Goal: Information Seeking & Learning: Learn about a topic

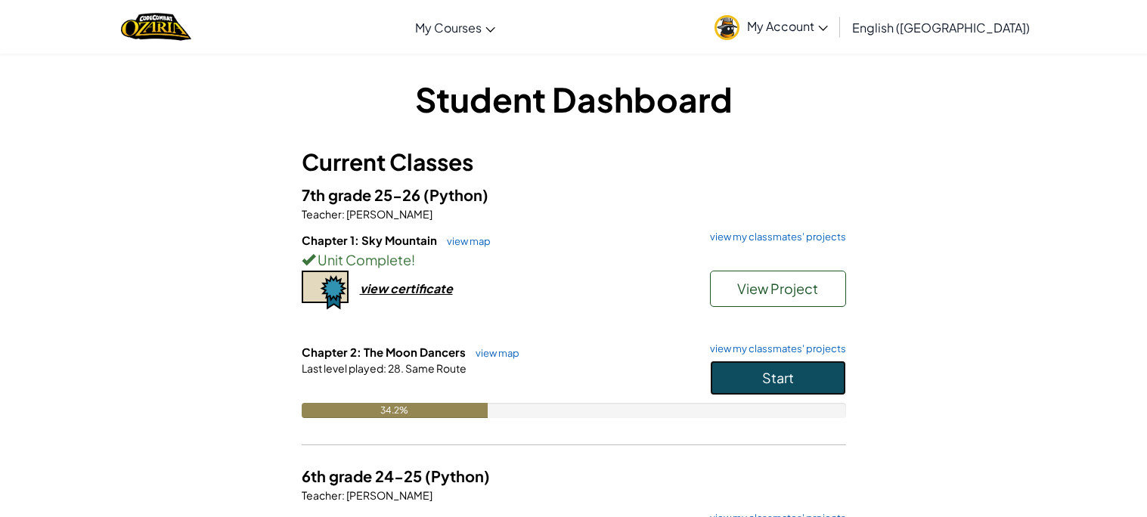
click at [728, 377] on button "Start" at bounding box center [778, 378] width 136 height 35
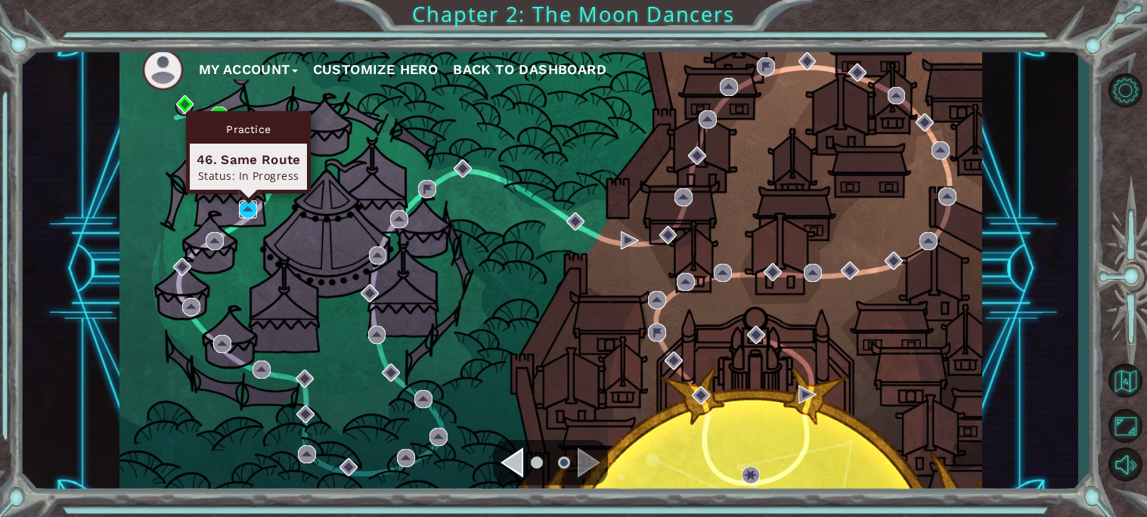
click at [252, 210] on img at bounding box center [248, 209] width 18 height 18
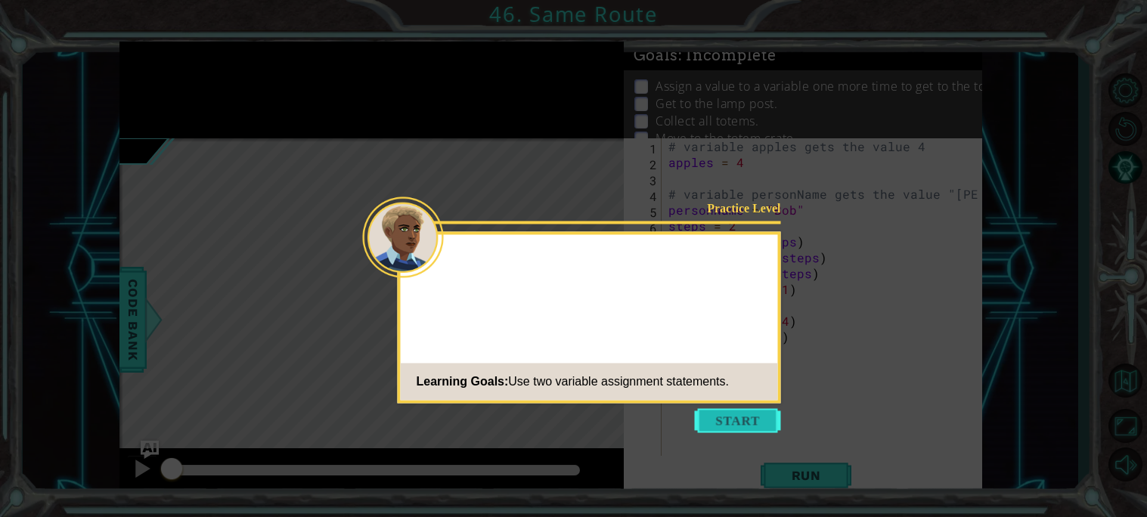
click at [716, 415] on button "Start" at bounding box center [738, 420] width 86 height 24
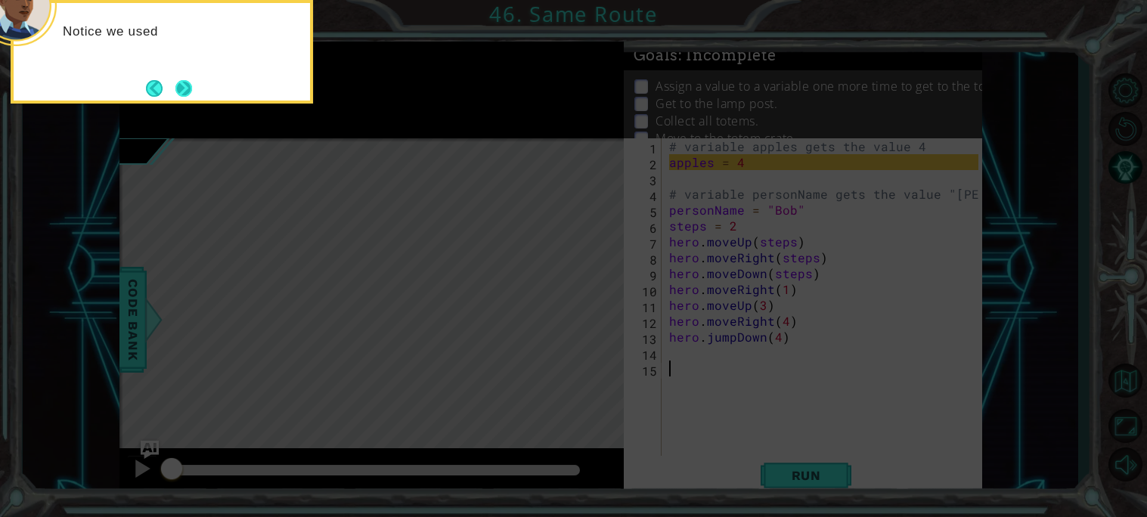
click at [185, 88] on button "Next" at bounding box center [183, 87] width 23 height 23
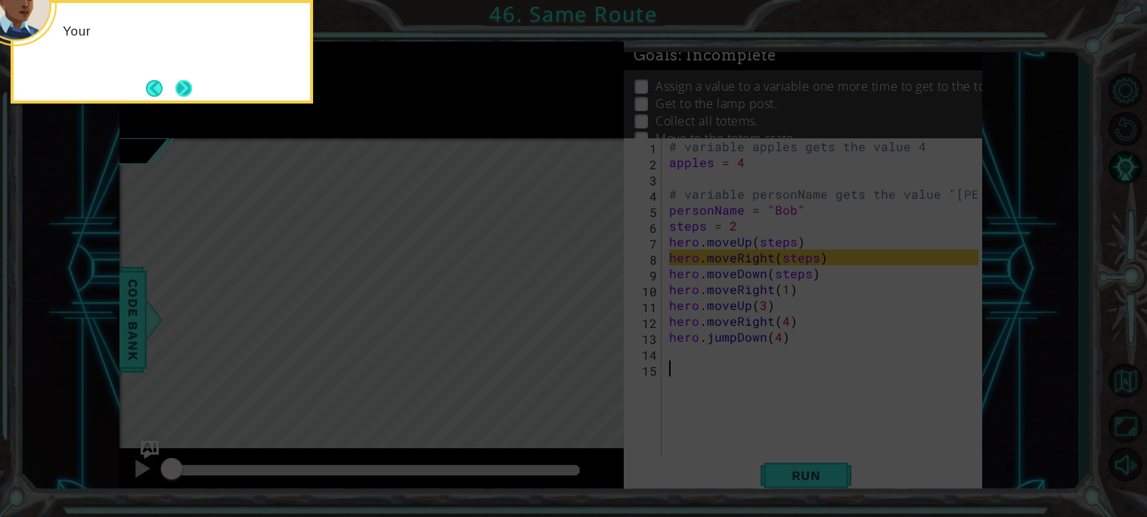
click at [180, 84] on button "Next" at bounding box center [183, 88] width 17 height 17
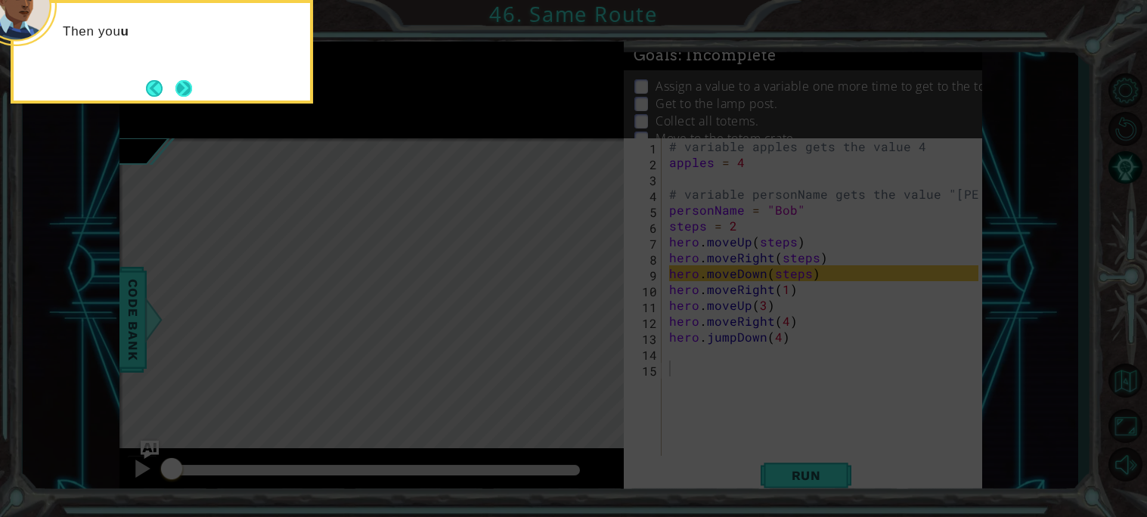
click at [182, 87] on button "Next" at bounding box center [183, 88] width 17 height 17
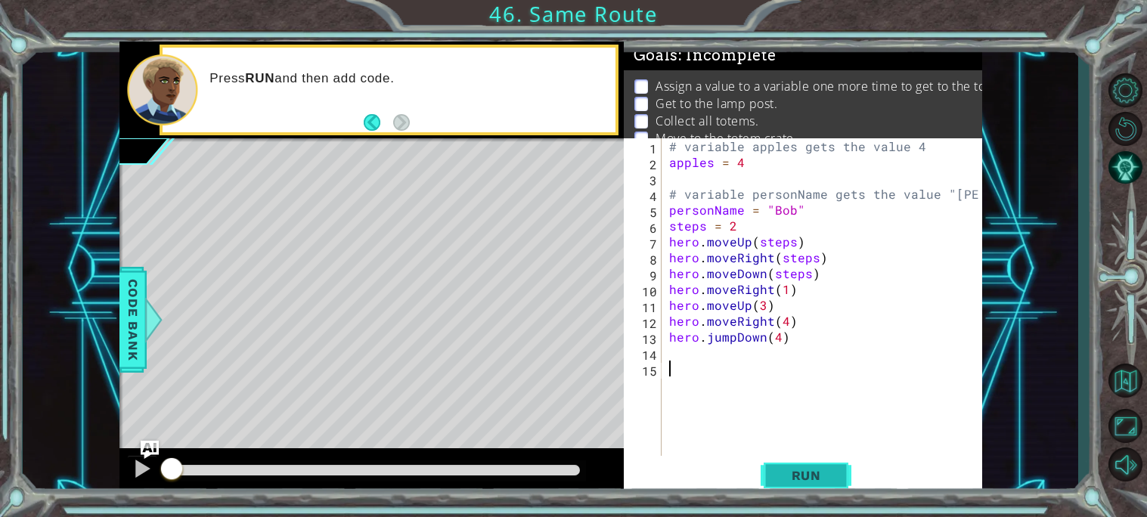
click at [830, 470] on span "Run" at bounding box center [807, 475] width 60 height 15
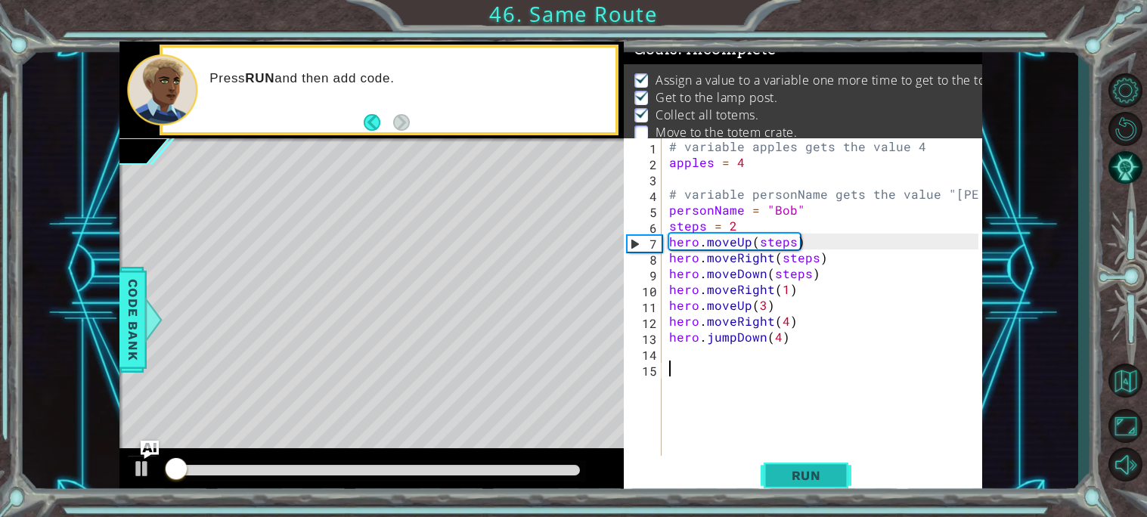
scroll to position [7, 0]
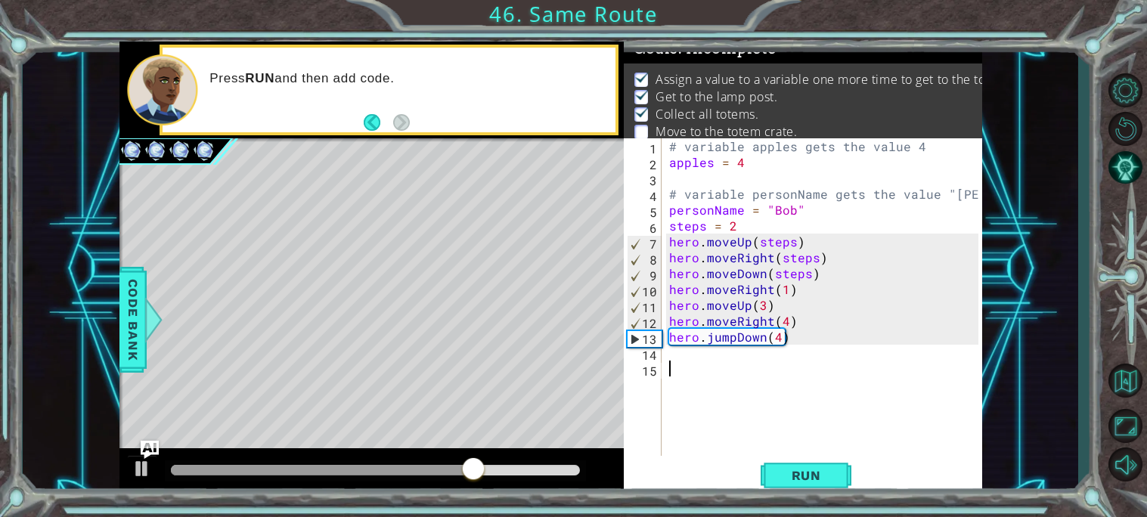
click at [682, 359] on div "# variable apples gets the value 4 apples = 4 # variable personName gets the va…" at bounding box center [826, 312] width 320 height 349
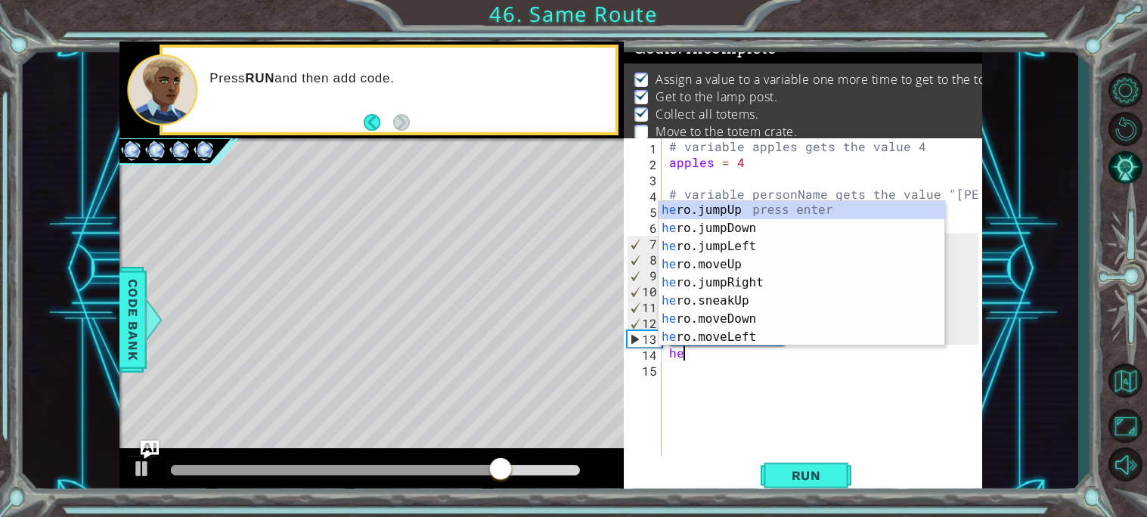
type textarea "her"
click at [751, 222] on div "her o.jumpUp press enter her o.jumpDown press enter her o.jumpLeft press enter …" at bounding box center [802, 292] width 286 height 182
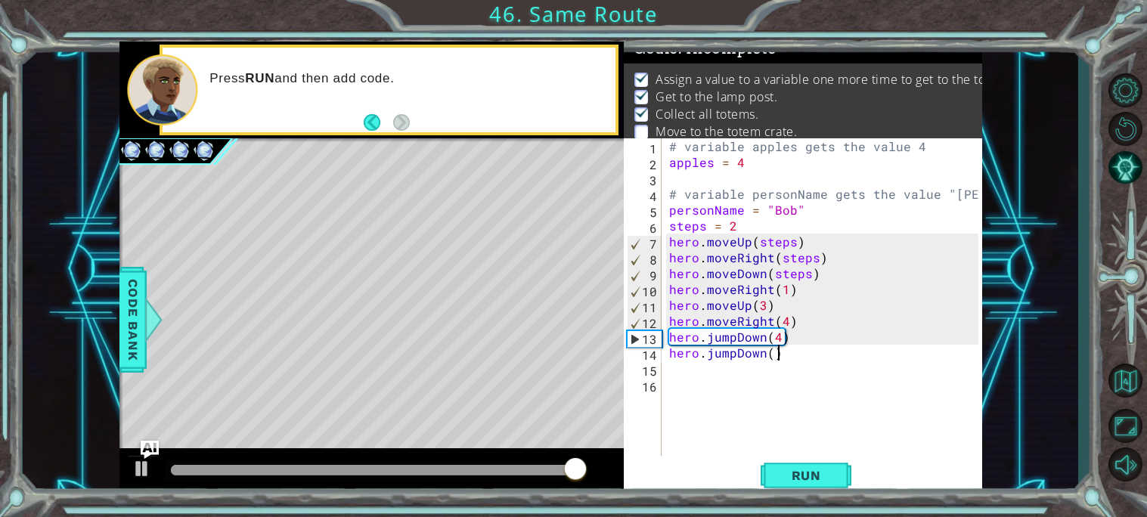
click at [775, 357] on div "# variable apples gets the value 4 apples = 4 # variable personName gets the va…" at bounding box center [826, 312] width 320 height 349
click at [768, 354] on div "# variable apples gets the value 4 apples = 4 # variable personName gets the va…" at bounding box center [826, 312] width 320 height 349
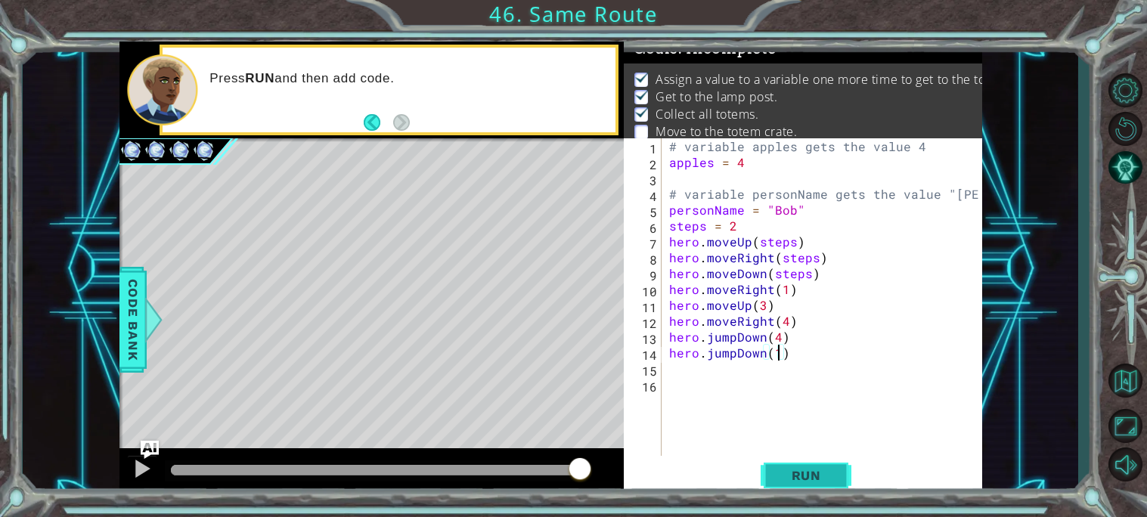
click at [832, 481] on span "Run" at bounding box center [807, 475] width 60 height 15
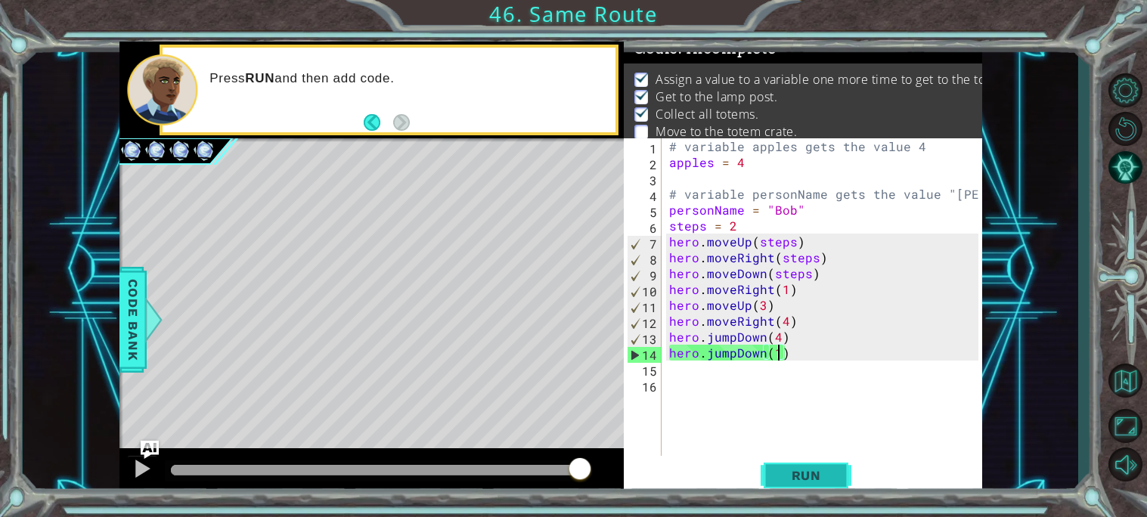
click at [832, 481] on span "Run" at bounding box center [807, 475] width 60 height 15
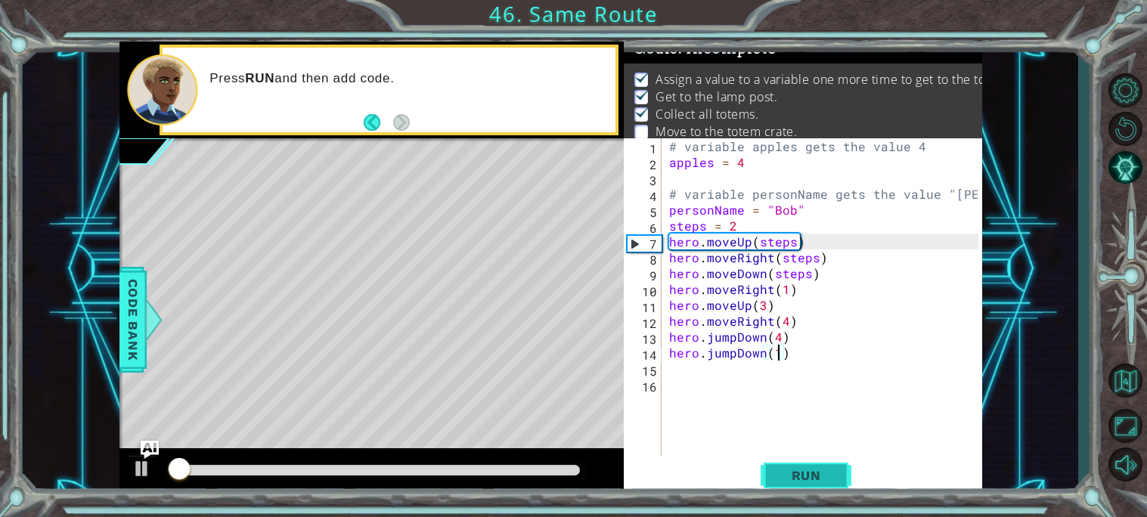
click at [832, 481] on span "Run" at bounding box center [807, 475] width 60 height 15
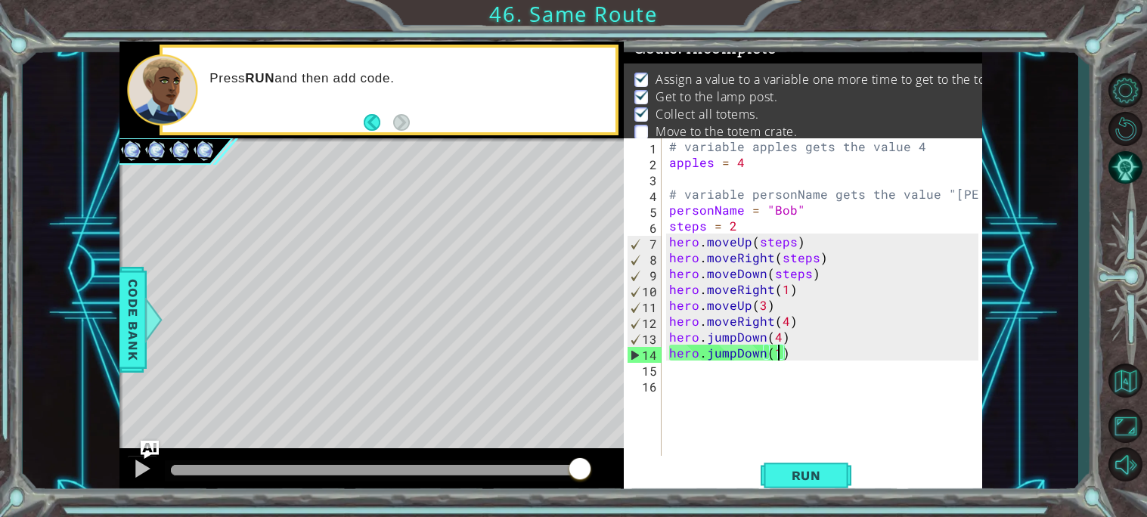
click at [669, 224] on div "# variable apples gets the value 4 apples = 4 # variable personName gets the va…" at bounding box center [826, 312] width 320 height 349
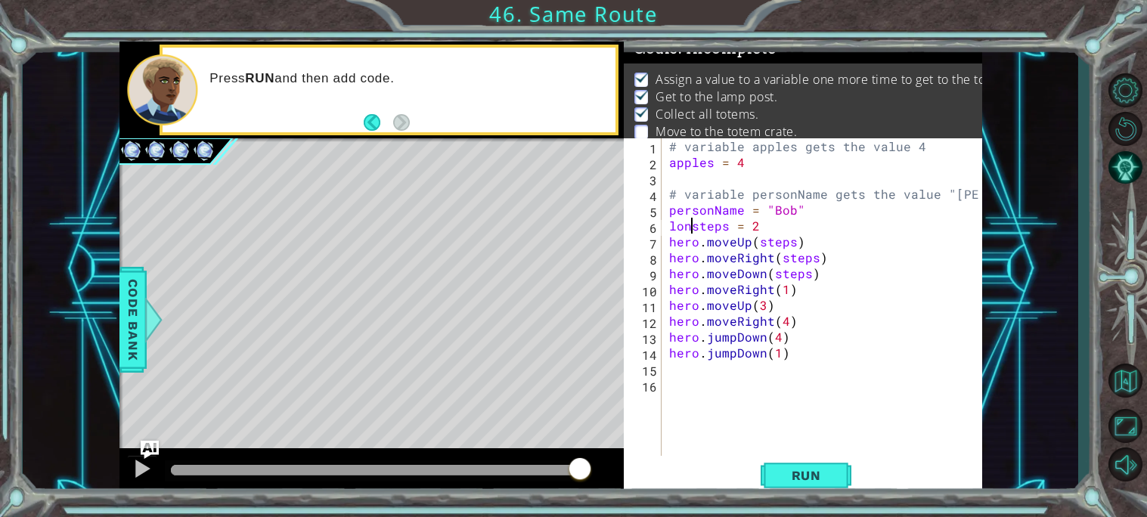
scroll to position [0, 2]
click at [773, 223] on div "# variable apples gets the value 4 apples = 4 # variable personName gets the va…" at bounding box center [826, 312] width 320 height 349
click at [783, 287] on div "# variable apples gets the value 4 apples = 4 # variable personName gets the va…" at bounding box center [826, 312] width 320 height 349
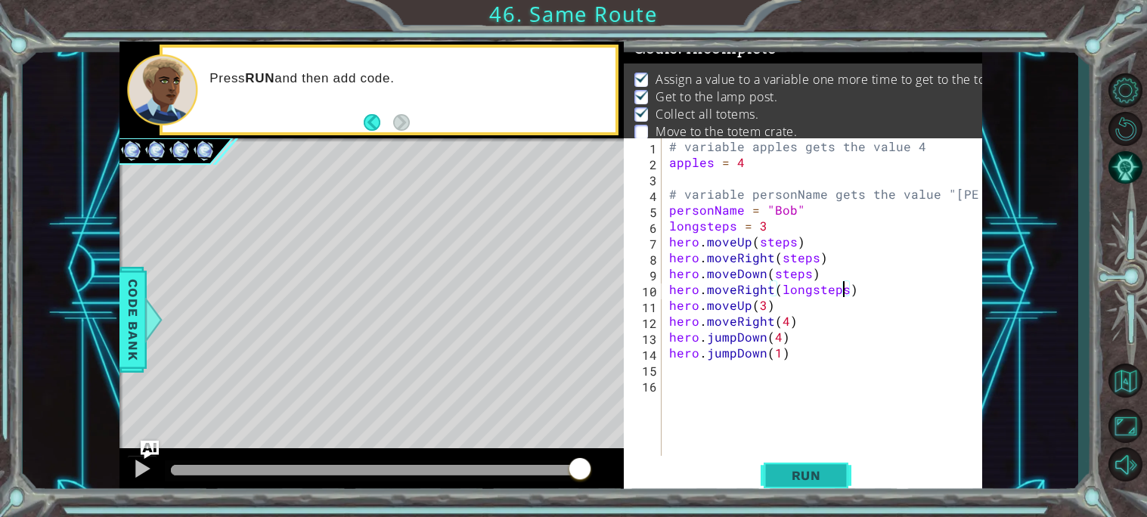
click at [816, 476] on span "Run" at bounding box center [807, 475] width 60 height 15
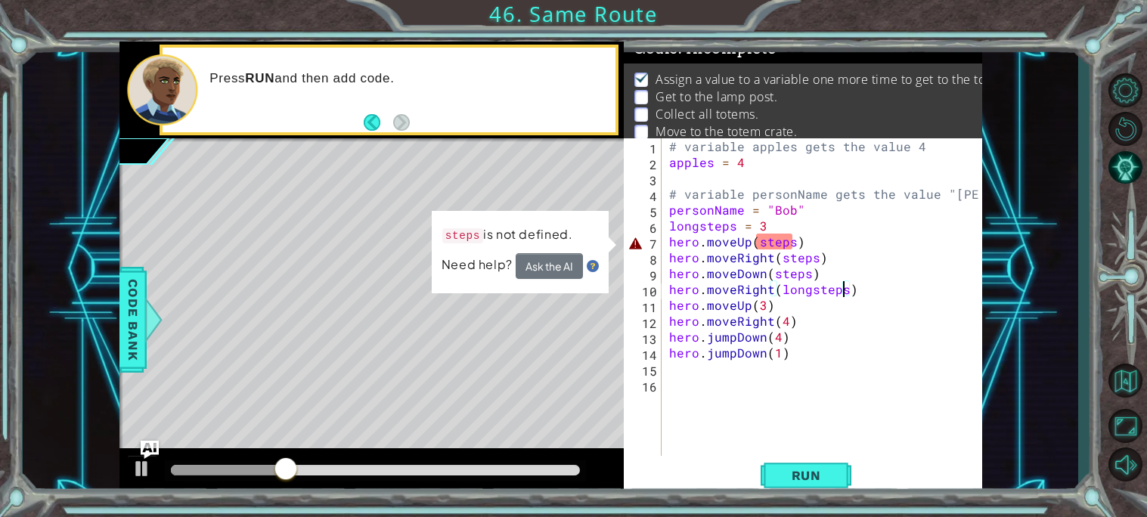
click at [793, 243] on div "# variable apples gets the value 4 apples = 4 # variable personName gets the va…" at bounding box center [826, 312] width 320 height 349
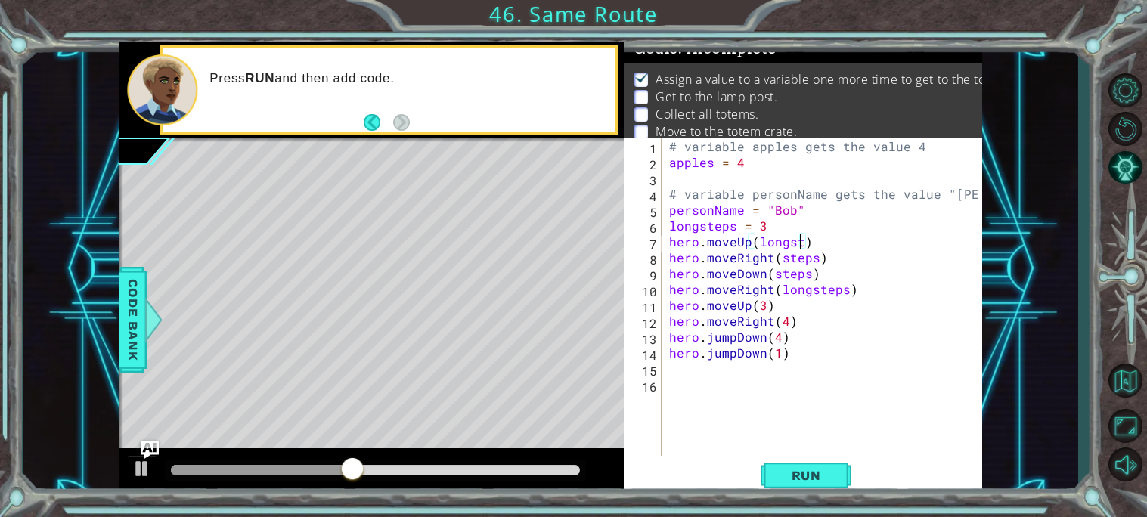
scroll to position [0, 8]
click at [813, 257] on div "# variable apples gets the value 4 apples = 4 # variable personName gets the va…" at bounding box center [826, 312] width 320 height 349
click at [804, 272] on div "# variable apples gets the value 4 apples = 4 # variable personName gets the va…" at bounding box center [826, 312] width 320 height 349
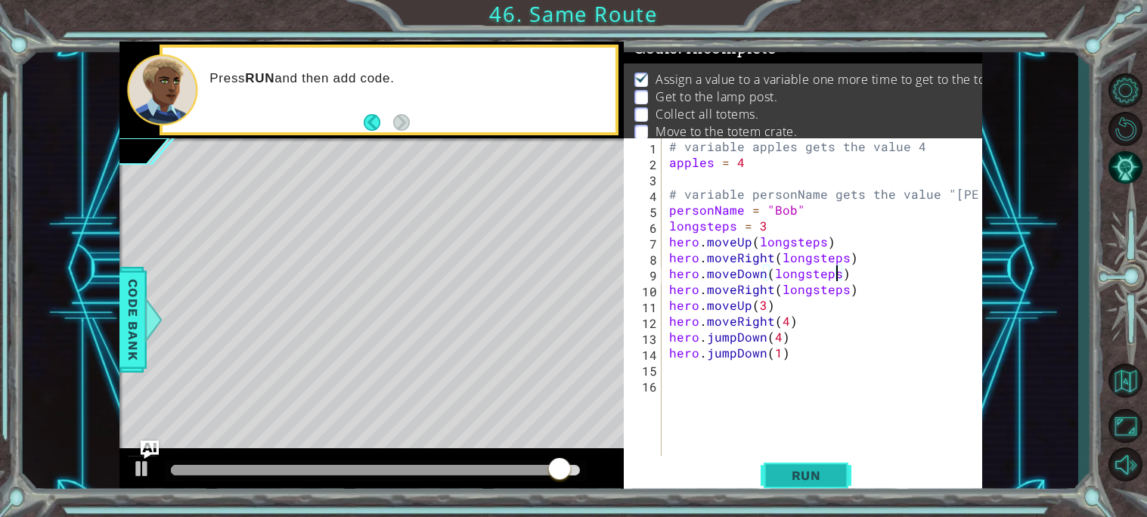
click at [812, 465] on button "Run" at bounding box center [806, 476] width 91 height 36
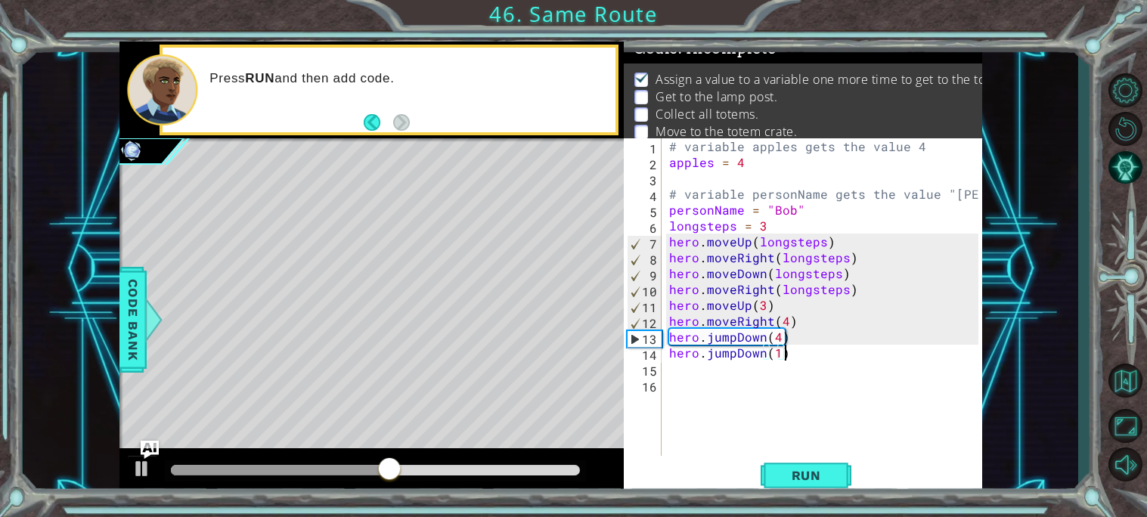
click at [812, 346] on div "# variable apples gets the value 4 apples = 4 # variable personName gets the va…" at bounding box center [826, 312] width 320 height 349
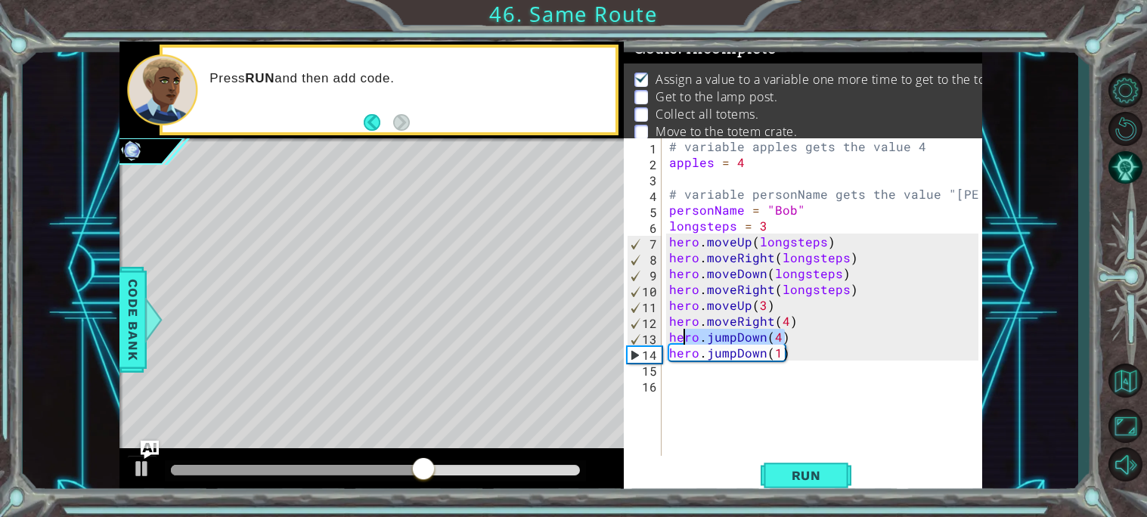
drag, startPoint x: 790, startPoint y: 340, endPoint x: 680, endPoint y: 339, distance: 109.7
click at [680, 339] on div "# variable apples gets the value 4 apples = 4 # variable personName gets the va…" at bounding box center [826, 312] width 320 height 349
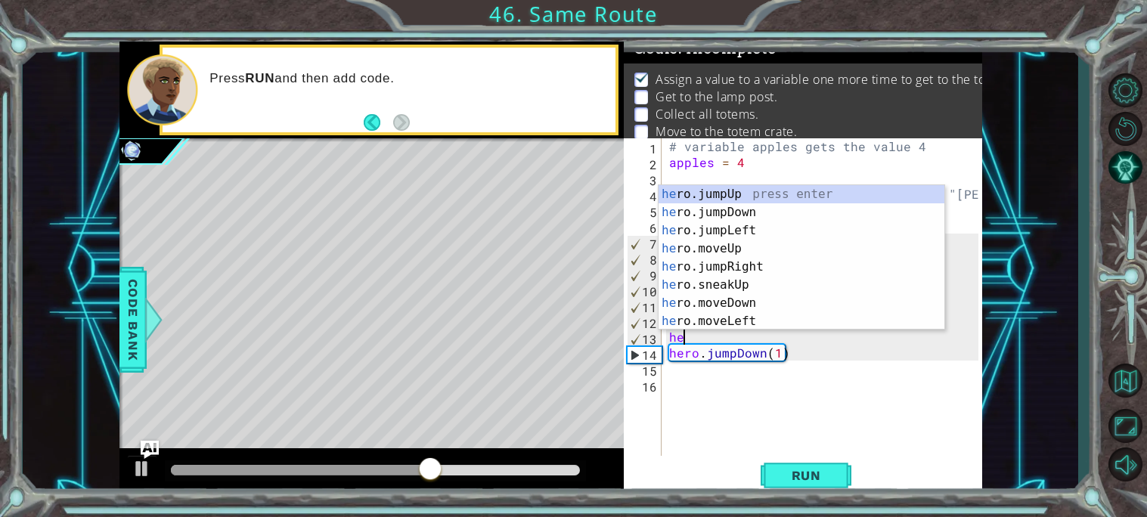
type textarea "h"
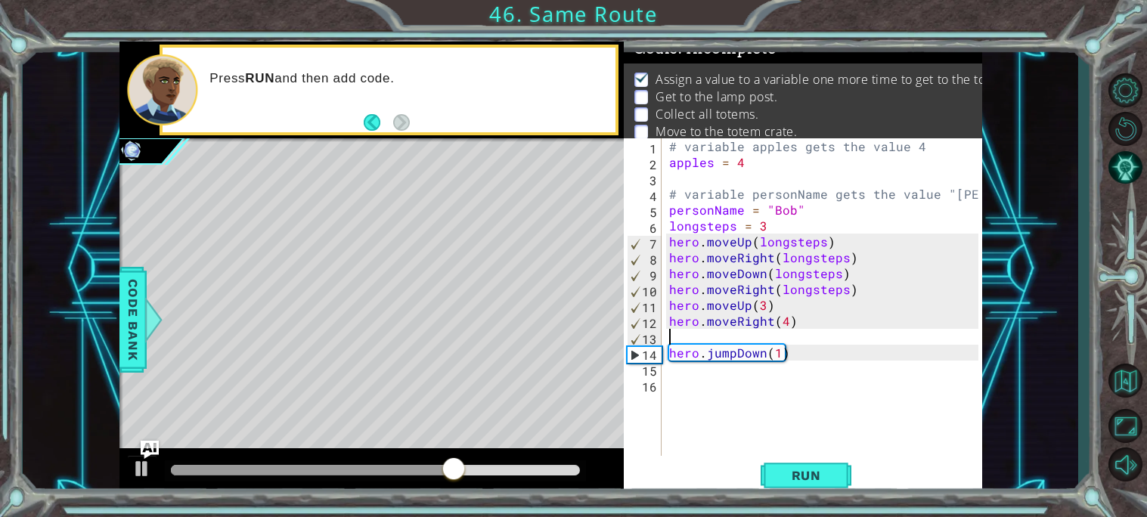
click at [788, 356] on div "# variable apples gets the value 4 apples = 4 # variable personName gets the va…" at bounding box center [826, 312] width 320 height 349
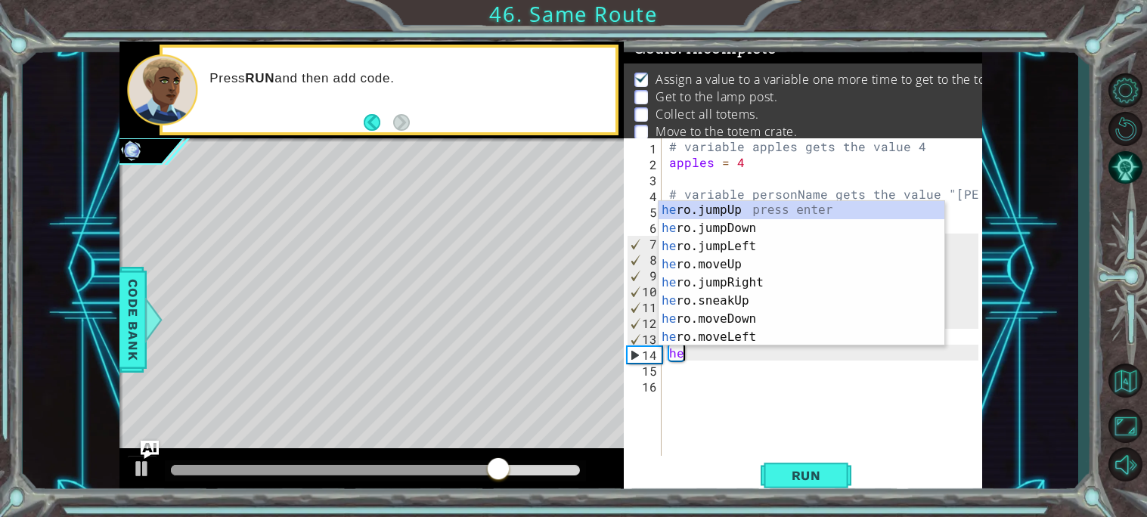
type textarea "h"
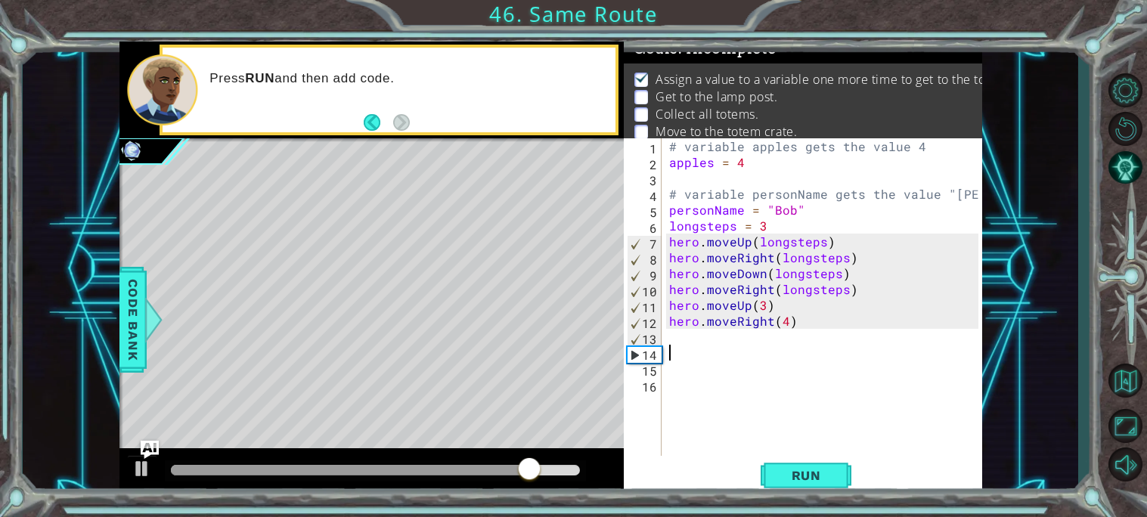
click at [820, 240] on div "# variable apples gets the value 4 apples = 4 # variable personName gets the va…" at bounding box center [826, 312] width 320 height 349
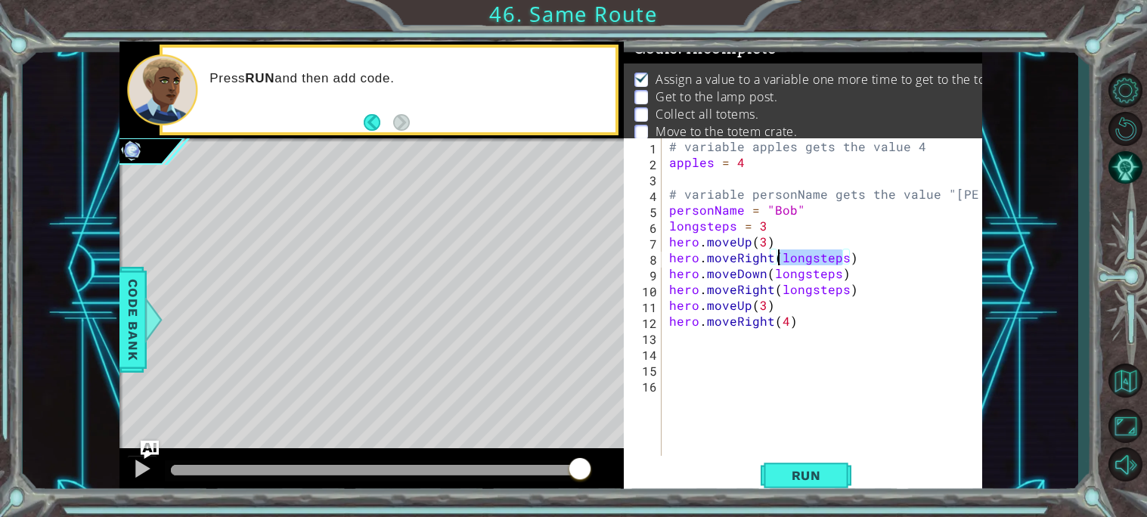
drag, startPoint x: 841, startPoint y: 253, endPoint x: 778, endPoint y: 253, distance: 63.5
click at [778, 253] on div "# variable apples gets the value 4 apples = 4 # variable personName gets the va…" at bounding box center [826, 312] width 320 height 349
click at [837, 272] on div "# variable apples gets the value 4 apples = 4 # variable personName gets the va…" at bounding box center [826, 312] width 320 height 349
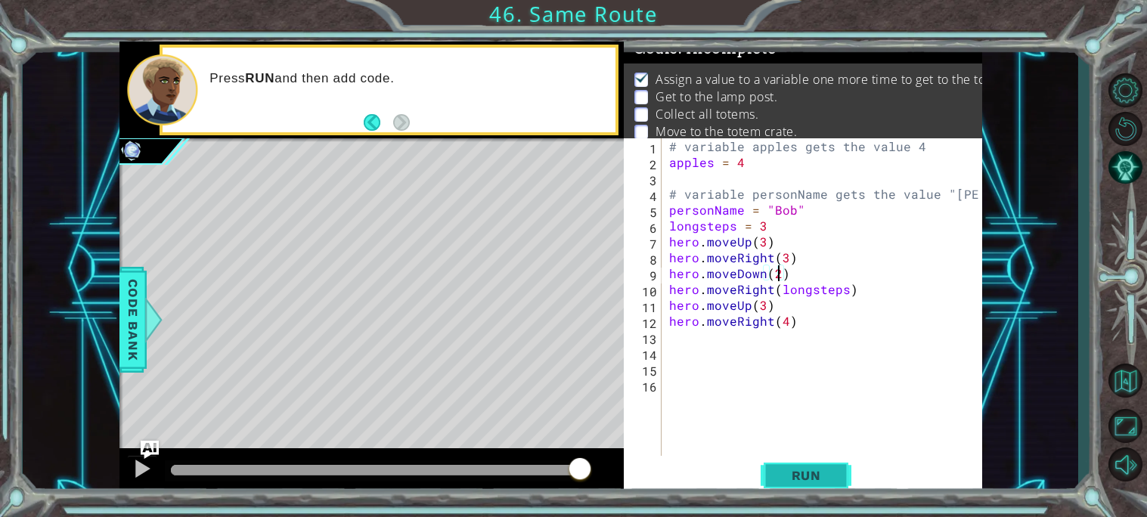
click at [798, 470] on span "Run" at bounding box center [807, 475] width 60 height 15
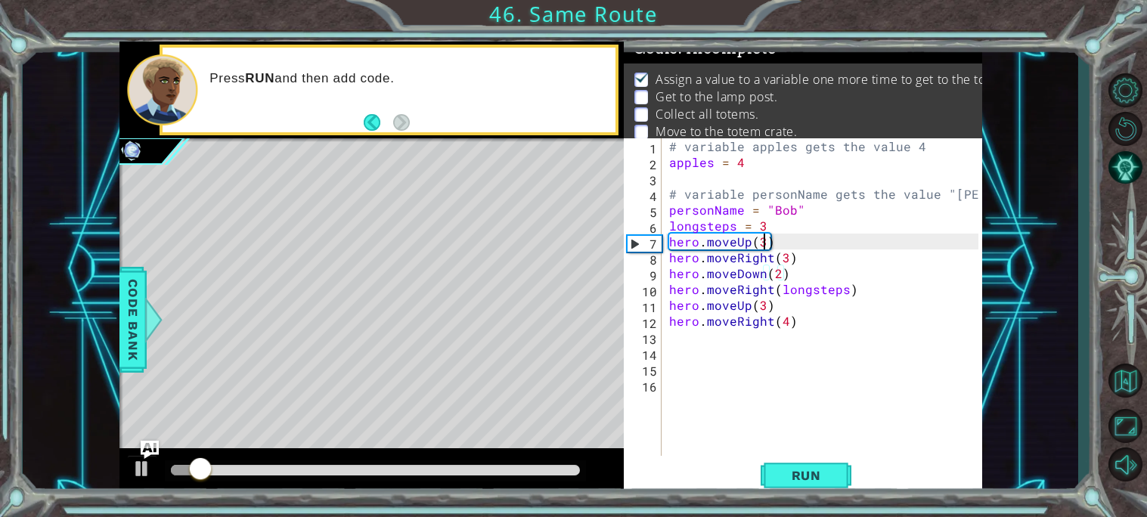
click at [762, 238] on div "# variable apples gets the value 4 apples = 4 # variable personName gets the va…" at bounding box center [826, 312] width 320 height 349
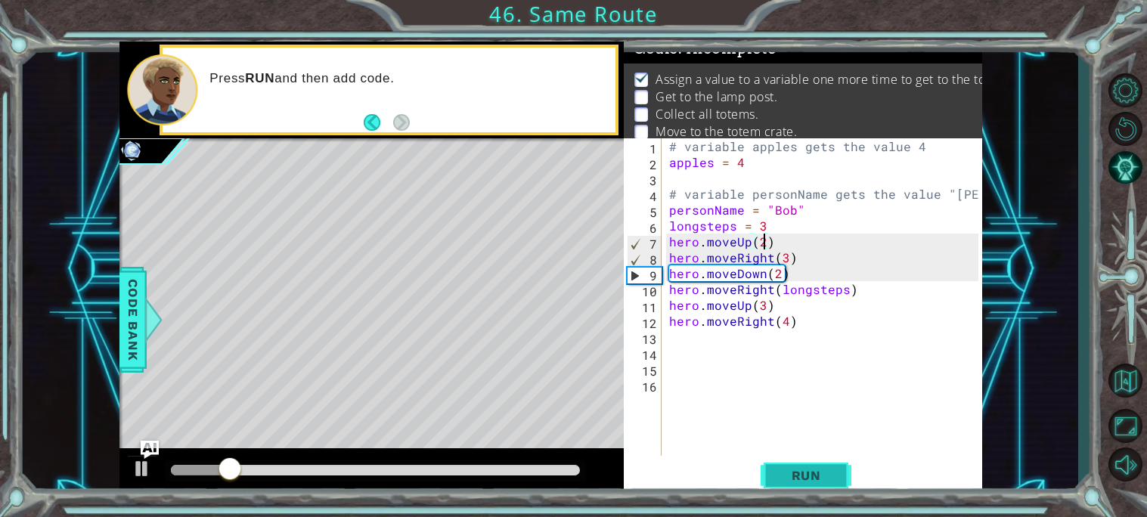
type textarea "hero.moveUp(2)"
click at [834, 481] on span "Run" at bounding box center [807, 475] width 60 height 15
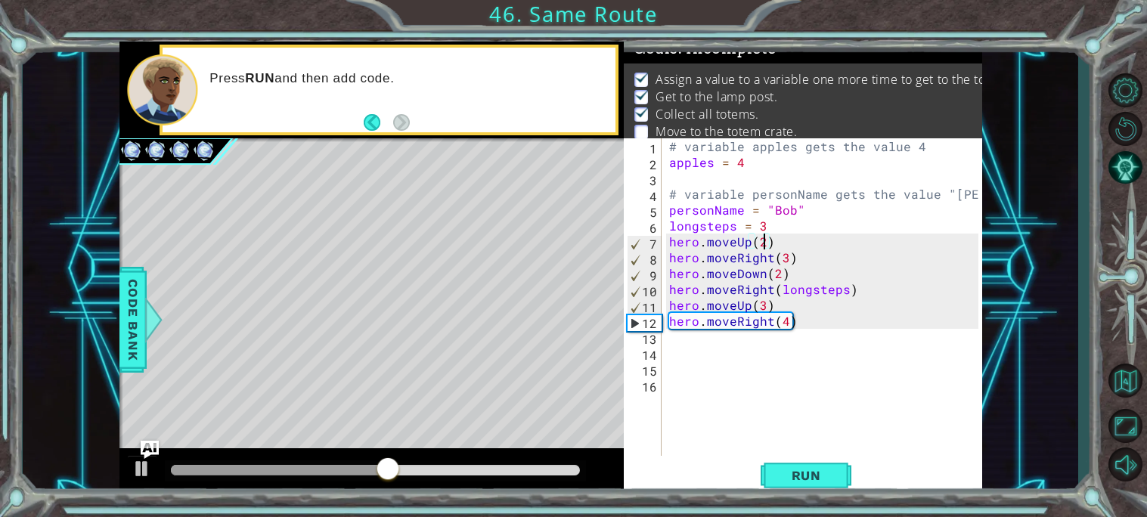
click at [669, 342] on div "# variable apples gets the value 4 apples = 4 # variable personName gets the va…" at bounding box center [826, 312] width 320 height 349
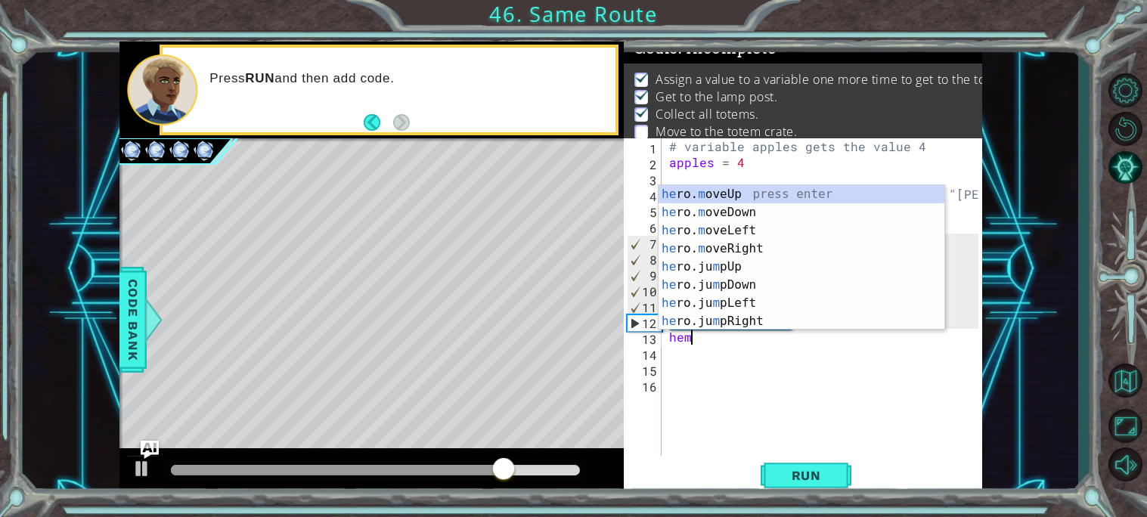
scroll to position [0, 1]
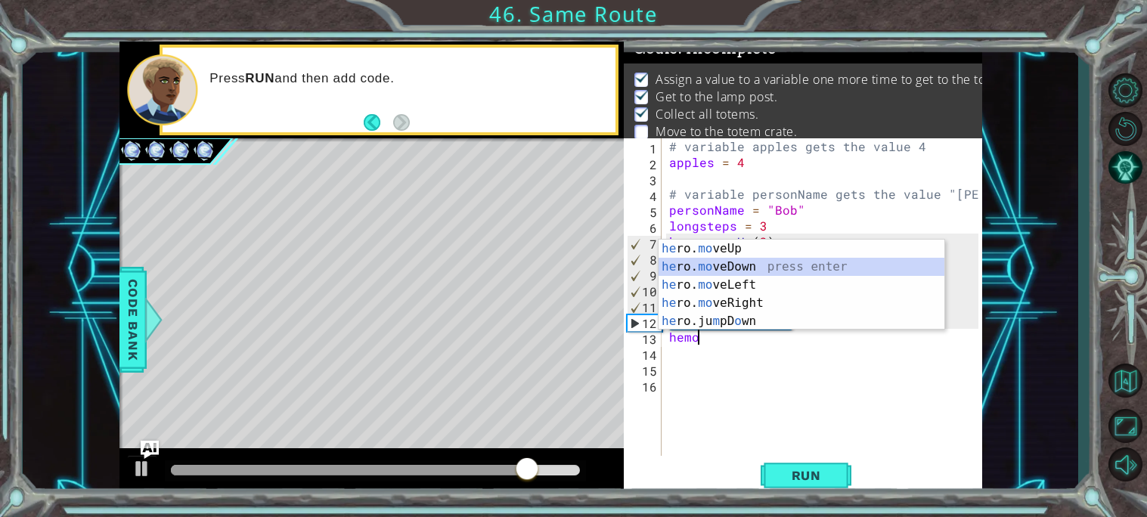
click at [744, 271] on div "he ro. mo veUp press enter he ro. mo veDown press enter he ro. mo veLeft press …" at bounding box center [802, 303] width 286 height 127
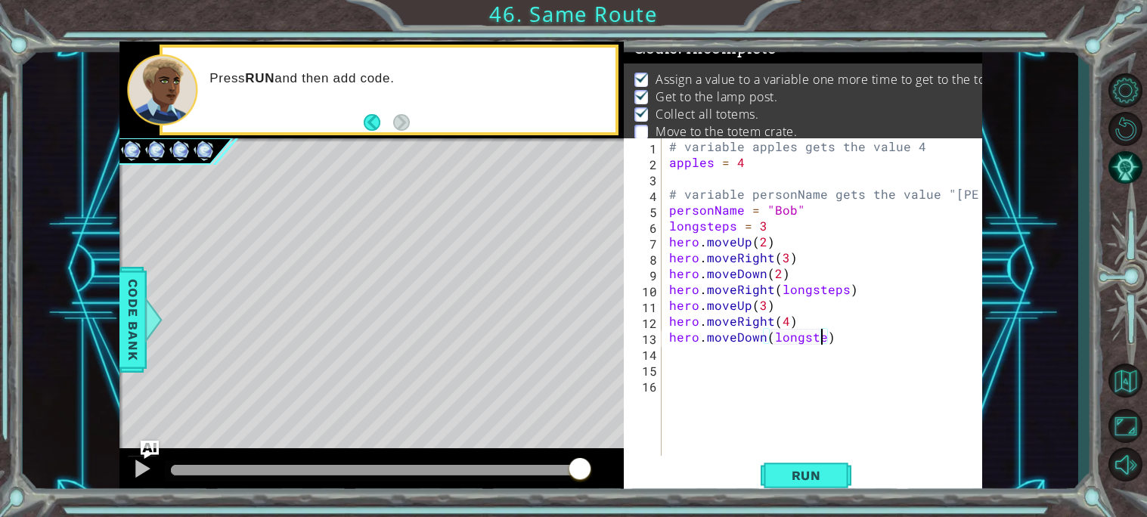
scroll to position [0, 9]
type textarea "hero.moveDown(longsteps)"
click at [808, 468] on span "Run" at bounding box center [807, 475] width 60 height 15
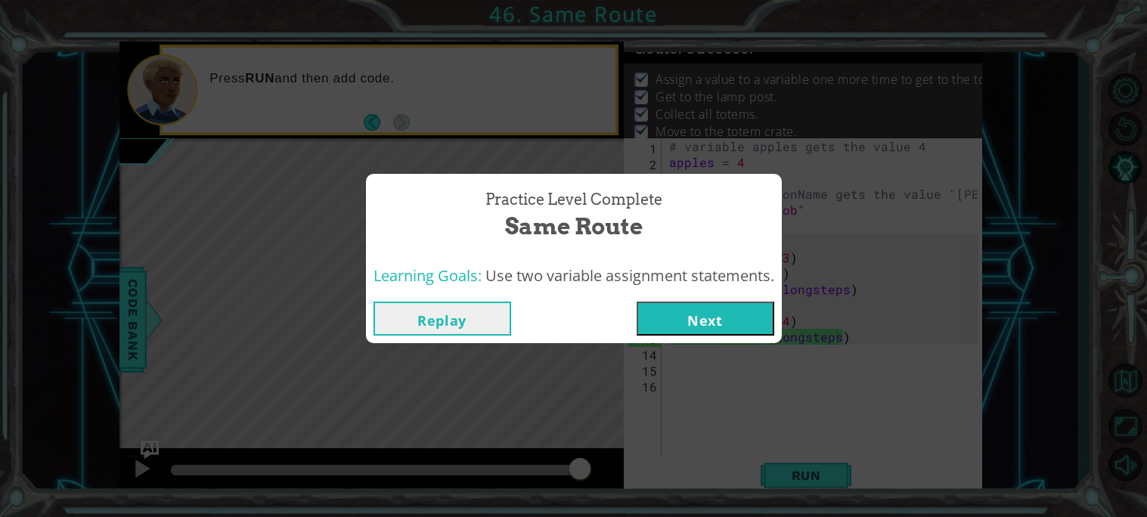
click at [716, 328] on button "Next" at bounding box center [706, 319] width 138 height 34
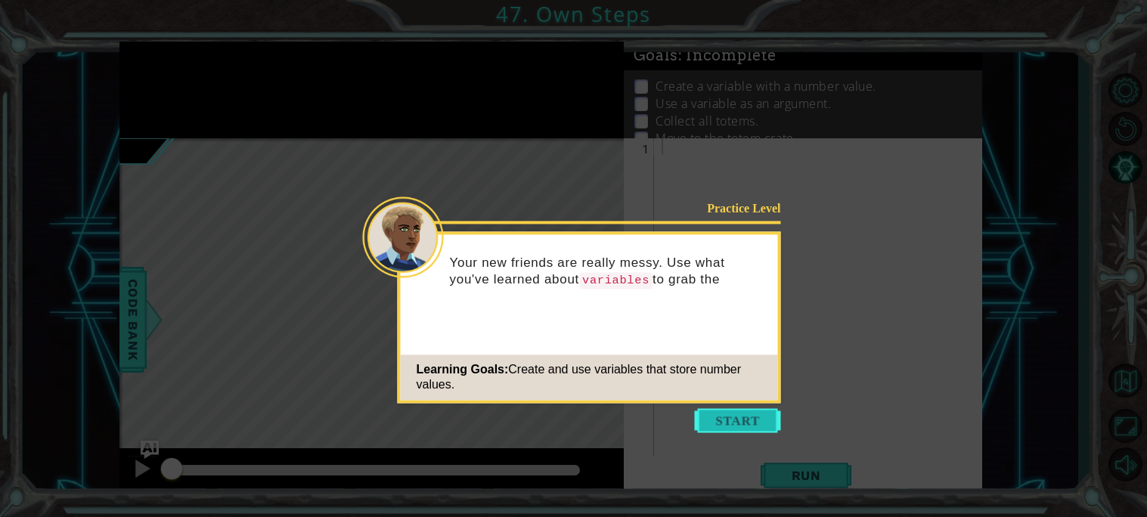
click at [731, 425] on button "Start" at bounding box center [738, 420] width 86 height 24
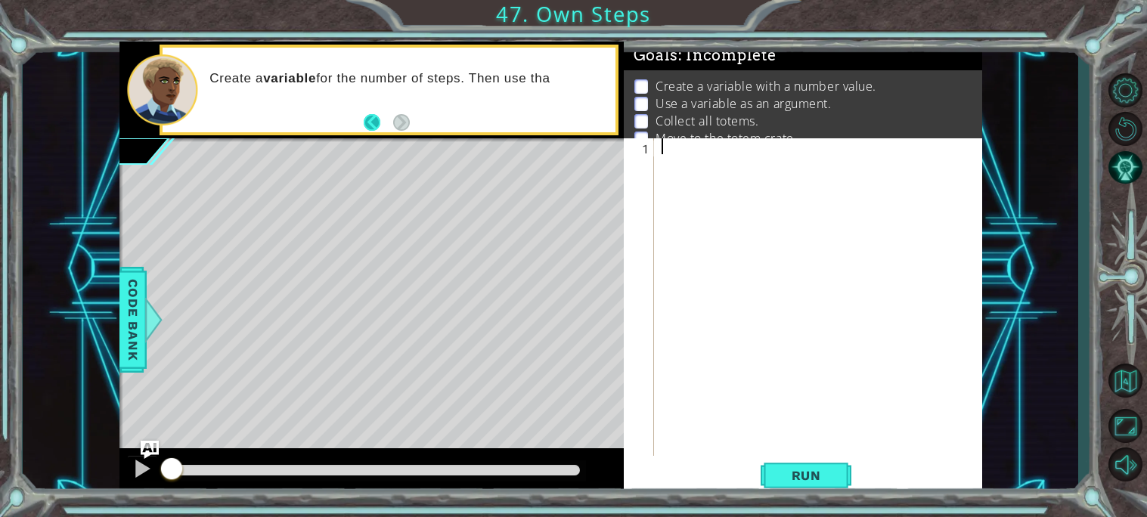
click at [368, 124] on button "Back" at bounding box center [379, 122] width 30 height 17
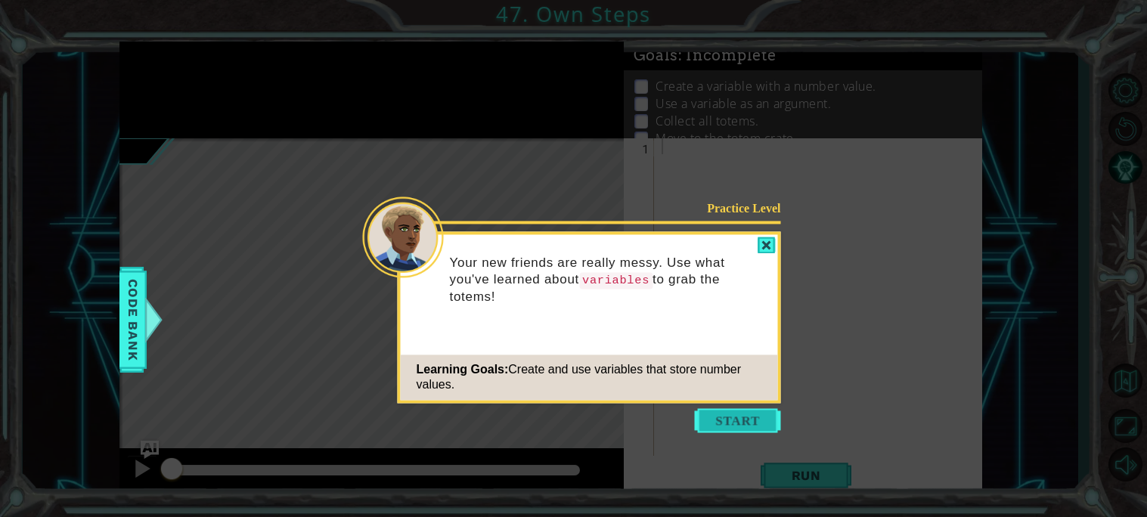
click at [760, 410] on button "Start" at bounding box center [738, 420] width 86 height 24
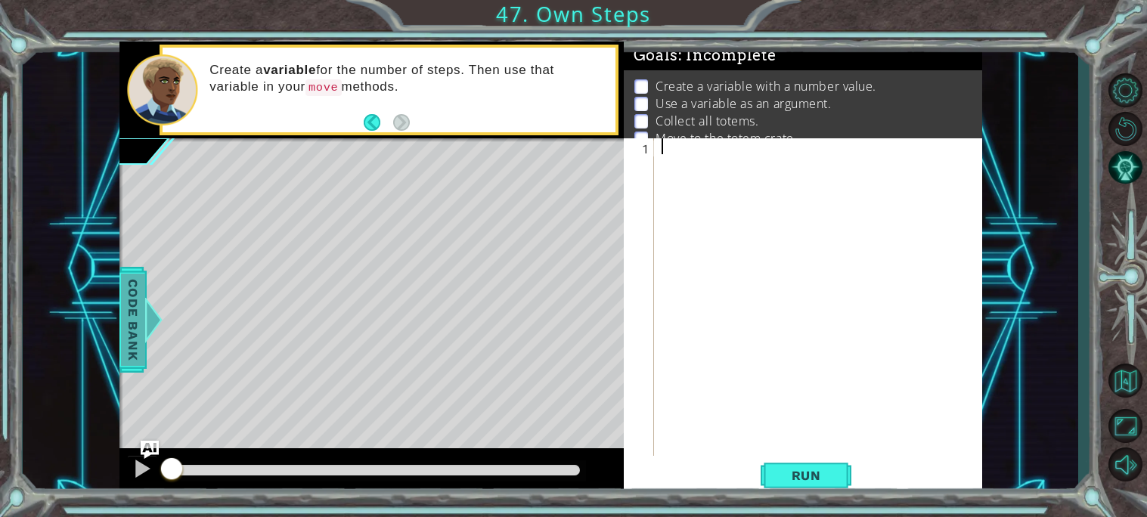
click at [144, 306] on div at bounding box center [153, 319] width 19 height 45
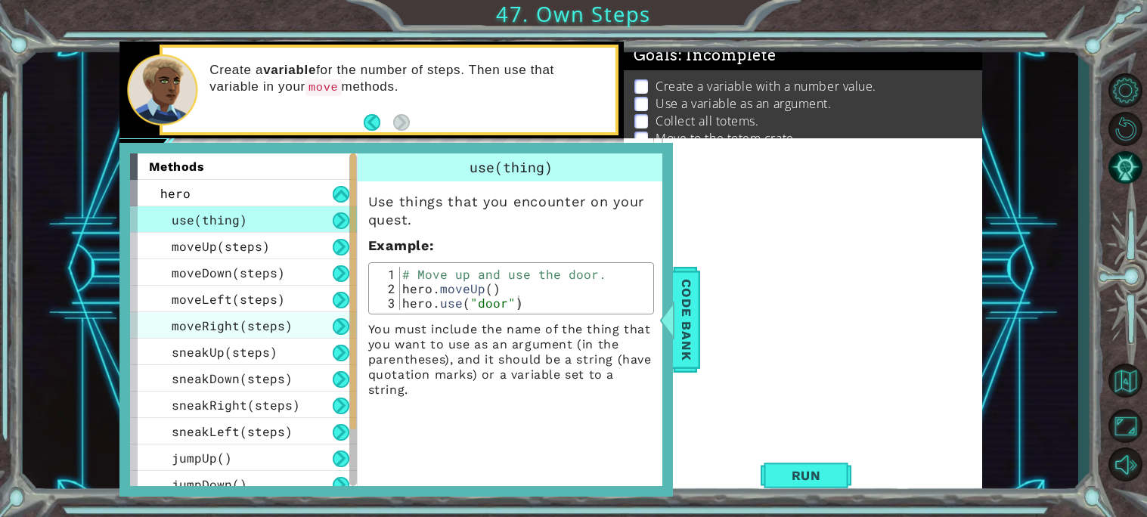
scroll to position [116, 0]
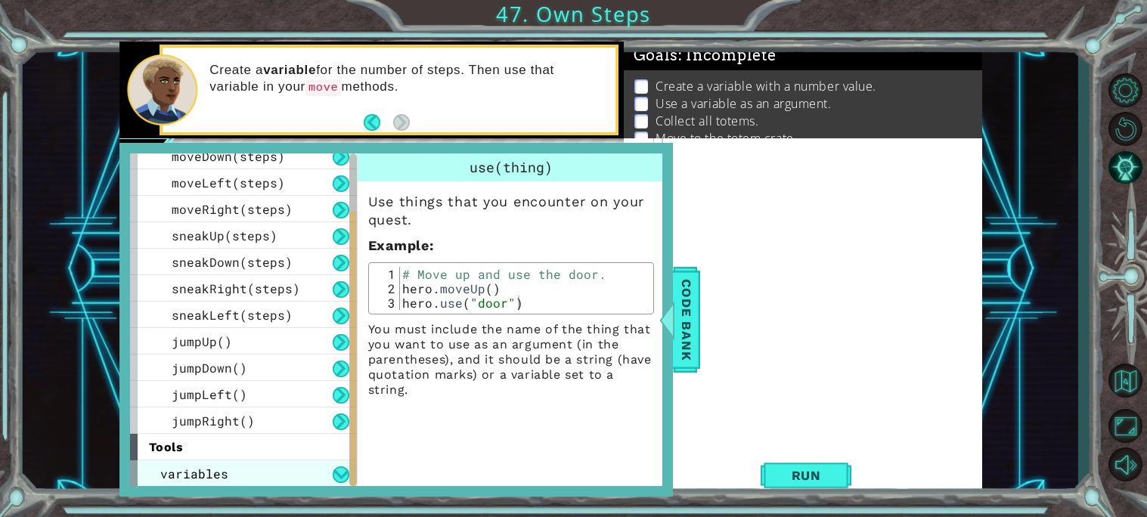
click at [246, 478] on div "variables" at bounding box center [243, 474] width 227 height 26
click at [342, 470] on button at bounding box center [341, 475] width 17 height 17
click at [338, 471] on button at bounding box center [341, 475] width 17 height 17
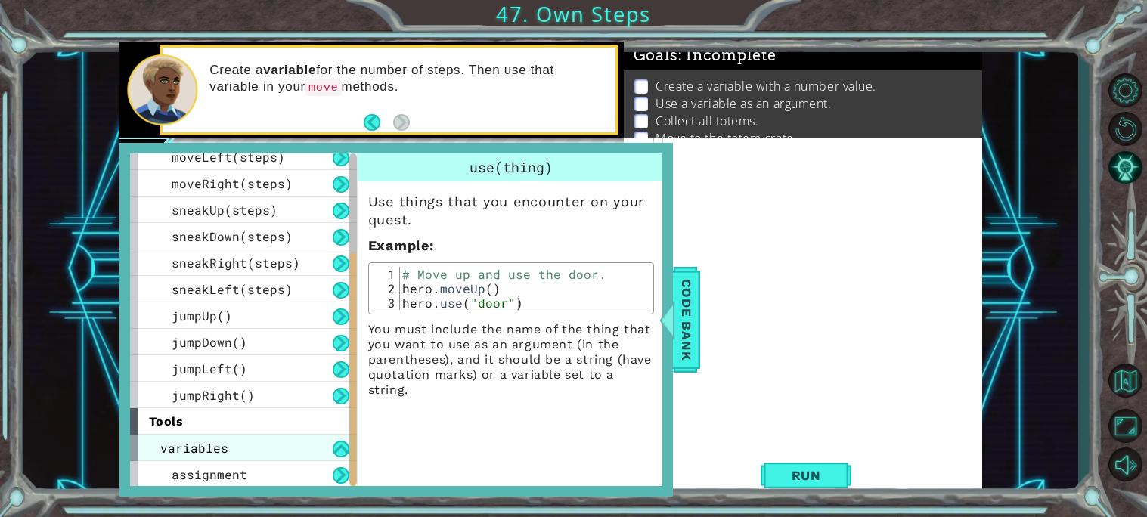
click at [296, 461] on div "assignment" at bounding box center [243, 474] width 227 height 26
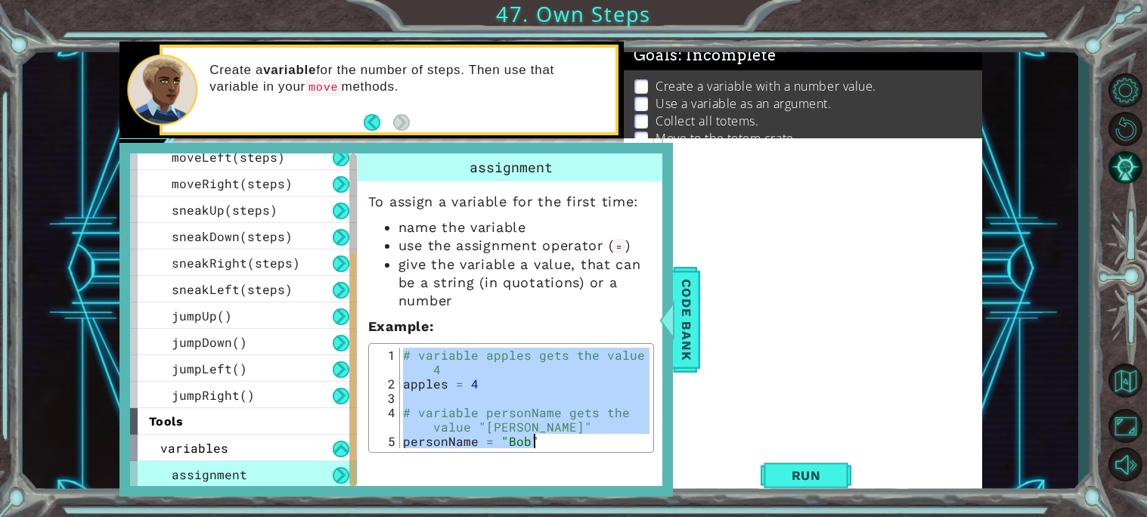
drag, startPoint x: 405, startPoint y: 355, endPoint x: 620, endPoint y: 479, distance: 248.7
click at [620, 479] on div "assignment To assign a variable for the first time: name the variable use the a…" at bounding box center [513, 320] width 312 height 333
type textarea "# variable personName gets the value "[PERSON_NAME]" personName = "[PERSON_NAME…"
click at [761, 205] on div at bounding box center [823, 312] width 328 height 349
click at [697, 309] on span "Code Bank" at bounding box center [687, 320] width 24 height 92
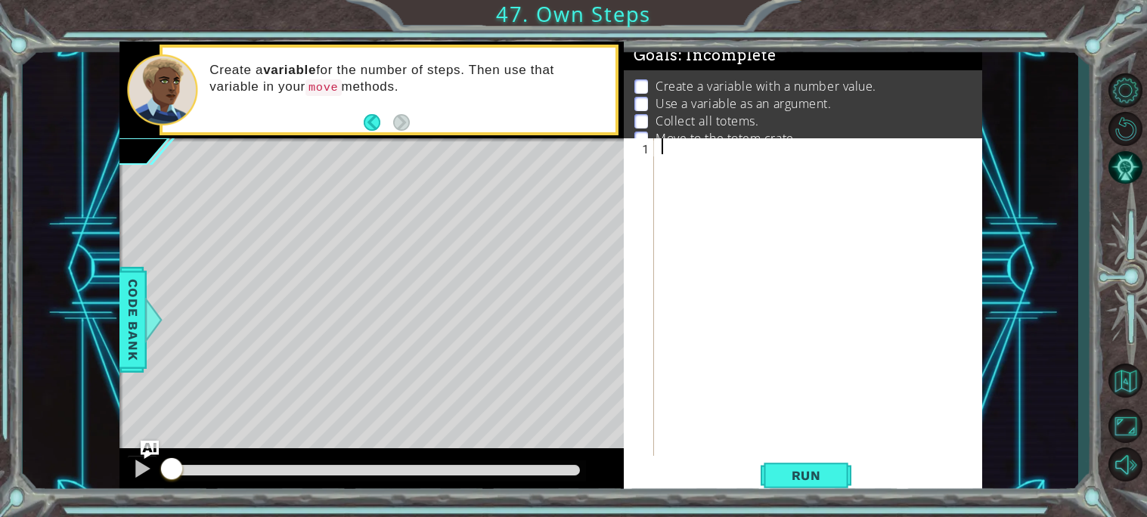
click at [664, 142] on div at bounding box center [823, 312] width 328 height 349
paste textarea "personName = "[PERSON_NAME]""
type textarea "personName = "[PERSON_NAME]""
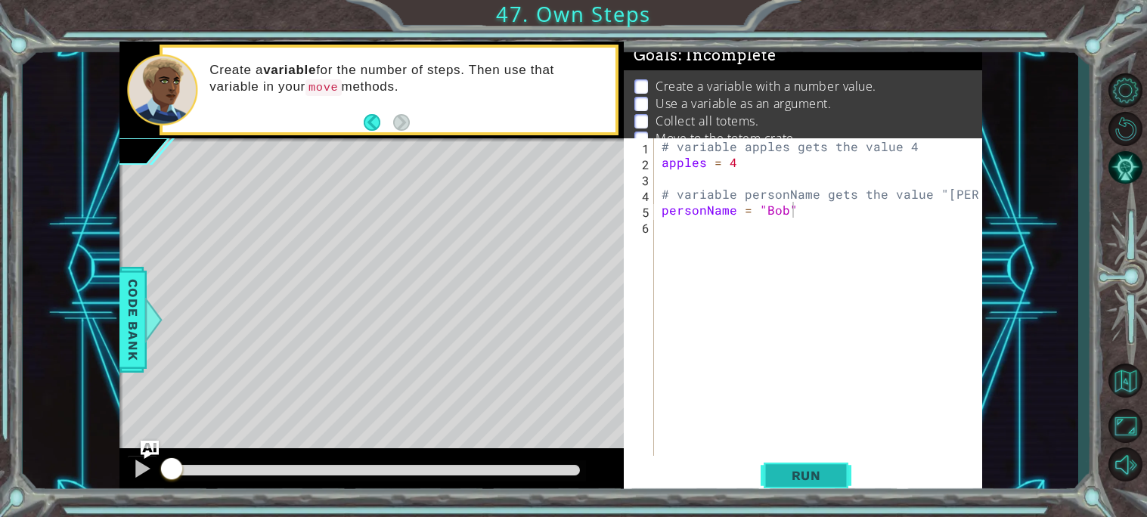
click at [816, 477] on span "Run" at bounding box center [807, 475] width 60 height 15
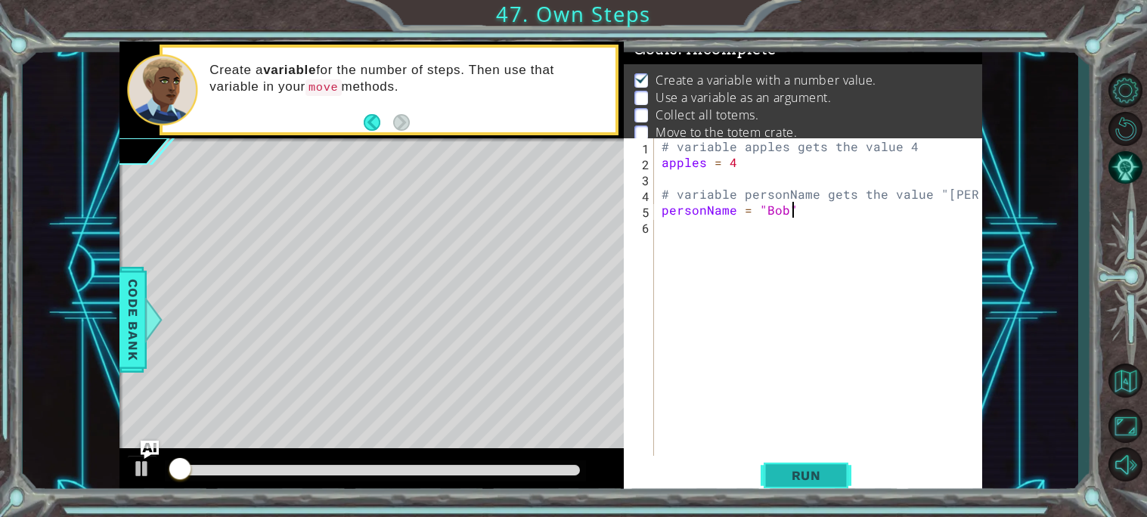
scroll to position [7, 0]
click at [145, 448] on img "Ask AI" at bounding box center [149, 449] width 20 height 20
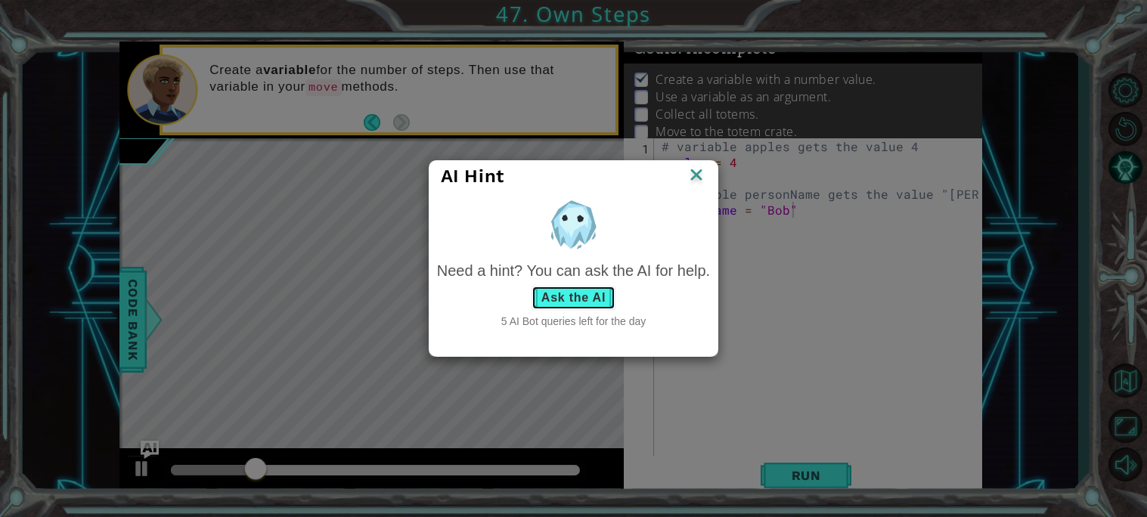
click at [576, 303] on button "Ask the AI" at bounding box center [574, 298] width 84 height 24
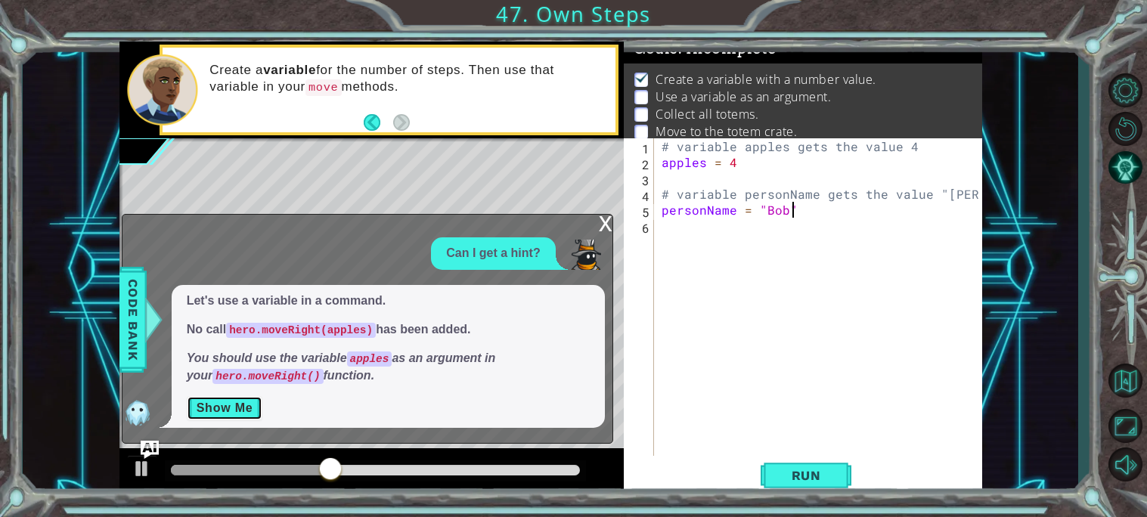
click at [223, 406] on button "Show Me" at bounding box center [225, 408] width 76 height 24
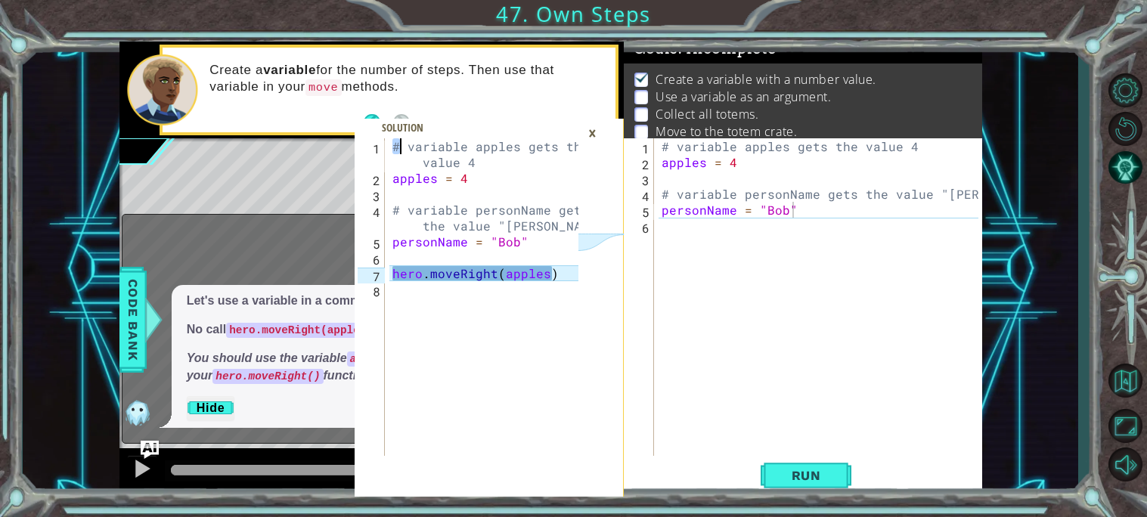
drag, startPoint x: 393, startPoint y: 146, endPoint x: 486, endPoint y: 153, distance: 93.3
click at [486, 153] on div "# variable apples gets the value 4 apples = 4 # variable personName gets the va…" at bounding box center [488, 320] width 197 height 365
click at [469, 148] on div "# variable apples gets the value 4 apples = 4 # variable personName gets the va…" at bounding box center [484, 297] width 189 height 318
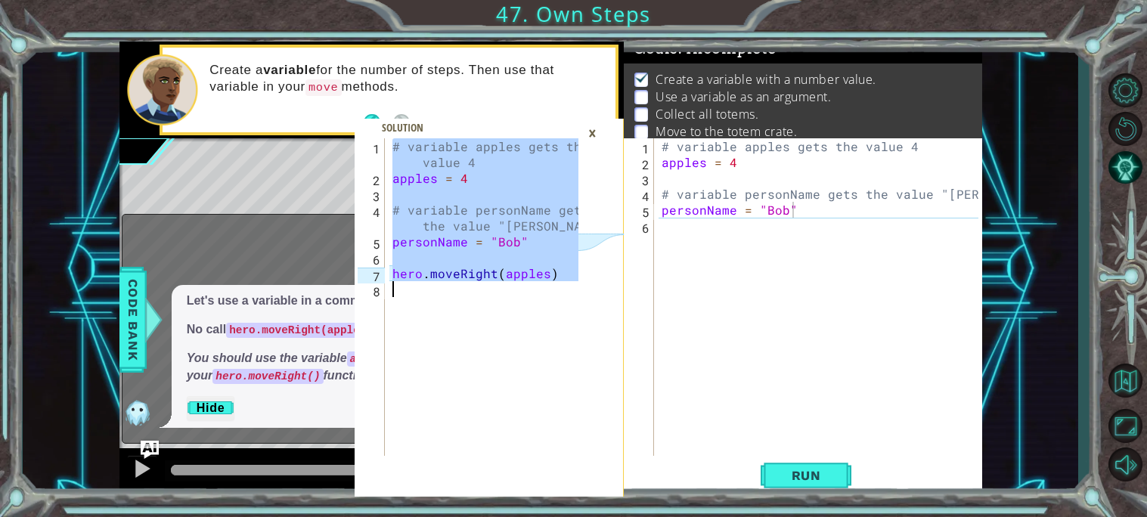
drag, startPoint x: 393, startPoint y: 139, endPoint x: 589, endPoint y: 289, distance: 246.6
click at [589, 289] on div "# variable apples gets the value 4 1 2 3 4 5 6 7 8 # variable apples gets the v…" at bounding box center [489, 317] width 269 height 359
type textarea "hero.moveRight(apples)"
click at [589, 133] on div "×" at bounding box center [592, 133] width 23 height 26
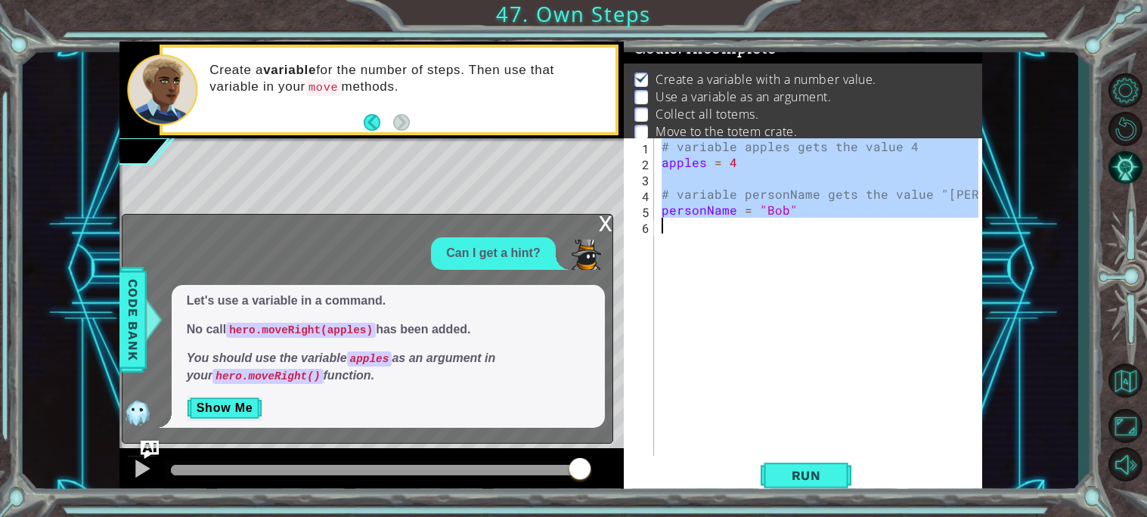
drag, startPoint x: 660, startPoint y: 144, endPoint x: 915, endPoint y: 226, distance: 268.6
click at [915, 226] on div "# variable apples gets the value 4 apples = 4 # variable personName gets the va…" at bounding box center [823, 312] width 328 height 349
type textarea "personName = "[PERSON_NAME]""
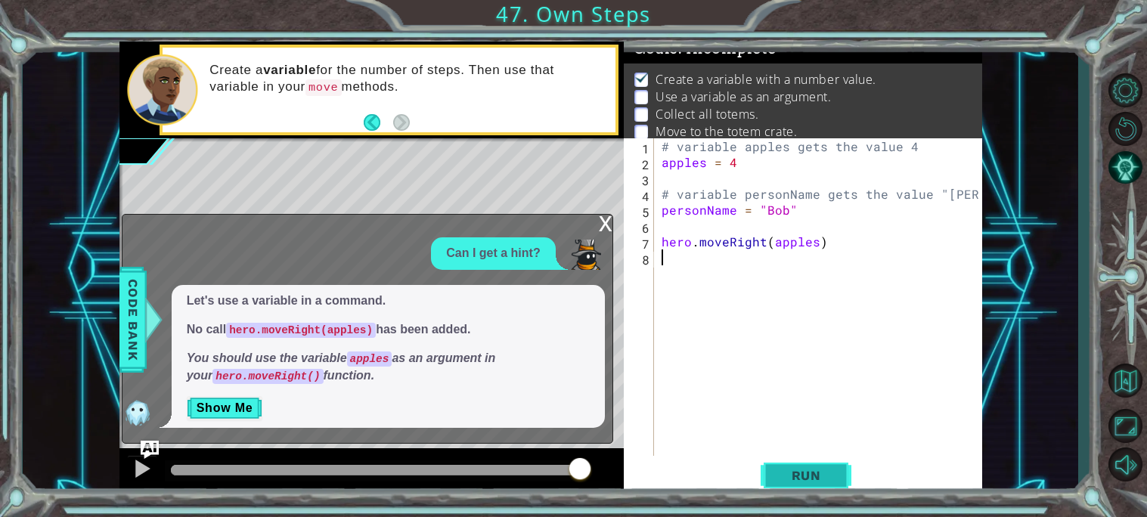
click at [793, 478] on span "Run" at bounding box center [807, 475] width 60 height 15
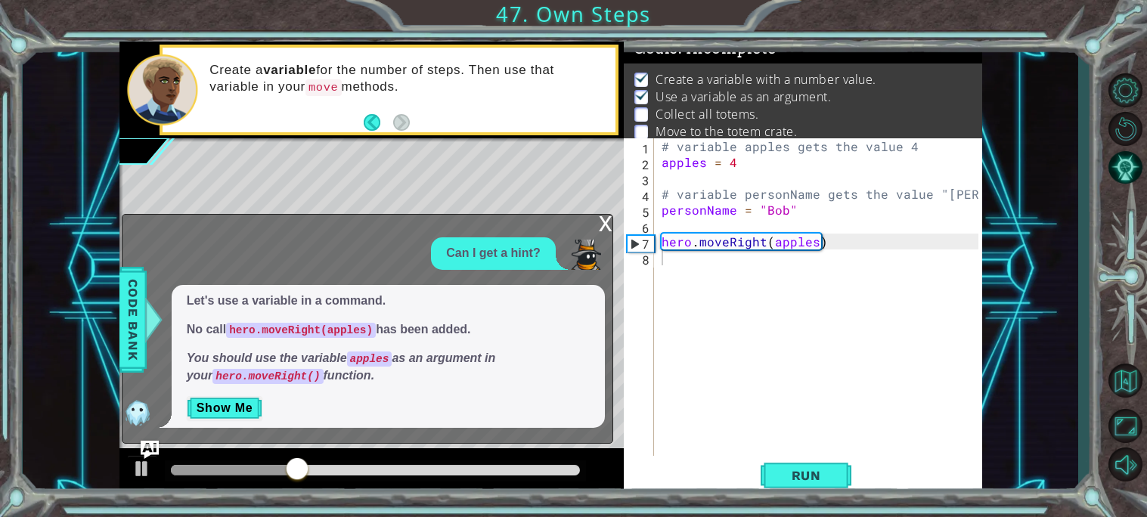
click at [603, 225] on div "x" at bounding box center [606, 222] width 14 height 15
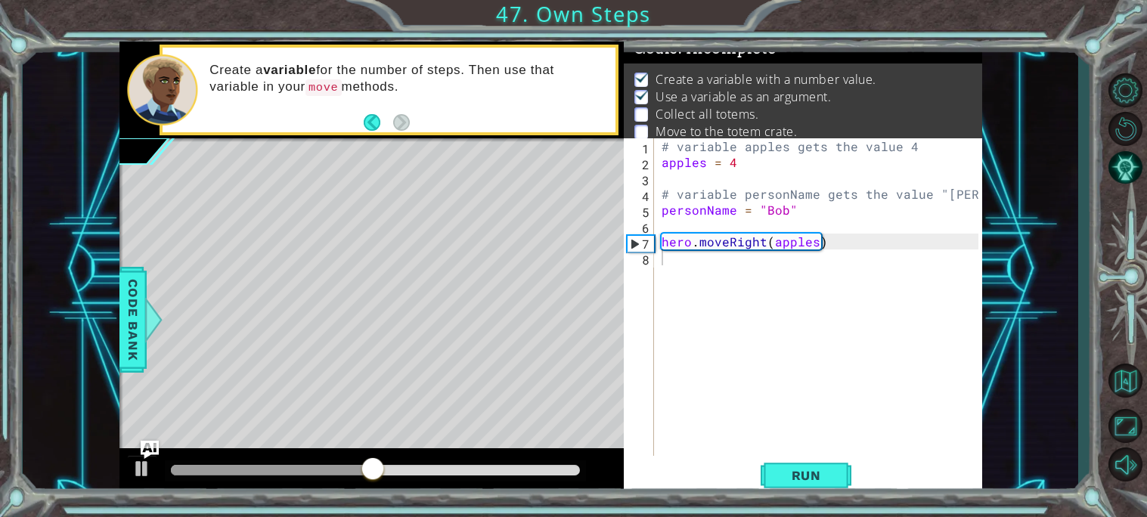
click at [670, 262] on div "# variable apples gets the value 4 apples = 4 # variable personName gets the va…" at bounding box center [823, 312] width 328 height 349
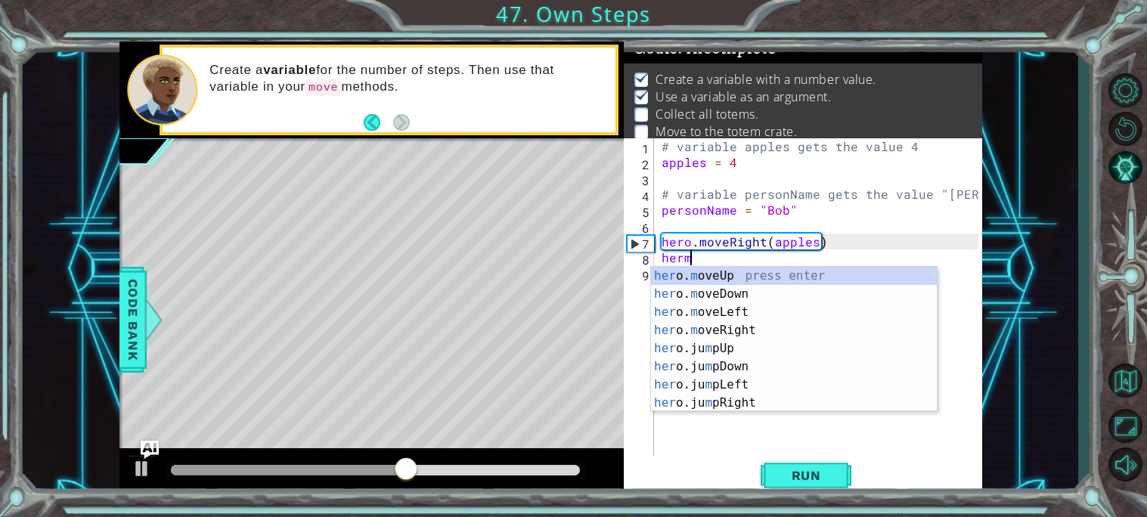
scroll to position [0, 1]
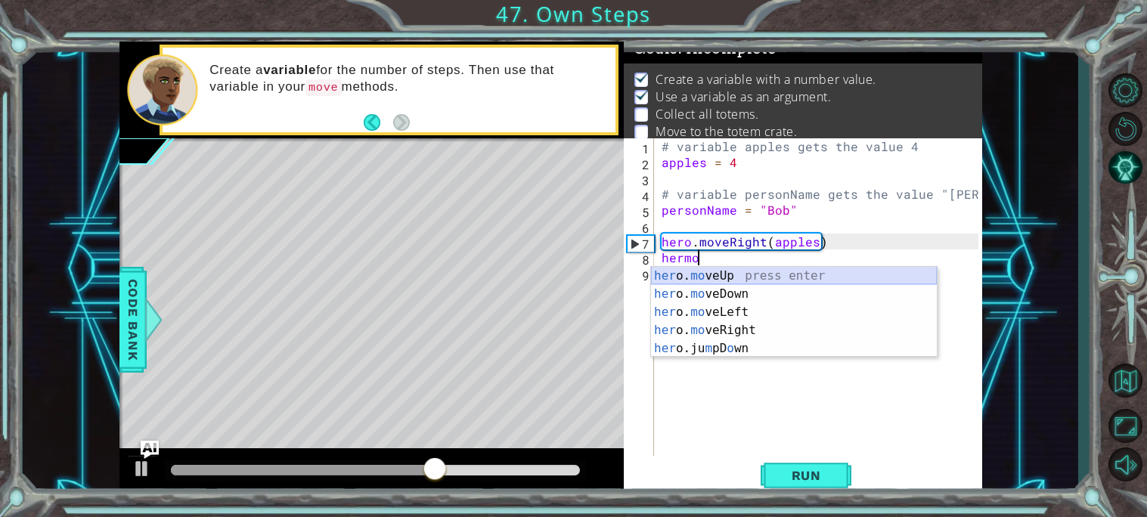
click at [744, 280] on div "her o. mo veUp press enter her o. mo veDown press enter her o. mo veLeft press …" at bounding box center [794, 330] width 286 height 127
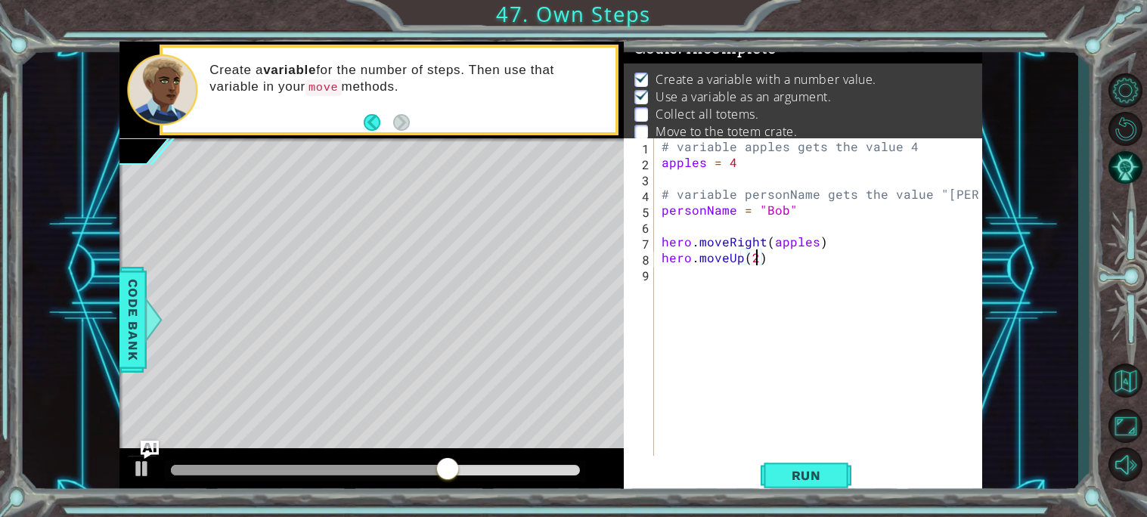
scroll to position [0, 5]
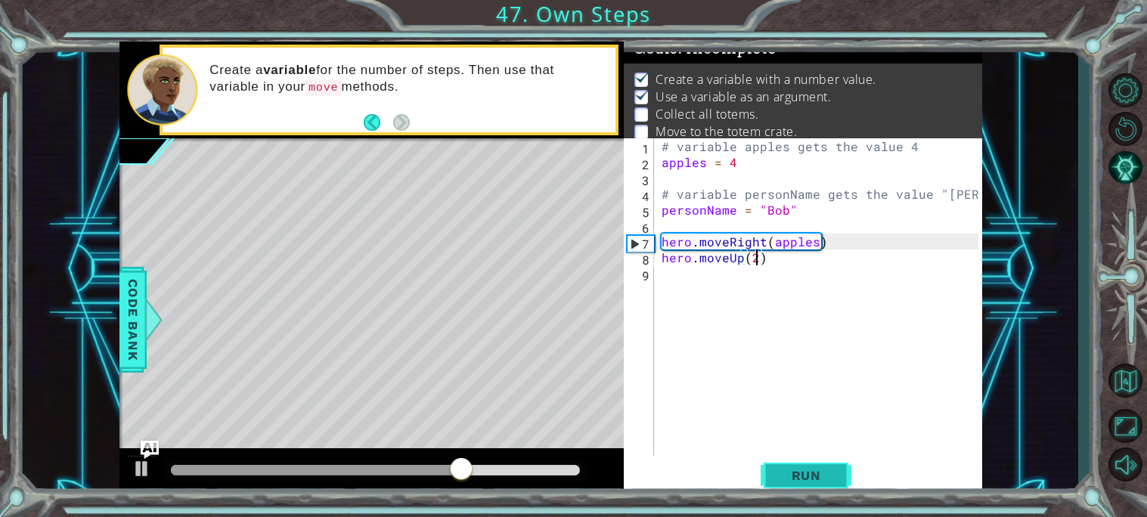
type textarea "hero.moveUp(2)"
click at [785, 480] on span "Run" at bounding box center [807, 475] width 60 height 15
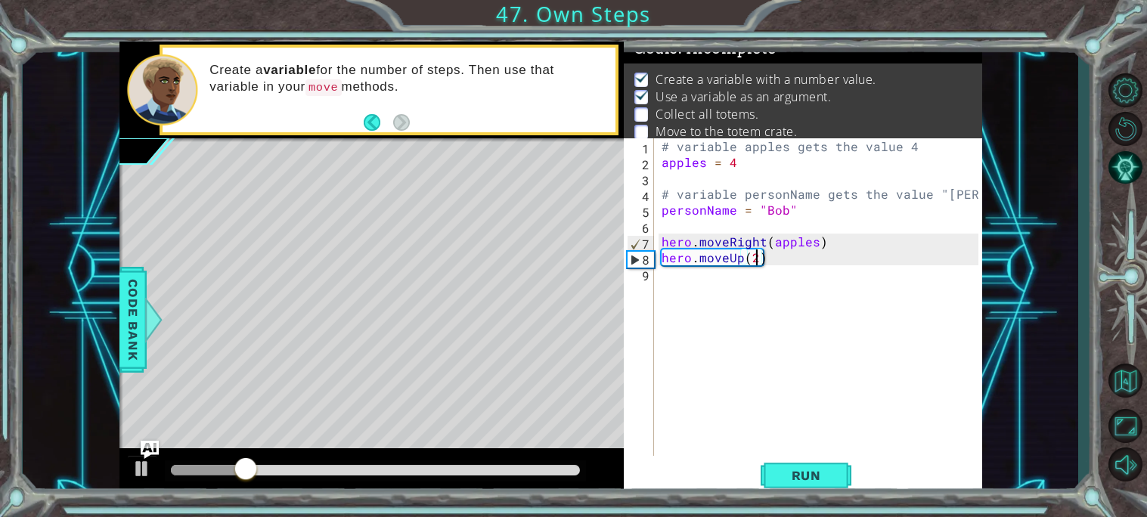
click at [665, 274] on div "# variable apples gets the value 4 apples = 4 # variable personName gets the va…" at bounding box center [823, 312] width 328 height 349
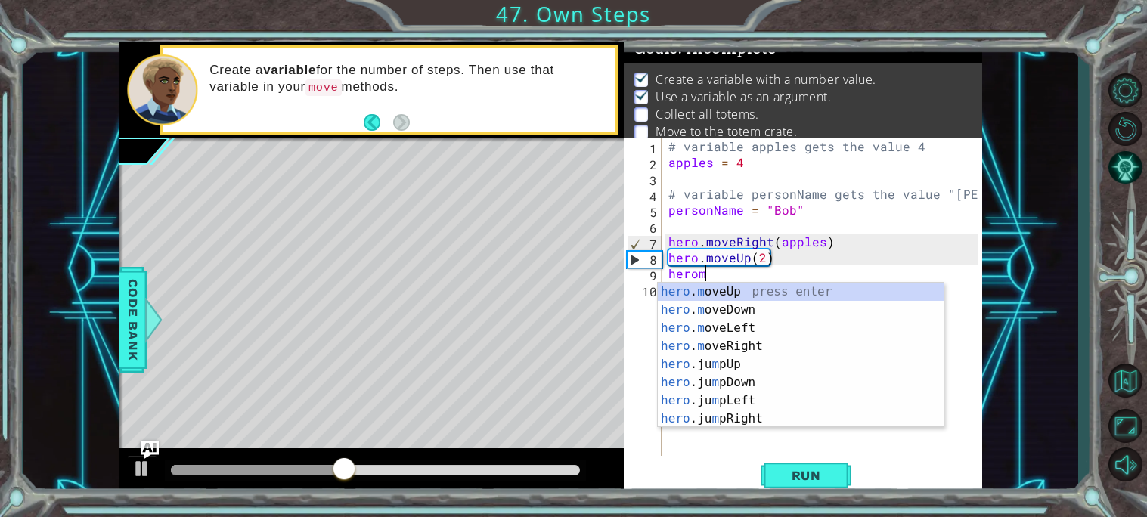
scroll to position [0, 2]
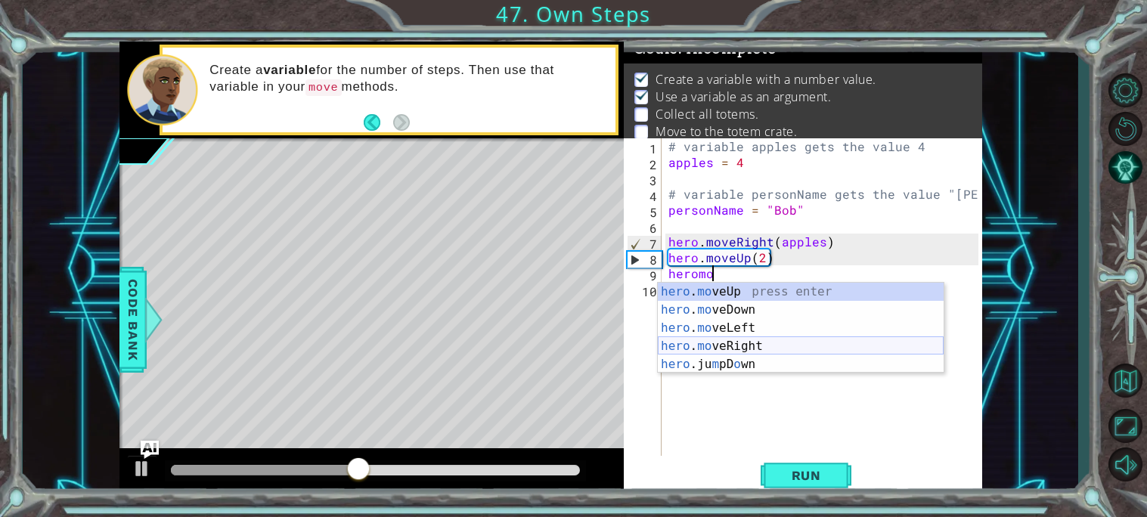
click at [758, 348] on div "hero . mo veUp press enter hero . mo veDown press enter hero . mo veLeft press …" at bounding box center [801, 346] width 286 height 127
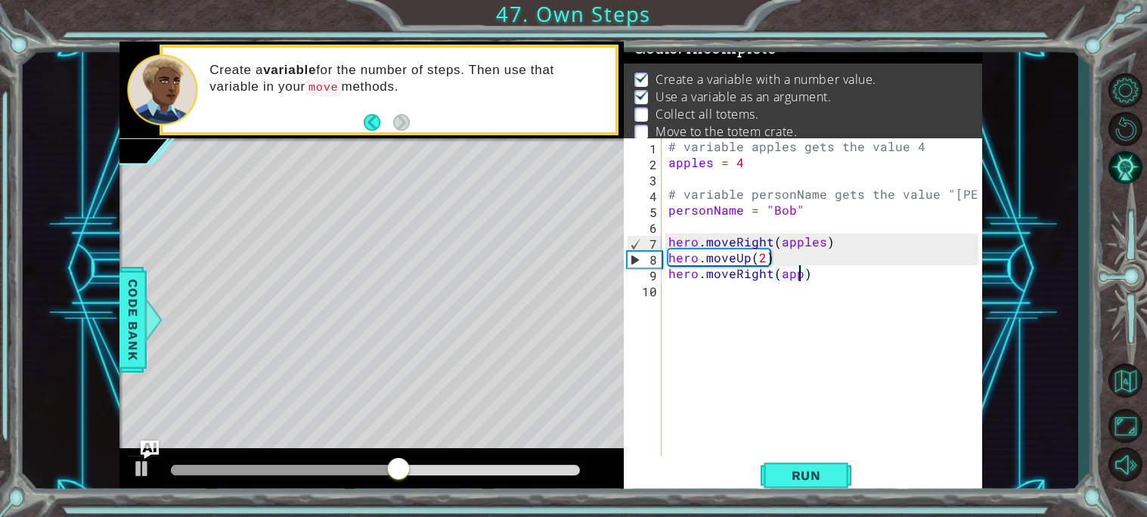
scroll to position [0, 8]
type textarea "hero.moveRight(apples)"
click at [831, 481] on span "Run" at bounding box center [807, 475] width 60 height 15
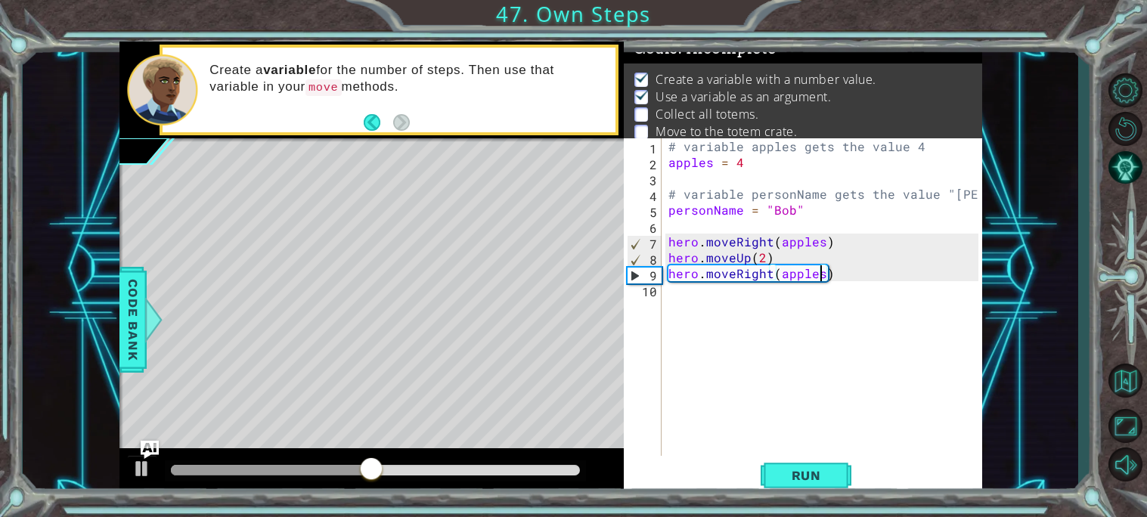
click at [694, 295] on div "# variable apples gets the value 4 apples = 4 # variable personName gets the va…" at bounding box center [826, 312] width 321 height 349
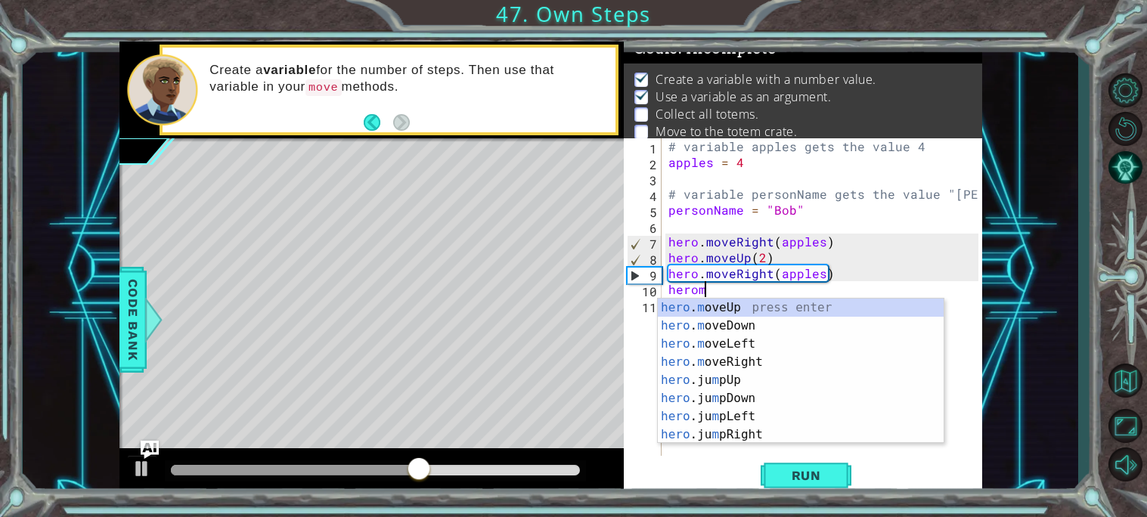
scroll to position [0, 2]
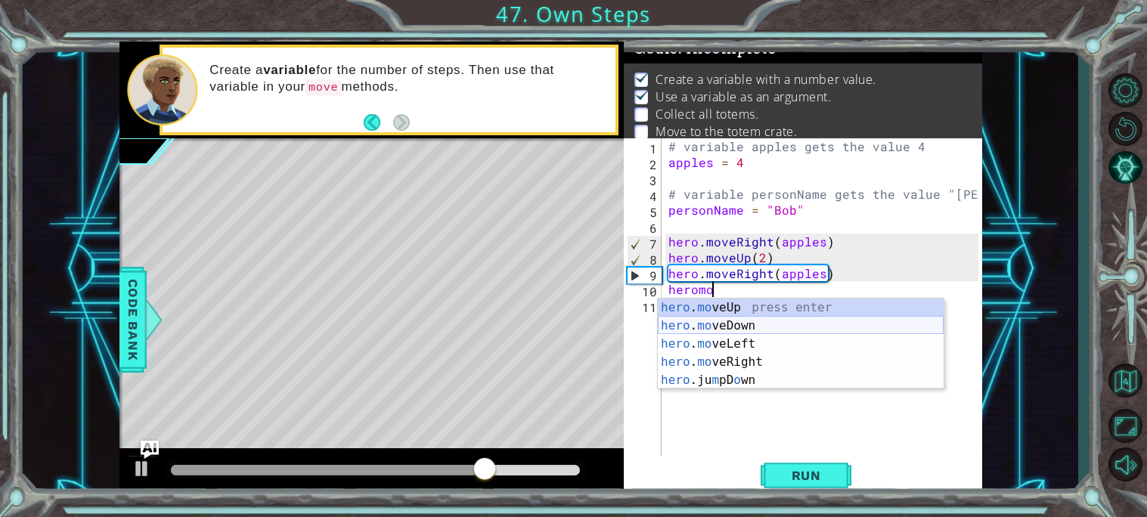
click at [710, 322] on div "hero . mo veUp press enter hero . mo veDown press enter hero . mo veLeft press …" at bounding box center [801, 362] width 286 height 127
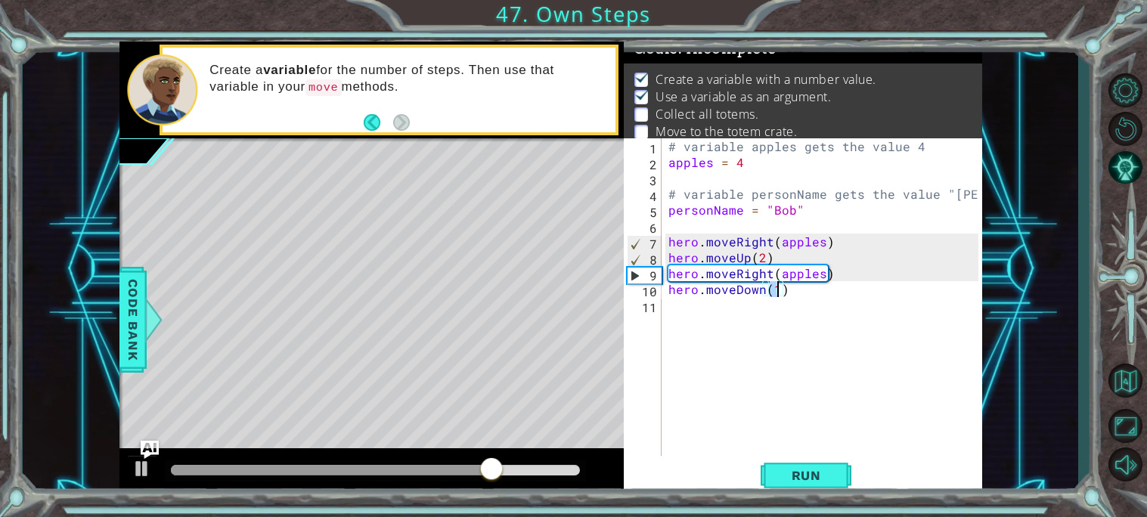
scroll to position [0, 5]
type textarea "hero.moveDown(2)"
click at [815, 486] on button "Run" at bounding box center [806, 476] width 91 height 36
click at [666, 312] on div "# variable apples gets the value 4 apples = 4 # variable personName gets the va…" at bounding box center [826, 312] width 321 height 349
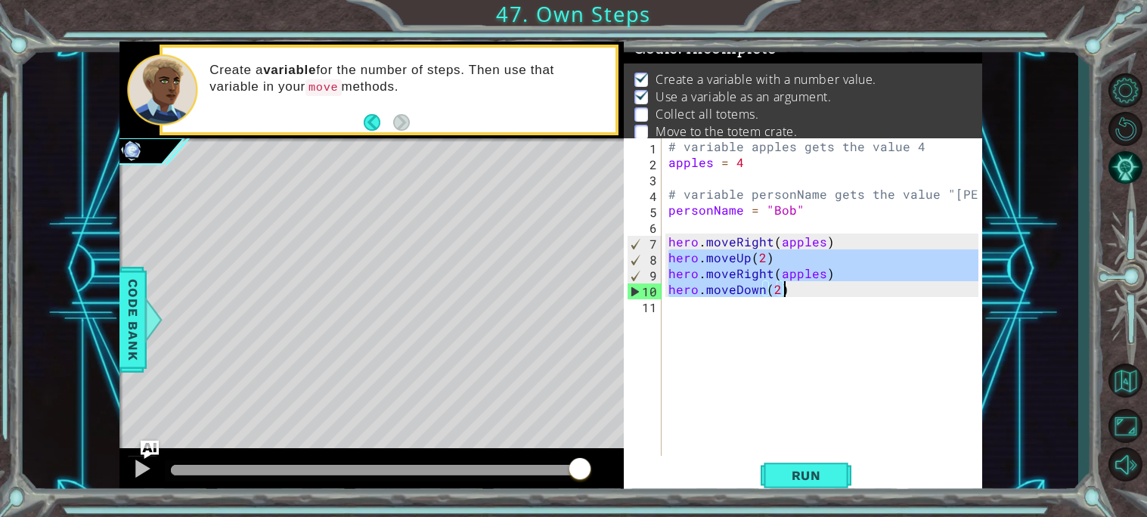
drag, startPoint x: 669, startPoint y: 254, endPoint x: 812, endPoint y: 289, distance: 147.9
click at [812, 289] on div "# variable apples gets the value 4 apples = 4 # variable personName gets the va…" at bounding box center [826, 312] width 321 height 349
type textarea "hero.moveRight(apples) hero.moveDown(2)"
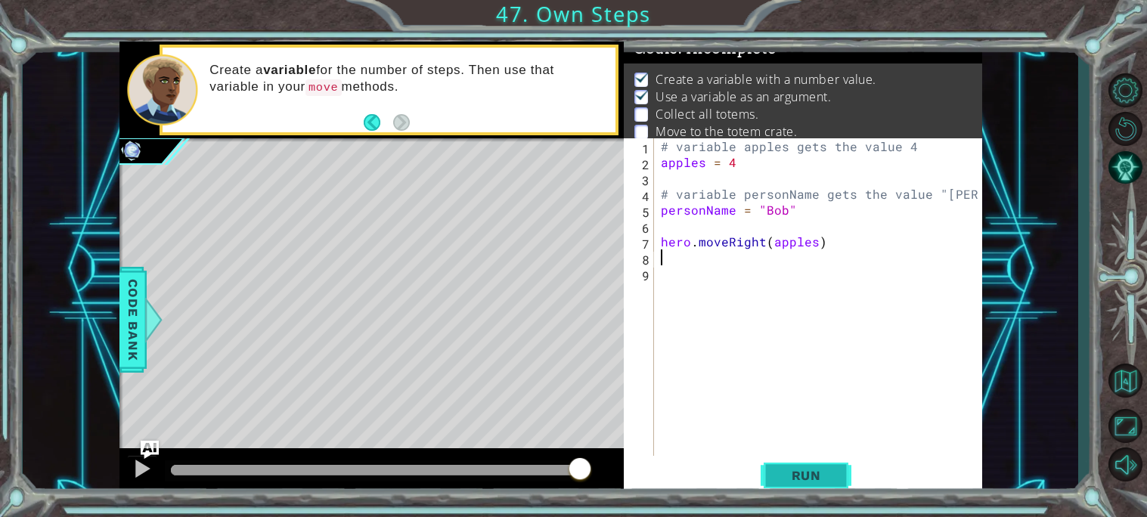
click at [800, 475] on span "Run" at bounding box center [807, 475] width 60 height 15
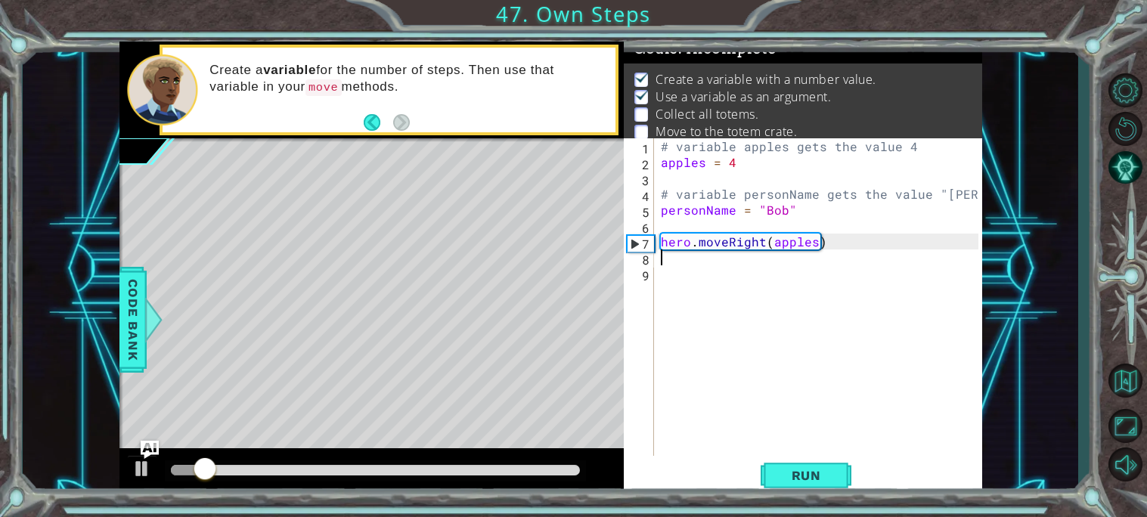
click at [658, 263] on div "# variable apples gets the value 4 apples = 4 # variable personName gets the va…" at bounding box center [818, 297] width 321 height 318
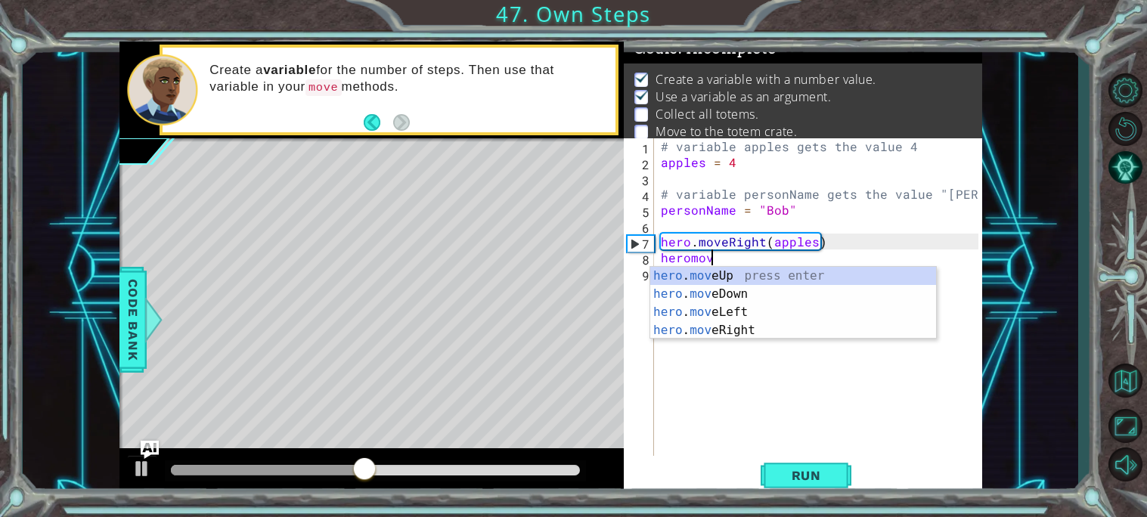
scroll to position [0, 2]
click at [731, 278] on div "hero . move Up press enter hero . move Down press enter hero . move Left press …" at bounding box center [794, 321] width 286 height 109
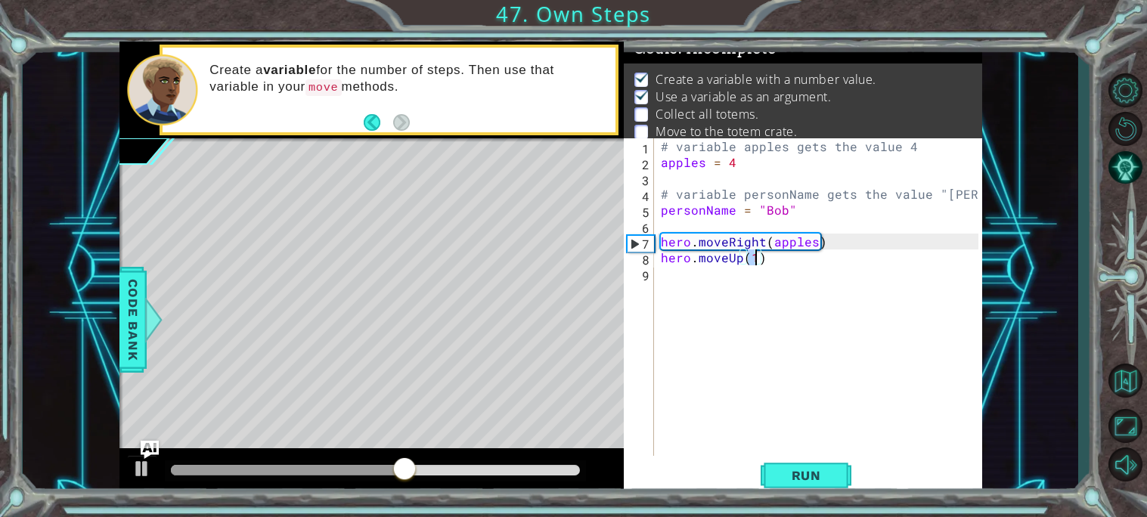
type textarea "hero.moveUp(3)"
click at [659, 278] on div "# variable apples gets the value 4 apples = 4 # variable personName gets the va…" at bounding box center [822, 312] width 328 height 349
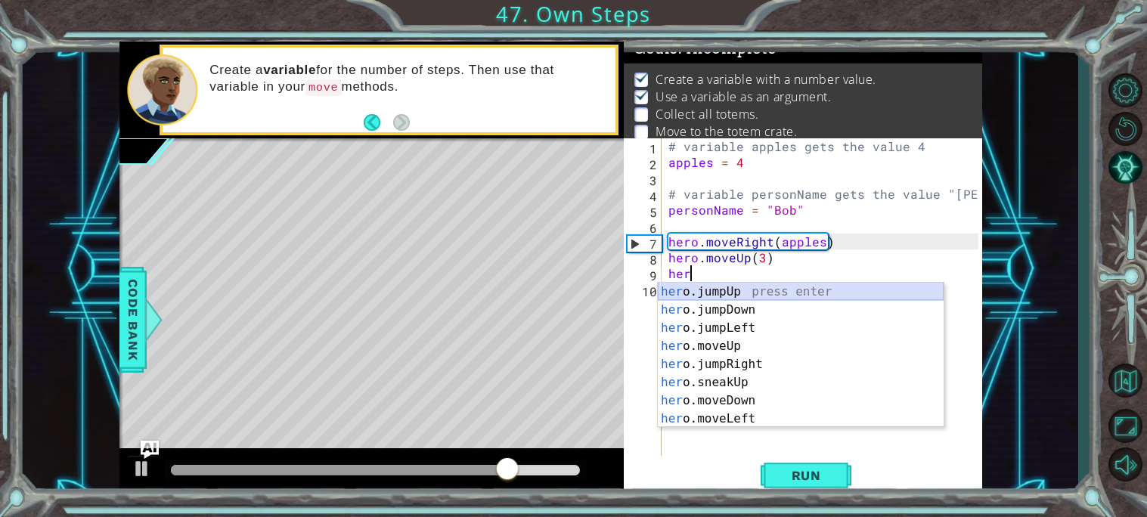
scroll to position [0, 1]
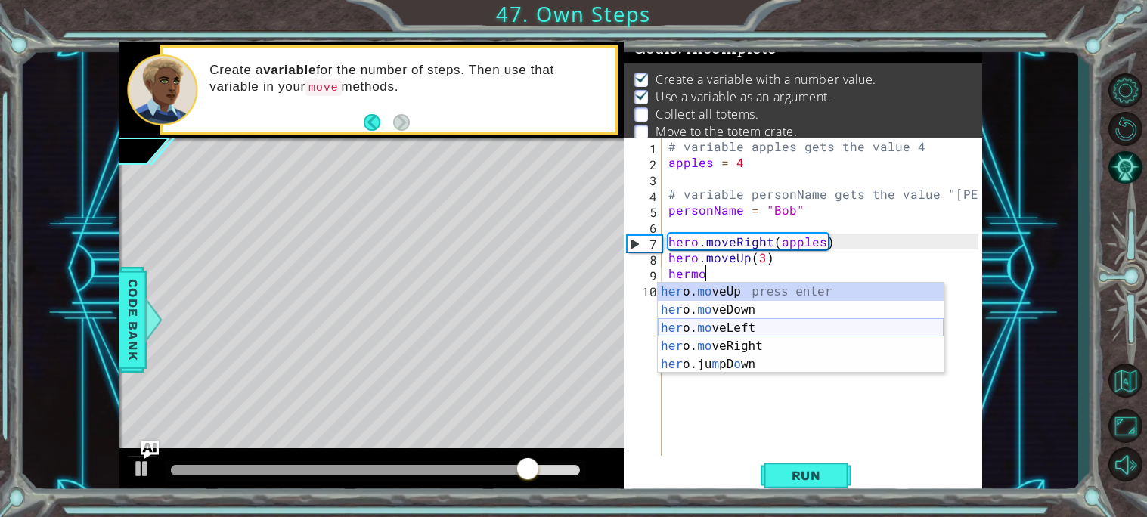
click at [693, 343] on div "her o. mo veUp press enter her o. mo veDown press enter her o. mo veLeft press …" at bounding box center [801, 346] width 286 height 127
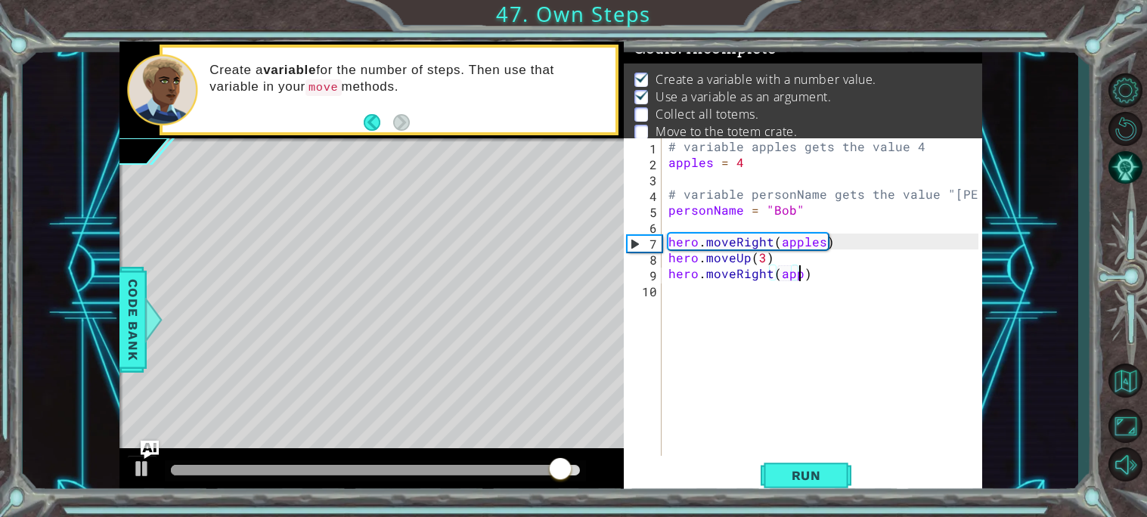
scroll to position [0, 8]
type textarea "hero.moveRight(apples)"
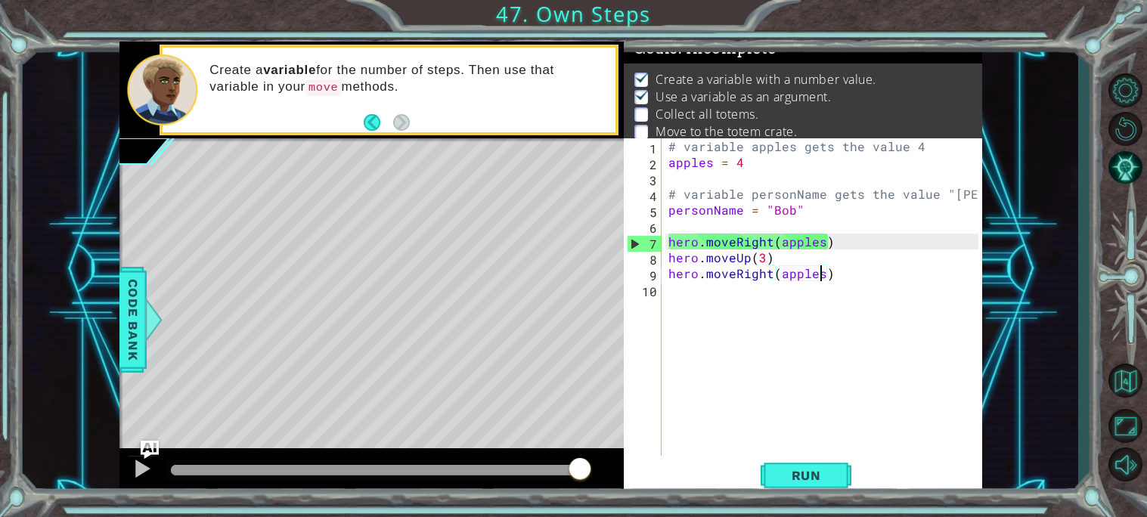
click at [675, 302] on div "# variable apples gets the value 4 apples = 4 # variable personName gets the va…" at bounding box center [826, 312] width 321 height 349
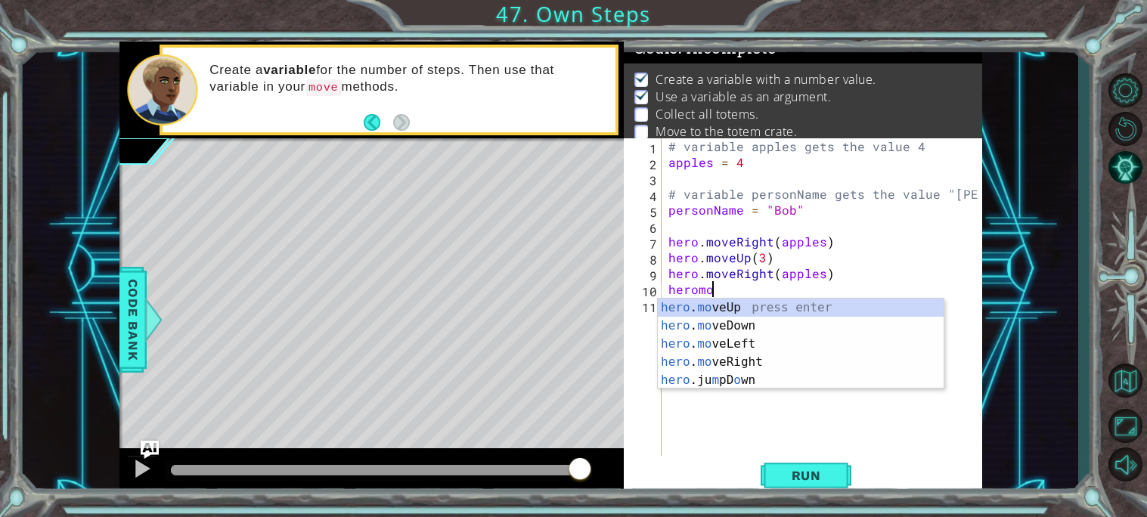
scroll to position [0, 2]
click at [685, 300] on div "hero . mo veUp press enter hero . mo veDown press enter hero . mo veLeft press …" at bounding box center [801, 362] width 286 height 127
type textarea "hero.moveUp(1)"
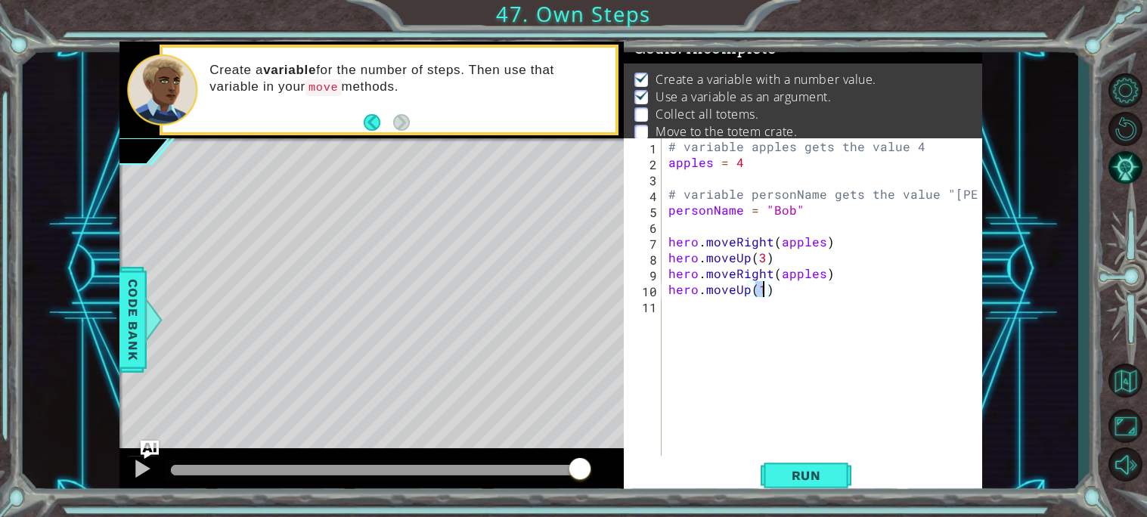
scroll to position [0, 5]
click at [666, 314] on div "# variable apples gets the value 4 apples = 4 # variable personName gets the va…" at bounding box center [826, 312] width 321 height 349
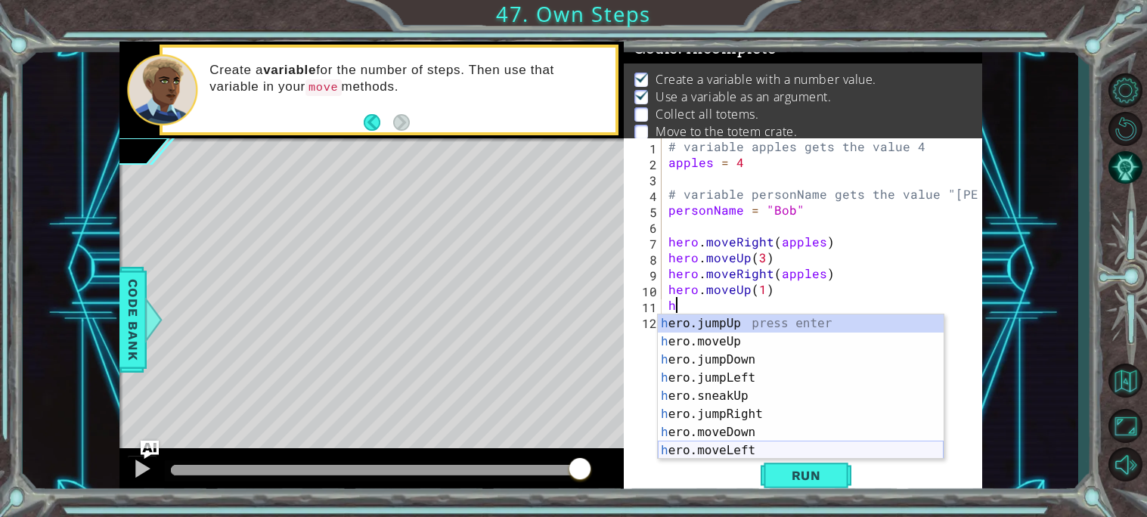
click at [723, 456] on div "h ero.jumpUp press enter h ero.moveUp press enter h ero.jumpDown press enter h …" at bounding box center [801, 406] width 286 height 182
type textarea "hero.moveLeft(1)"
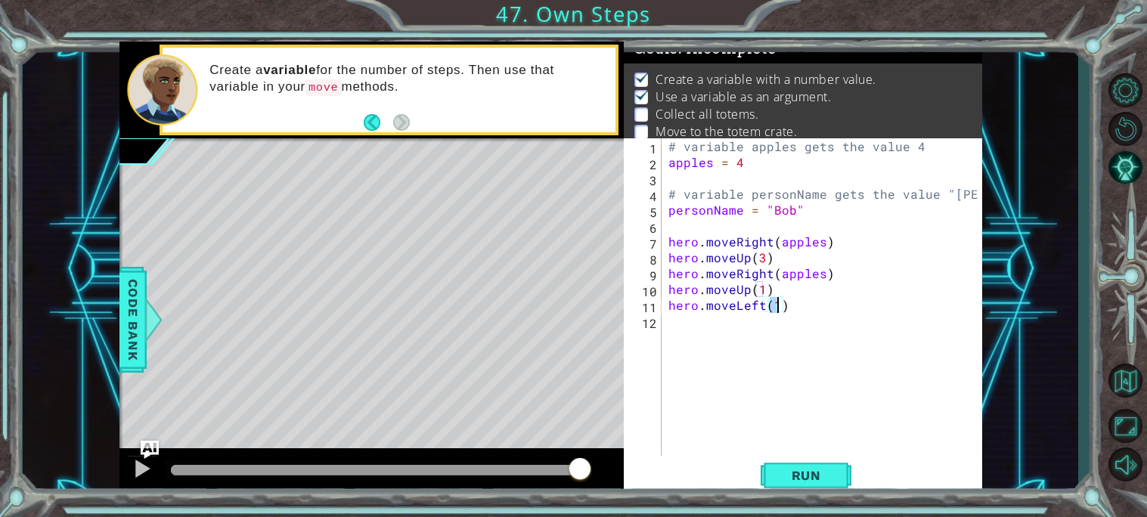
scroll to position [0, 5]
click at [666, 334] on div "# variable apples gets the value 4 apples = 4 # variable personName gets the va…" at bounding box center [826, 312] width 321 height 349
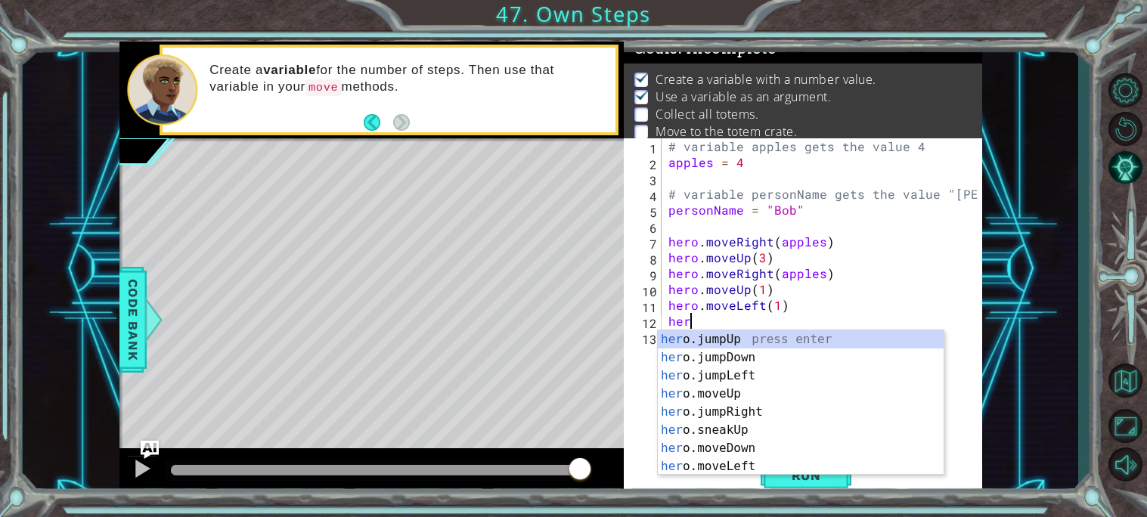
scroll to position [0, 1]
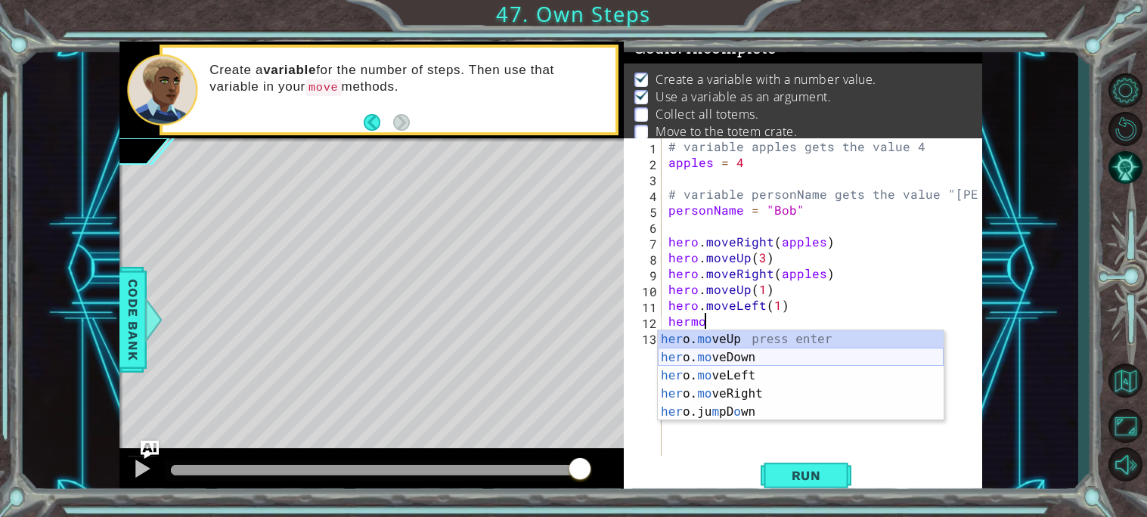
click at [698, 355] on div "her o. mo veUp press enter her o. mo veDown press enter her o. mo veLeft press …" at bounding box center [801, 394] width 286 height 127
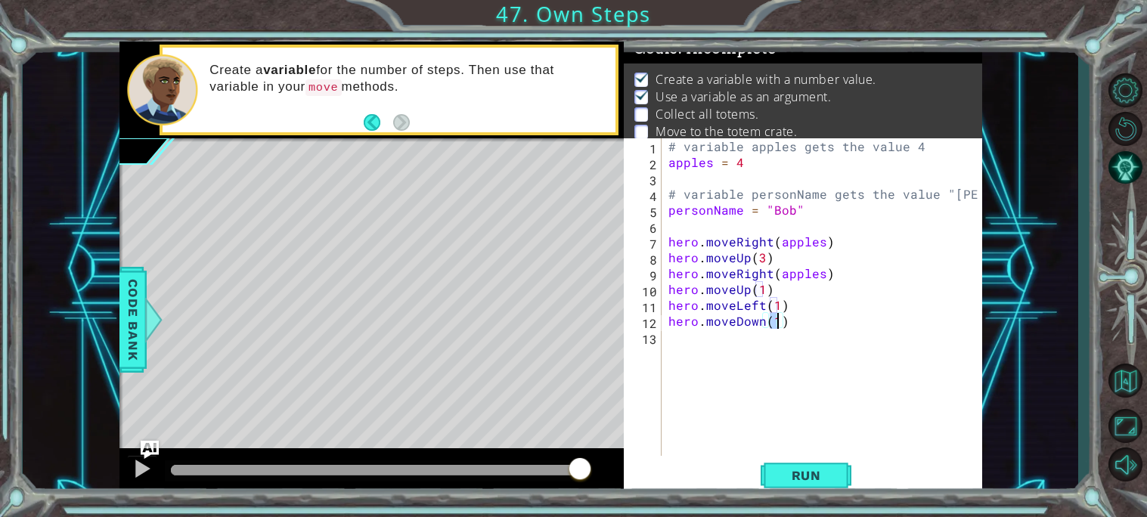
scroll to position [0, 5]
type textarea "hero.moveDown(1)"
click at [662, 338] on div "hero.moveDown(1) 1 2 3 4 5 6 7 8 9 10 11 12 13 # variable apples gets the value…" at bounding box center [801, 297] width 355 height 318
click at [669, 336] on div "# variable apples gets the value 4 apples = 4 # variable personName gets the va…" at bounding box center [826, 312] width 321 height 349
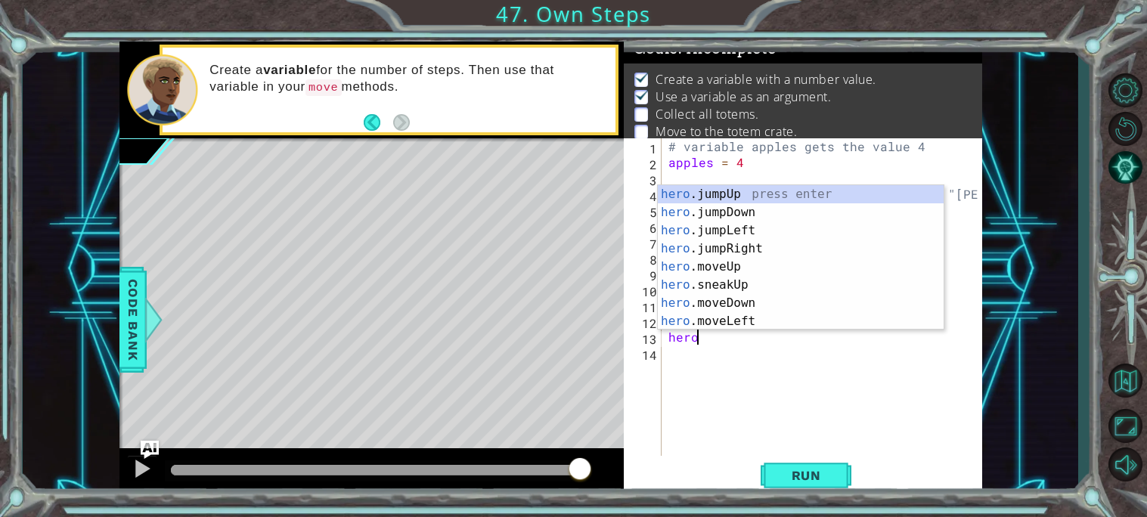
scroll to position [0, 1]
click at [736, 245] on div "hero . m oveUp press enter hero . m oveDown press enter hero . m oveLeft press …" at bounding box center [801, 276] width 286 height 182
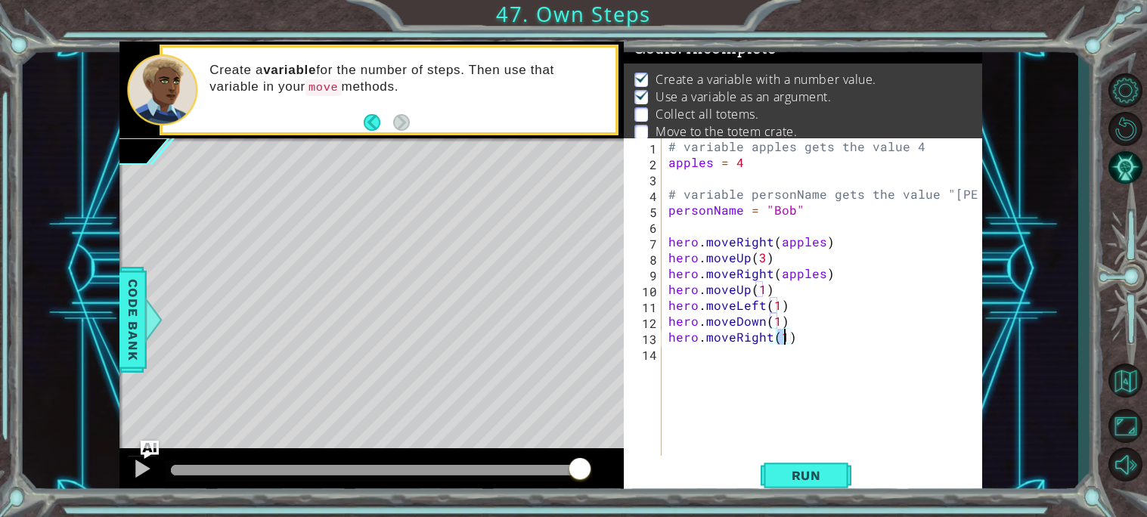
type textarea "hero.moveRight(2)"
click at [660, 359] on div "14" at bounding box center [644, 355] width 35 height 16
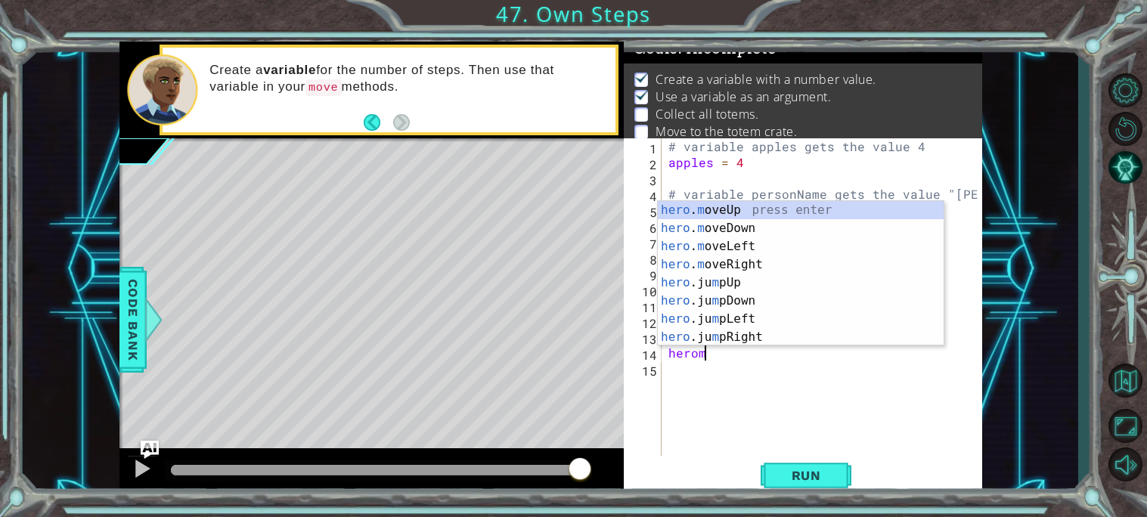
scroll to position [0, 2]
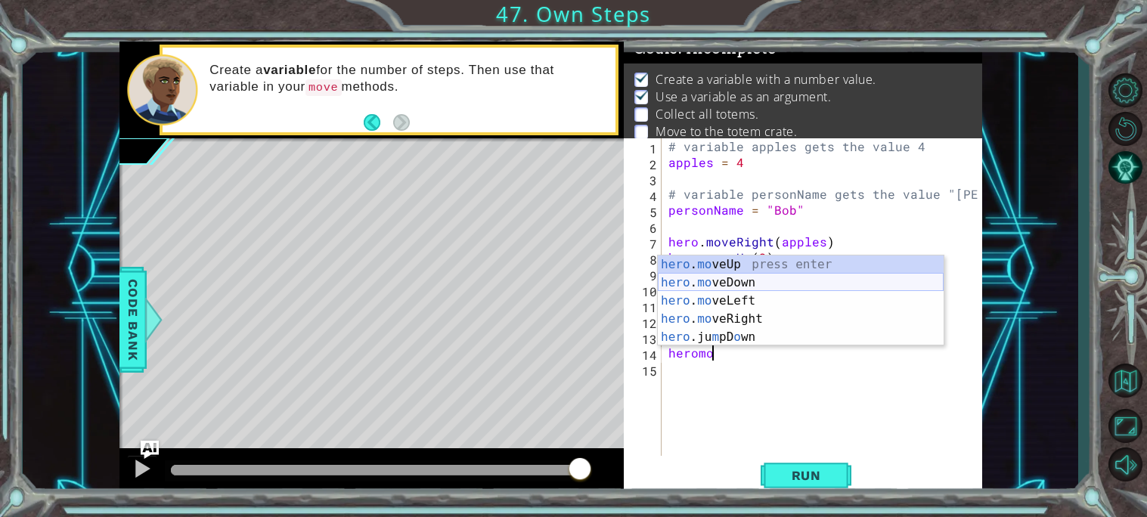
click at [694, 288] on div "hero . mo veUp press enter hero . mo veDown press enter hero . mo veLeft press …" at bounding box center [801, 319] width 286 height 127
type textarea "hero.moveDown(1)"
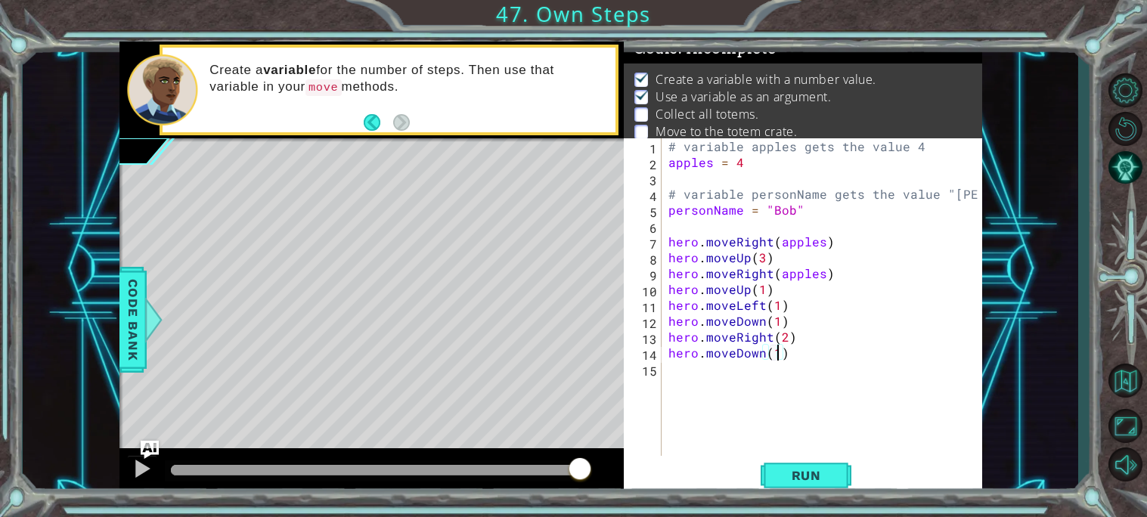
scroll to position [0, 5]
click at [672, 374] on div "# variable apples gets the value 4 apples = 4 # variable personName gets the va…" at bounding box center [826, 312] width 321 height 349
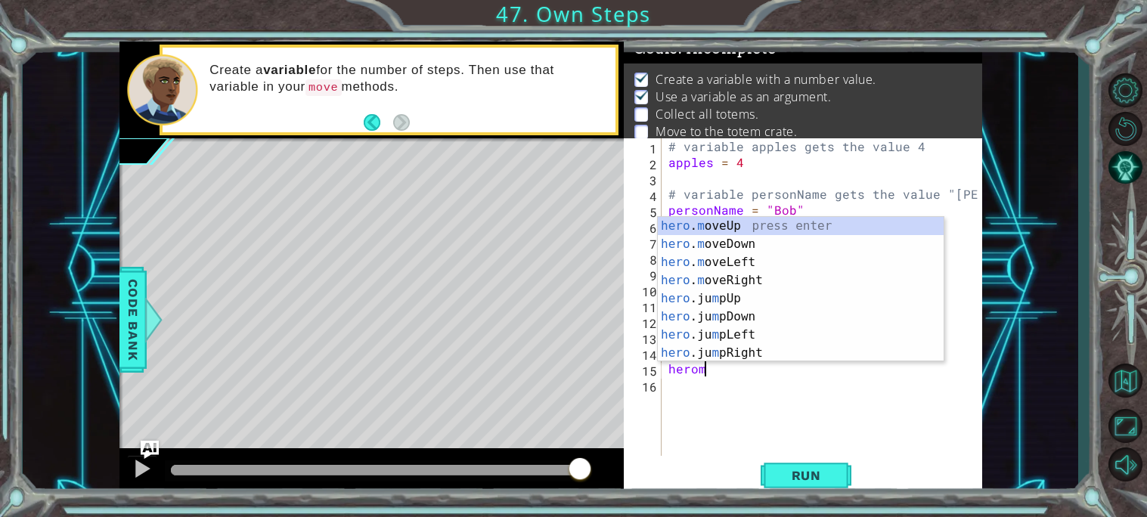
scroll to position [0, 2]
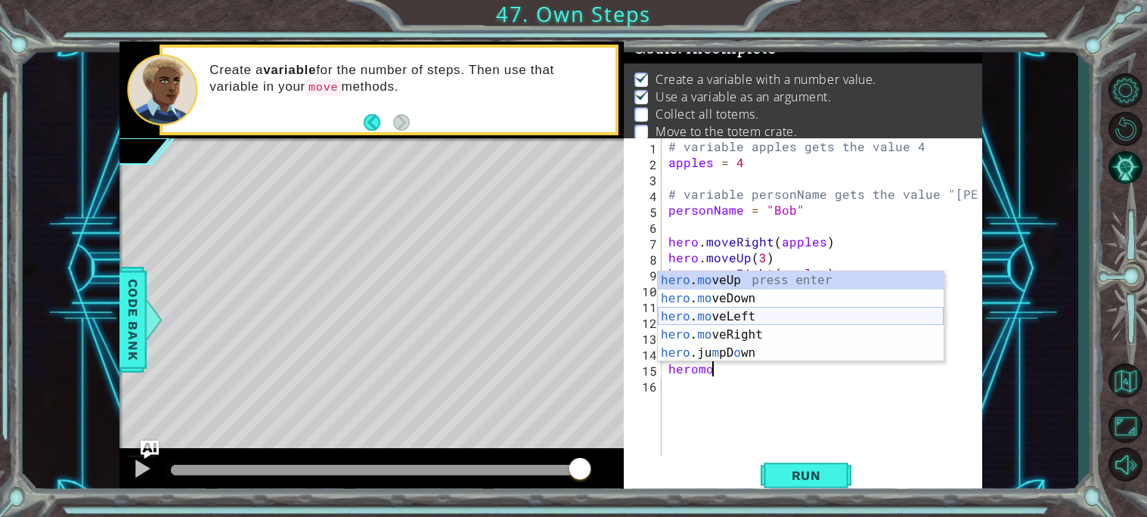
click at [728, 321] on div "hero . mo veUp press enter hero . mo veDown press enter hero . mo veLeft press …" at bounding box center [801, 335] width 286 height 127
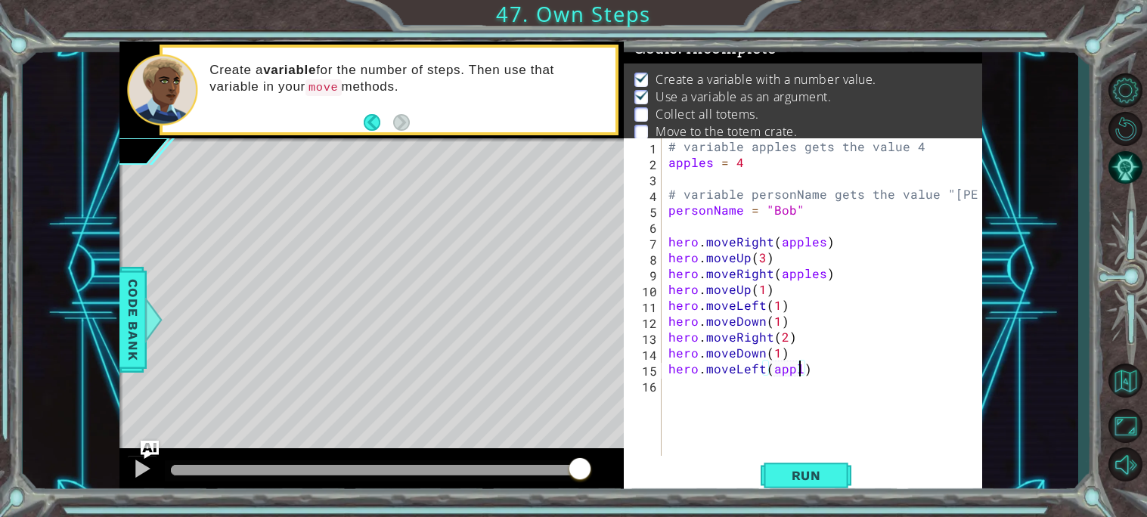
scroll to position [0, 8]
type textarea "hero.moveLeft(apples)"
click at [667, 387] on div "# variable apples gets the value 4 apples = 4 # variable personName gets the va…" at bounding box center [826, 312] width 321 height 349
click at [782, 470] on span "Run" at bounding box center [807, 475] width 60 height 15
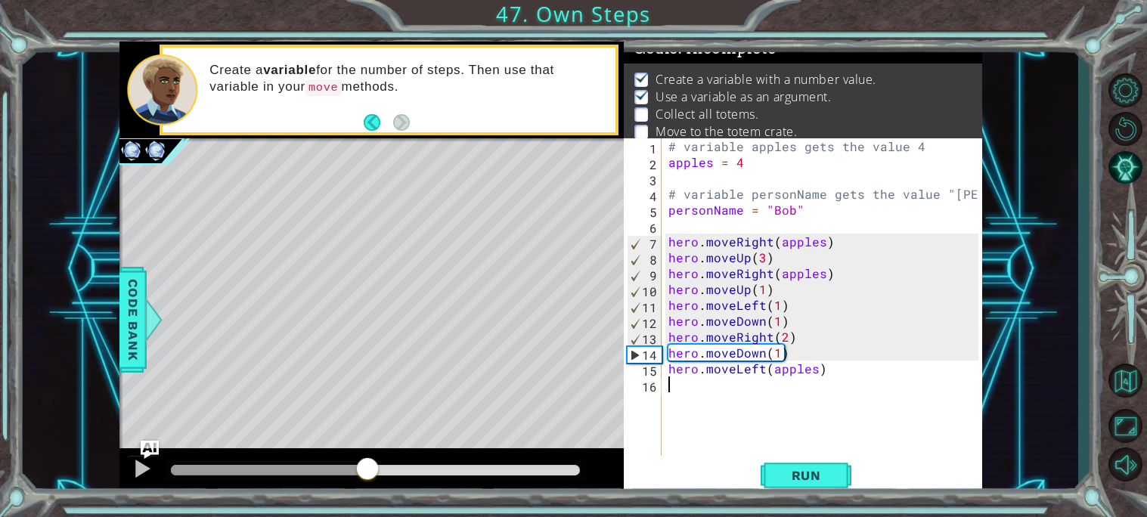
drag, startPoint x: 407, startPoint y: 465, endPoint x: 366, endPoint y: 467, distance: 40.9
click at [366, 467] on div at bounding box center [367, 470] width 27 height 27
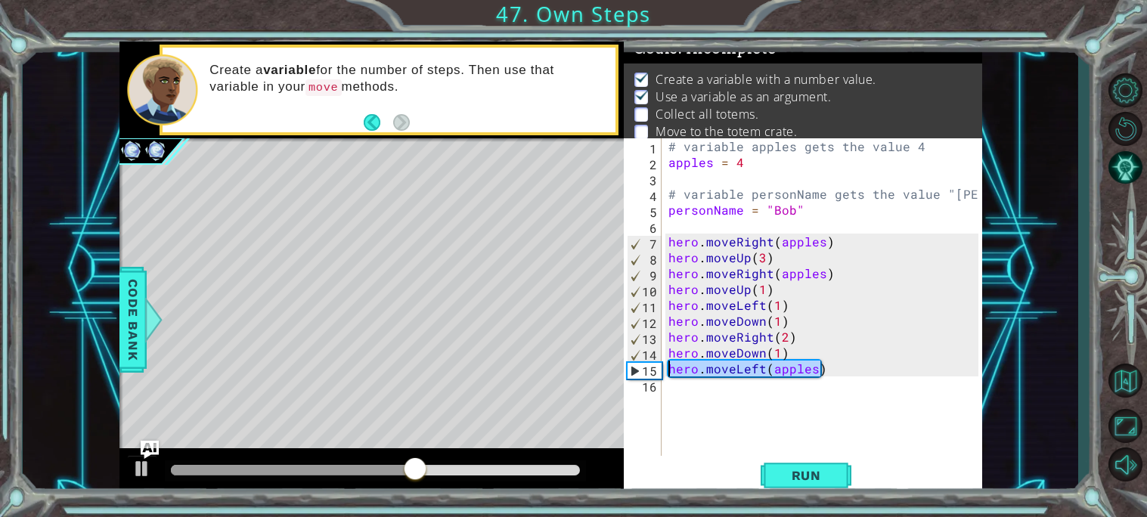
drag, startPoint x: 855, startPoint y: 374, endPoint x: 670, endPoint y: 370, distance: 184.6
click at [670, 370] on div "# variable apples gets the value 4 apples = 4 # variable personName gets the va…" at bounding box center [826, 312] width 321 height 349
type textarea "hero.moveLeft(apples)"
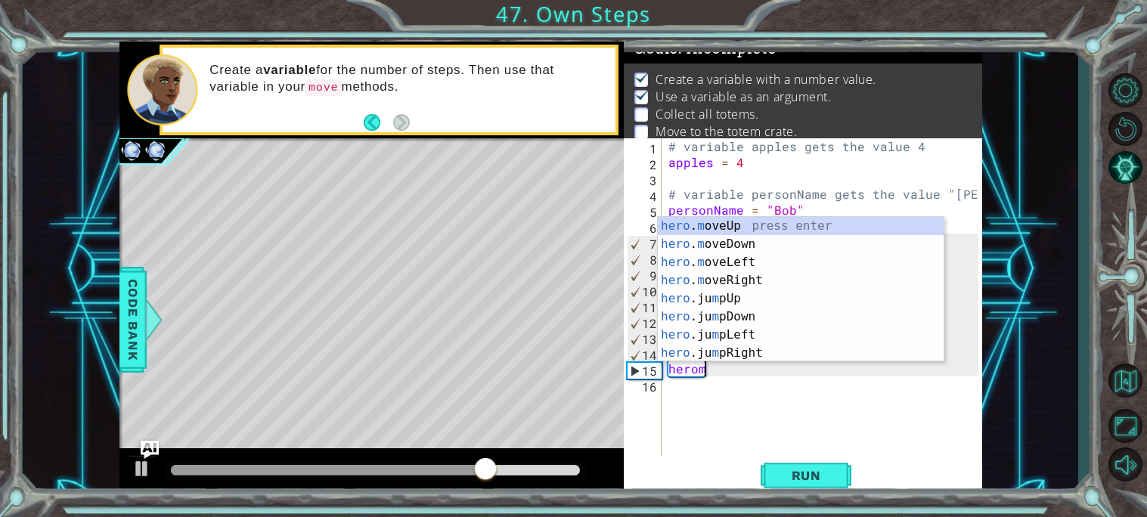
scroll to position [0, 2]
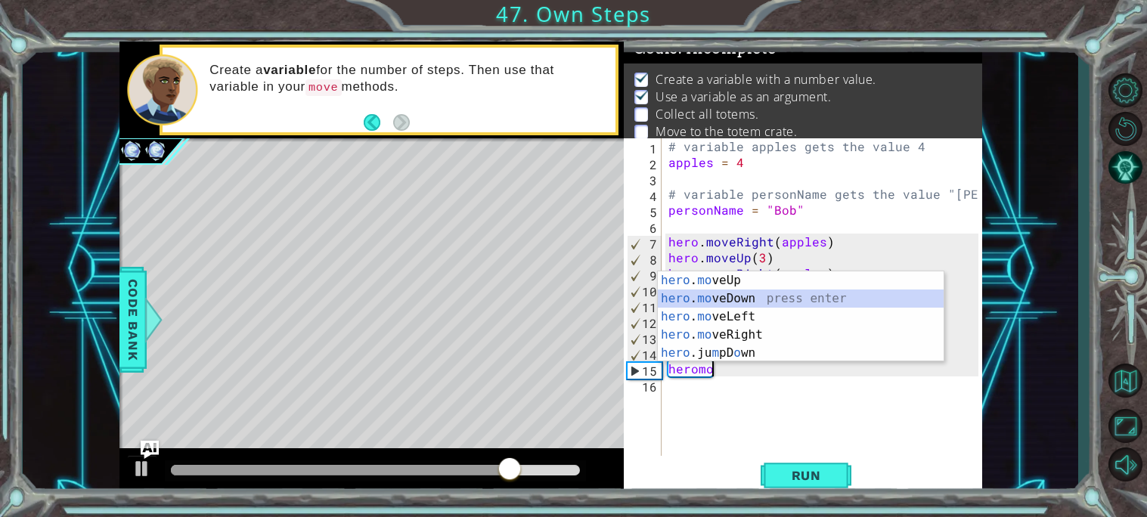
click at [728, 295] on div "hero . mo veUp press enter hero . mo veDown press enter hero . mo veLeft press …" at bounding box center [801, 335] width 286 height 127
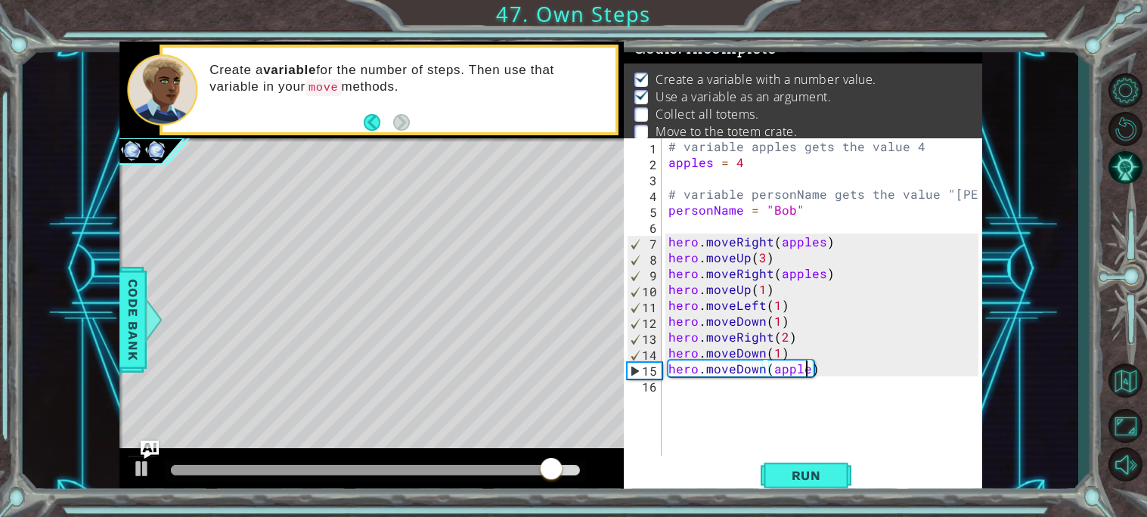
scroll to position [0, 8]
type textarea "hero.moveDown(apples)"
click at [830, 483] on span "Run" at bounding box center [807, 475] width 60 height 15
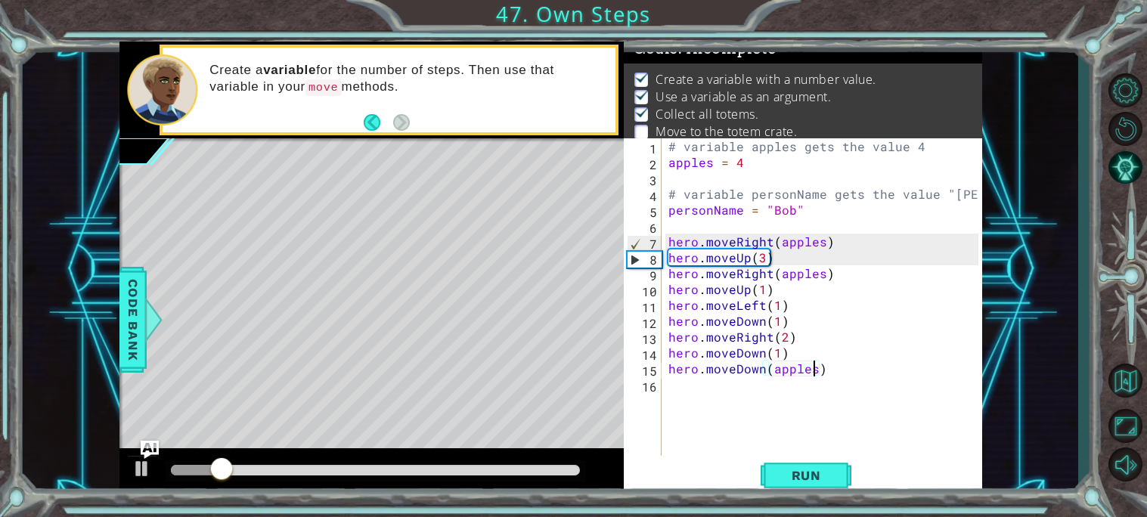
click at [675, 389] on div "# variable apples gets the value 4 apples = 4 # variable personName gets the va…" at bounding box center [826, 312] width 321 height 349
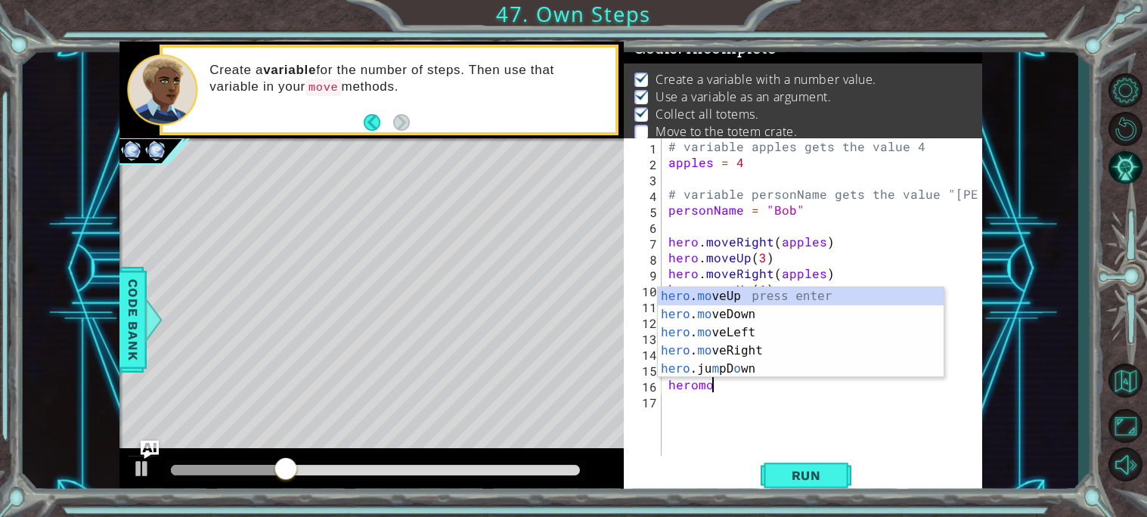
scroll to position [0, 2]
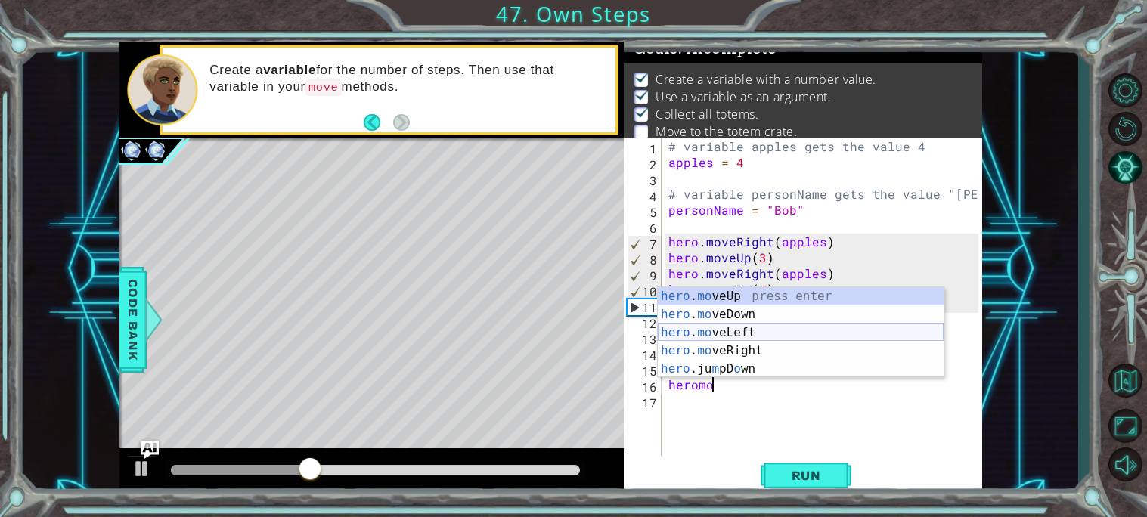
click at [728, 333] on div "hero . mo veUp press enter hero . mo veDown press enter hero . mo veLeft press …" at bounding box center [801, 350] width 286 height 127
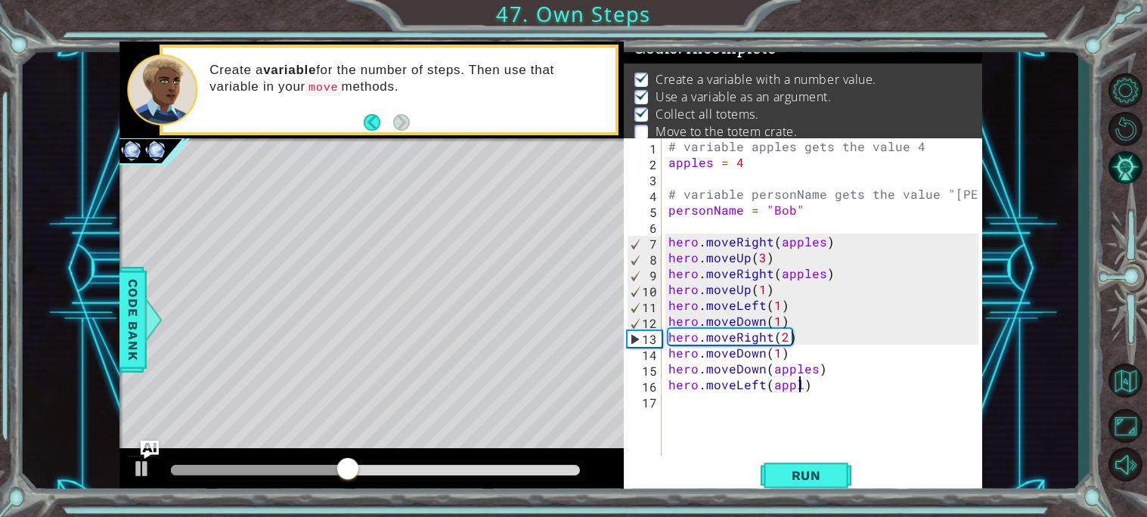
scroll to position [0, 8]
type textarea "hero.moveLeft(apples)"
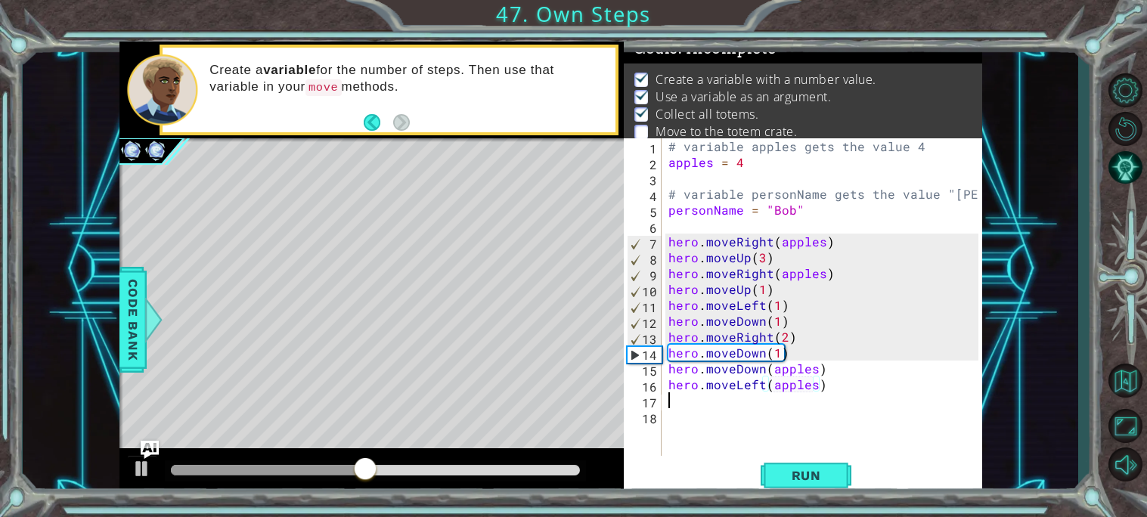
scroll to position [0, 0]
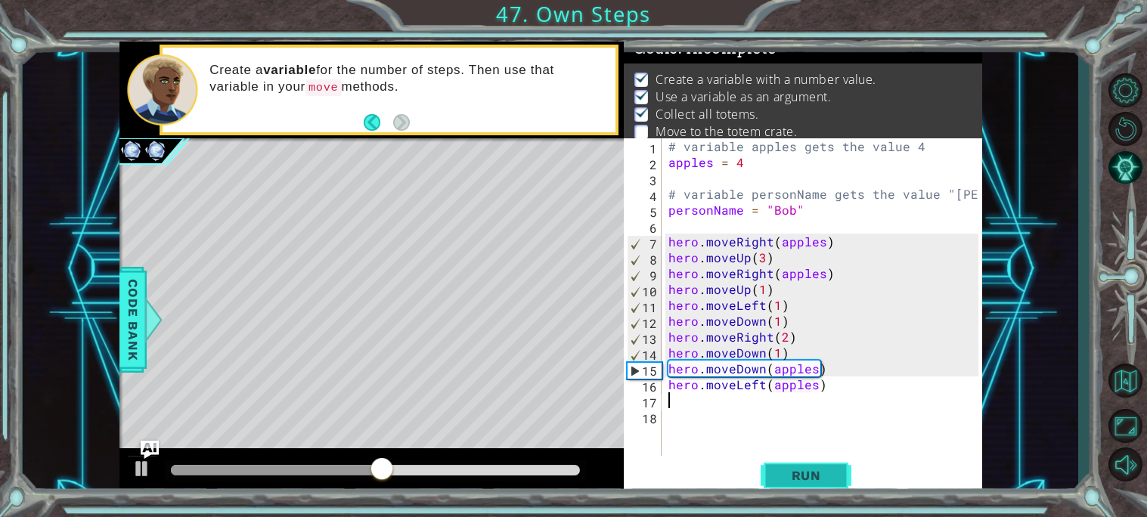
click at [778, 470] on span "Run" at bounding box center [807, 475] width 60 height 15
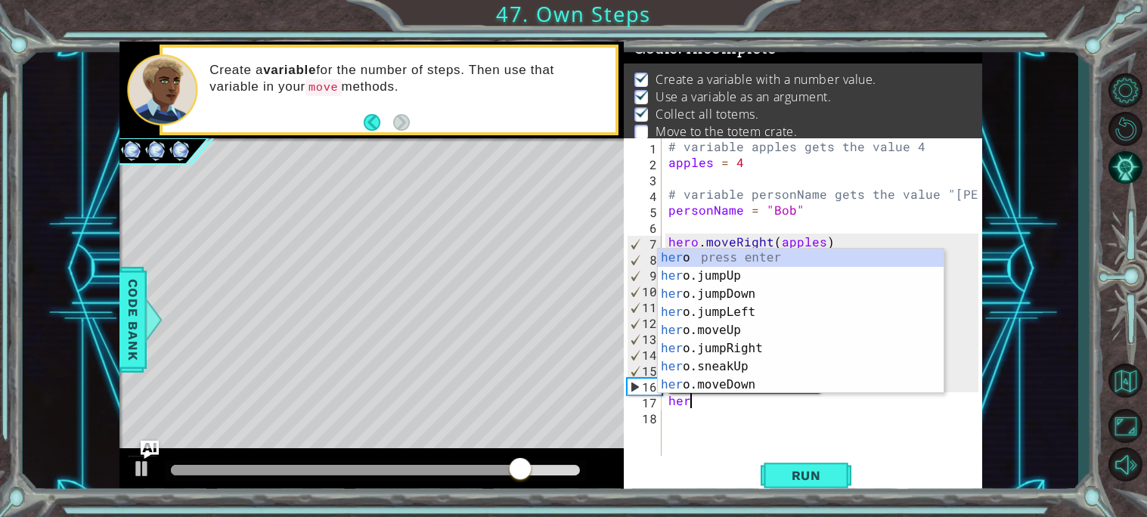
type textarea "hero"
click at [727, 337] on div "hero press enter hero .jumpUp press enter hero .jumpDown press enter hero .jump…" at bounding box center [801, 340] width 286 height 182
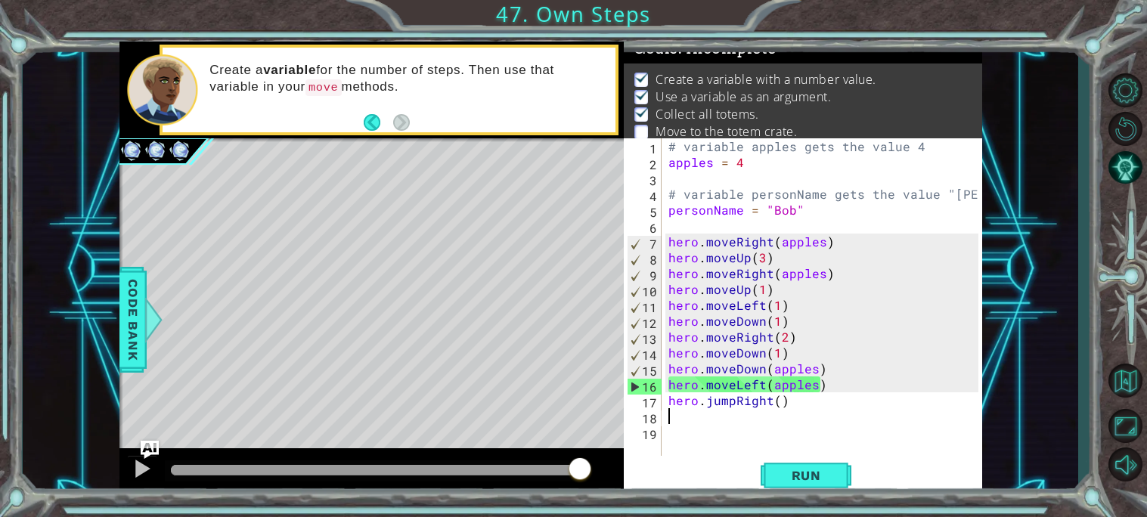
click at [777, 399] on div "# variable apples gets the value 4 apples = 4 # variable personName gets the va…" at bounding box center [826, 312] width 321 height 349
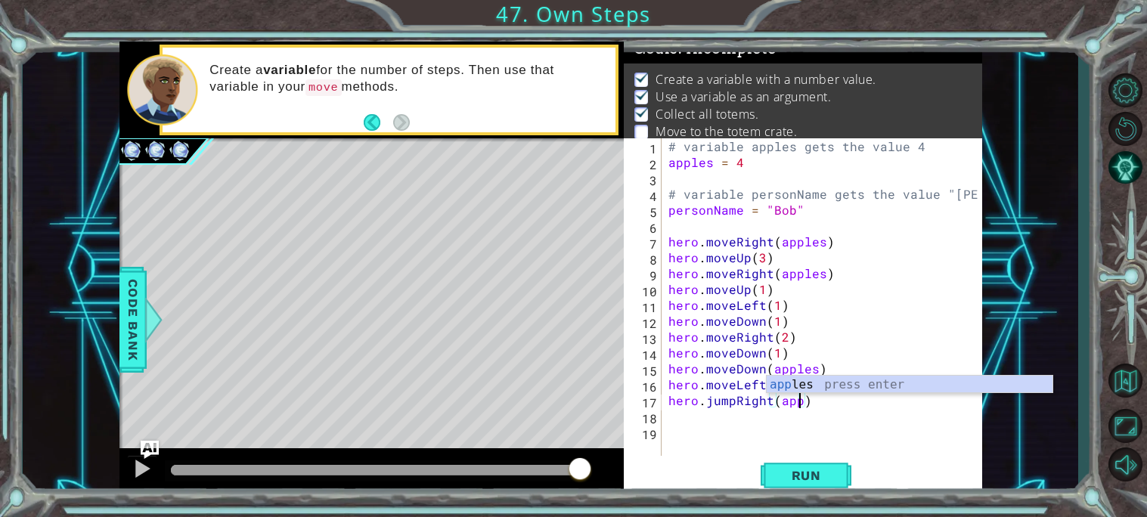
scroll to position [0, 8]
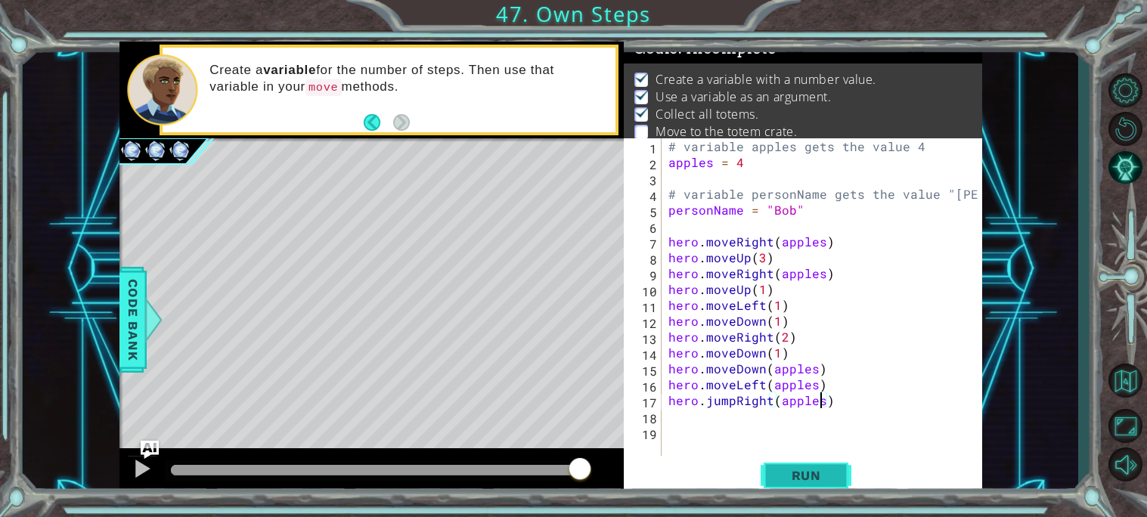
click at [822, 466] on button "Run" at bounding box center [806, 476] width 91 height 36
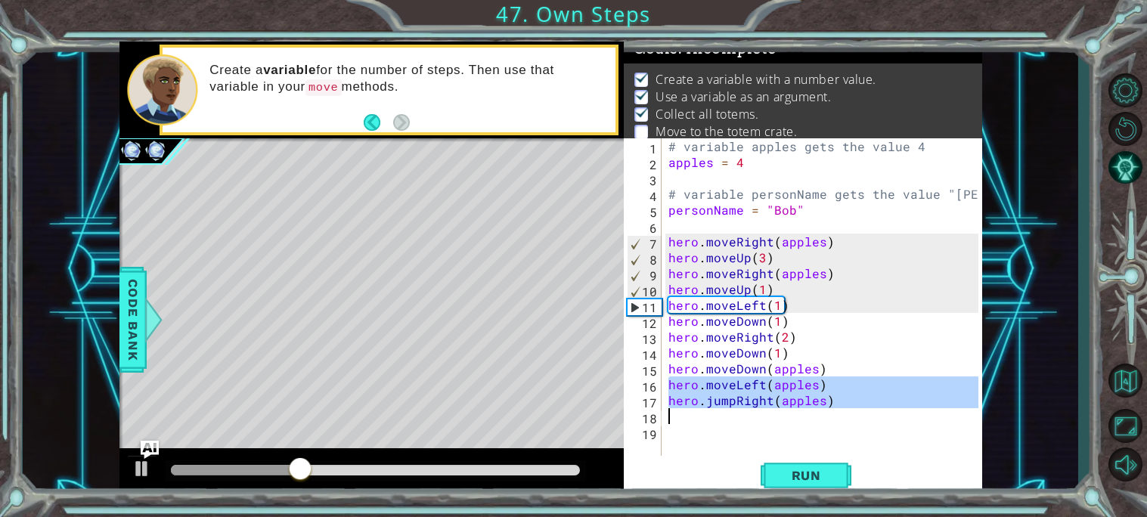
drag, startPoint x: 666, startPoint y: 386, endPoint x: 847, endPoint y: 419, distance: 183.8
click at [847, 419] on div "# variable apples gets the value 4 apples = 4 # variable personName gets the va…" at bounding box center [826, 312] width 321 height 349
type textarea "hero.jumpRight(apples)"
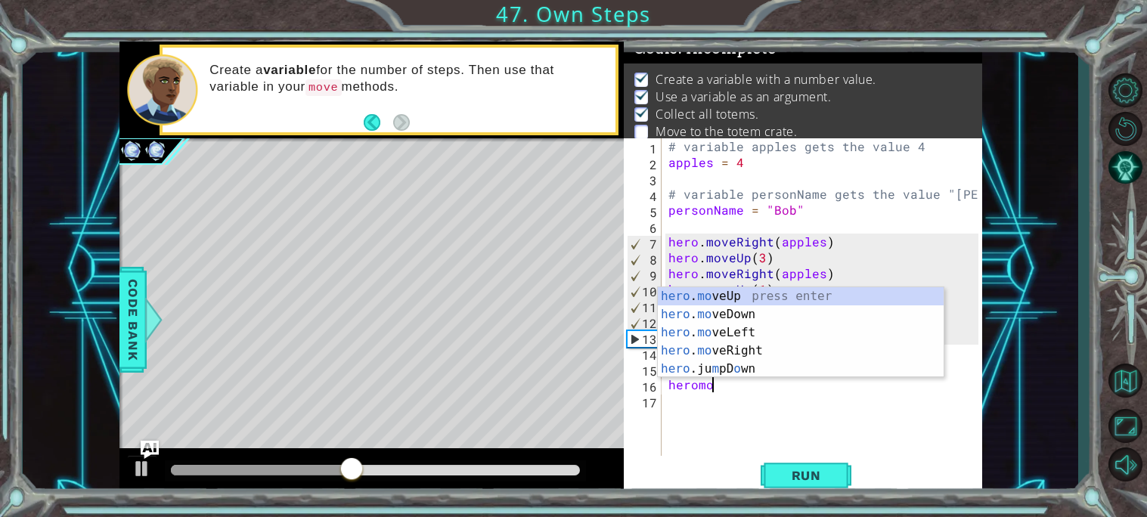
scroll to position [0, 2]
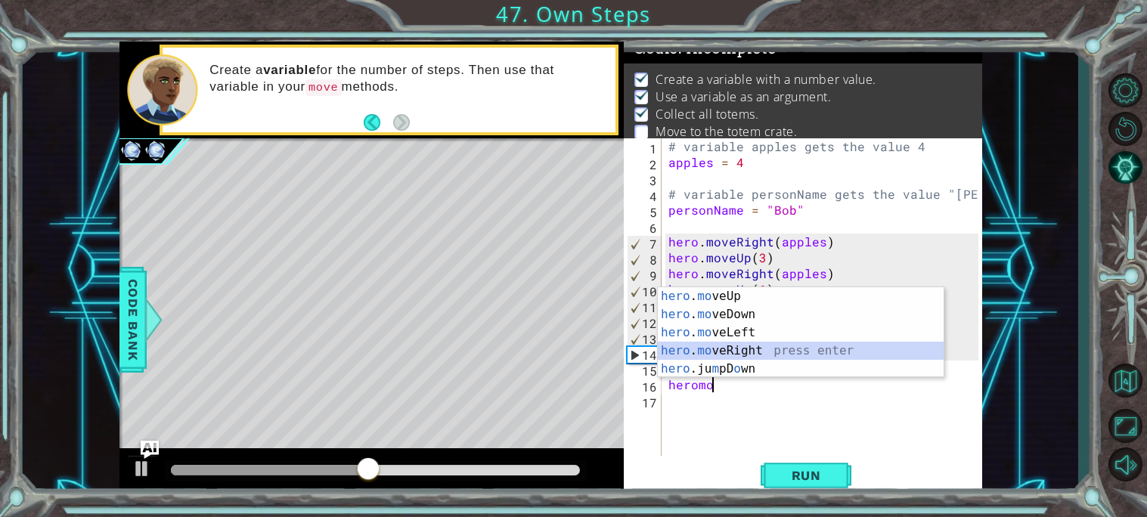
click at [772, 348] on div "hero . mo veUp press enter hero . mo veDown press enter hero . mo veLeft press …" at bounding box center [801, 350] width 286 height 127
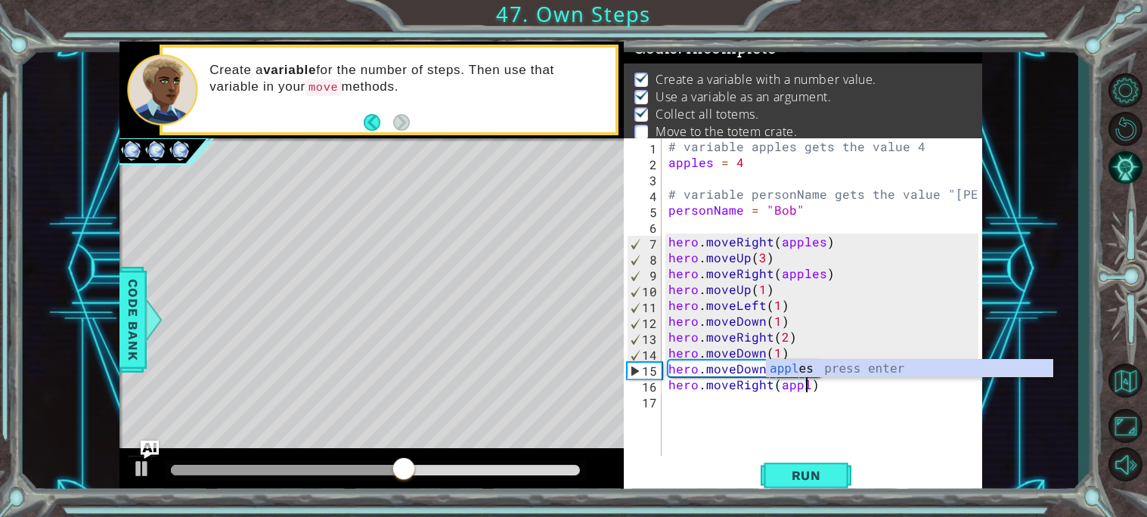
scroll to position [0, 8]
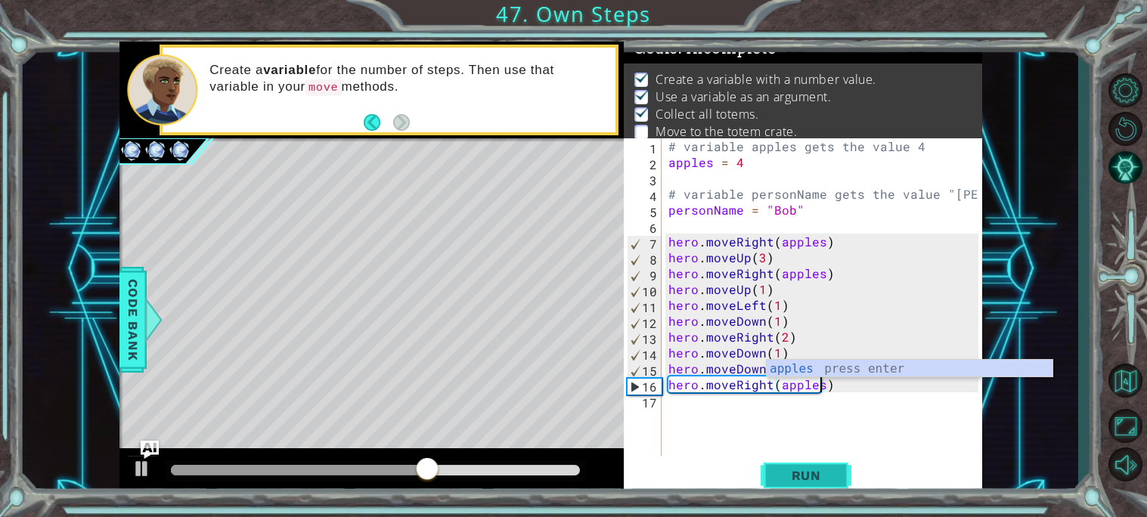
type textarea "hero.moveRight(apples)"
click at [840, 489] on button "Run" at bounding box center [806, 476] width 91 height 36
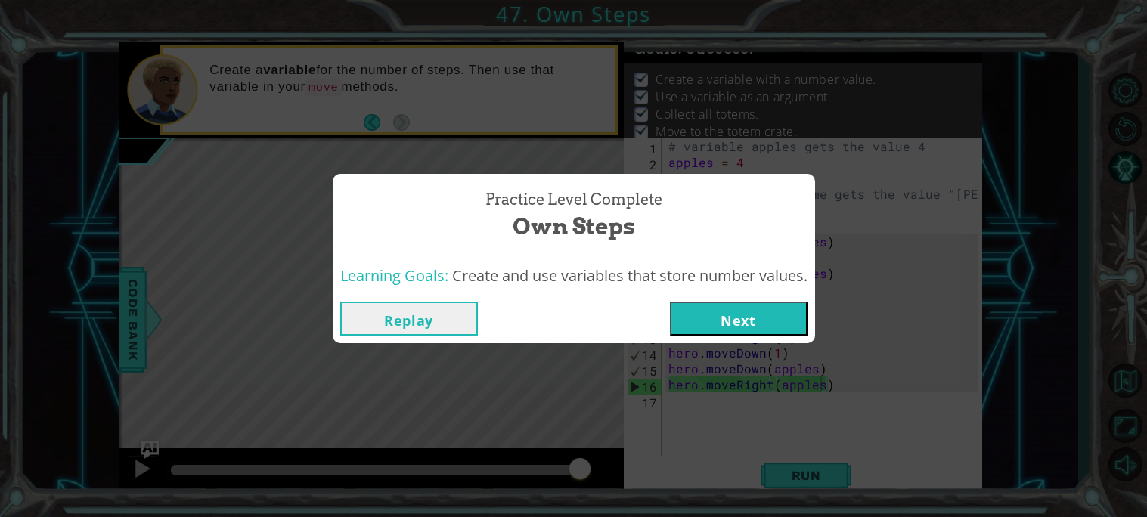
click at [729, 295] on div "Replay Next" at bounding box center [574, 318] width 483 height 49
click at [739, 313] on button "Next" at bounding box center [739, 319] width 138 height 34
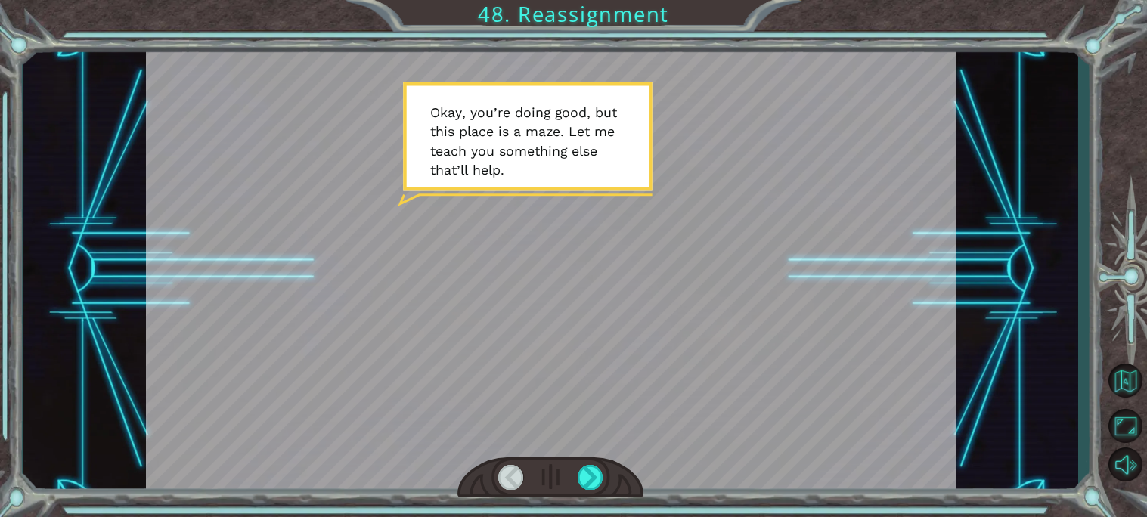
click at [606, 480] on div at bounding box center [551, 478] width 186 height 41
click at [595, 478] on div at bounding box center [591, 477] width 26 height 25
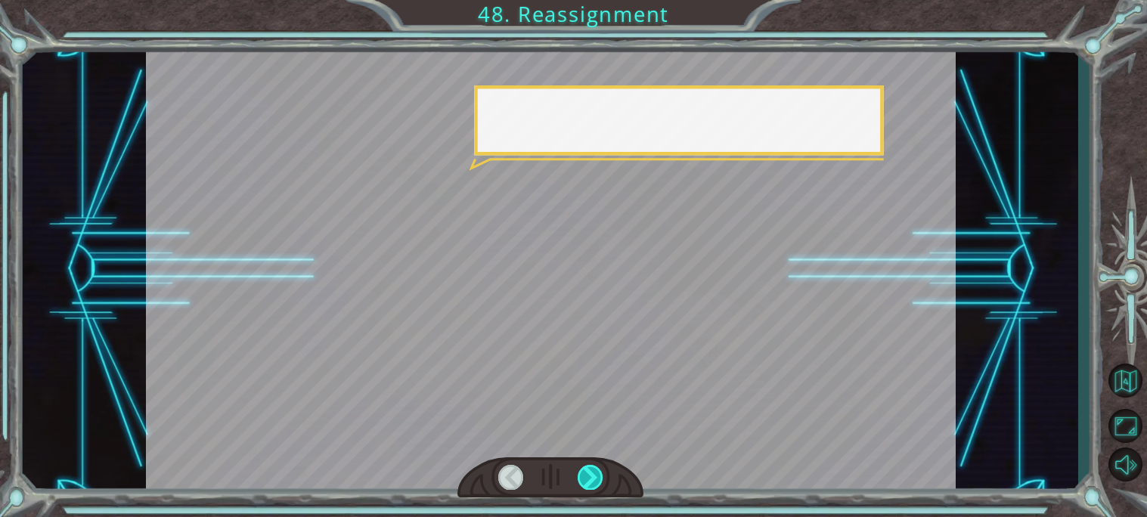
click at [595, 478] on div at bounding box center [591, 477] width 26 height 25
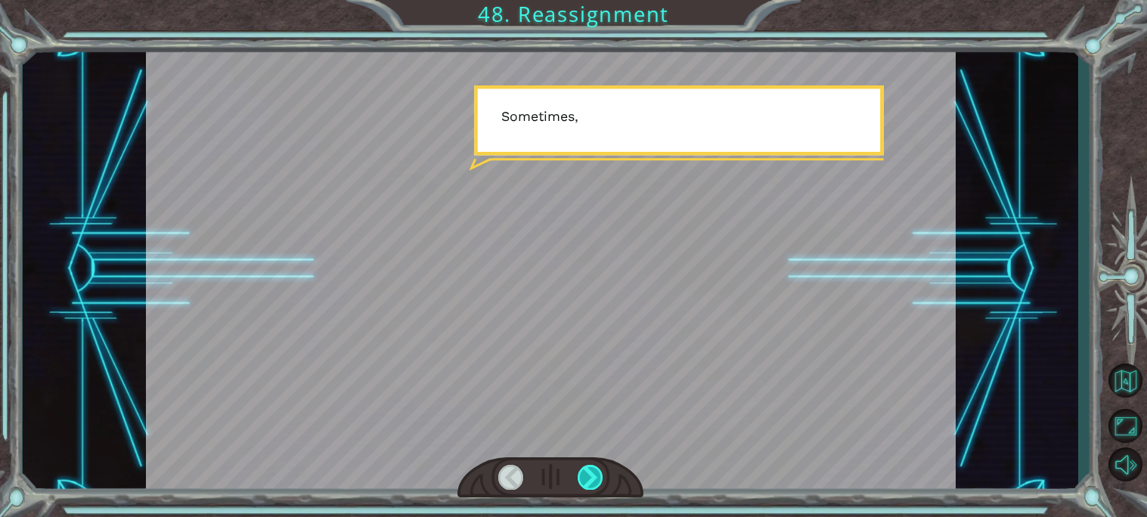
click at [595, 478] on div at bounding box center [591, 477] width 26 height 25
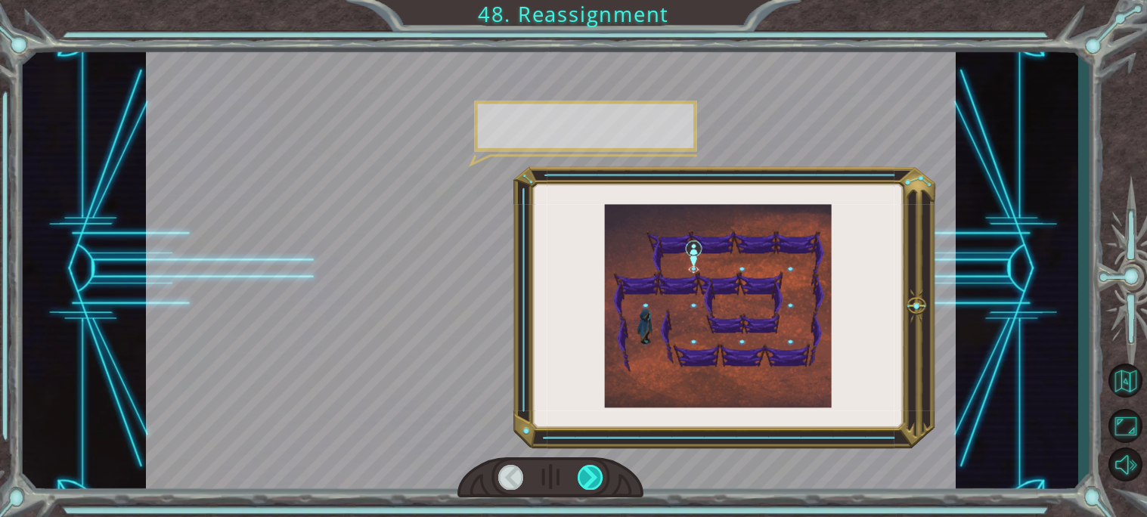
click at [595, 478] on div at bounding box center [591, 477] width 26 height 25
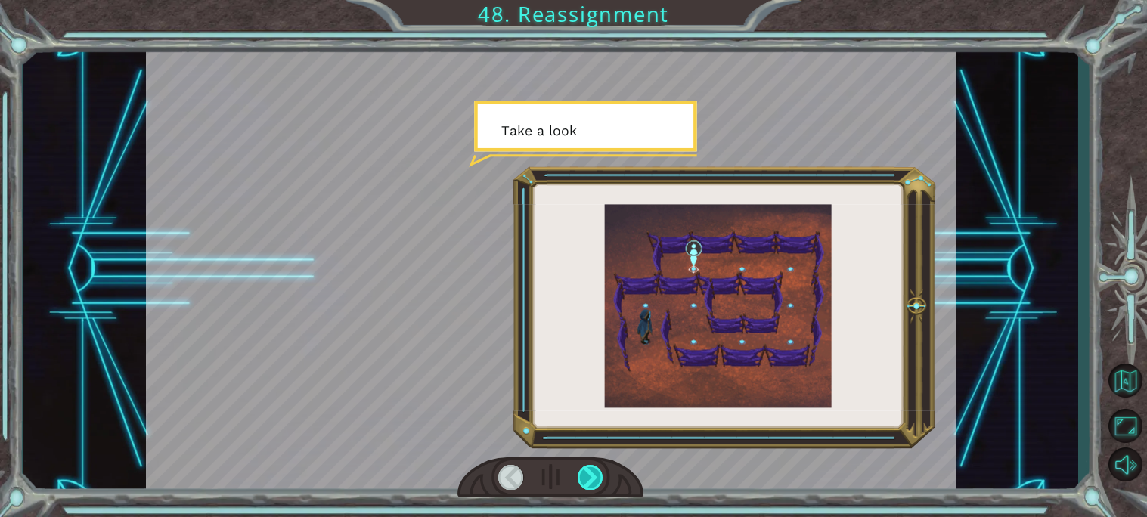
click at [595, 478] on div at bounding box center [591, 477] width 26 height 25
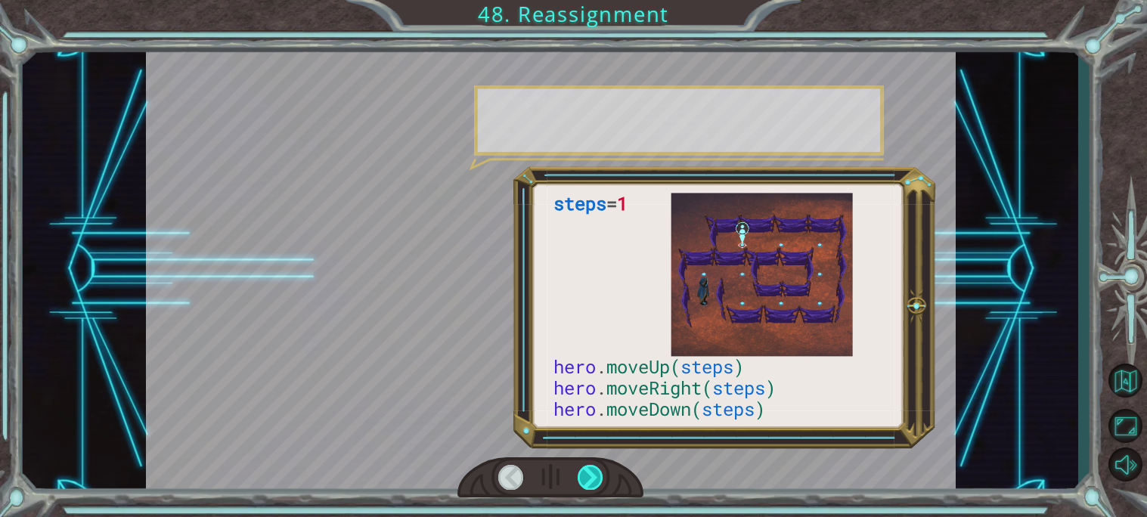
click at [595, 478] on div at bounding box center [591, 477] width 26 height 25
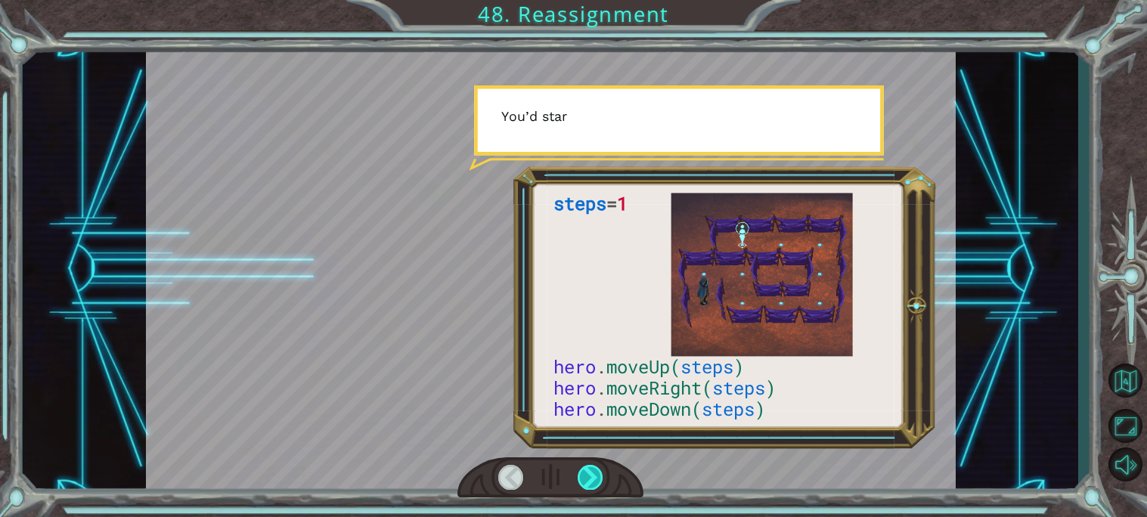
click at [595, 478] on div at bounding box center [591, 477] width 26 height 25
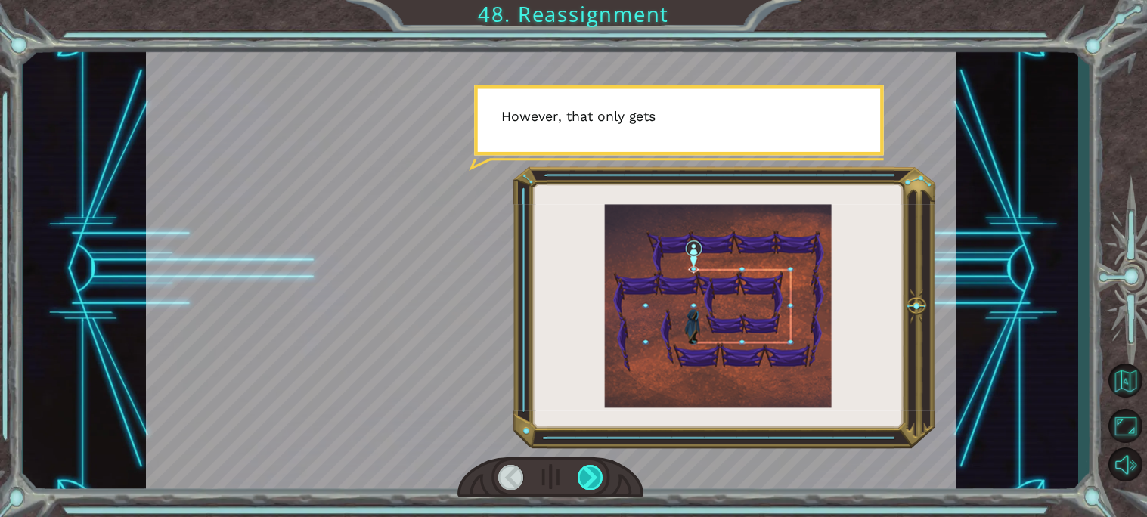
click at [588, 471] on div at bounding box center [591, 477] width 26 height 25
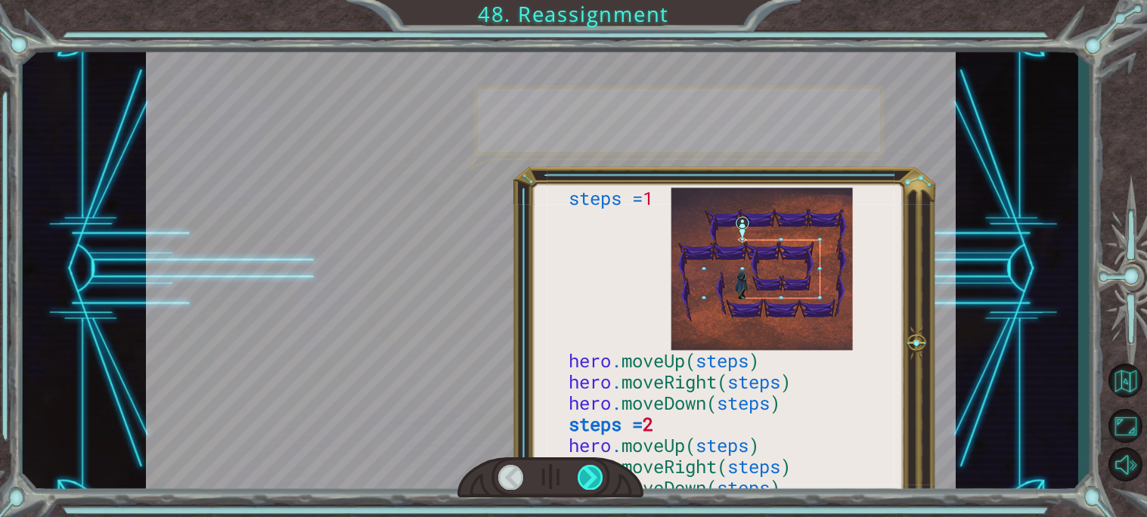
click at [588, 471] on div at bounding box center [591, 477] width 26 height 25
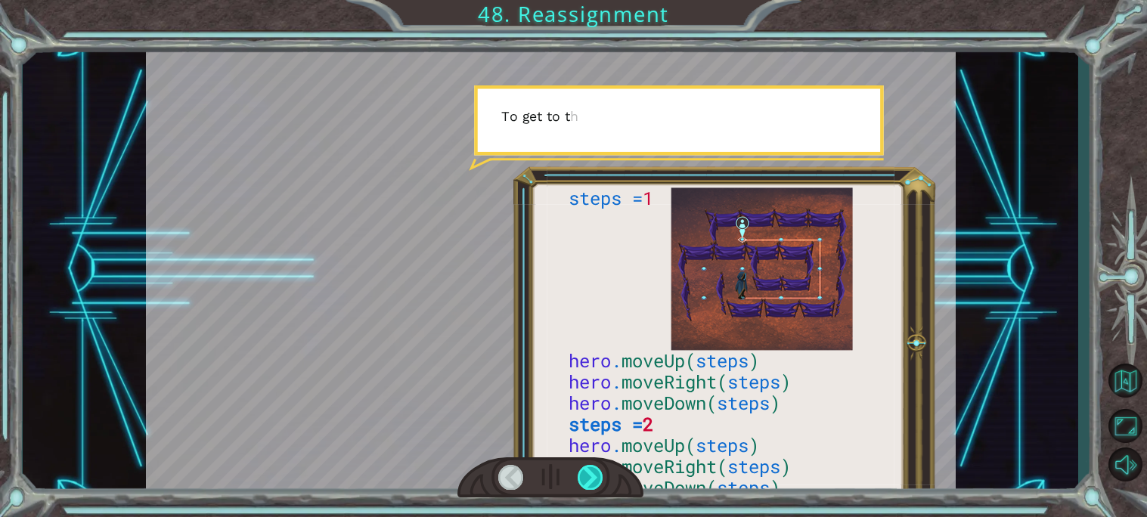
click at [588, 471] on div at bounding box center [591, 477] width 26 height 25
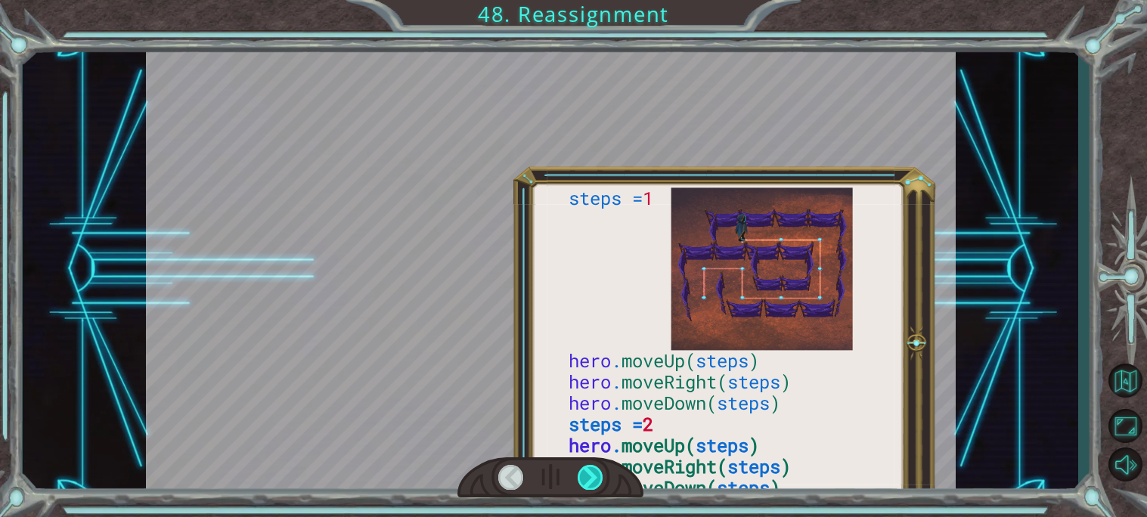
click at [588, 471] on div at bounding box center [591, 477] width 26 height 25
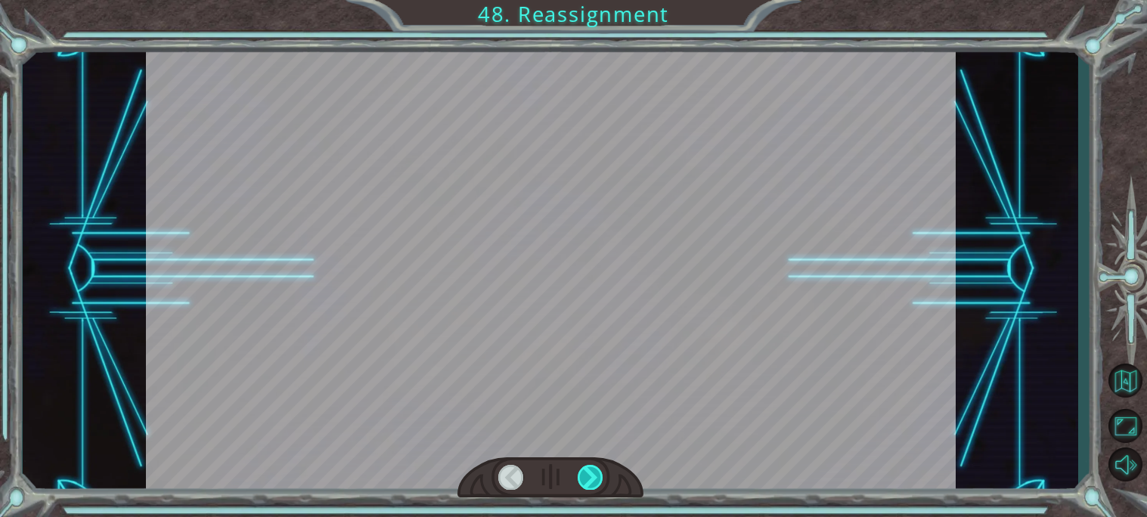
click at [588, 471] on div at bounding box center [591, 477] width 26 height 25
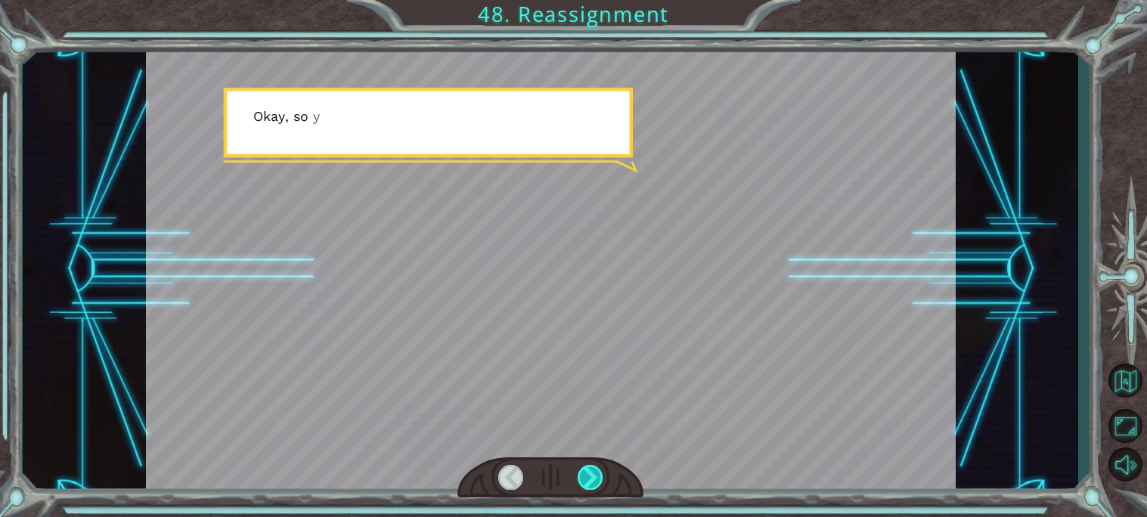
click at [588, 471] on div at bounding box center [591, 477] width 26 height 25
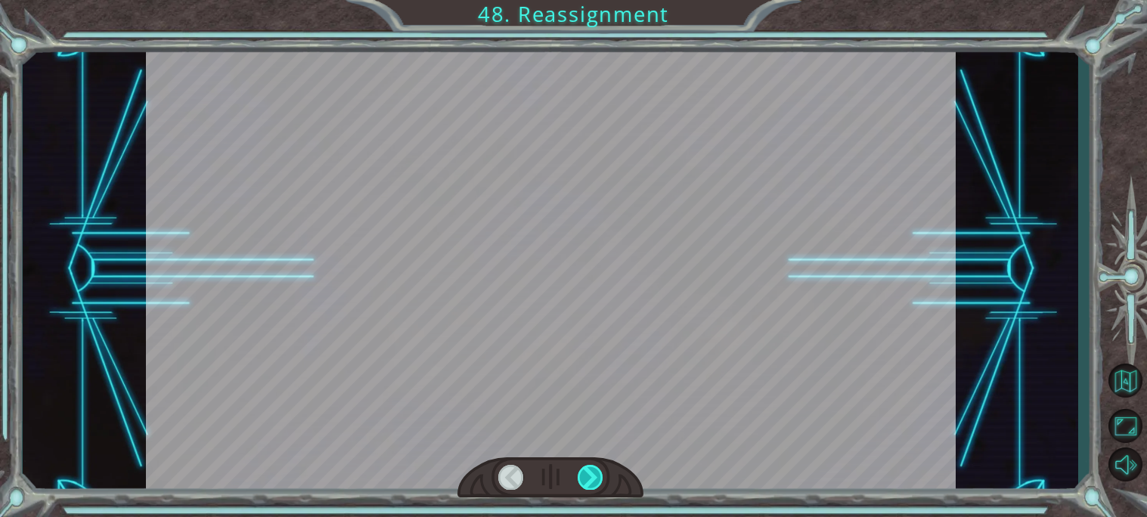
click at [588, 471] on div at bounding box center [591, 477] width 26 height 25
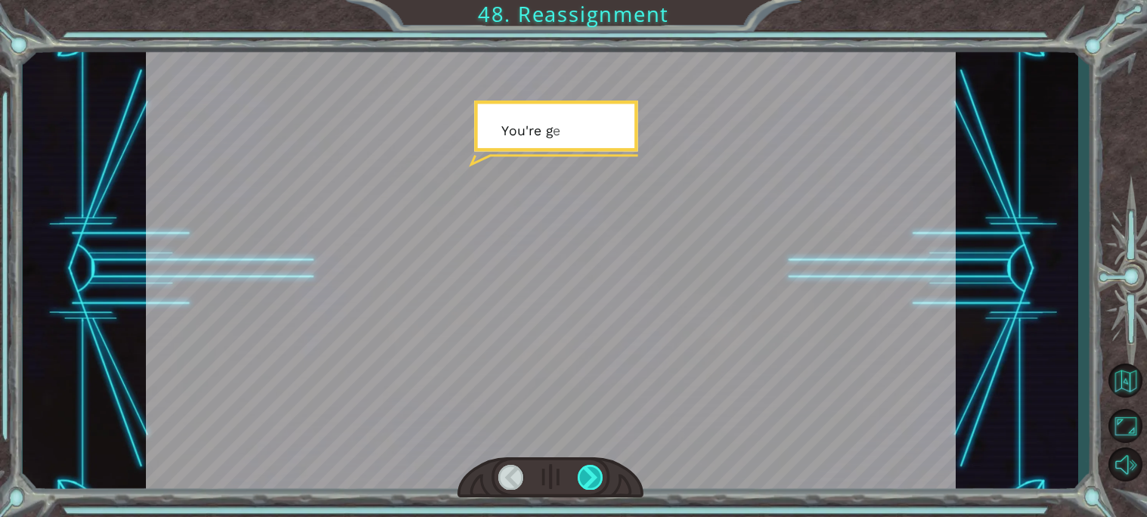
click at [588, 471] on div at bounding box center [591, 477] width 26 height 25
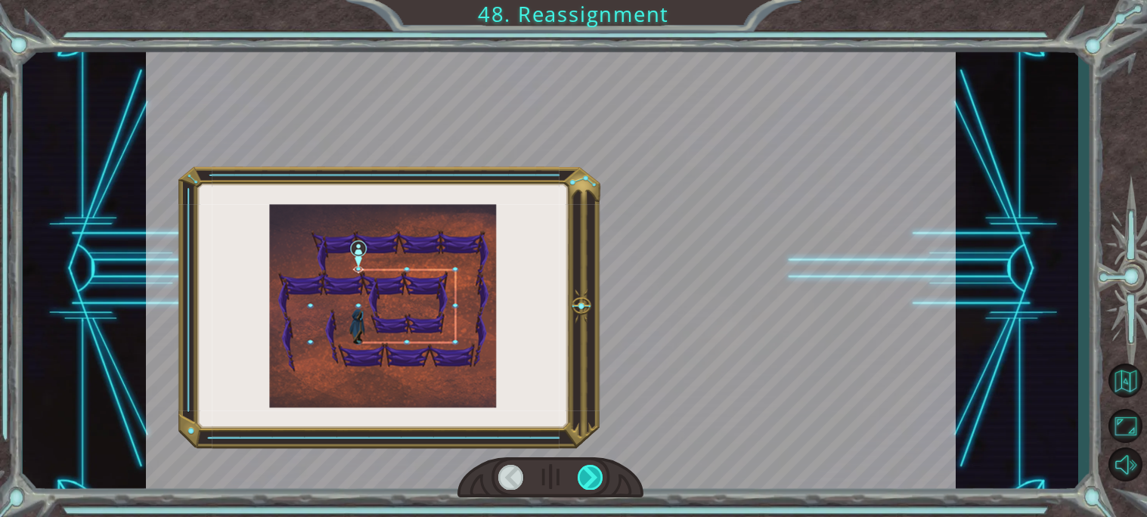
click at [588, 471] on div at bounding box center [591, 477] width 26 height 25
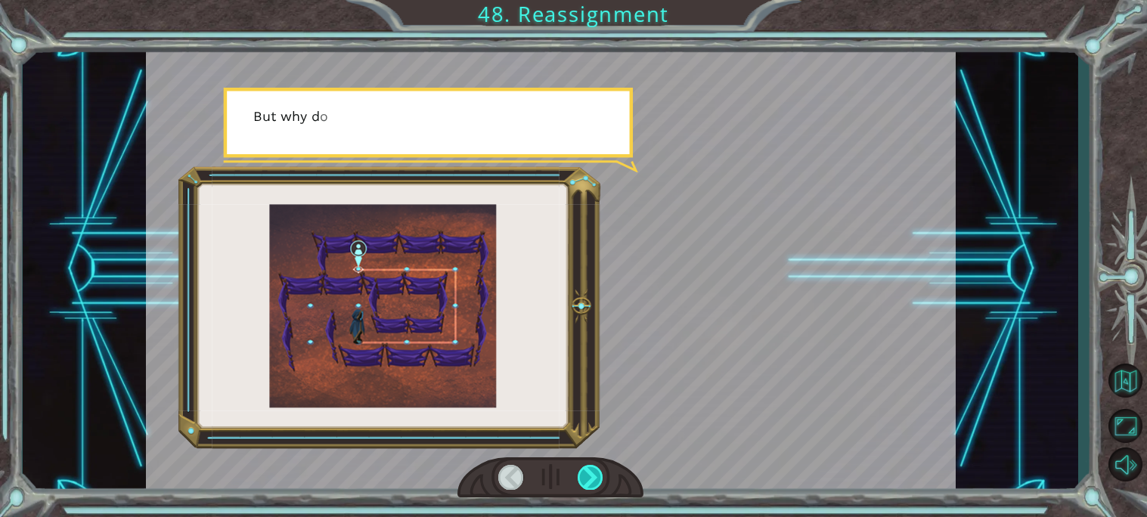
click at [588, 471] on div at bounding box center [591, 477] width 26 height 25
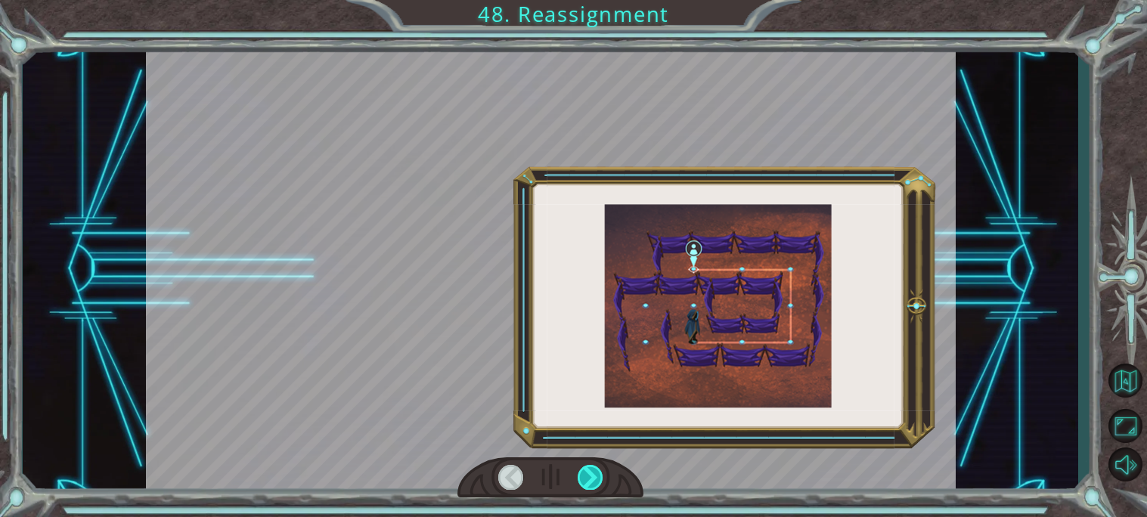
click at [588, 471] on div at bounding box center [591, 477] width 26 height 25
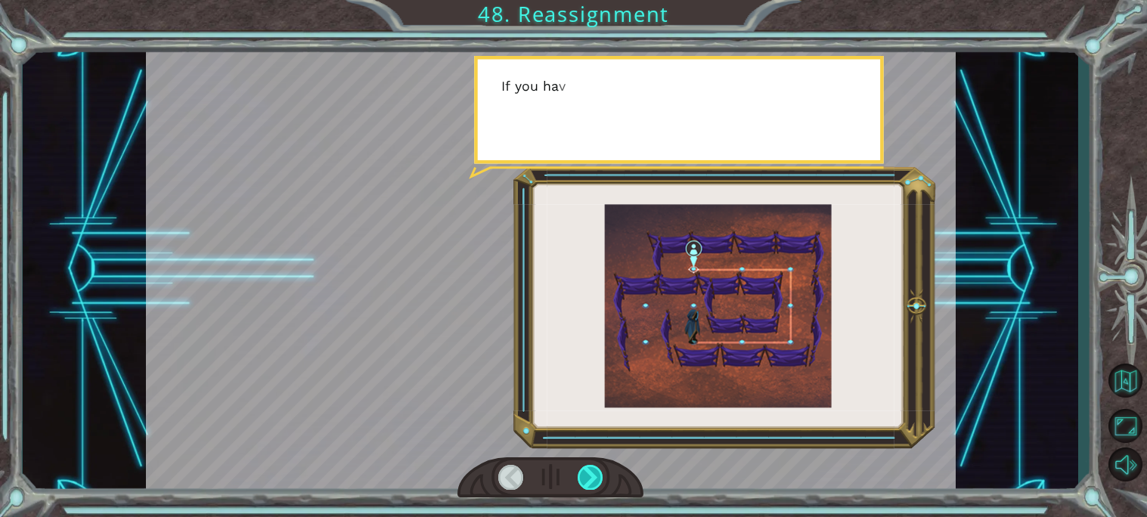
click at [588, 471] on div at bounding box center [591, 477] width 26 height 25
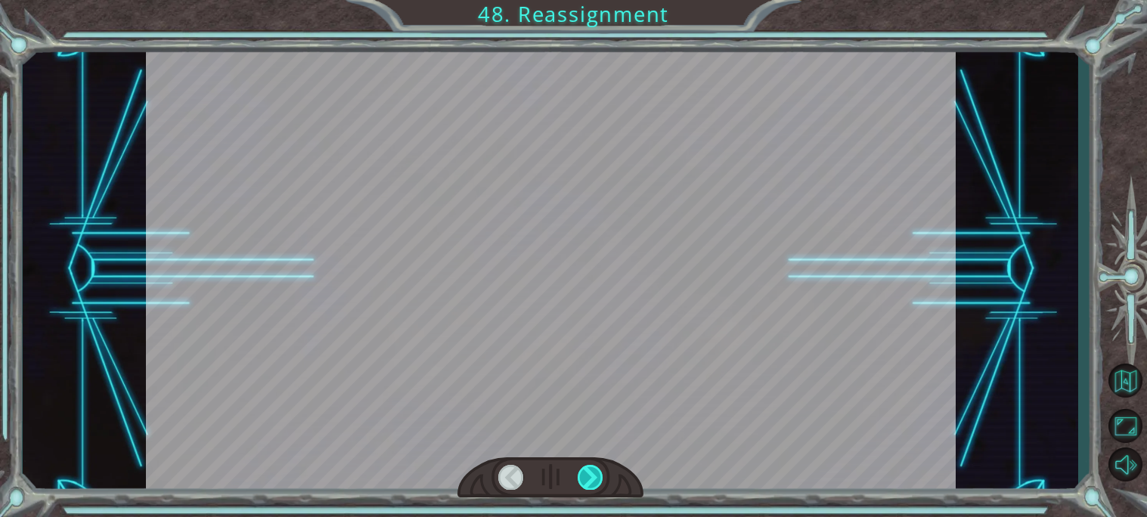
click at [588, 471] on div at bounding box center [591, 477] width 26 height 25
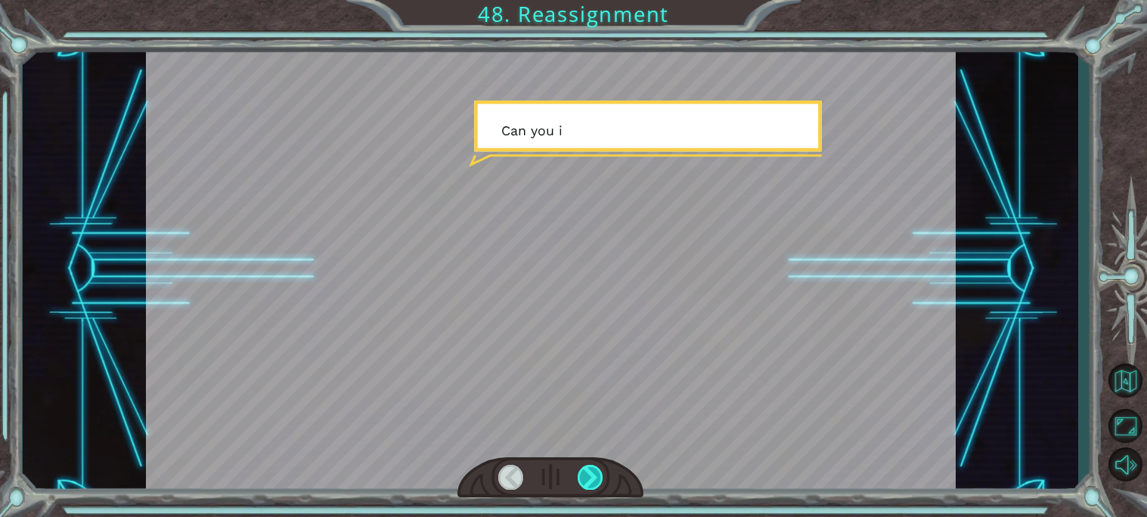
click at [588, 471] on div at bounding box center [591, 477] width 26 height 25
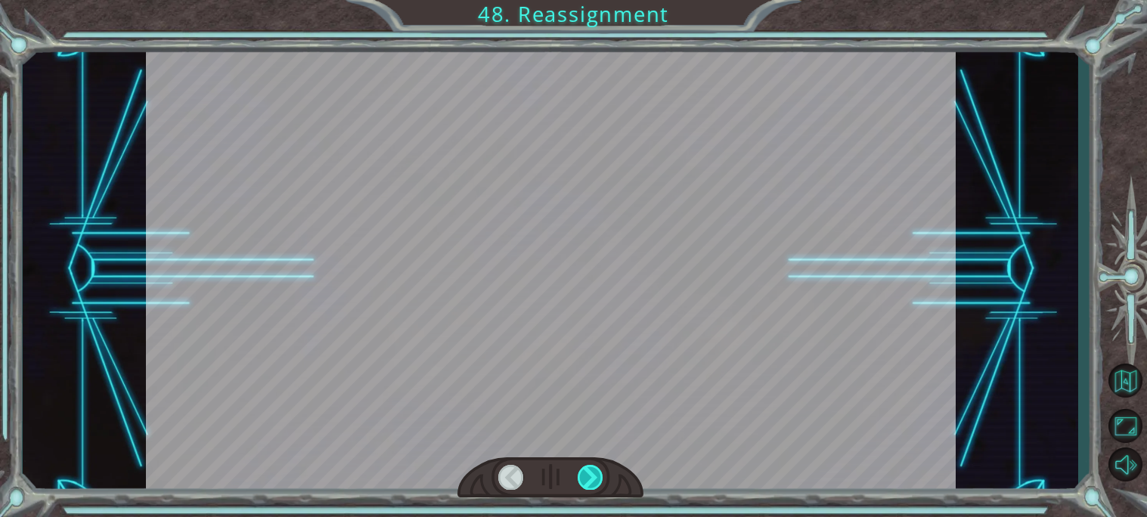
click at [588, 471] on div at bounding box center [591, 477] width 26 height 25
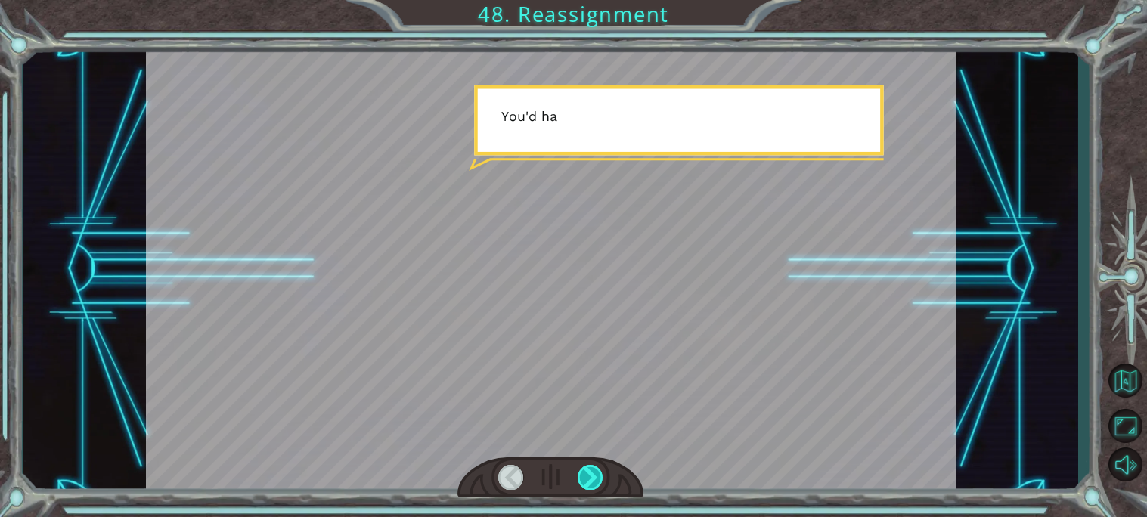
click at [588, 471] on div at bounding box center [591, 477] width 26 height 25
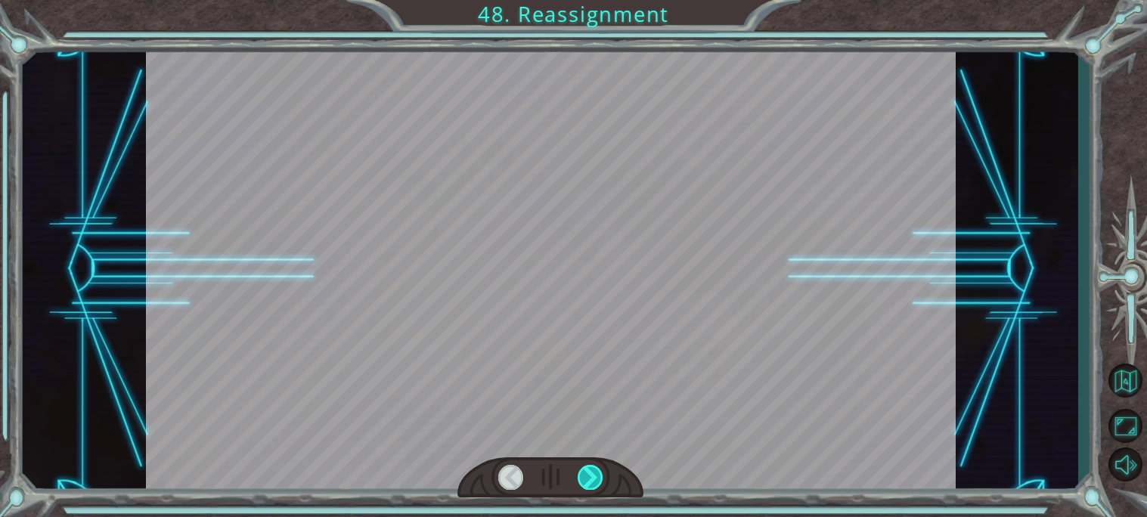
click at [588, 471] on div at bounding box center [591, 477] width 26 height 25
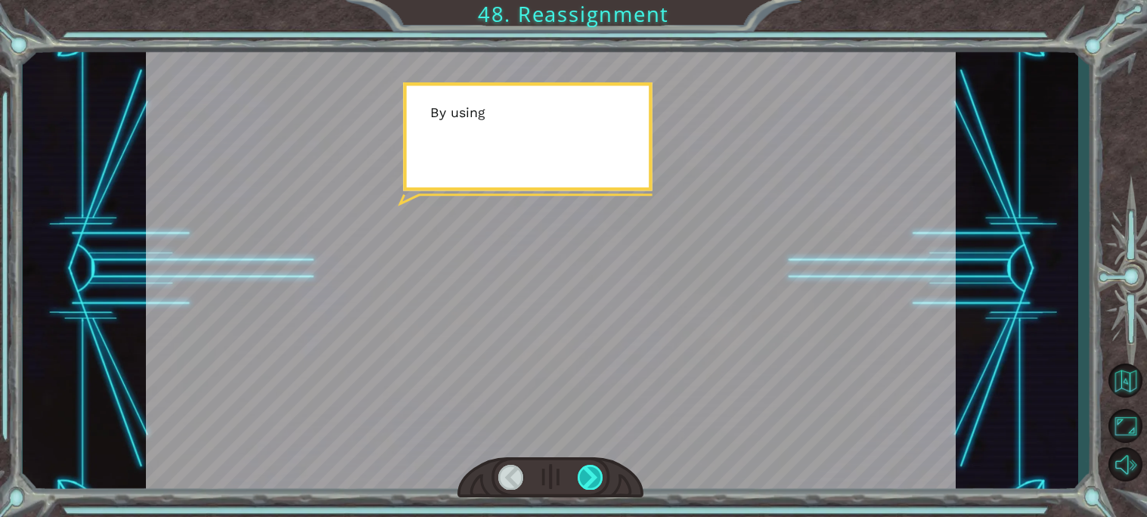
click at [588, 471] on div at bounding box center [591, 477] width 26 height 25
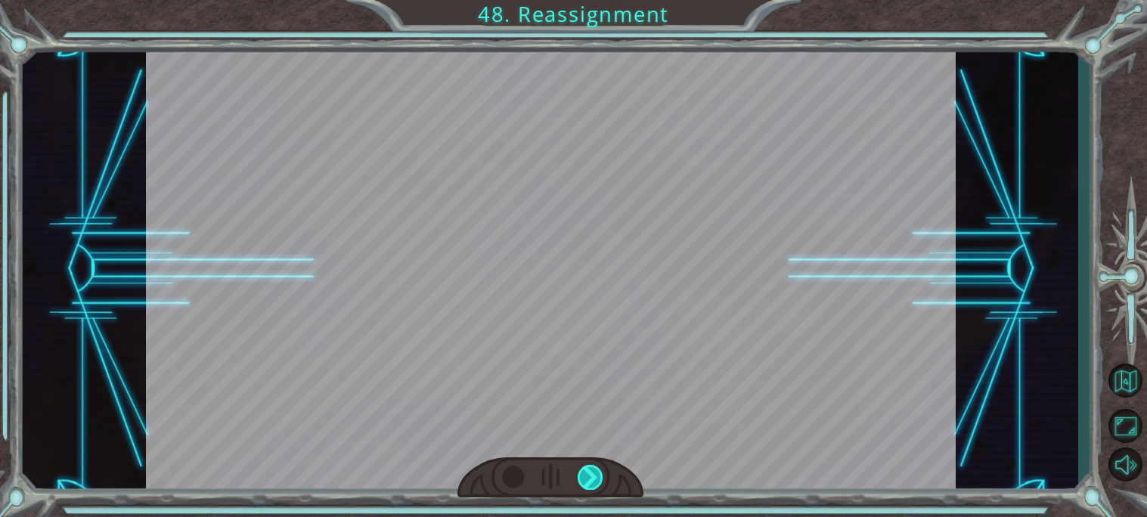
click at [588, 471] on div at bounding box center [591, 477] width 26 height 25
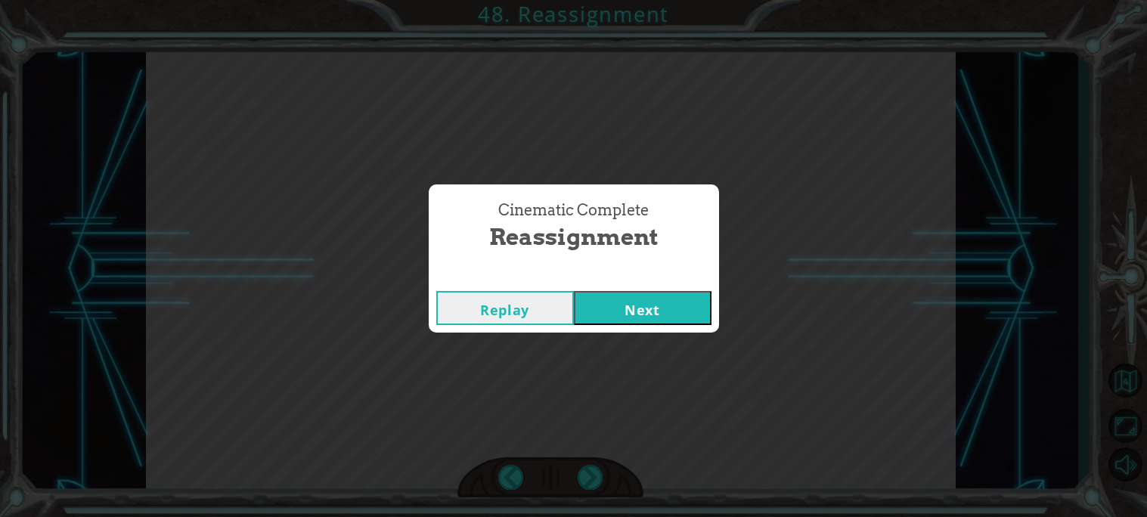
click at [650, 326] on div "Replay Next" at bounding box center [574, 308] width 290 height 49
click at [649, 320] on button "Next" at bounding box center [643, 308] width 138 height 34
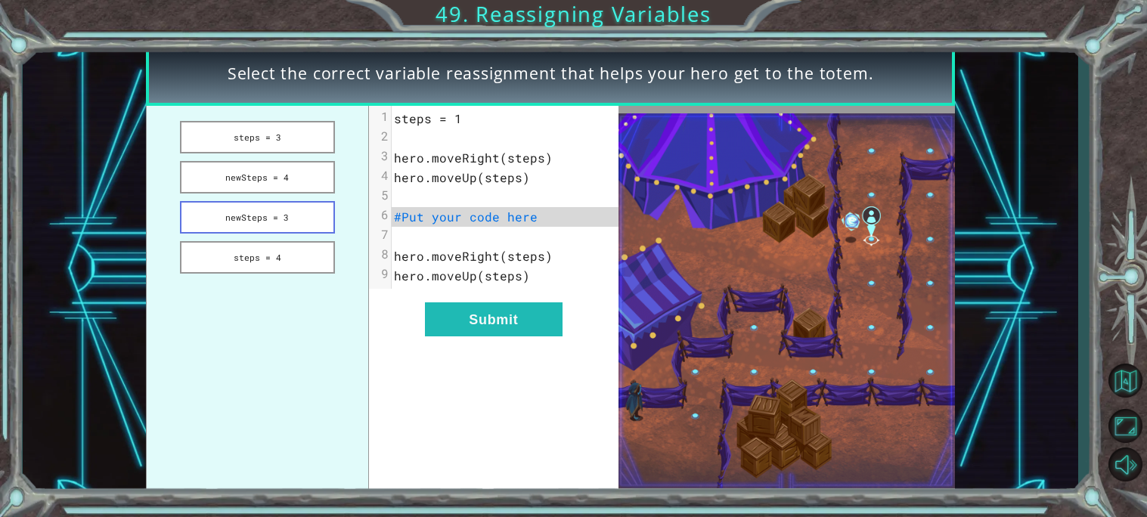
click at [289, 225] on button "newSteps = 3" at bounding box center [257, 217] width 155 height 33
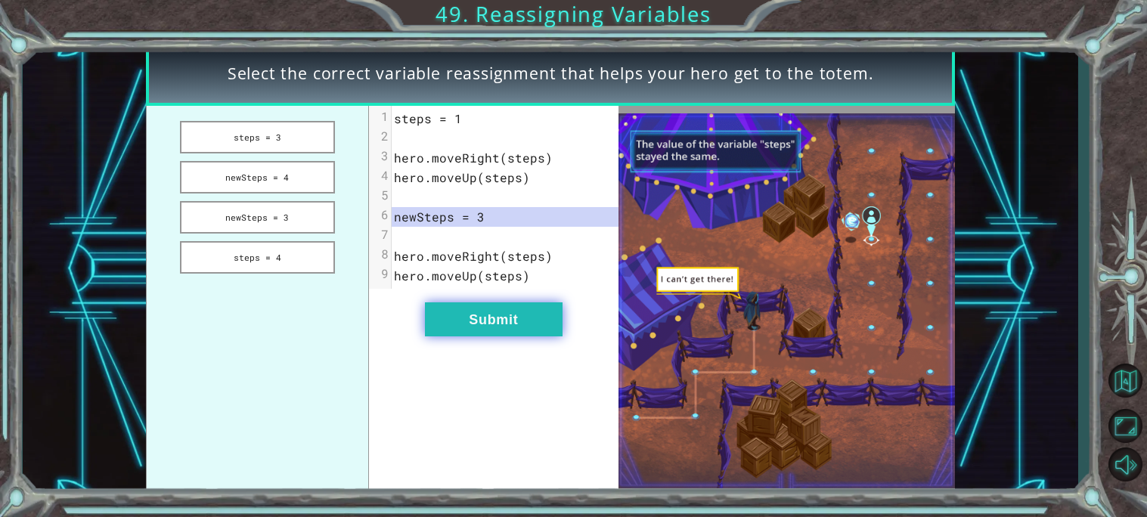
click at [487, 303] on button "Submit" at bounding box center [494, 320] width 138 height 34
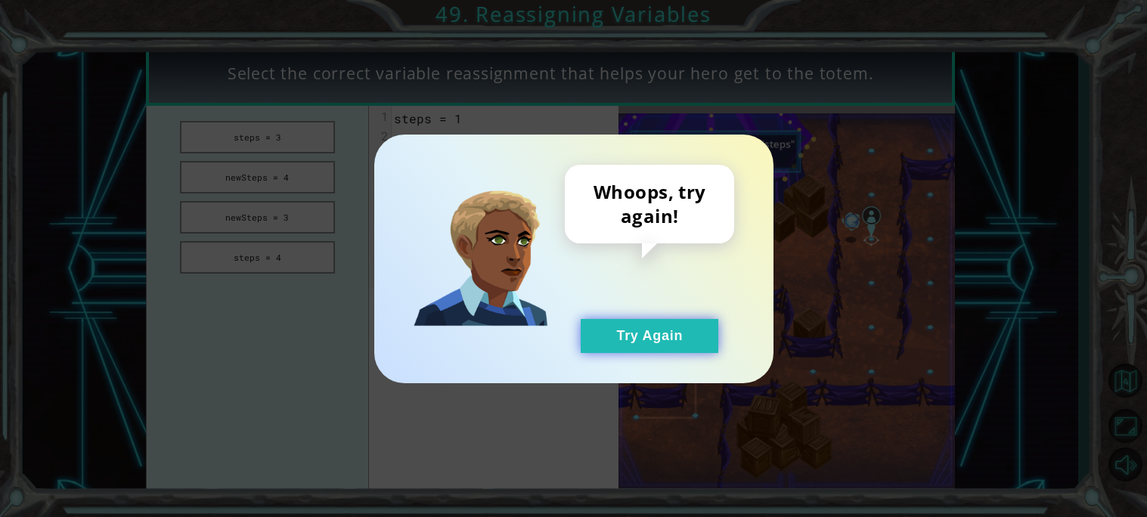
click at [628, 337] on button "Try Again" at bounding box center [650, 336] width 138 height 34
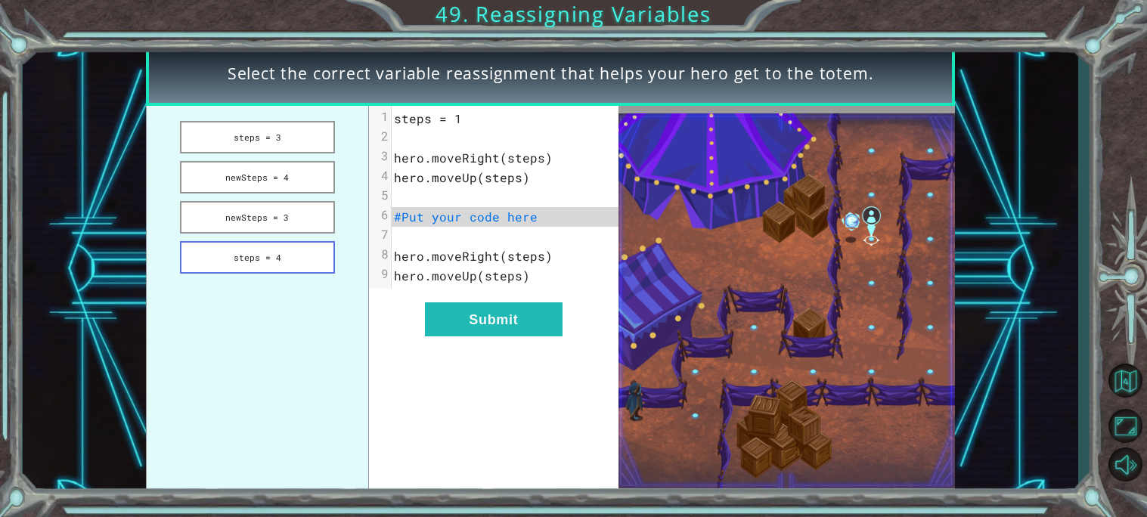
click at [300, 245] on button "steps = 4" at bounding box center [257, 257] width 155 height 33
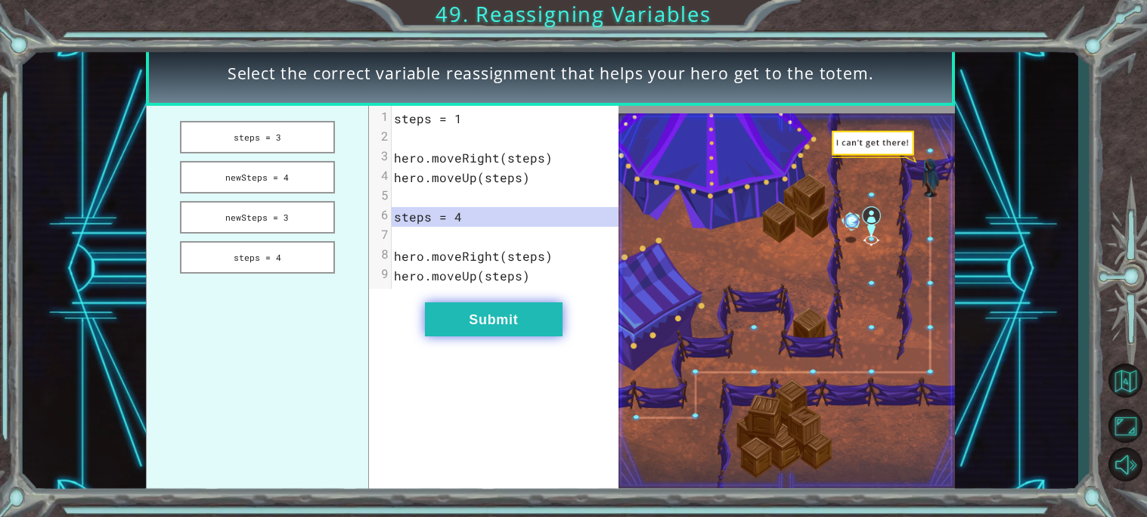
click at [500, 322] on button "Submit" at bounding box center [494, 320] width 138 height 34
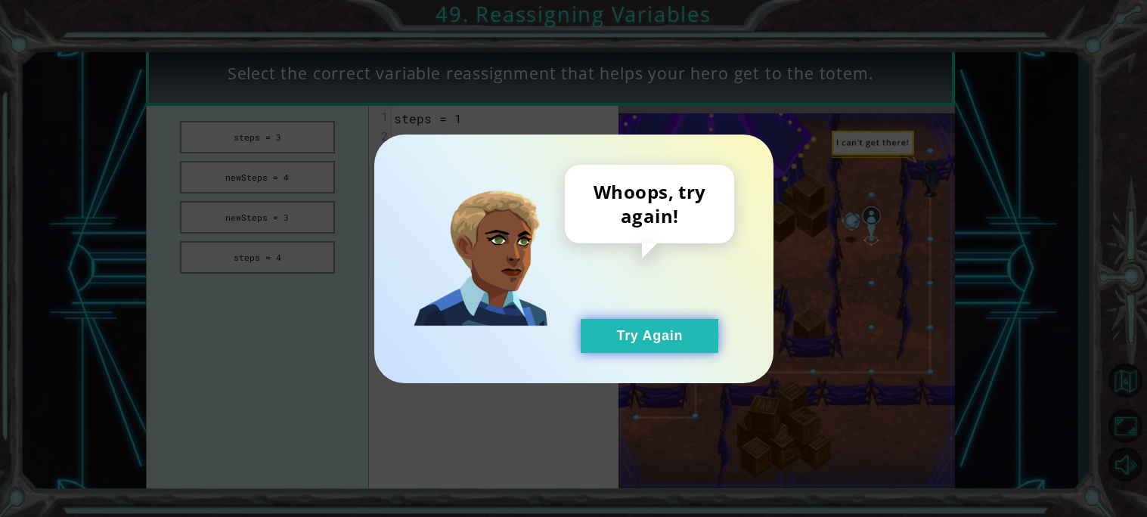
click at [622, 320] on button "Try Again" at bounding box center [650, 336] width 138 height 34
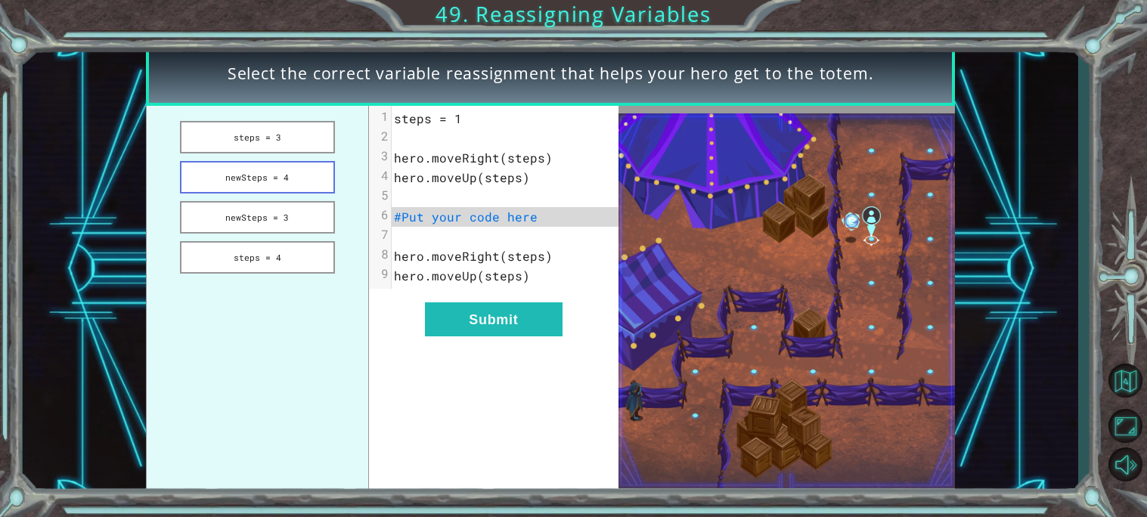
click at [300, 172] on button "newSteps = 4" at bounding box center [257, 177] width 155 height 33
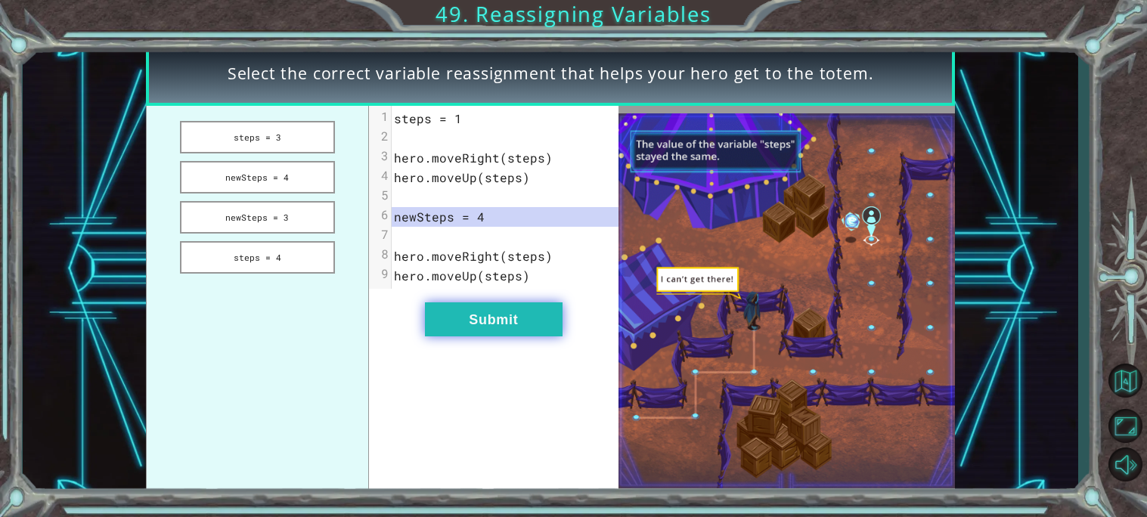
click at [521, 320] on button "Submit" at bounding box center [494, 320] width 138 height 34
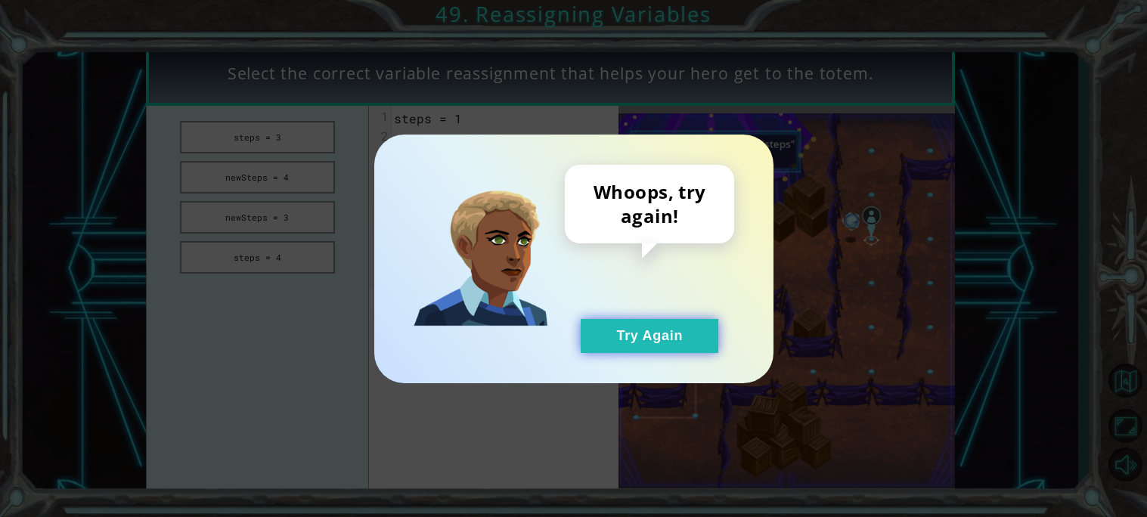
click at [654, 346] on button "Try Again" at bounding box center [650, 336] width 138 height 34
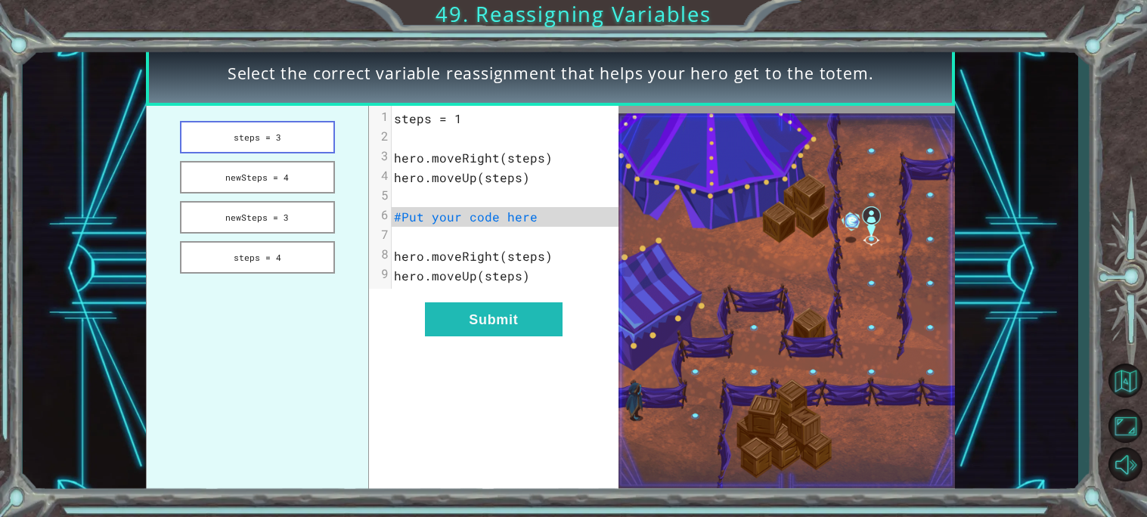
click at [281, 137] on button "steps = 3" at bounding box center [257, 137] width 155 height 33
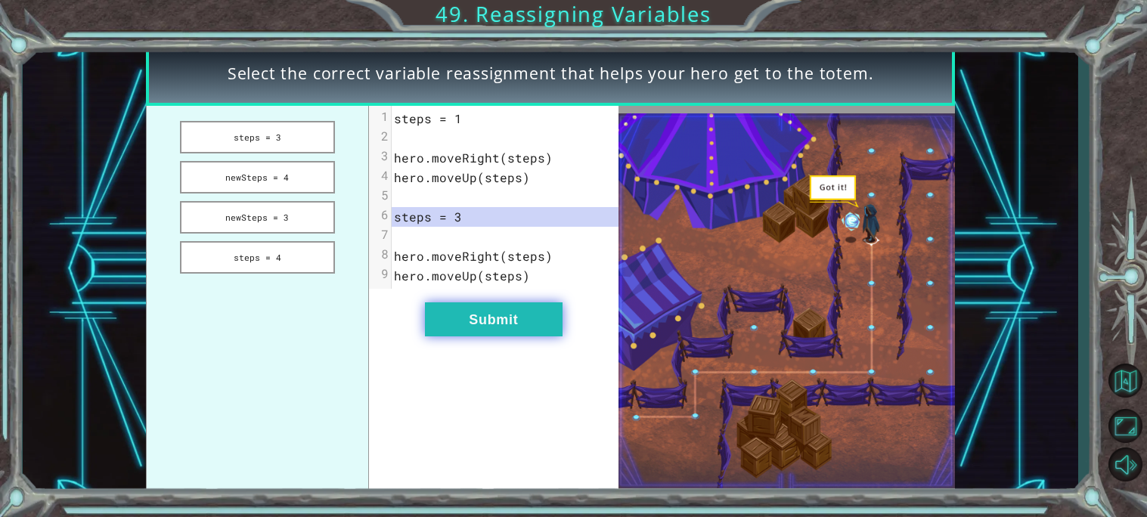
click at [536, 331] on button "Submit" at bounding box center [494, 320] width 138 height 34
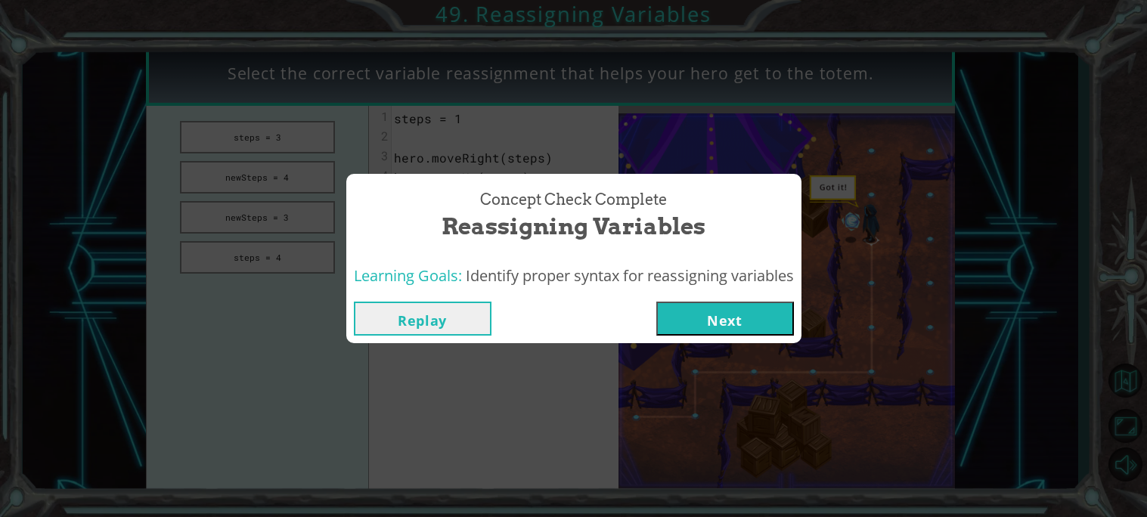
click at [712, 315] on button "Next" at bounding box center [726, 319] width 138 height 34
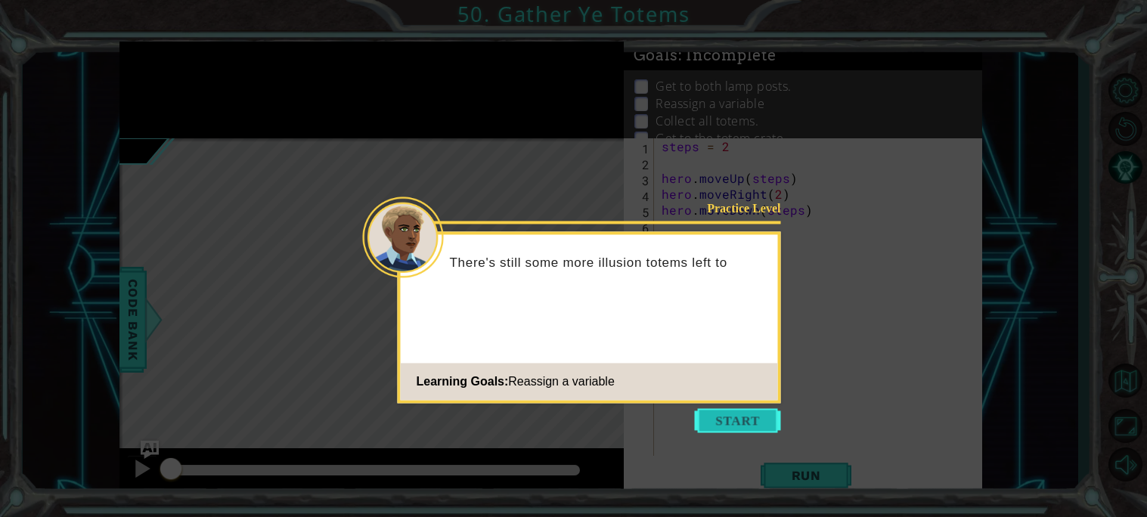
click at [759, 421] on button "Start" at bounding box center [738, 420] width 86 height 24
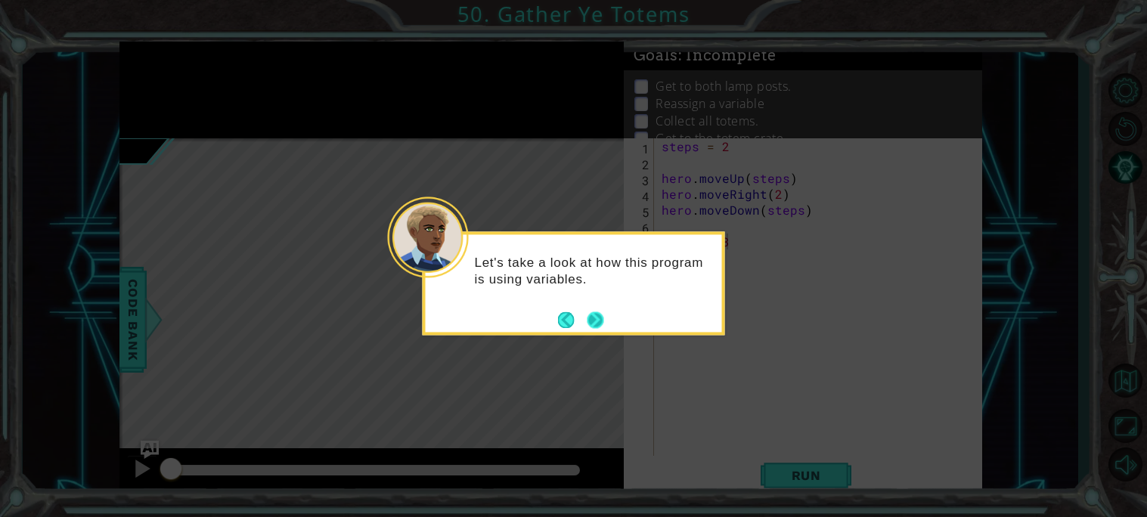
click at [591, 321] on button "Next" at bounding box center [595, 320] width 17 height 17
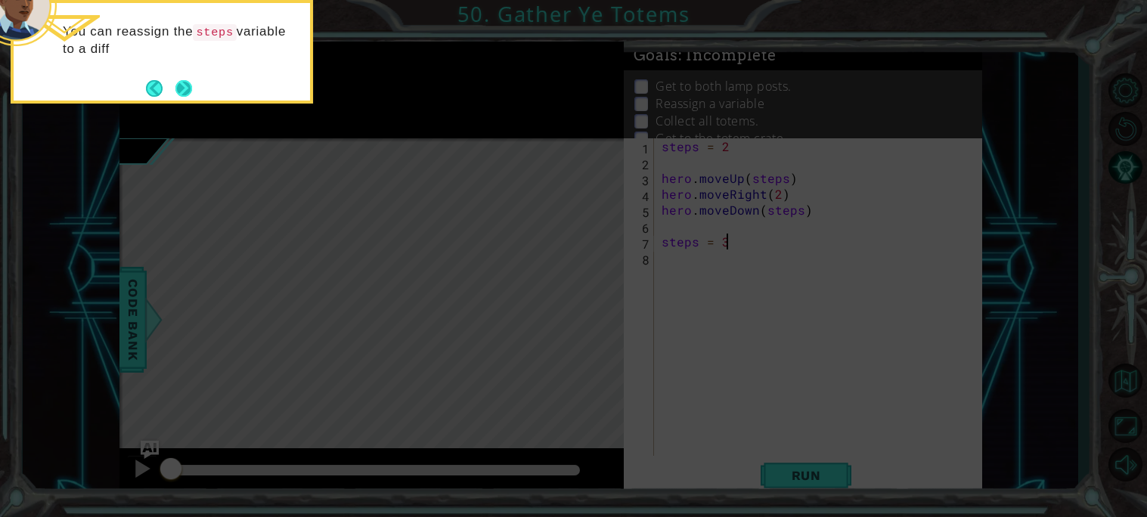
click at [185, 94] on button "Next" at bounding box center [183, 88] width 17 height 17
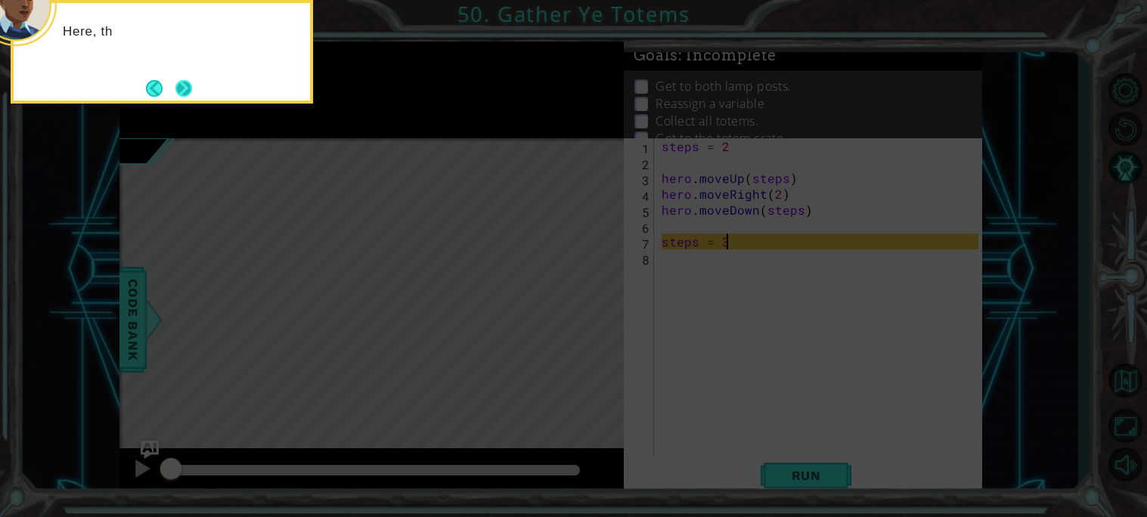
click at [185, 89] on button "Next" at bounding box center [183, 88] width 17 height 17
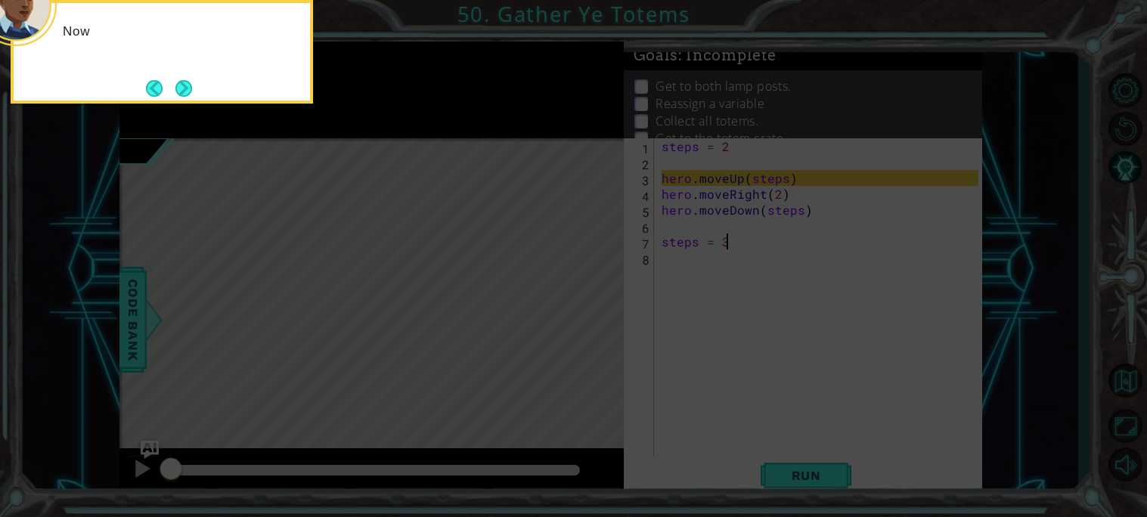
click at [185, 89] on button "Next" at bounding box center [183, 88] width 17 height 17
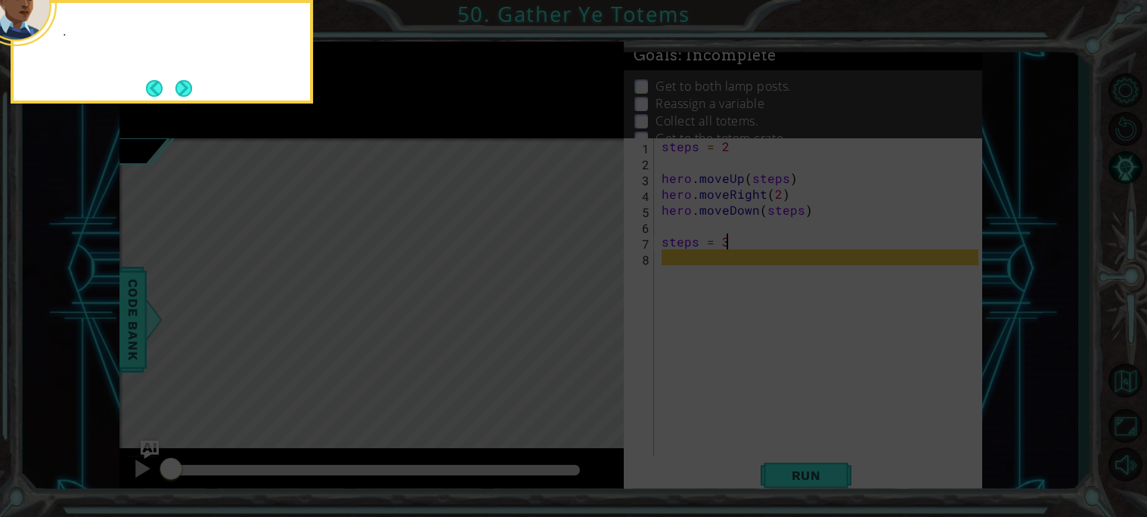
click at [185, 89] on button "Next" at bounding box center [183, 88] width 17 height 17
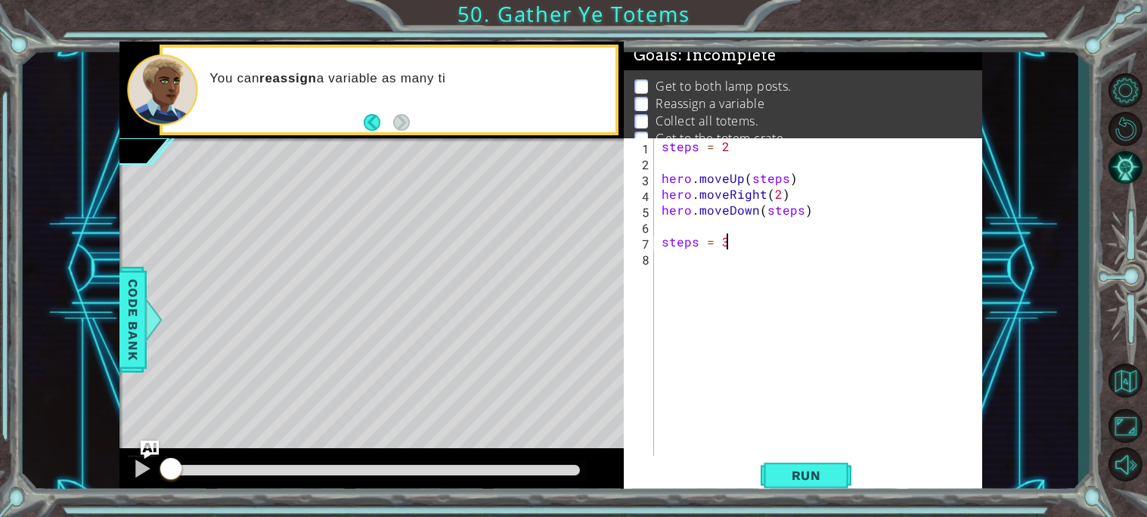
scroll to position [16, 0]
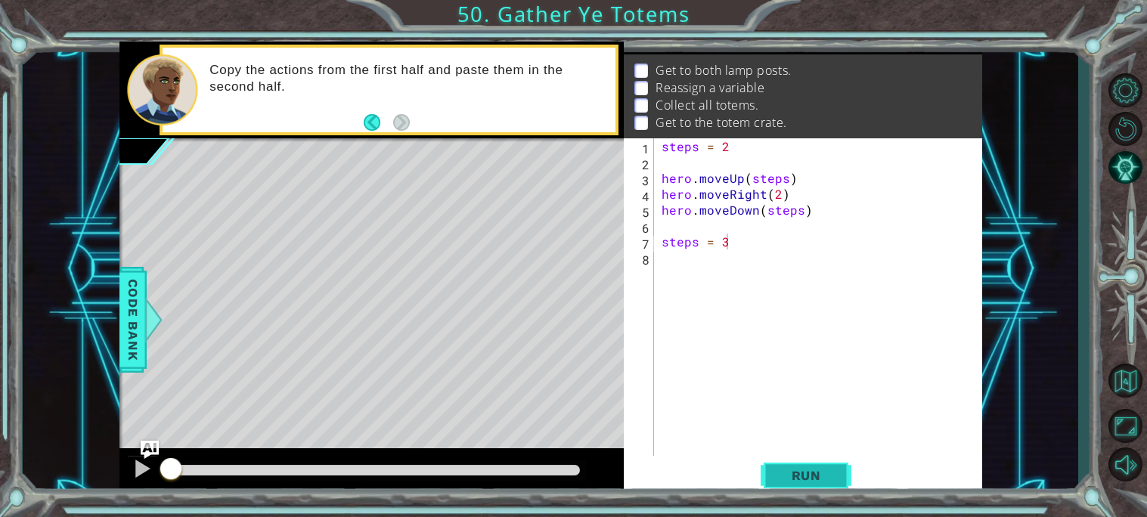
click at [815, 485] on button "Run" at bounding box center [806, 476] width 91 height 36
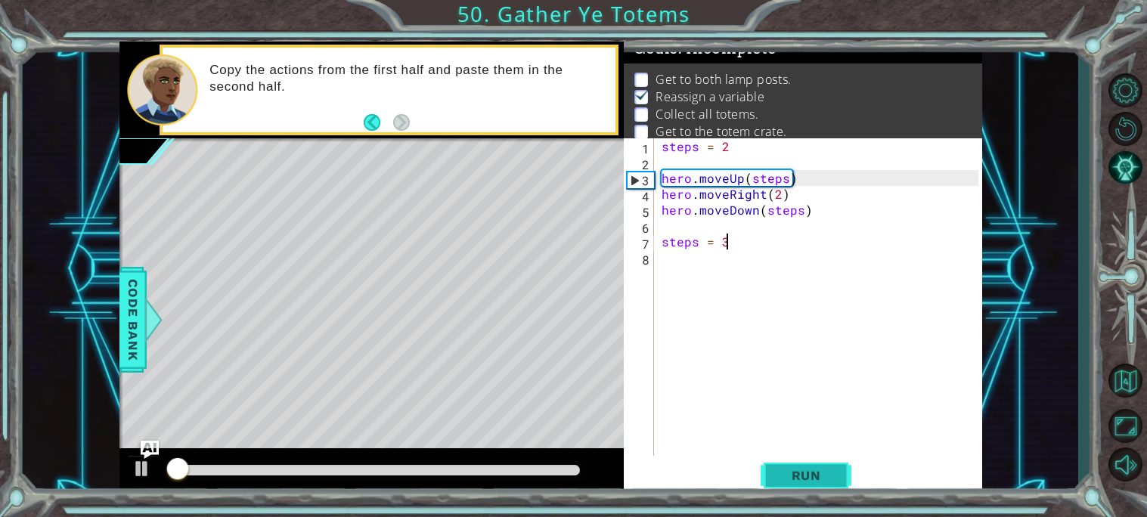
scroll to position [7, 0]
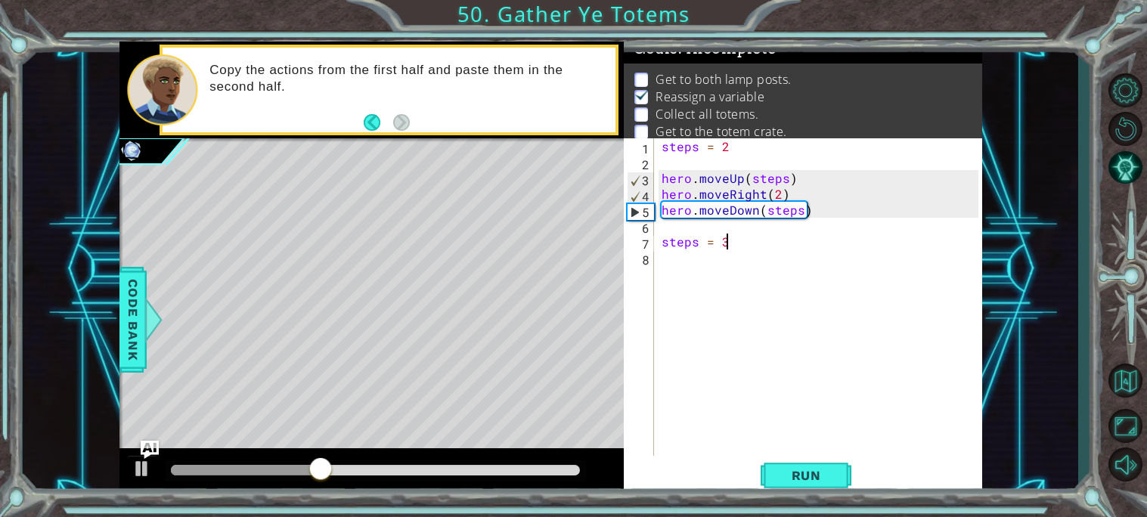
click at [666, 272] on div "steps = 2 hero . moveUp ( steps ) hero . moveRight ( 2 ) hero . moveDown ( step…" at bounding box center [823, 312] width 328 height 349
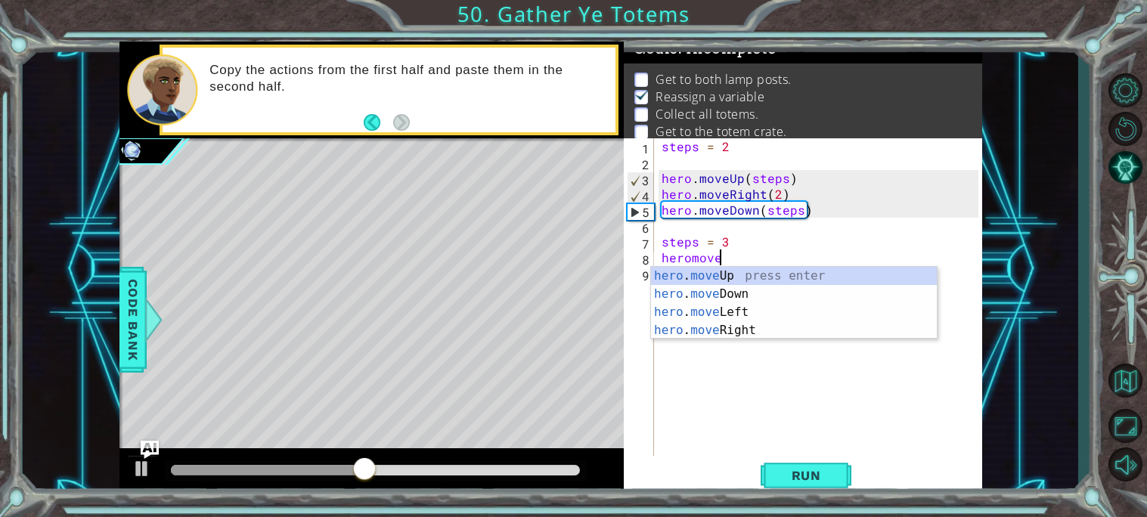
scroll to position [0, 2]
click at [691, 275] on div "hero . move Up press enter hero . move Down press enter hero . move Left press …" at bounding box center [794, 321] width 286 height 109
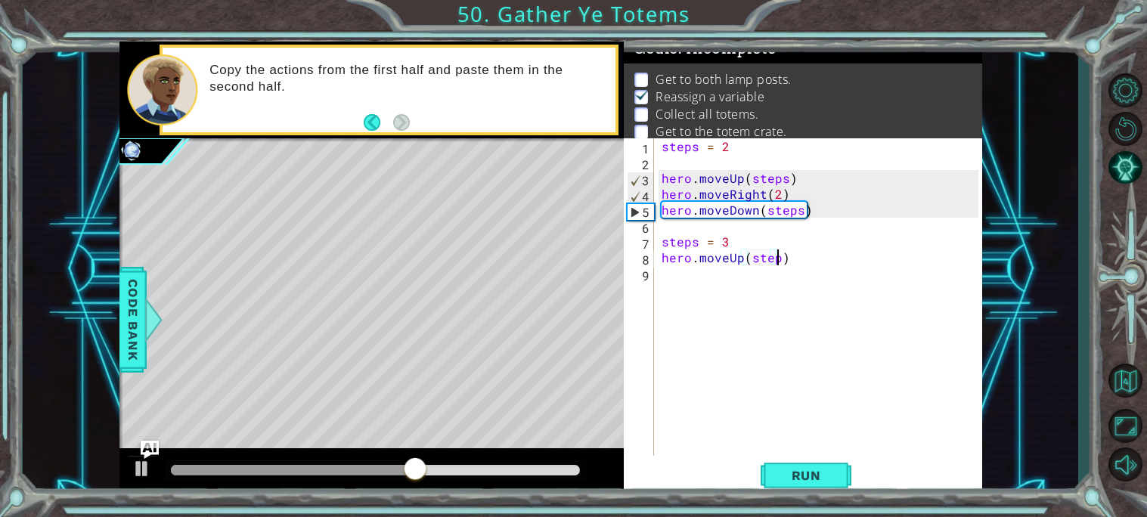
scroll to position [0, 7]
type textarea "hero.moveUp(steps)"
click at [824, 481] on span "Run" at bounding box center [807, 475] width 60 height 15
click at [659, 281] on div "steps = 2 hero . moveUp ( steps ) hero . moveRight ( 2 ) hero . moveDown ( step…" at bounding box center [823, 312] width 328 height 349
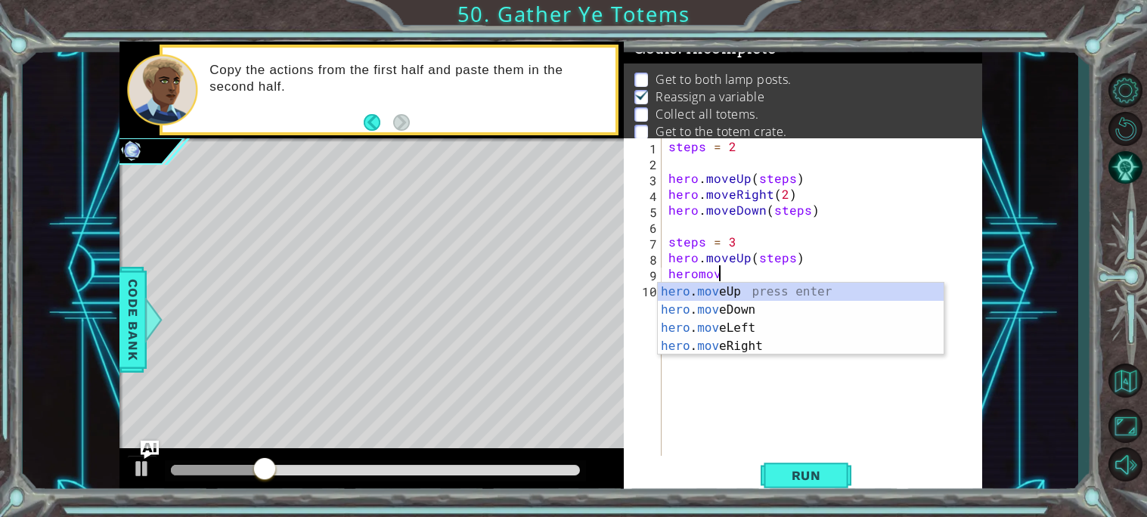
scroll to position [0, 2]
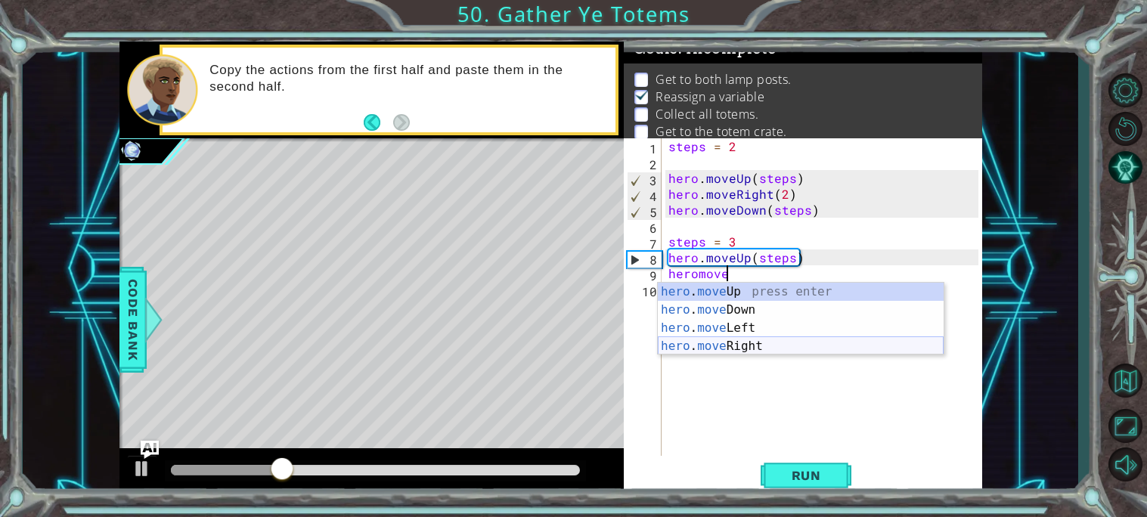
click at [680, 346] on div "hero . move Up press enter hero . move Down press enter hero . move Left press …" at bounding box center [801, 337] width 286 height 109
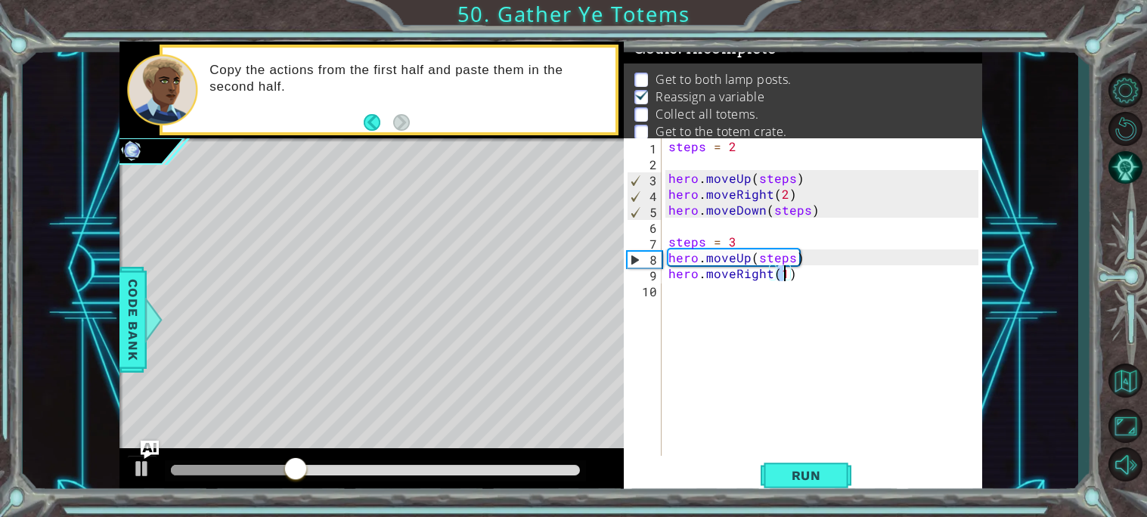
scroll to position [0, 6]
type textarea "hero.moveRight(2)"
click at [818, 469] on span "Run" at bounding box center [807, 475] width 60 height 15
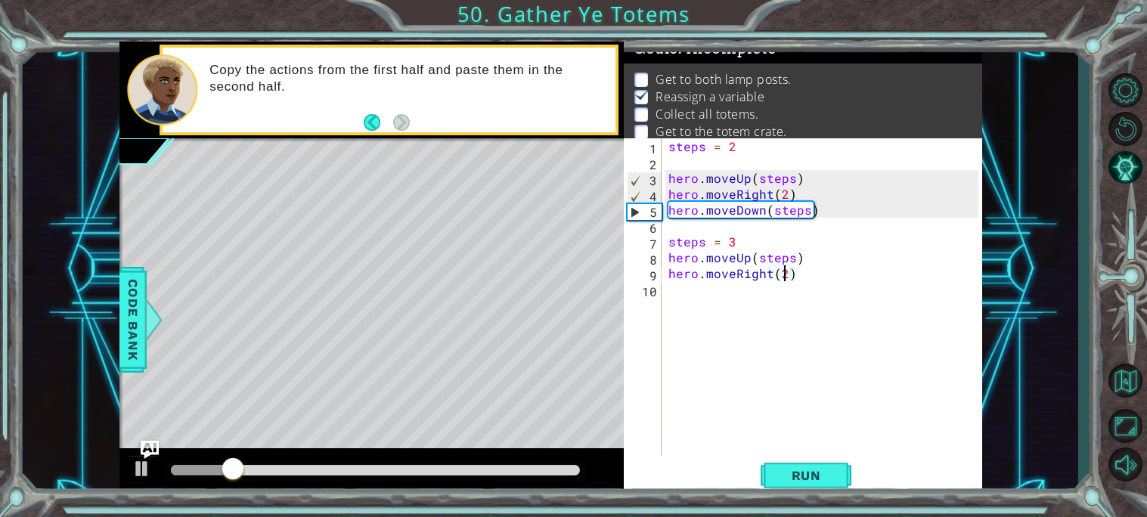
click at [669, 302] on div "steps = 2 hero . moveUp ( steps ) hero . moveRight ( 2 ) hero . moveDown ( step…" at bounding box center [826, 312] width 321 height 349
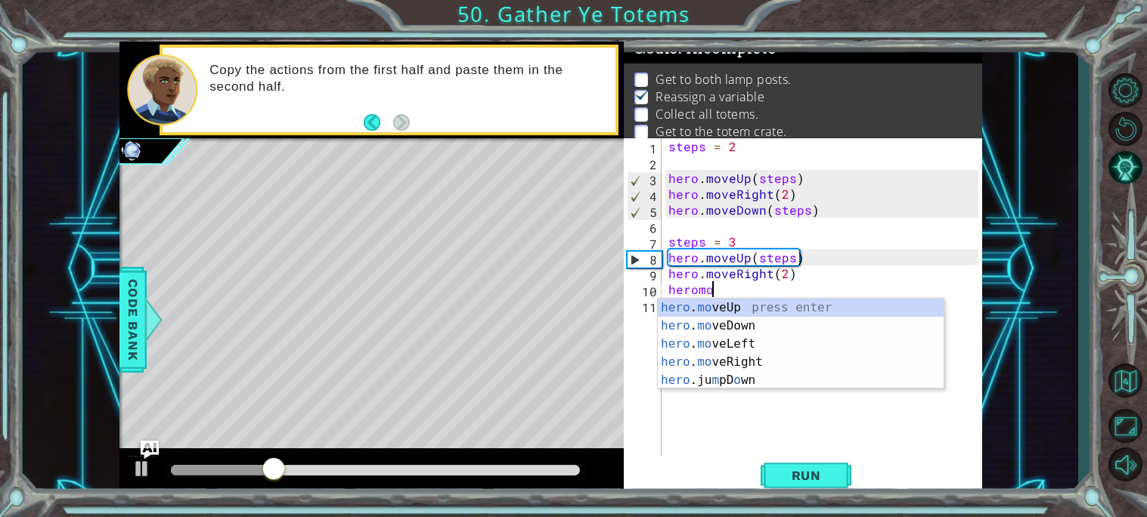
scroll to position [0, 2]
click at [710, 318] on div "hero . mo veUp press enter hero . mo veDown press enter hero . mo veLeft press …" at bounding box center [801, 362] width 286 height 127
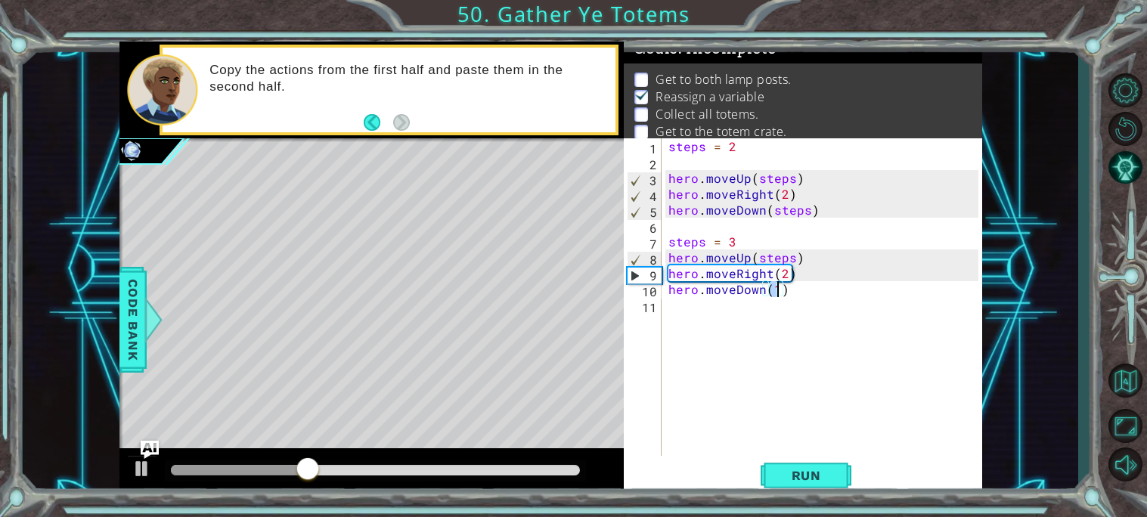
scroll to position [0, 5]
click at [808, 470] on span "Run" at bounding box center [807, 475] width 60 height 15
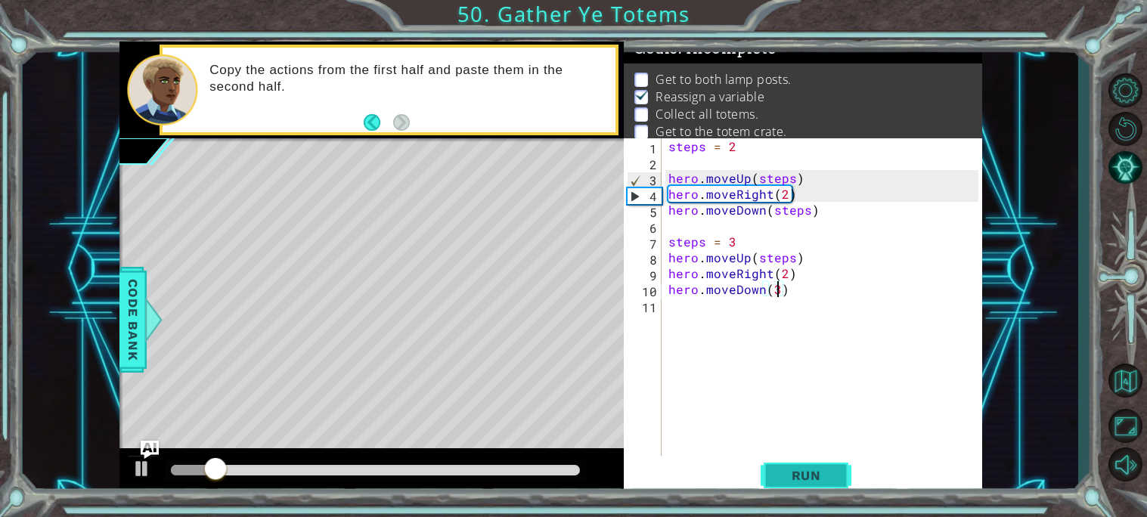
type textarea "hero.moveDown(3)"
click at [792, 464] on button "Run" at bounding box center [806, 476] width 91 height 36
click at [678, 313] on div "steps = 2 hero . moveUp ( steps ) hero . moveRight ( 2 ) hero . moveDown ( step…" at bounding box center [826, 312] width 321 height 349
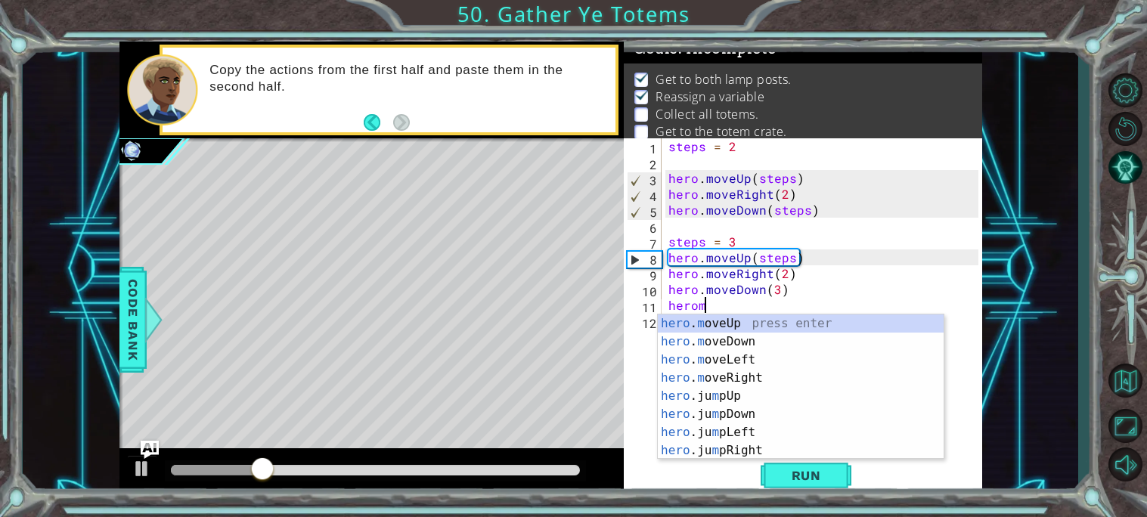
scroll to position [0, 2]
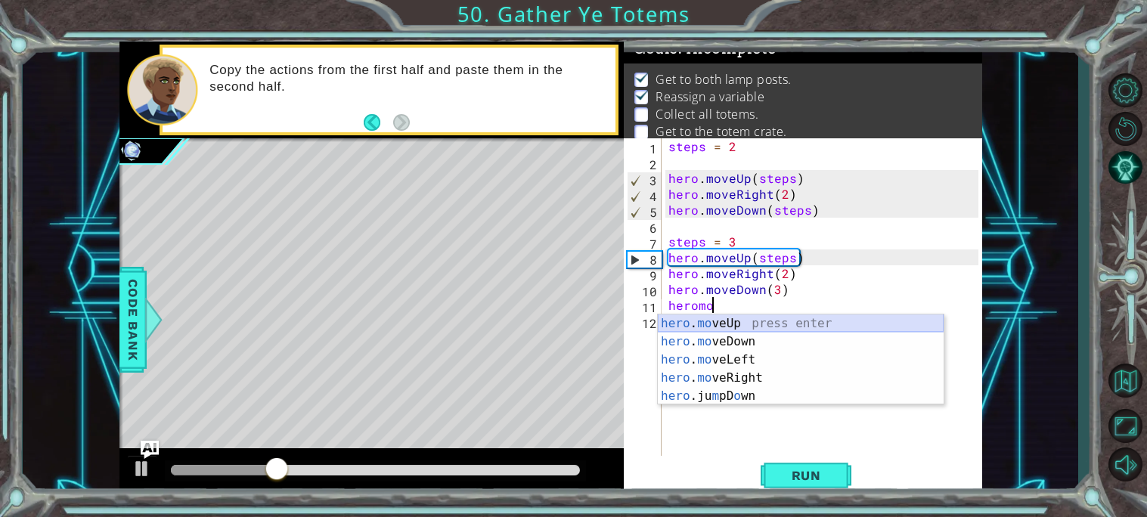
click at [700, 320] on div "hero . mo veUp press enter hero . mo veDown press enter hero . mo veLeft press …" at bounding box center [801, 378] width 286 height 127
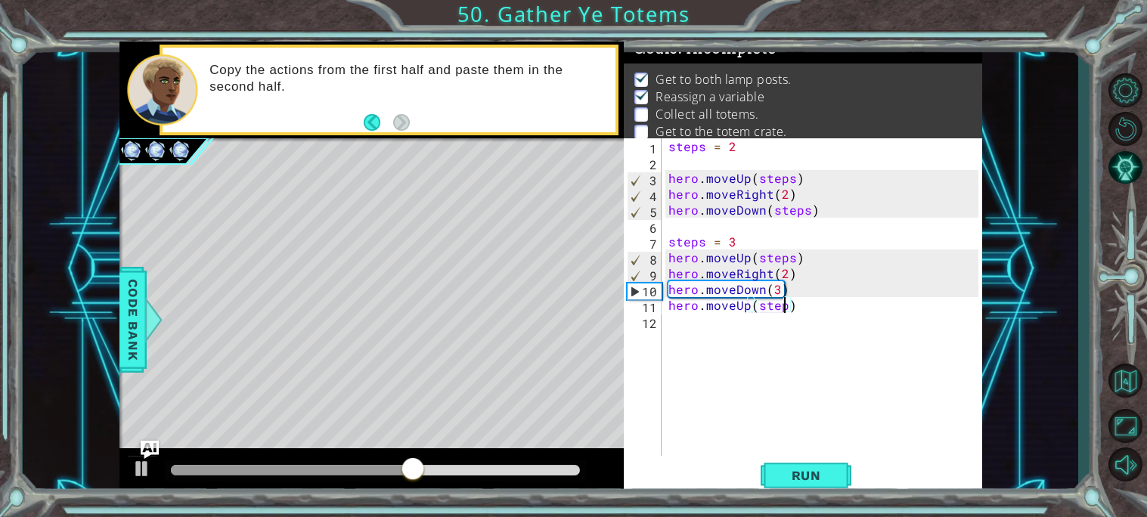
scroll to position [0, 7]
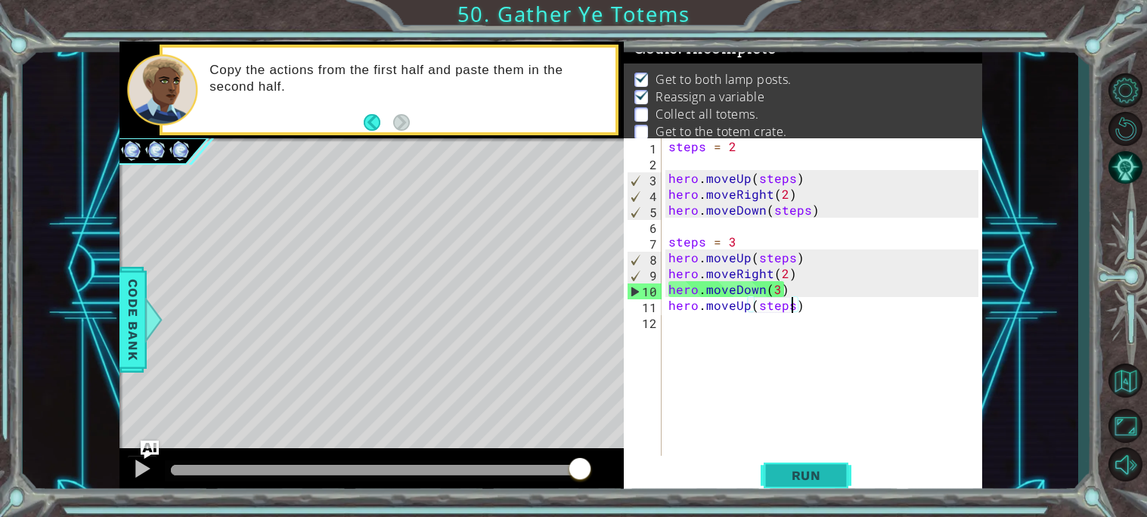
click at [790, 458] on button "Run" at bounding box center [806, 476] width 91 height 36
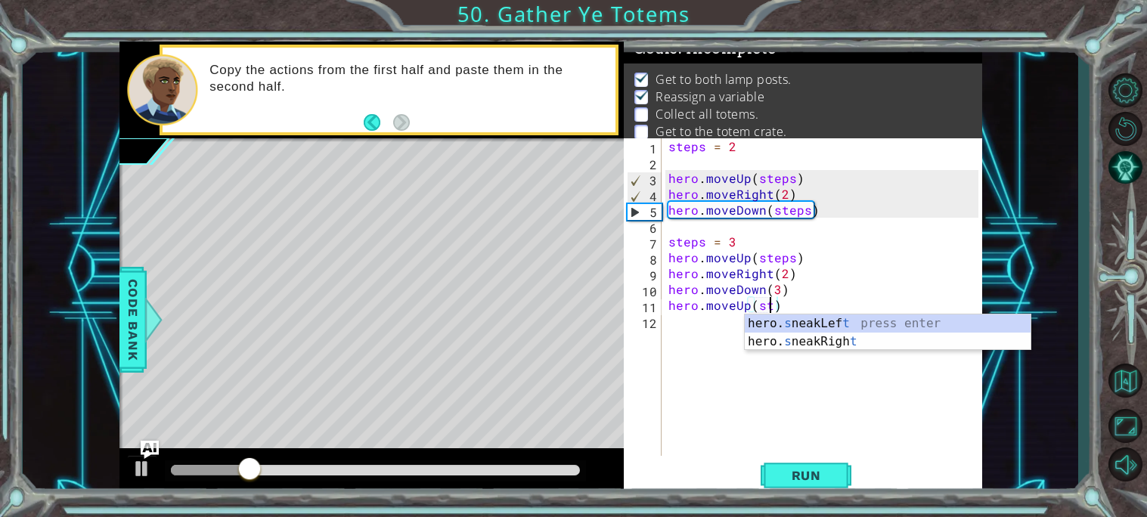
scroll to position [0, 5]
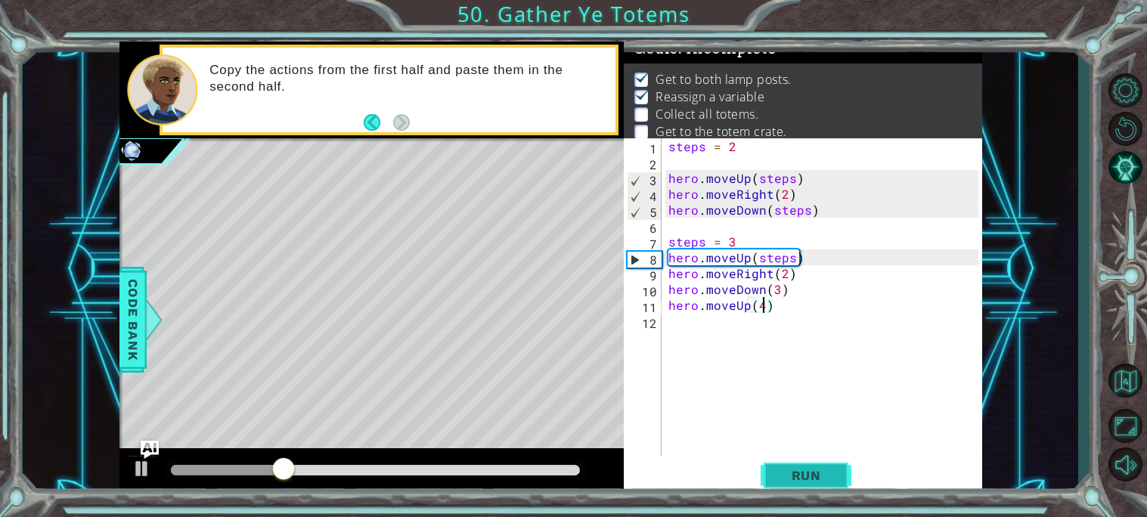
type textarea "hero.moveUp(4)"
click at [820, 475] on span "Run" at bounding box center [807, 475] width 60 height 15
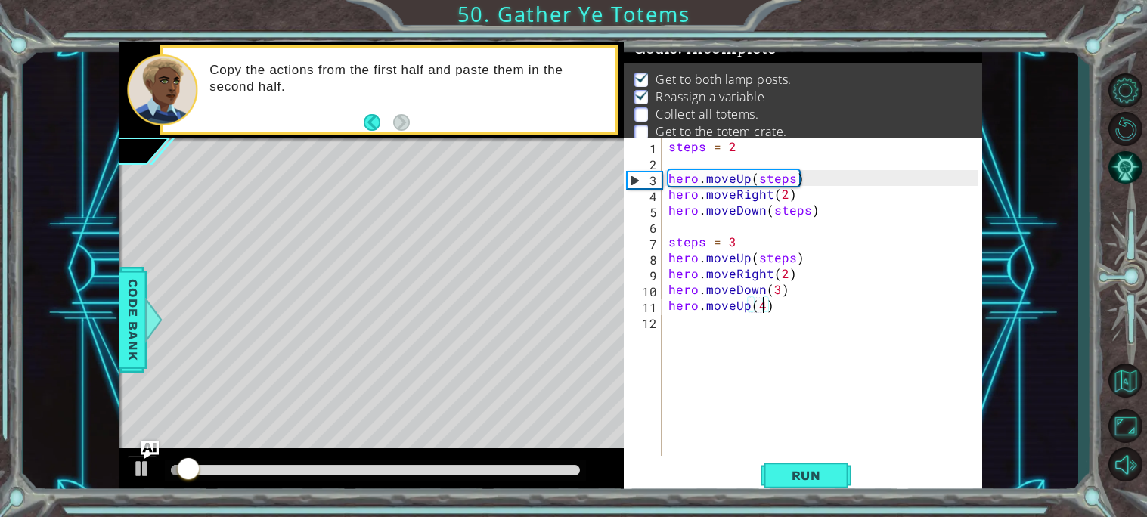
click at [667, 325] on div "steps = 2 hero . moveUp ( steps ) hero . moveRight ( 2 ) hero . moveDown ( step…" at bounding box center [826, 312] width 321 height 349
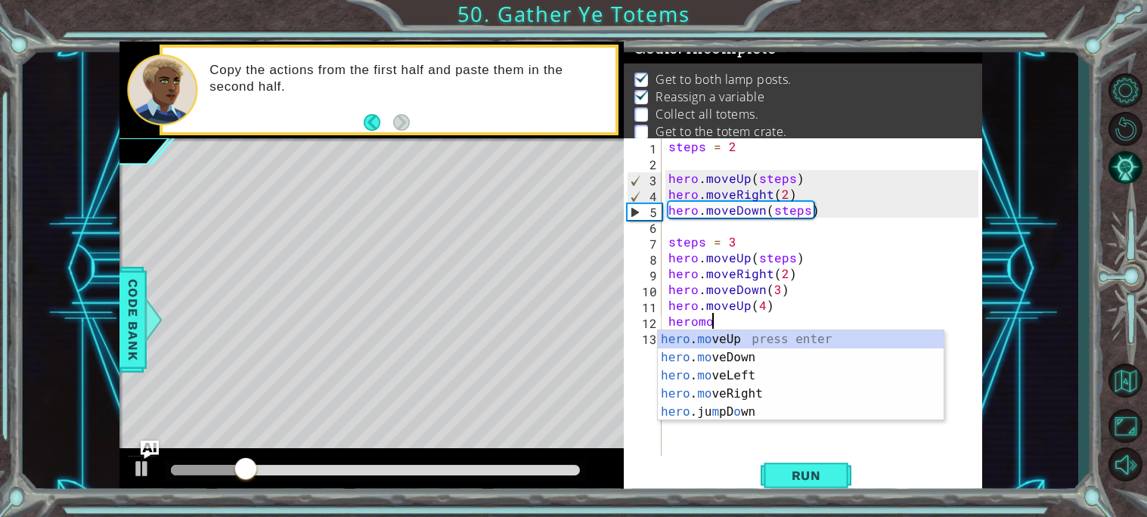
scroll to position [0, 2]
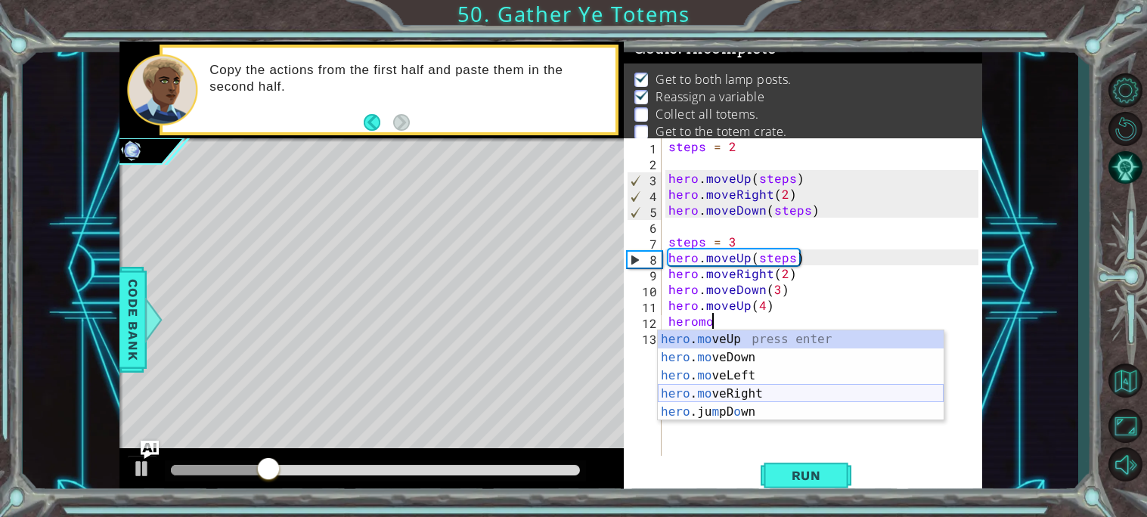
click at [710, 389] on div "hero . mo veUp press enter hero . mo veDown press enter hero . mo veLeft press …" at bounding box center [801, 394] width 286 height 127
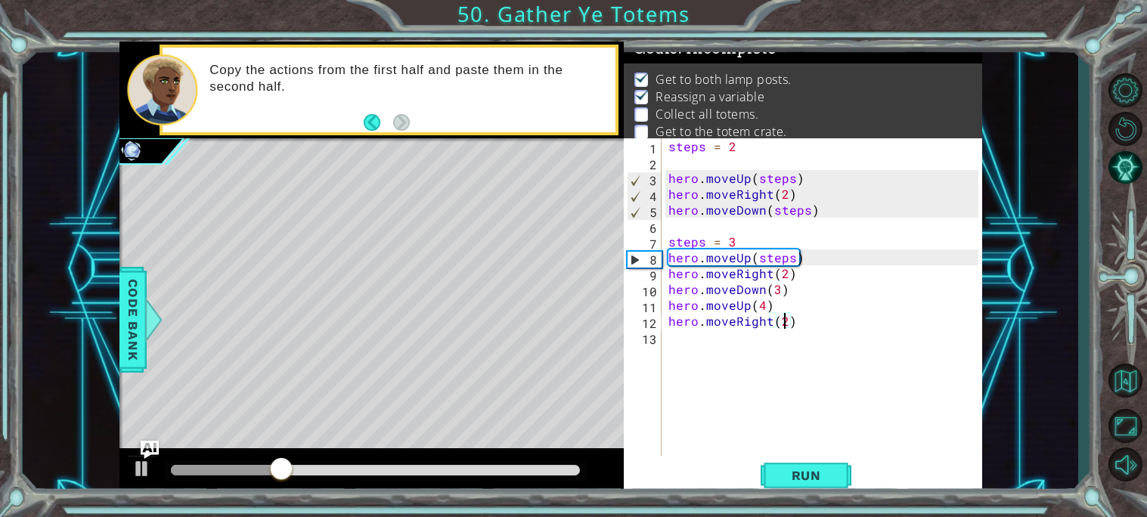
scroll to position [0, 6]
type textarea "hero.moveRight(2)"
click at [780, 472] on span "Run" at bounding box center [807, 475] width 60 height 15
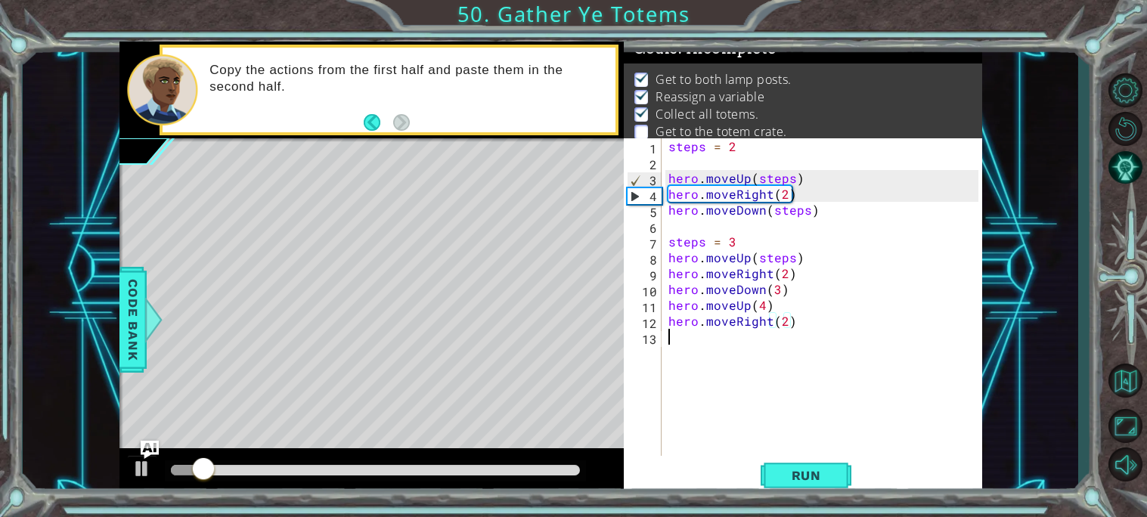
click at [672, 345] on div "steps = 2 hero . moveUp ( steps ) hero . moveRight ( 2 ) hero . moveDown ( step…" at bounding box center [826, 312] width 321 height 349
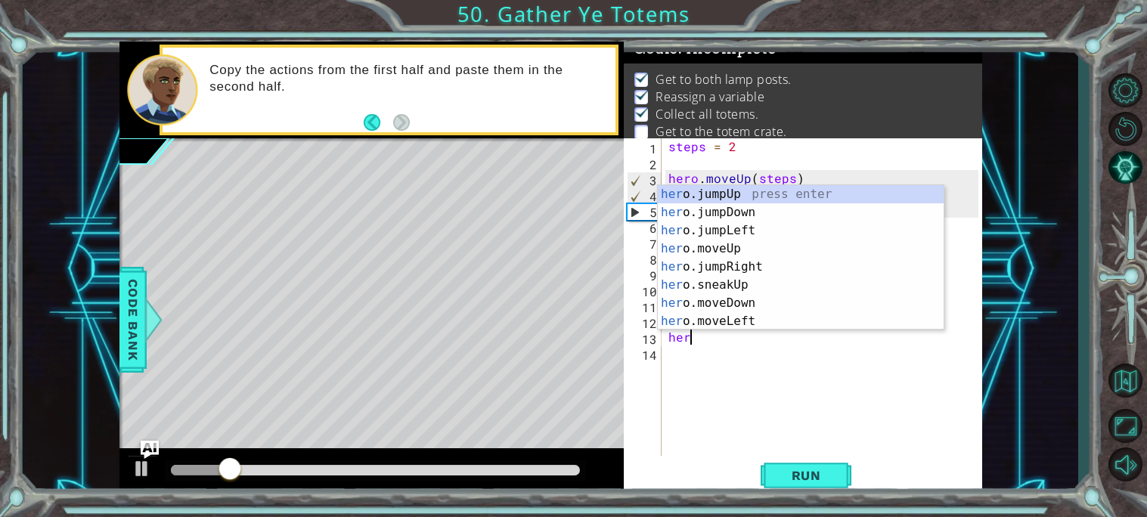
scroll to position [0, 1]
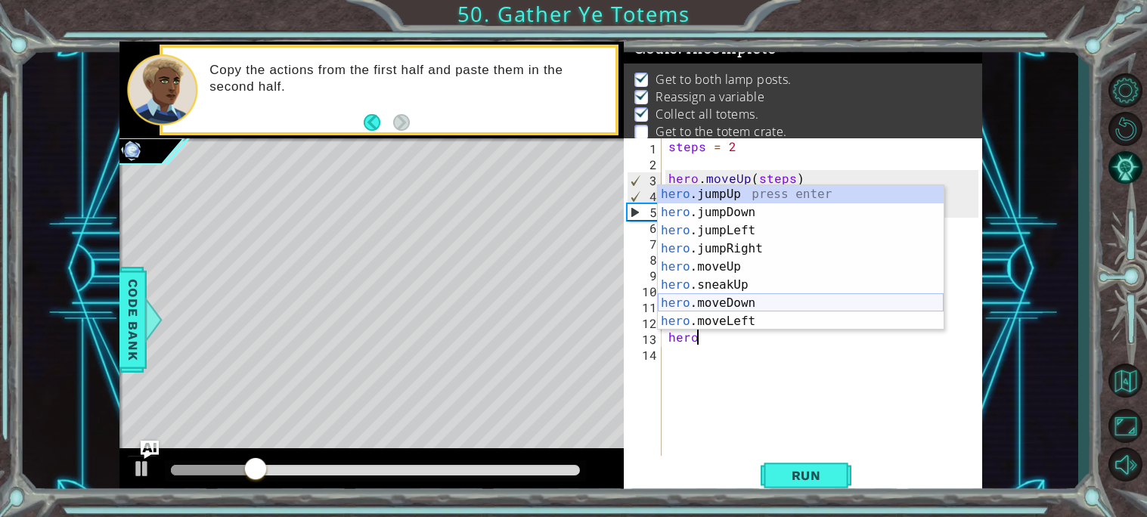
click at [754, 301] on div "hero .jumpUp press enter hero .jumpDown press enter hero .jumpLeft press enter …" at bounding box center [801, 276] width 286 height 182
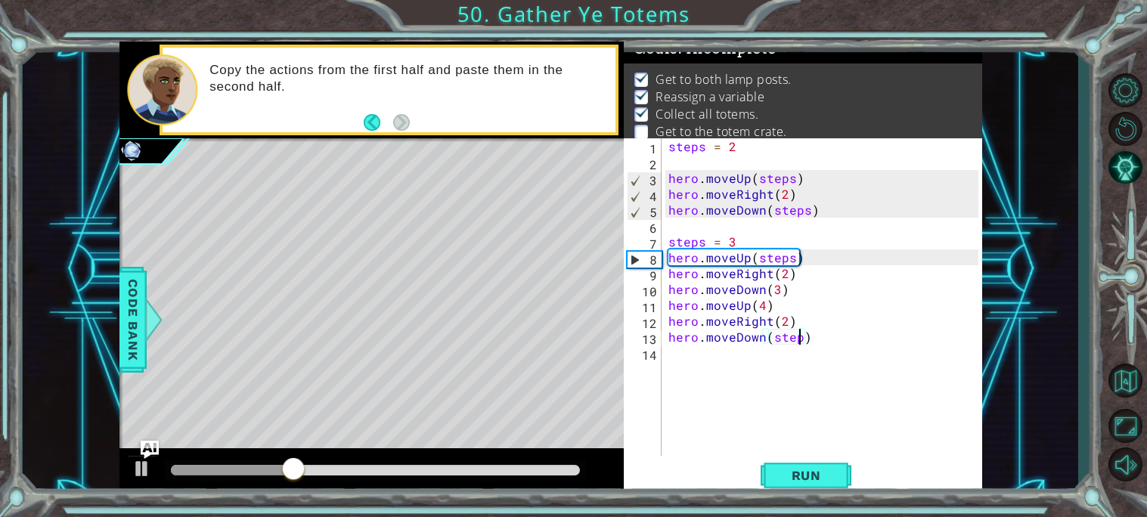
scroll to position [0, 8]
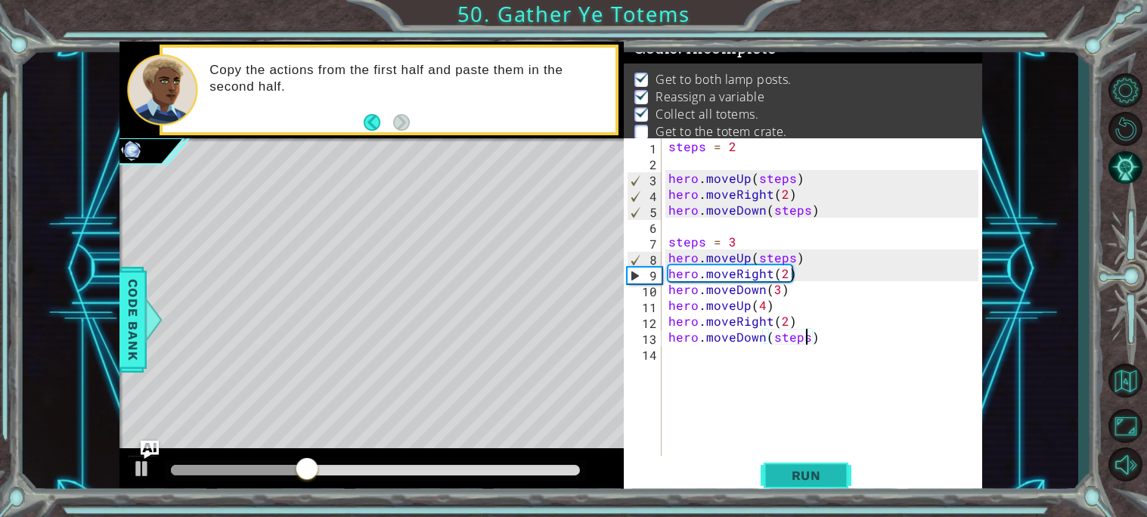
click at [813, 465] on button "Run" at bounding box center [806, 476] width 91 height 36
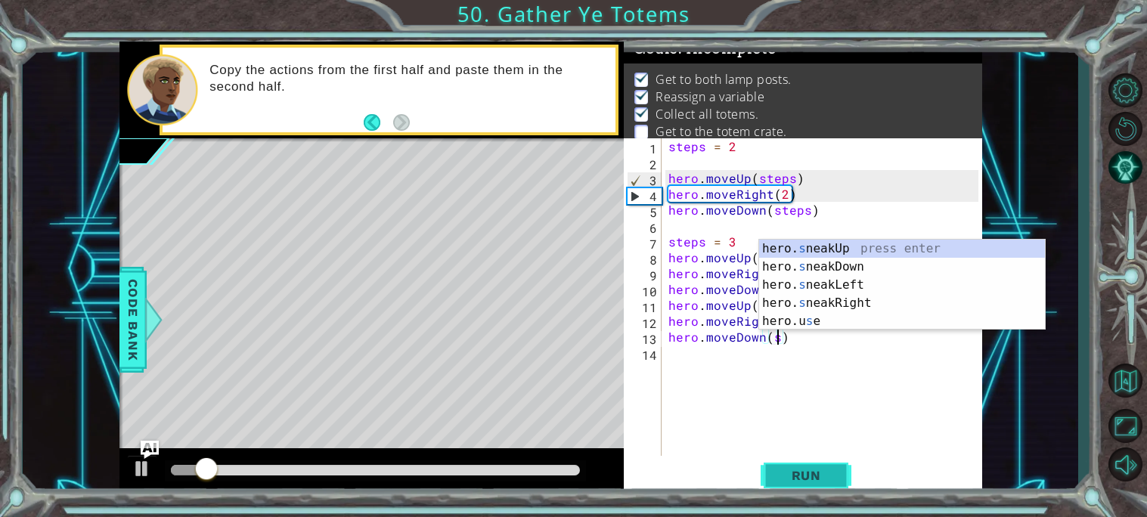
scroll to position [0, 5]
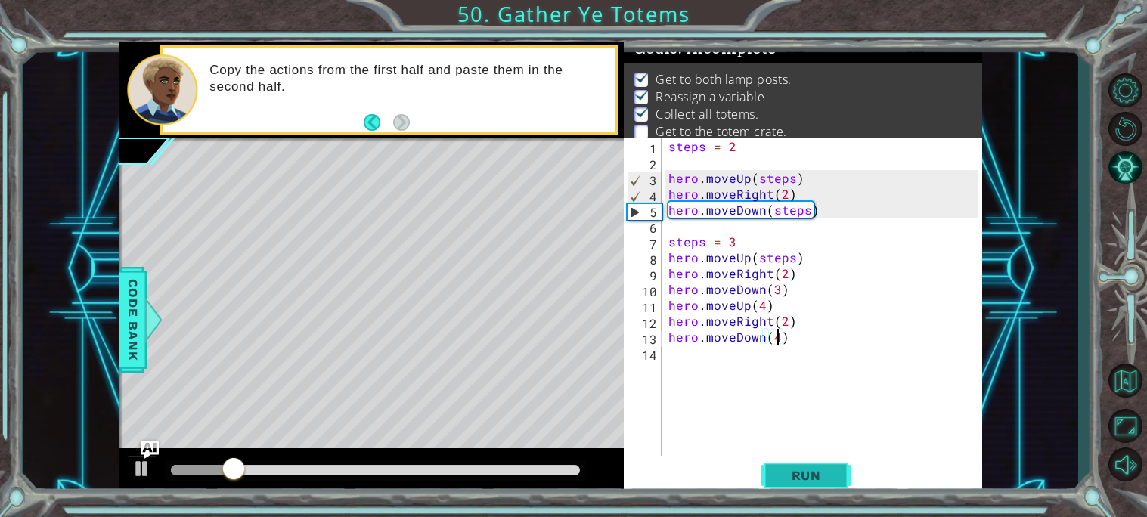
type textarea "hero.moveDown(4)"
click at [815, 464] on button "Run" at bounding box center [806, 476] width 91 height 36
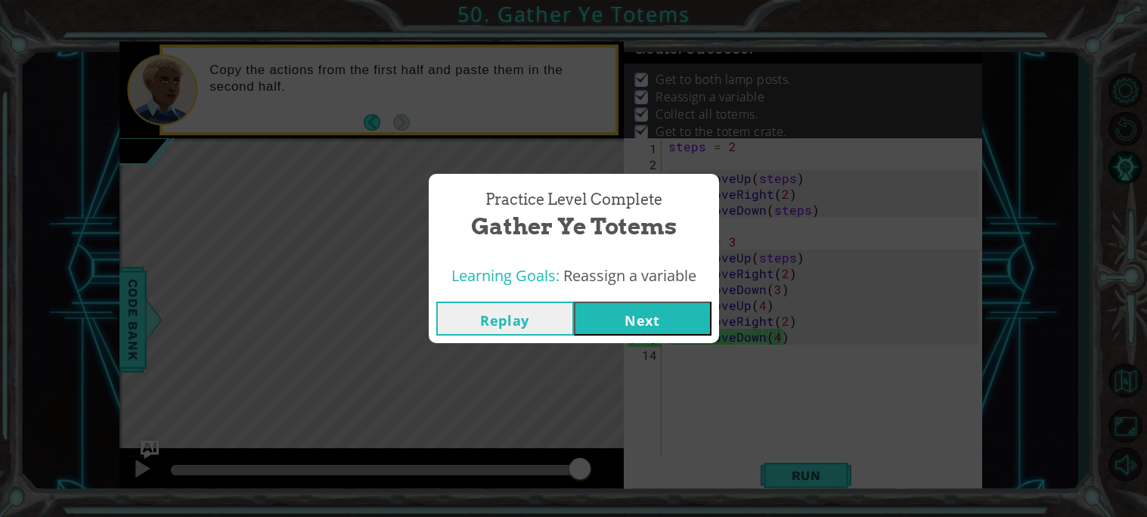
click at [626, 317] on button "Next" at bounding box center [643, 319] width 138 height 34
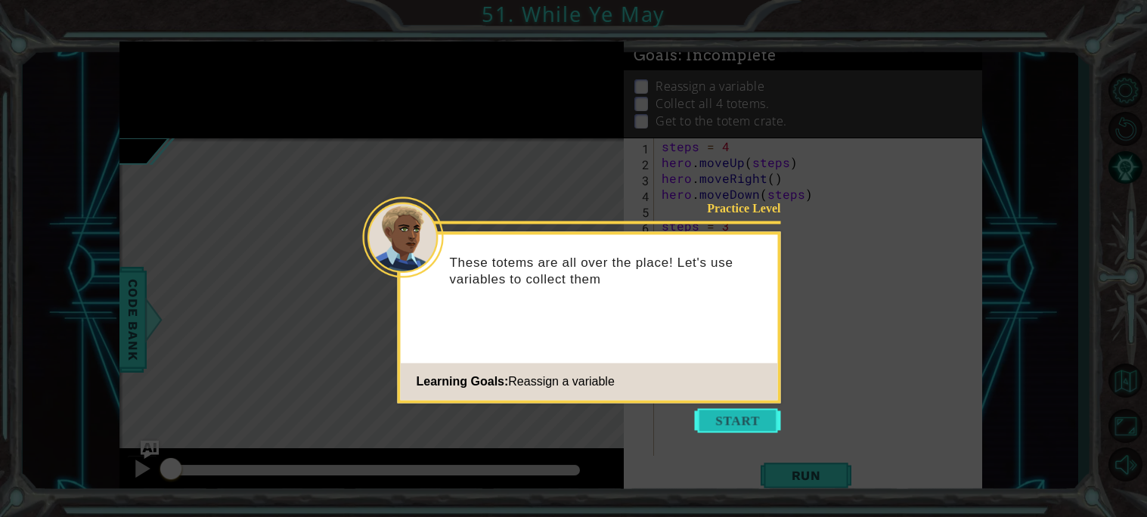
click at [713, 423] on button "Start" at bounding box center [738, 420] width 86 height 24
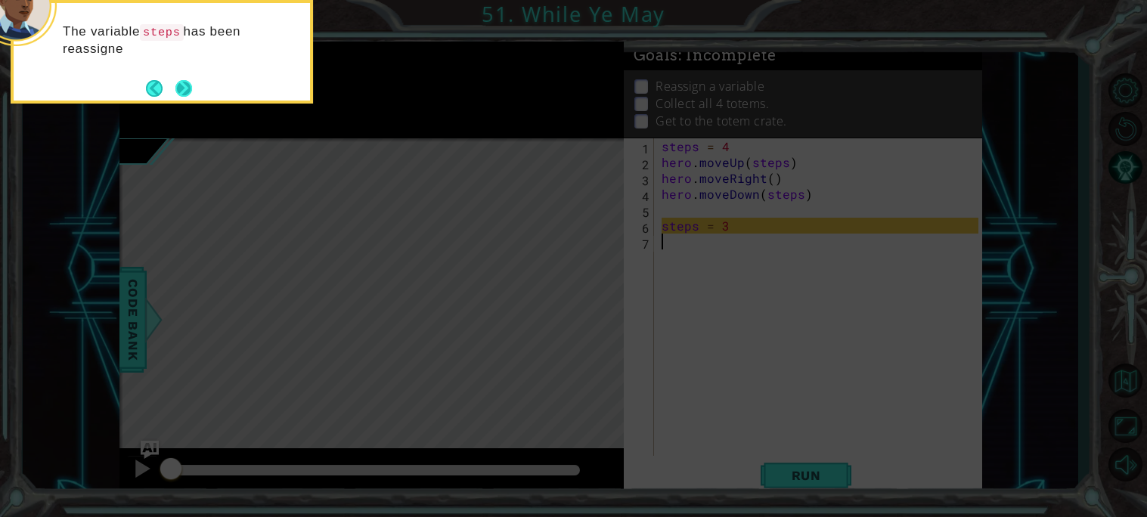
click at [190, 93] on button "Next" at bounding box center [183, 88] width 17 height 17
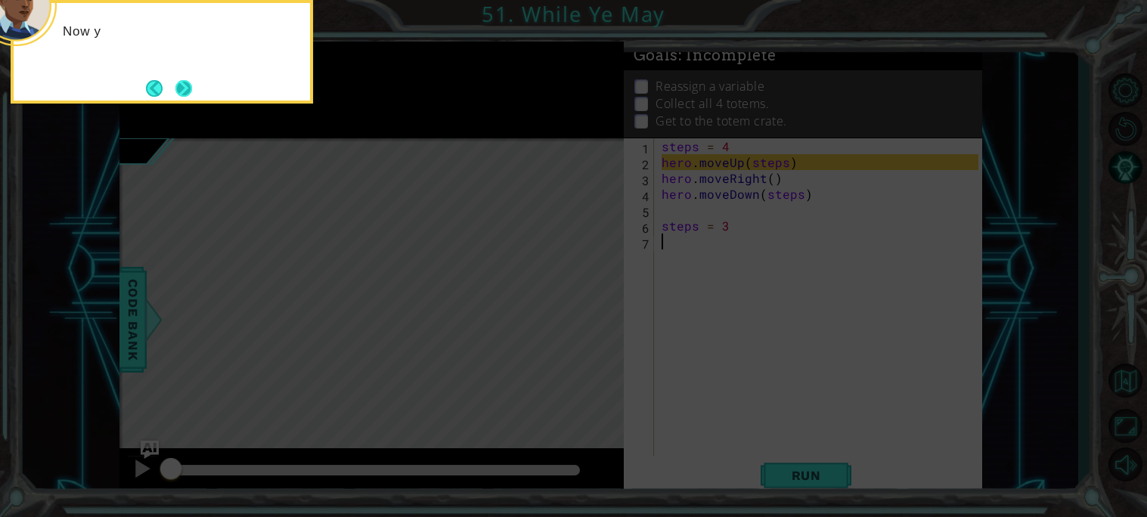
click at [181, 91] on button "Next" at bounding box center [183, 87] width 17 height 17
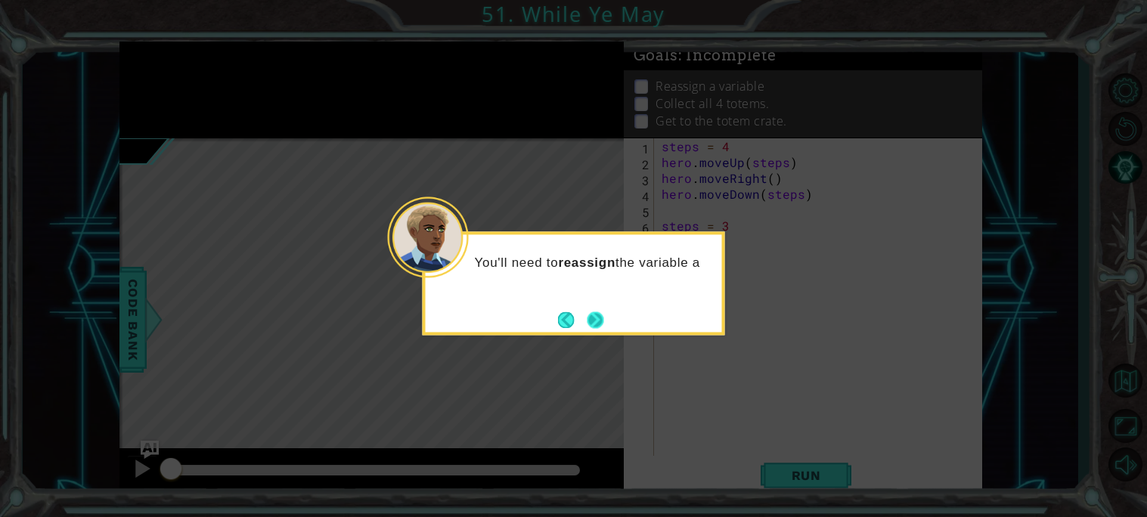
click at [591, 312] on button "Next" at bounding box center [596, 320] width 17 height 17
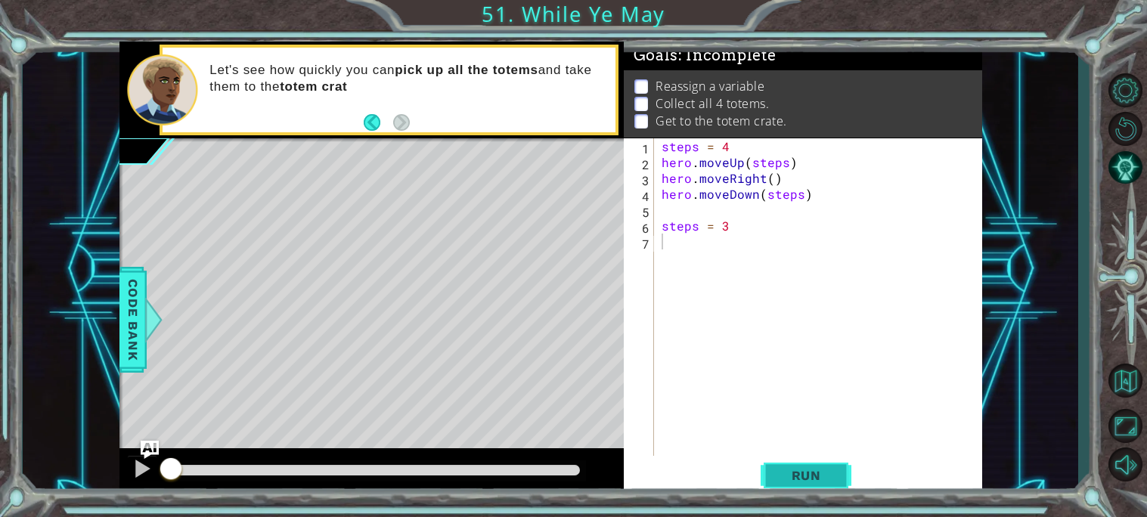
click at [812, 465] on button "Run" at bounding box center [806, 476] width 91 height 36
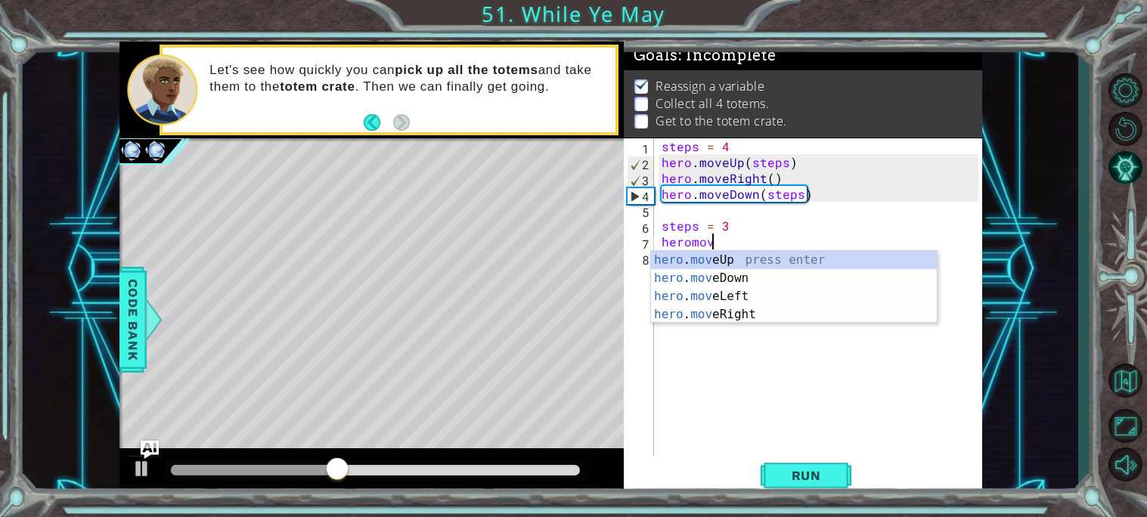
scroll to position [0, 2]
click at [711, 260] on div "hero . move Up press enter hero . move Down press enter hero . move Left press …" at bounding box center [794, 305] width 286 height 109
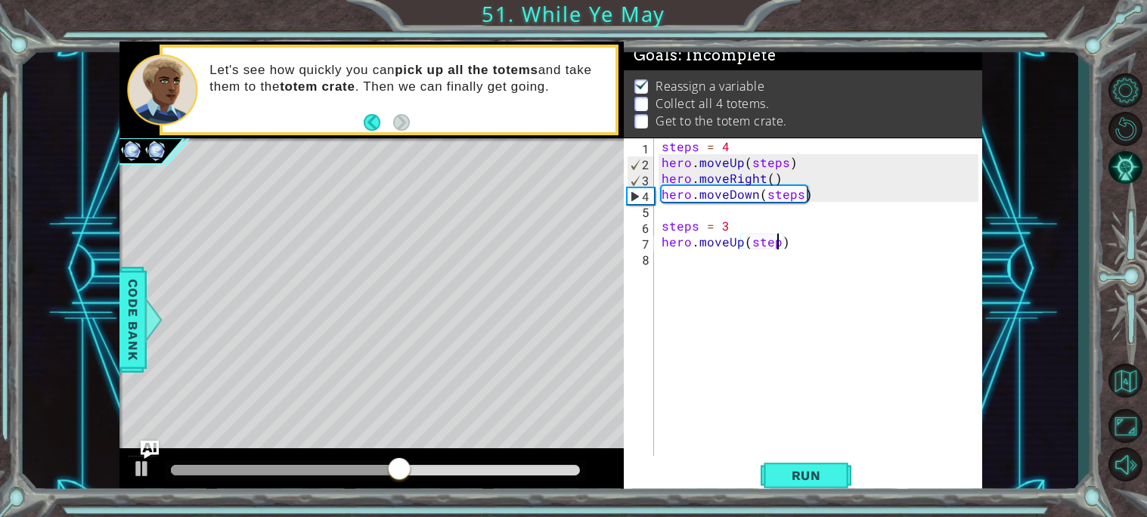
type textarea "hero.moveUp(steps)"
click at [685, 264] on div "steps = 4 hero . moveUp ( steps ) hero . moveRight ( ) hero . moveDown ( steps …" at bounding box center [823, 312] width 328 height 349
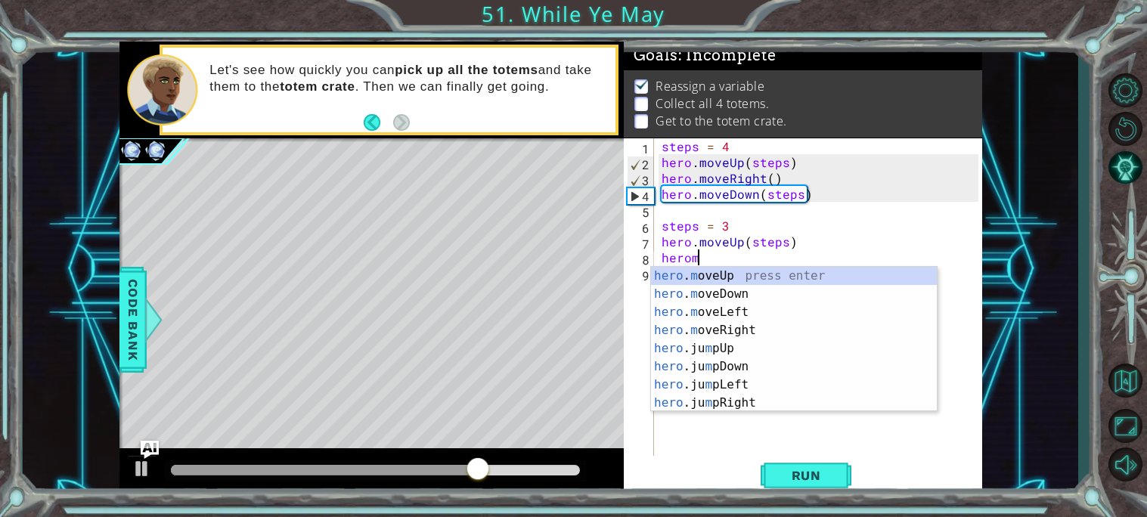
scroll to position [0, 2]
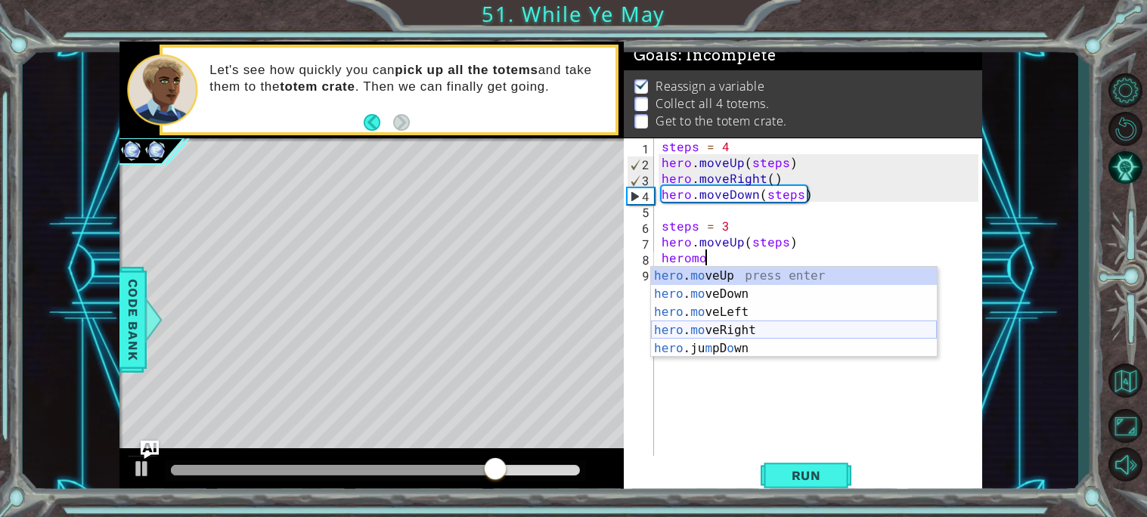
click at [720, 328] on div "hero . mo veUp press enter hero . mo veDown press enter hero . mo veLeft press …" at bounding box center [794, 330] width 286 height 127
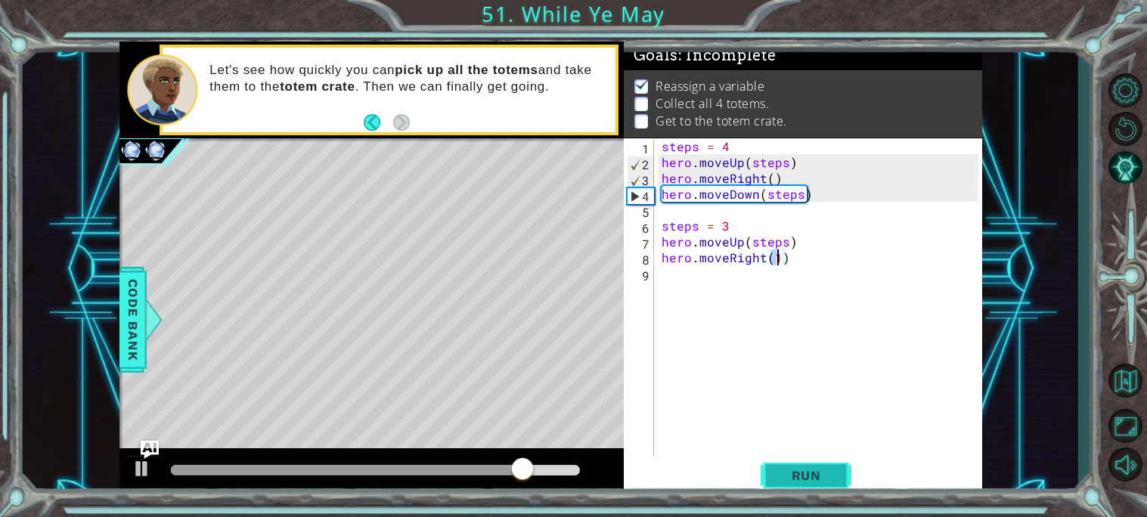
type textarea "hero.moveRight(1)"
click at [801, 474] on span "Run" at bounding box center [807, 475] width 60 height 15
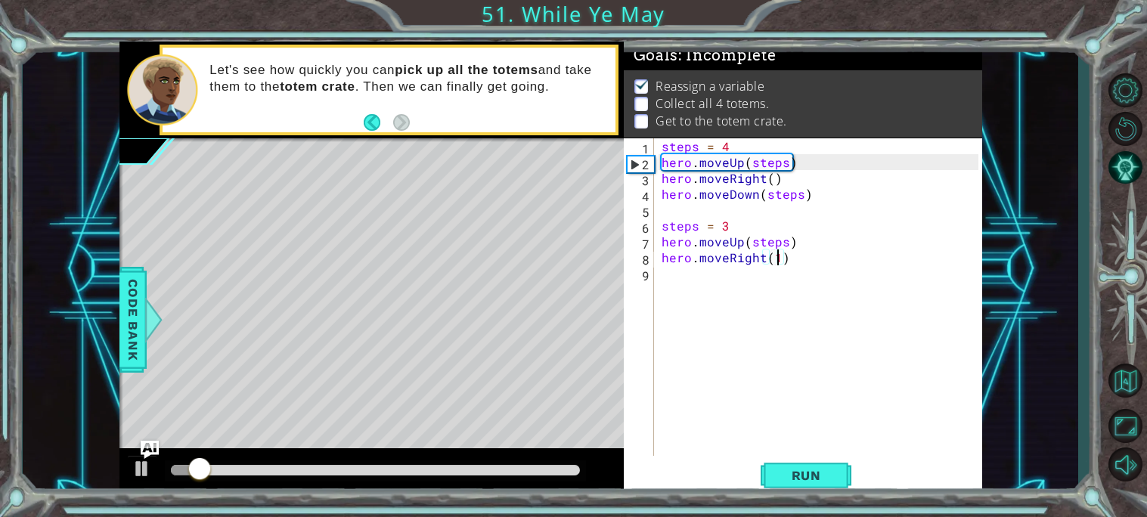
click at [666, 297] on div "steps = 4 hero . moveUp ( steps ) hero . moveRight ( ) hero . moveDown ( steps …" at bounding box center [823, 312] width 328 height 349
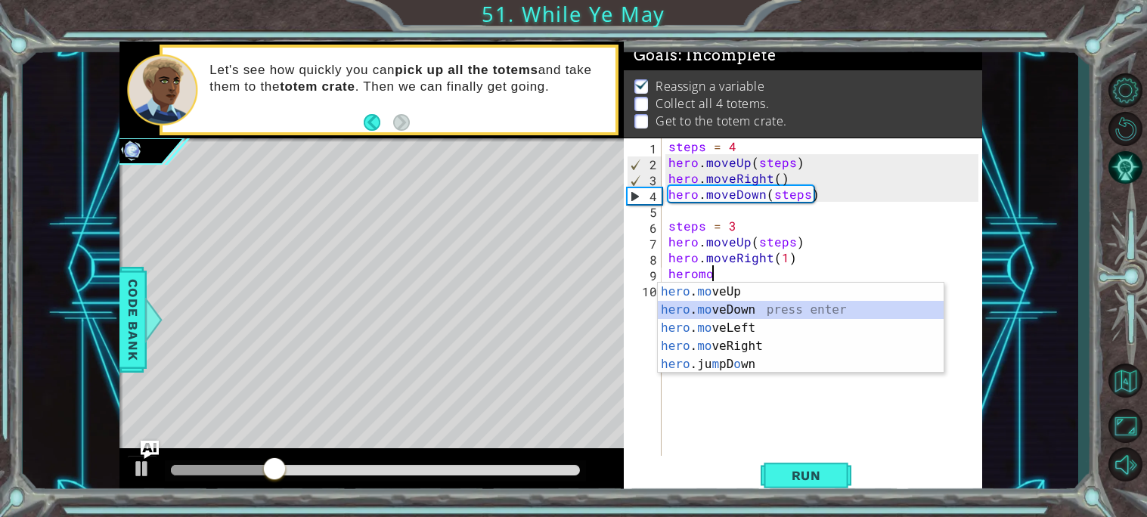
click at [734, 308] on div "hero . mo veUp press enter hero . mo veDown press enter hero . mo veLeft press …" at bounding box center [801, 346] width 286 height 127
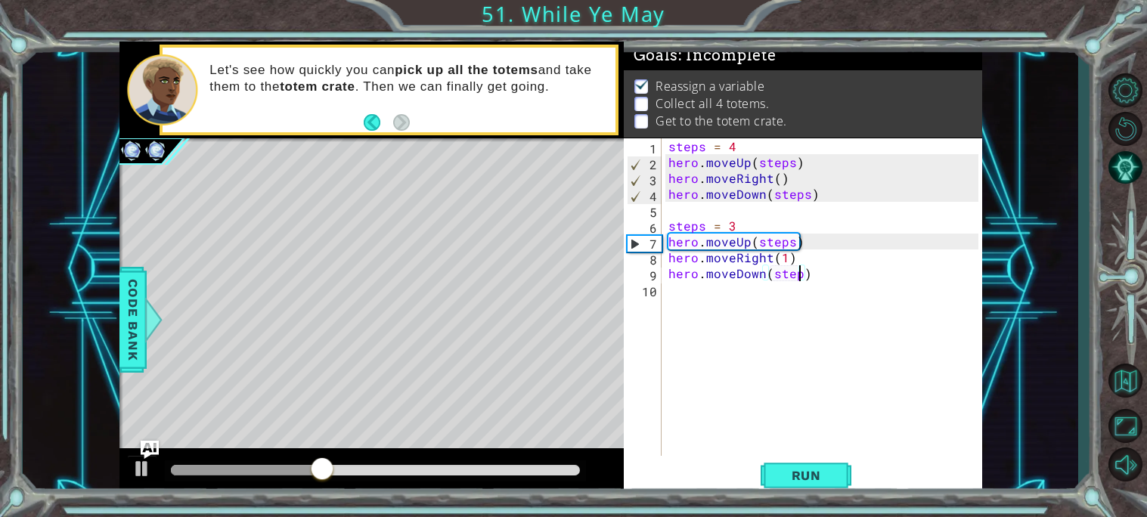
type textarea "hero.moveDown(steps)"
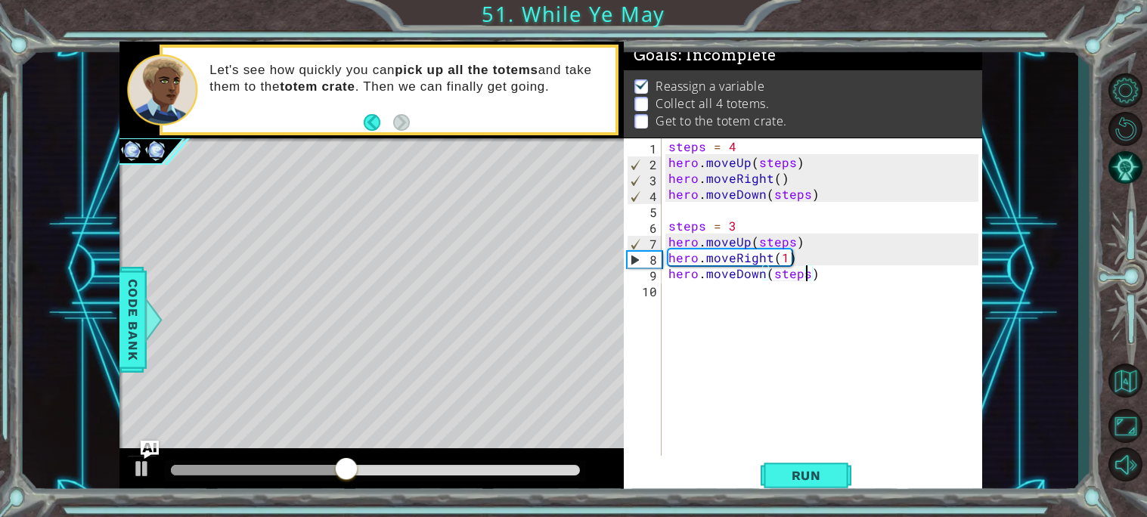
click at [667, 292] on div "steps = 4 hero . moveUp ( steps ) hero . moveRight ( ) hero . moveDown ( steps …" at bounding box center [826, 312] width 321 height 349
click at [780, 480] on span "Run" at bounding box center [807, 475] width 60 height 15
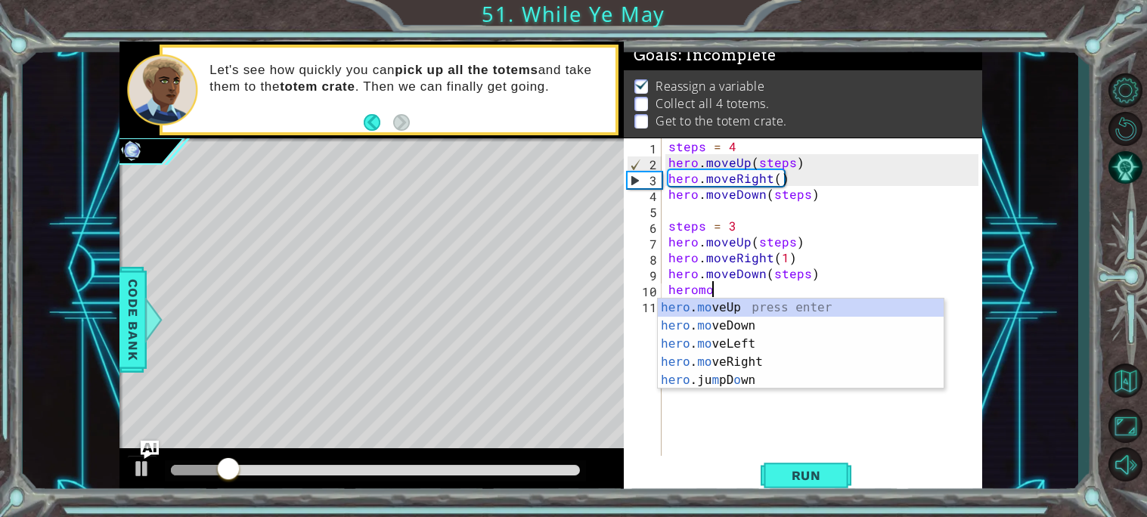
scroll to position [0, 2]
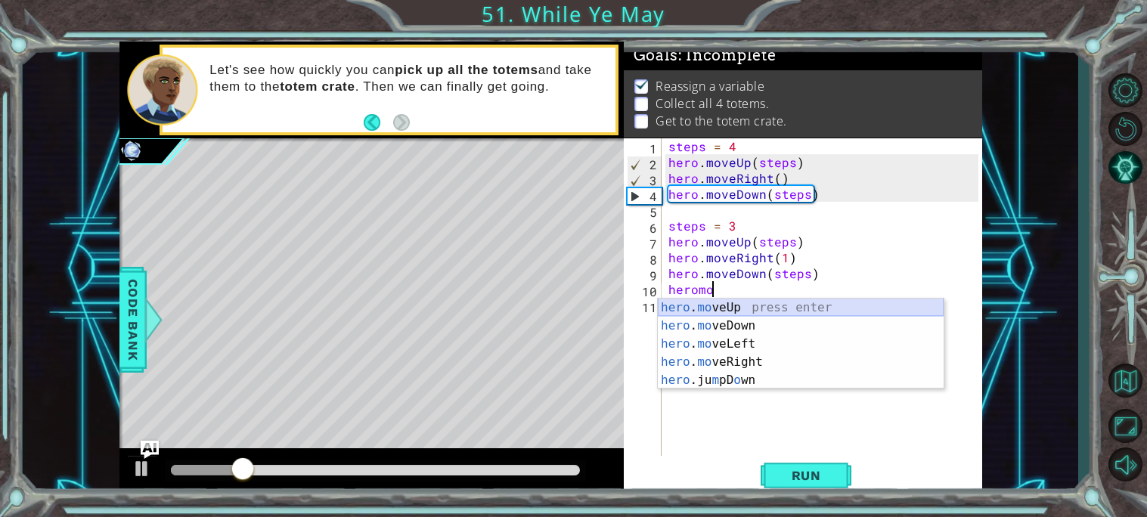
click at [732, 306] on div "hero . mo veUp press enter hero . mo veDown press enter hero . mo veLeft press …" at bounding box center [801, 362] width 286 height 127
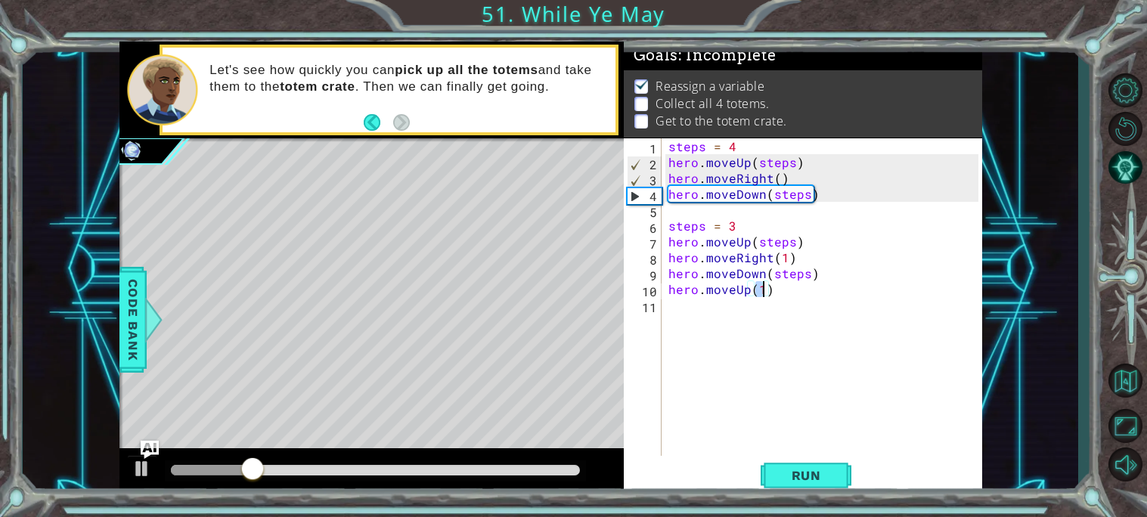
type textarea "hero.moveUp(2)"
click at [653, 310] on div "11" at bounding box center [644, 308] width 35 height 16
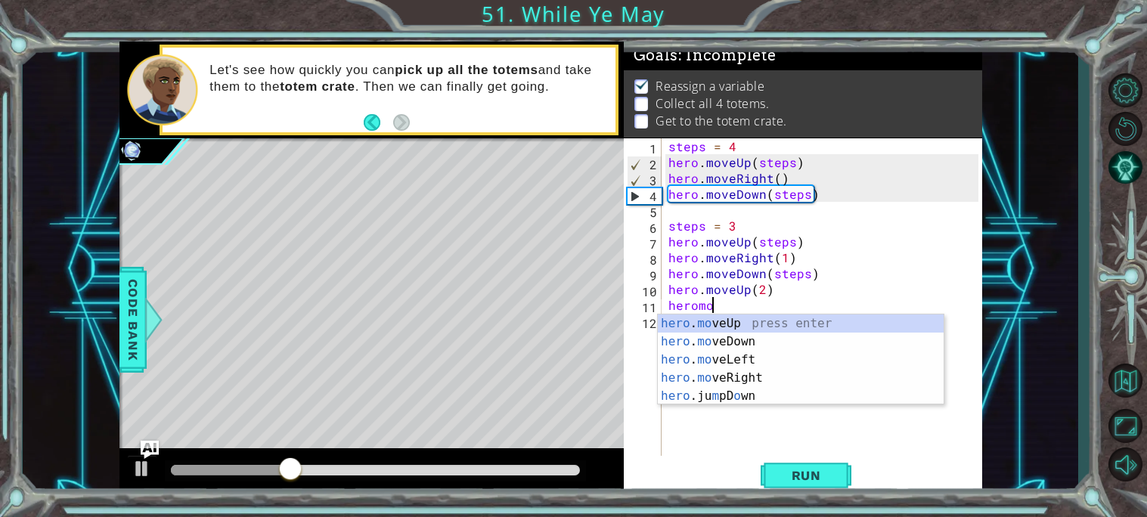
scroll to position [0, 2]
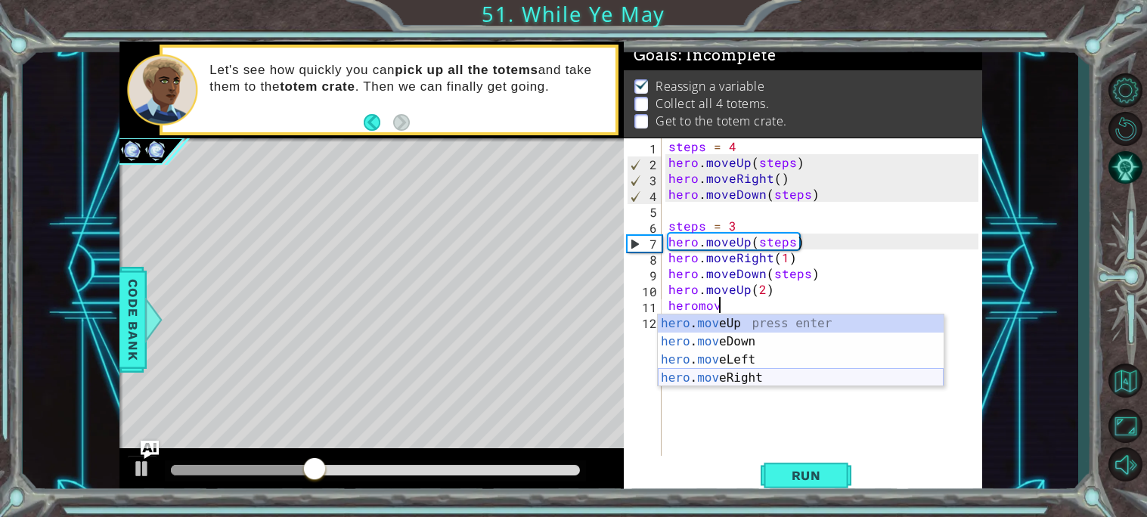
click at [744, 374] on div "hero . mov eUp press enter hero . mov eDown press enter hero . mov eLeft press …" at bounding box center [801, 369] width 286 height 109
type textarea "hero.moveRight(1)"
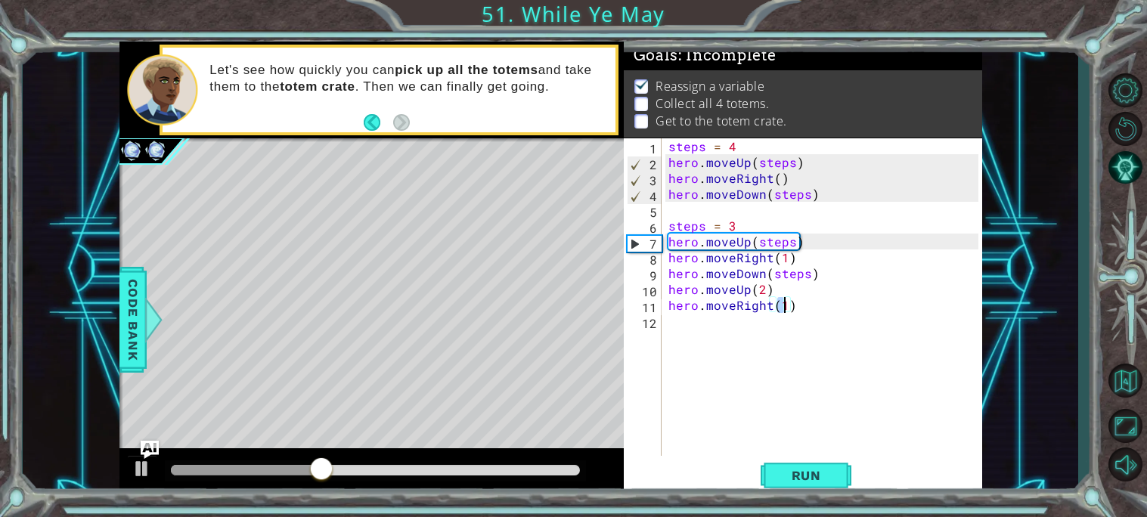
scroll to position [0, 6]
click at [674, 326] on div "steps = 4 hero . moveUp ( steps ) hero . moveRight ( ) hero . moveDown ( steps …" at bounding box center [826, 312] width 321 height 349
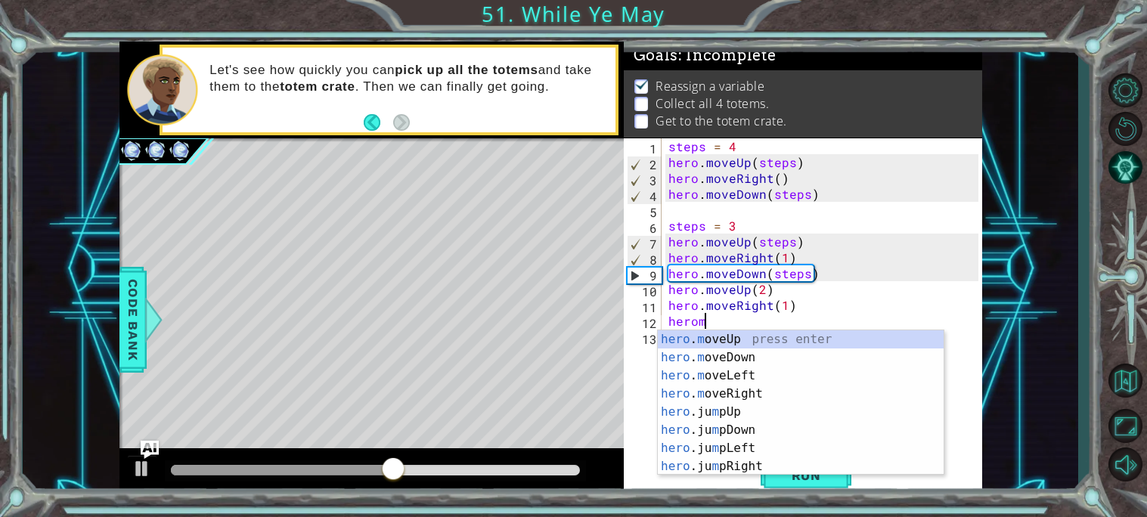
scroll to position [0, 2]
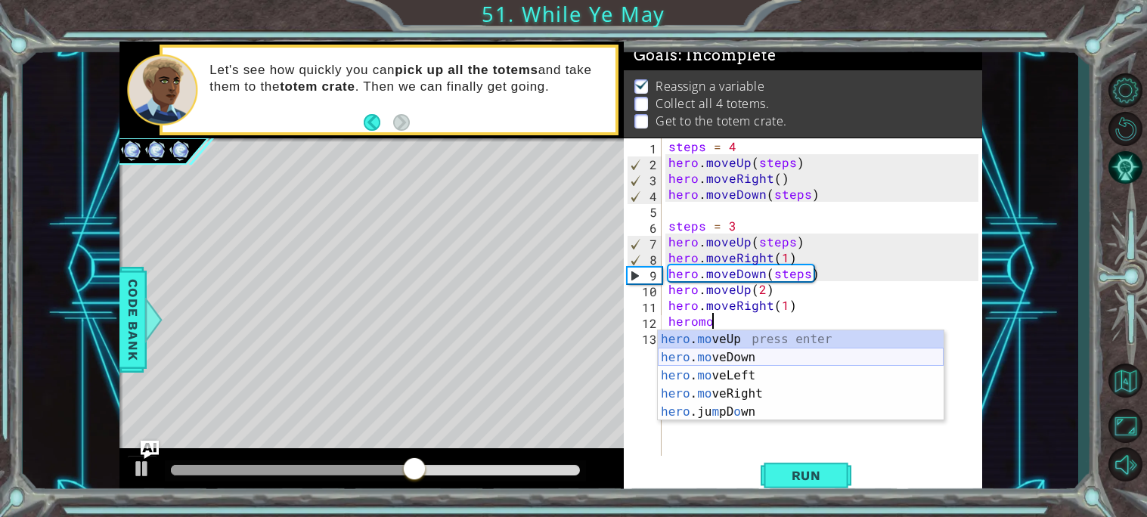
click at [747, 360] on div "hero . mo veUp press enter hero . mo veDown press enter hero . mo veLeft press …" at bounding box center [801, 394] width 286 height 127
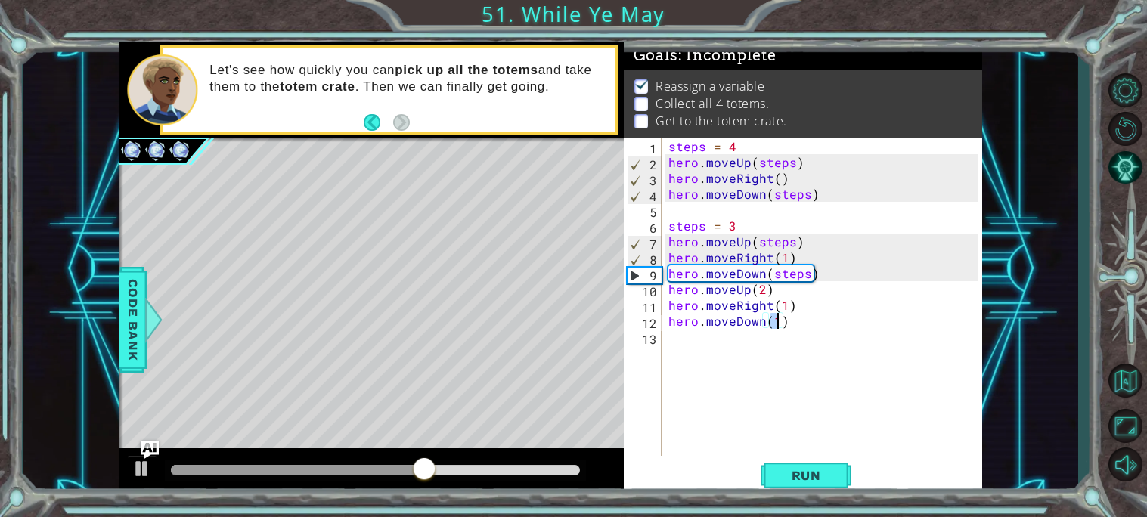
type textarea "hero.moveDown(2)"
click at [668, 341] on div "steps = 4 hero . moveUp ( steps ) hero . moveRight ( ) hero . moveDown ( steps …" at bounding box center [826, 312] width 321 height 349
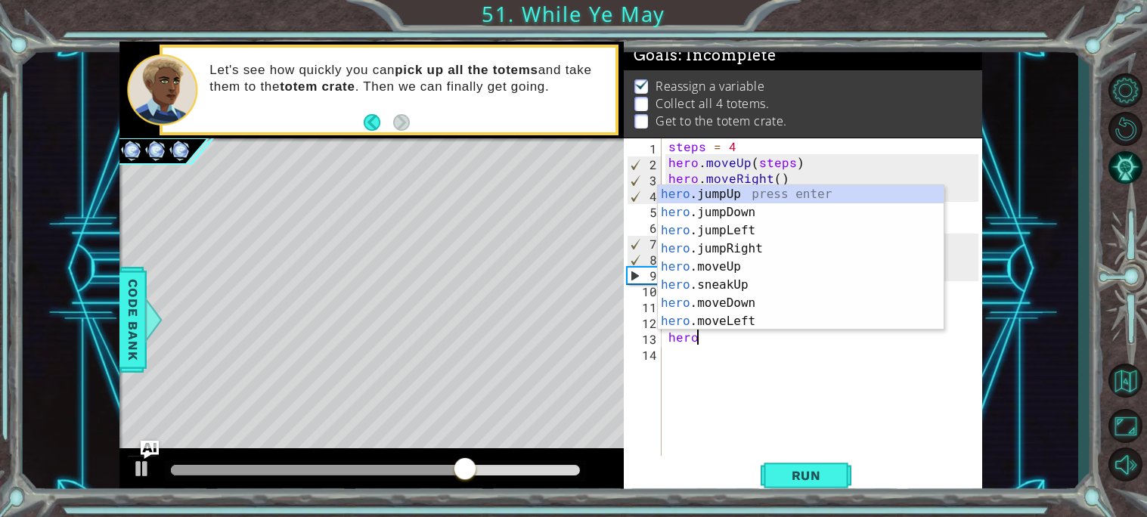
scroll to position [0, 1]
click at [718, 268] on div "hero .jumpUp press enter hero .jumpDown press enter hero .jumpLeft press enter …" at bounding box center [801, 276] width 286 height 182
type textarea "hero.moveUp(1)"
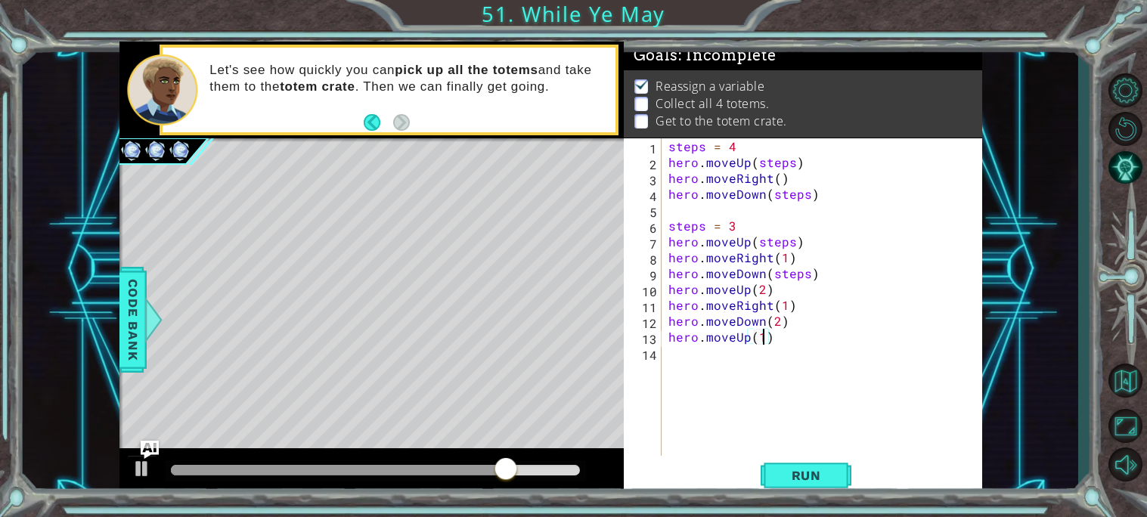
scroll to position [0, 5]
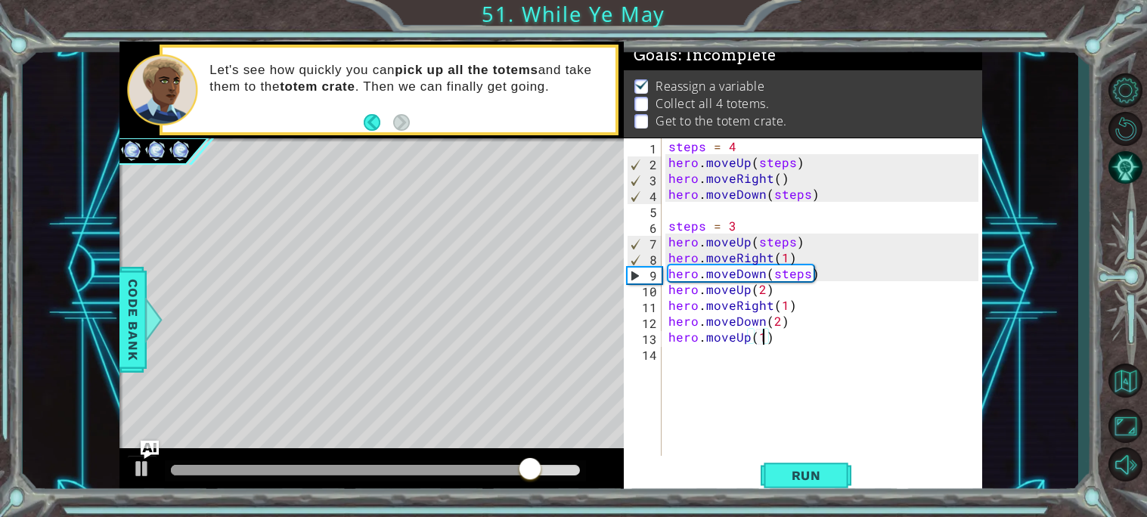
click at [676, 359] on div "steps = 4 hero . moveUp ( steps ) hero . moveRight ( ) hero . moveDown ( steps …" at bounding box center [826, 312] width 321 height 349
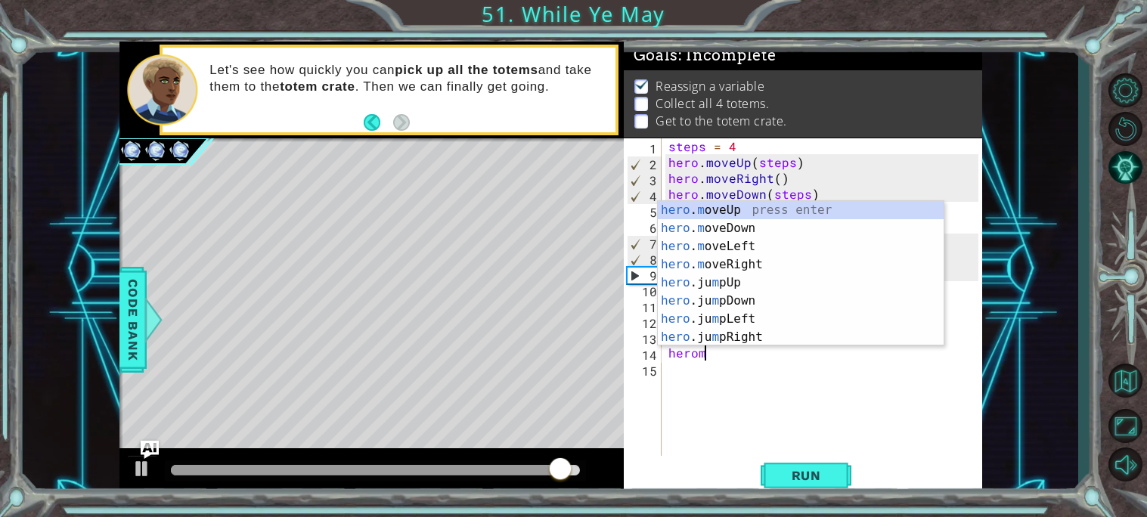
scroll to position [0, 2]
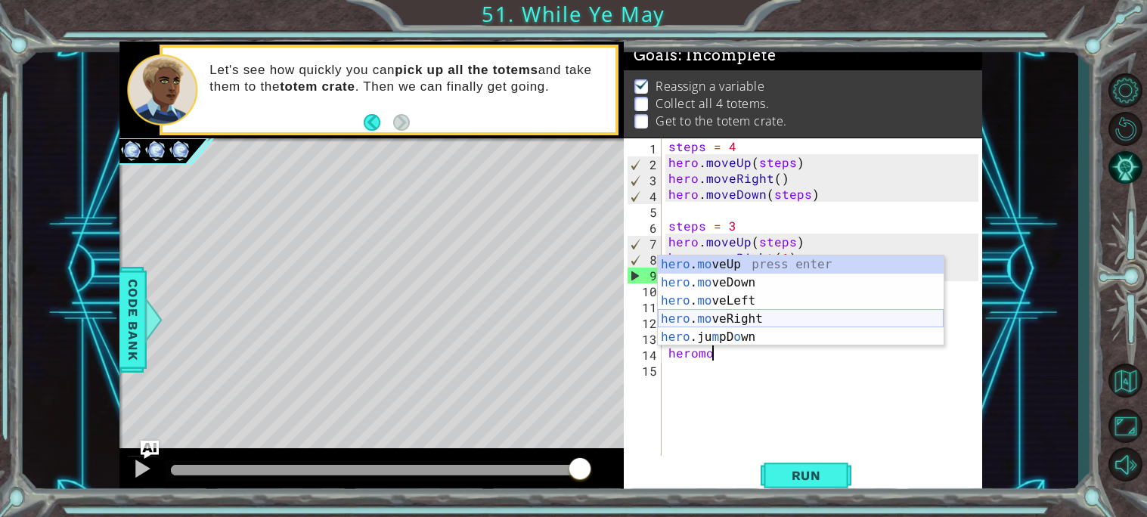
click at [765, 316] on div "hero . mo veUp press enter hero . mo veDown press enter hero . mo veLeft press …" at bounding box center [801, 319] width 286 height 127
type textarea "hero.moveRight(1)"
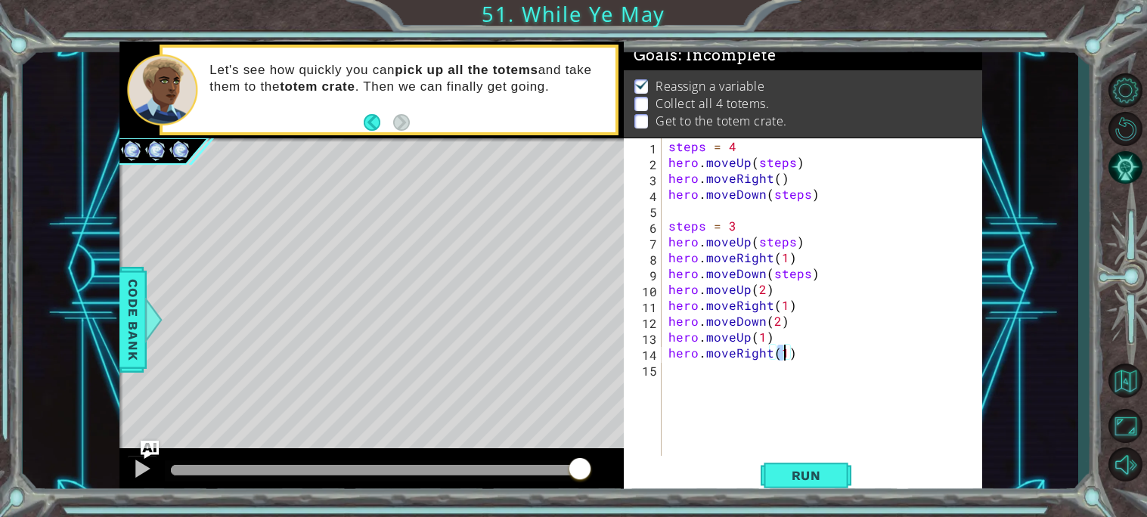
scroll to position [0, 6]
click at [675, 374] on div "steps = 4 hero . moveUp ( steps ) hero . moveRight ( ) hero . moveDown ( steps …" at bounding box center [826, 312] width 321 height 349
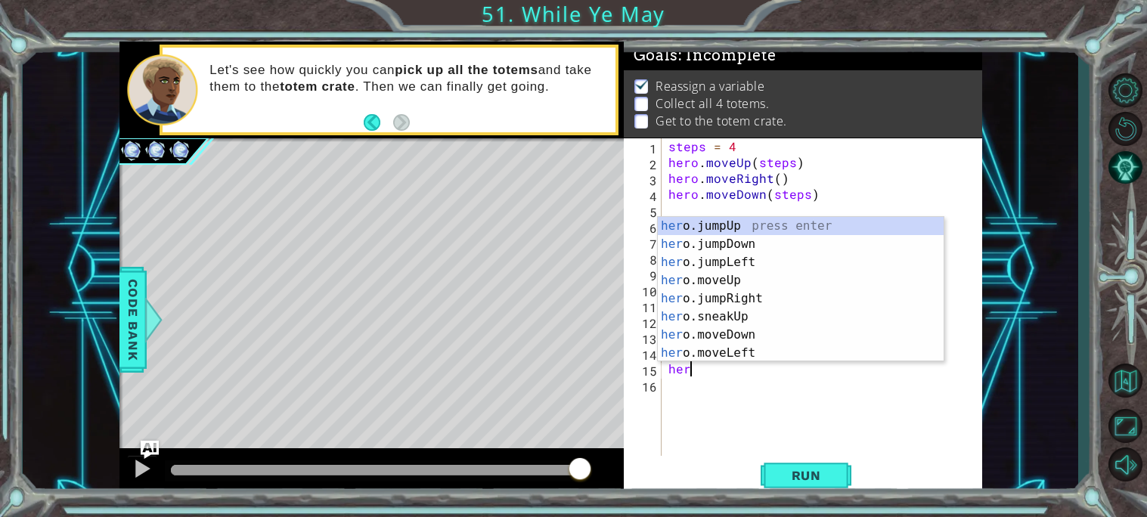
scroll to position [0, 1]
click at [715, 335] on div "hero .jumpUp press enter hero .jumpDown press enter hero .jumpLeft press enter …" at bounding box center [801, 308] width 286 height 182
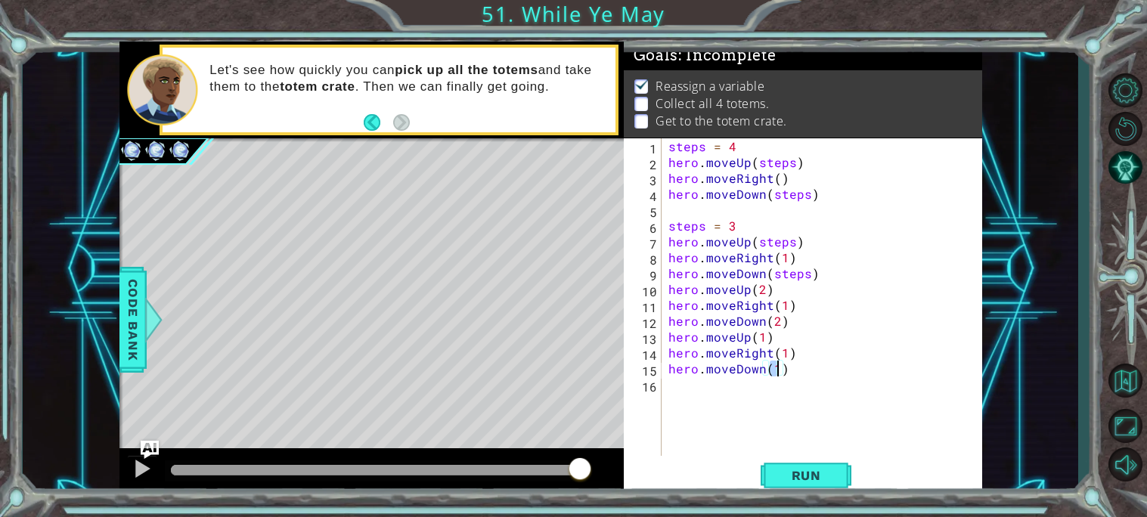
scroll to position [0, 5]
type textarea "hero.moveDown(1)"
click at [806, 476] on span "Run" at bounding box center [807, 475] width 60 height 15
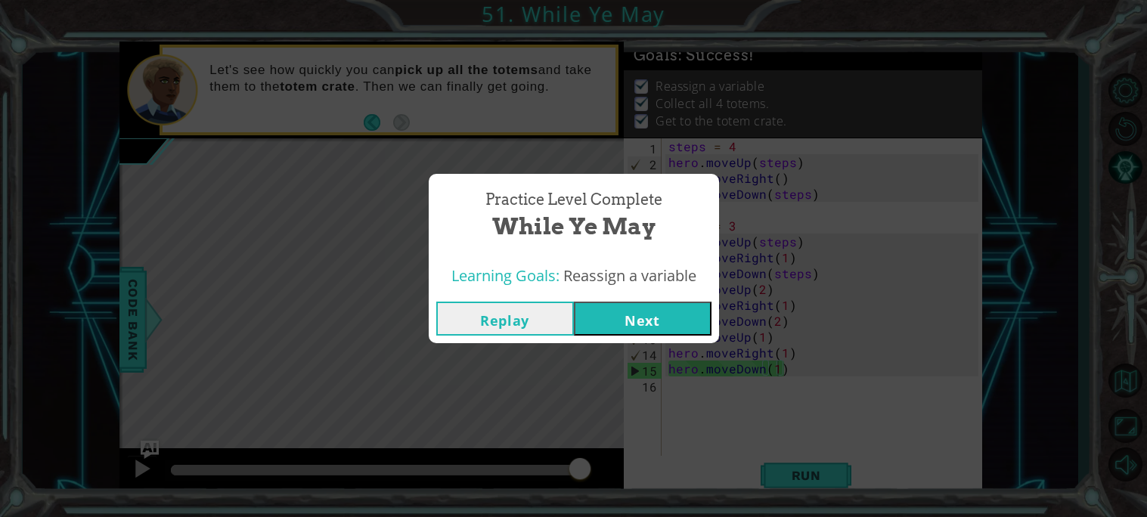
click at [626, 312] on button "Next" at bounding box center [643, 319] width 138 height 34
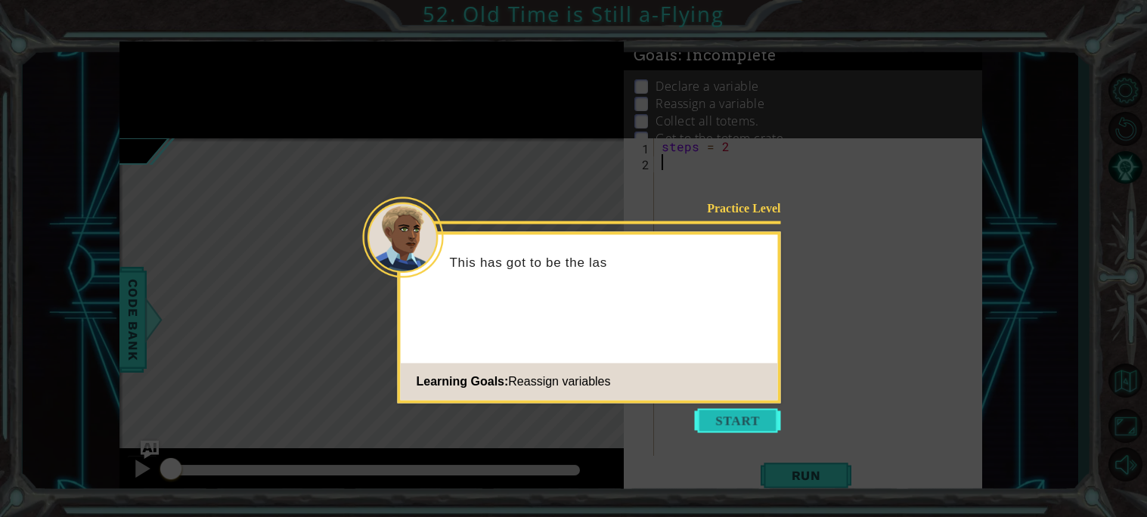
click at [714, 410] on button "Start" at bounding box center [738, 420] width 86 height 24
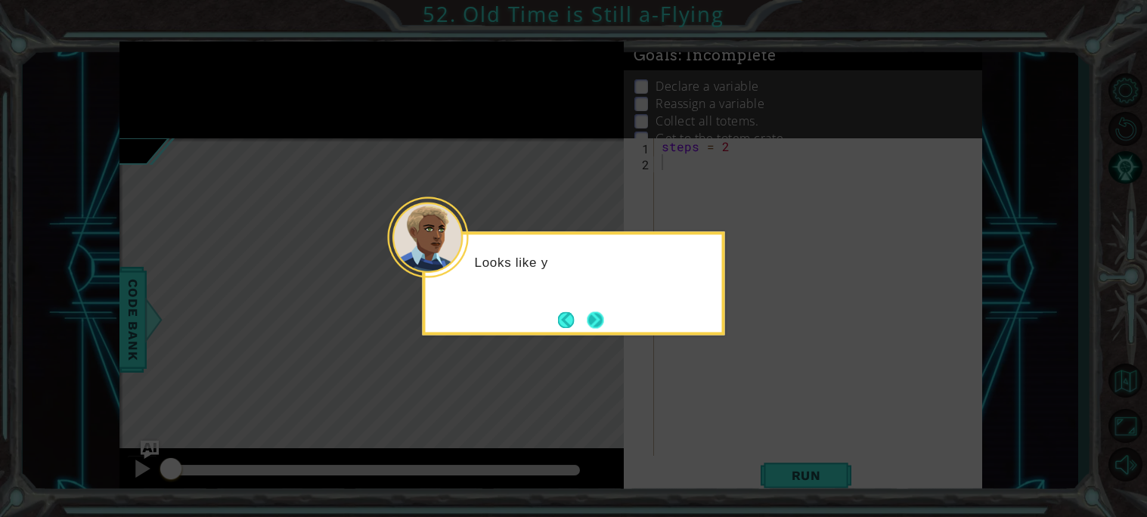
click at [599, 328] on button "Next" at bounding box center [596, 320] width 17 height 17
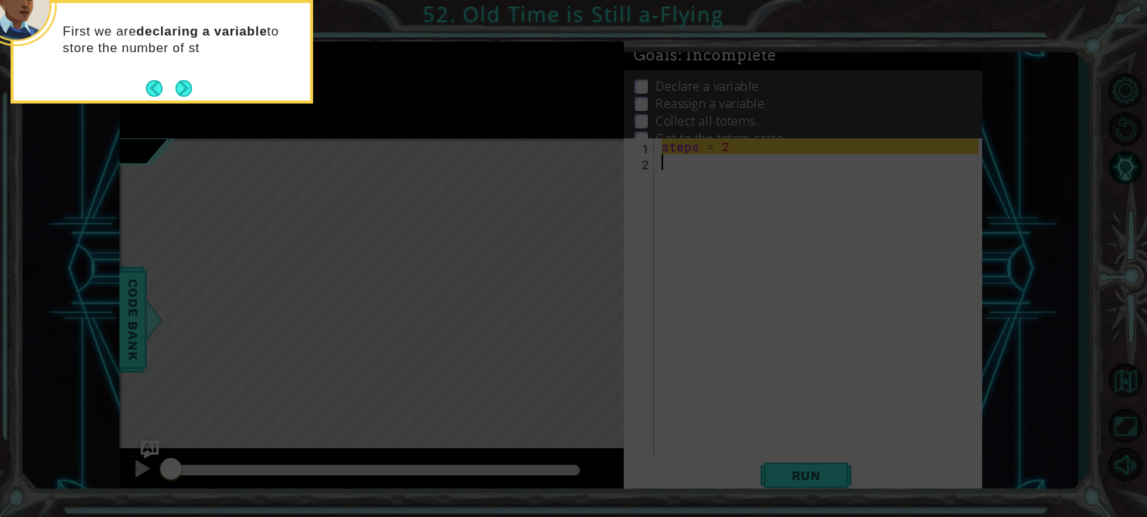
click at [185, 72] on div "First we are declaring a variable to store the number of st" at bounding box center [162, 47] width 297 height 76
click at [186, 78] on footer at bounding box center [169, 88] width 46 height 23
click at [183, 95] on button "Next" at bounding box center [183, 88] width 17 height 17
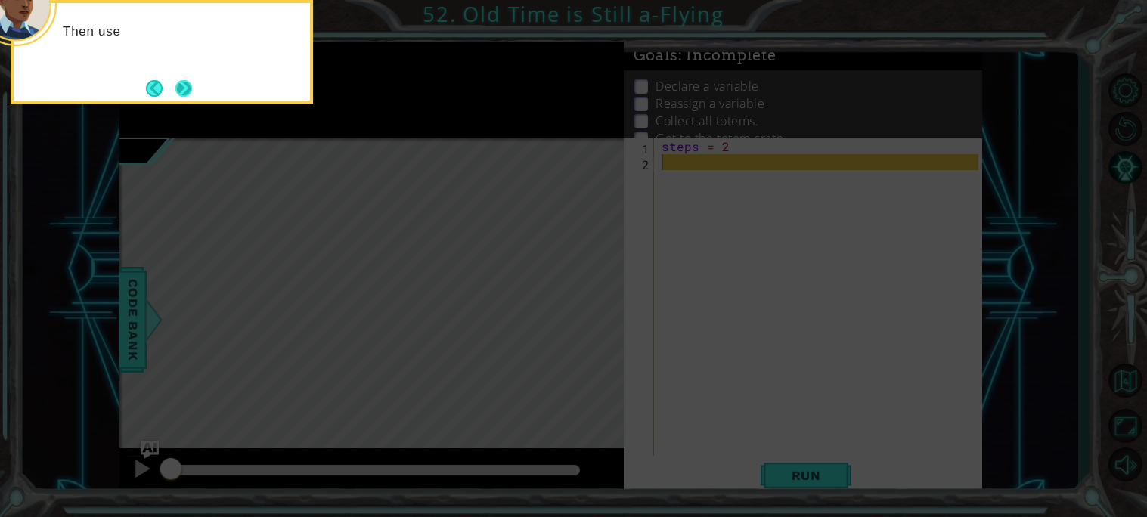
click at [183, 89] on button "Next" at bounding box center [184, 88] width 18 height 18
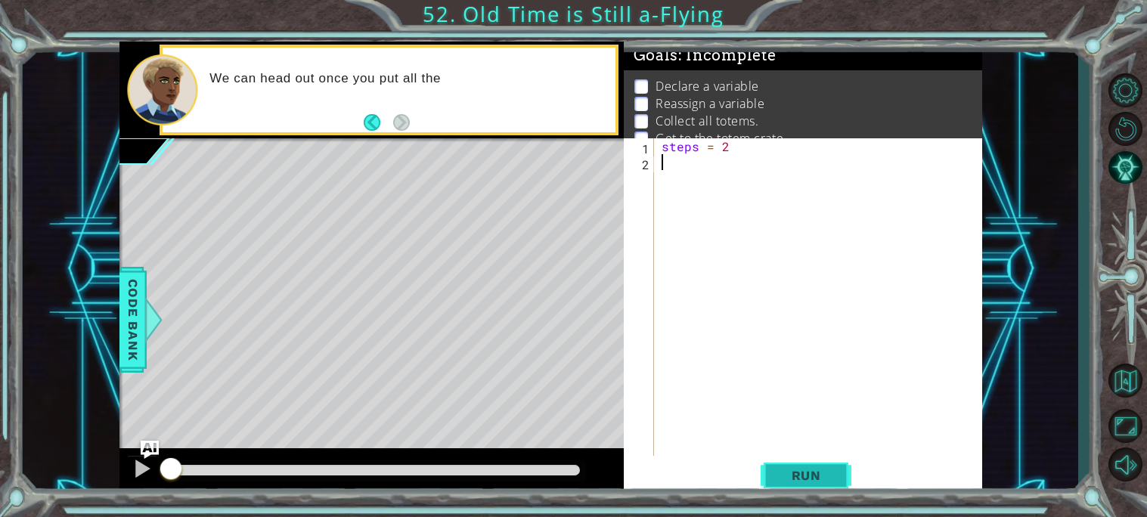
click at [827, 478] on span "Run" at bounding box center [807, 475] width 60 height 15
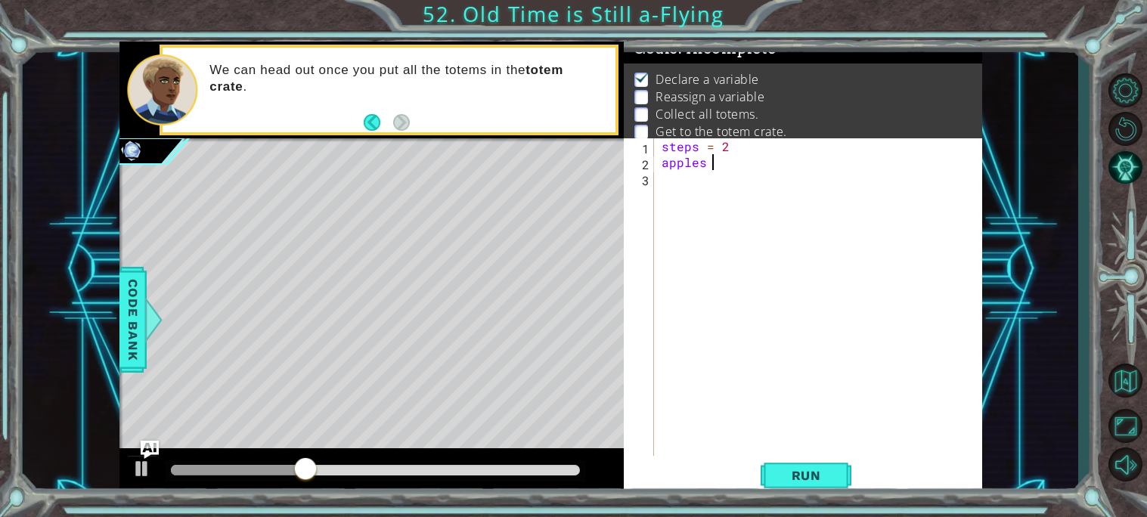
scroll to position [0, 2]
click at [845, 472] on button "Run" at bounding box center [806, 476] width 91 height 36
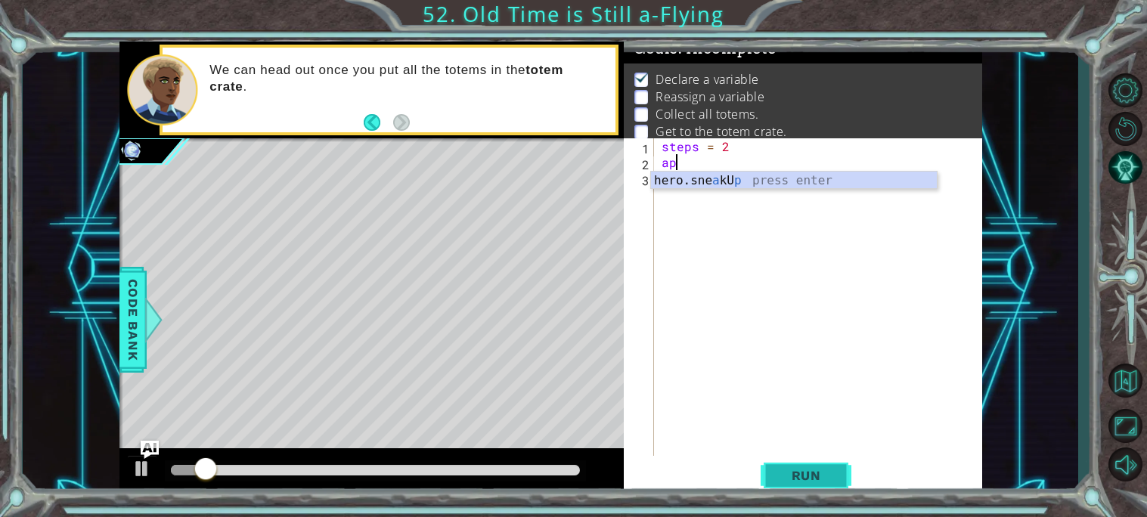
scroll to position [0, 0]
type textarea "a"
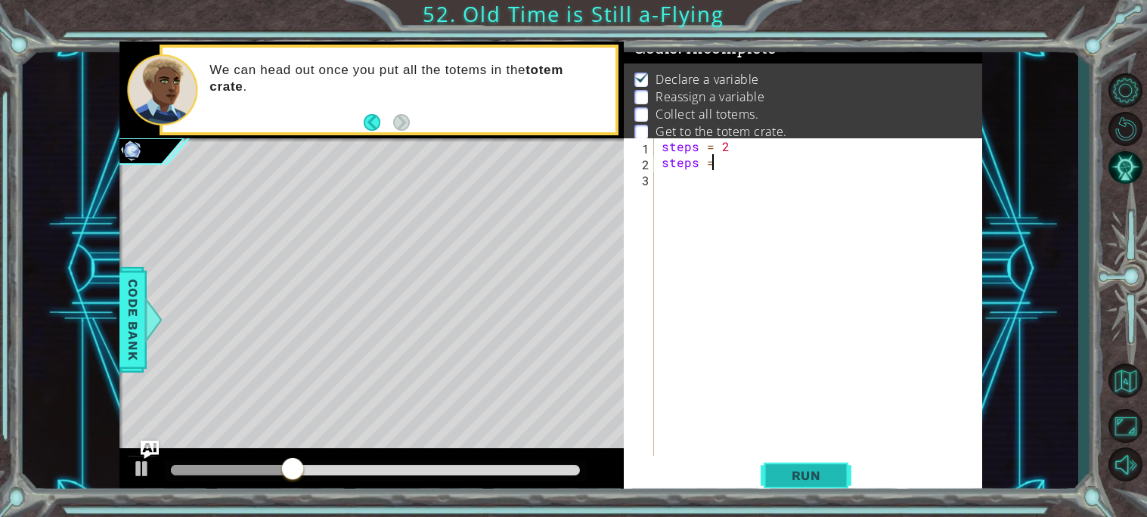
scroll to position [0, 2]
click at [832, 488] on button "Run" at bounding box center [806, 476] width 91 height 36
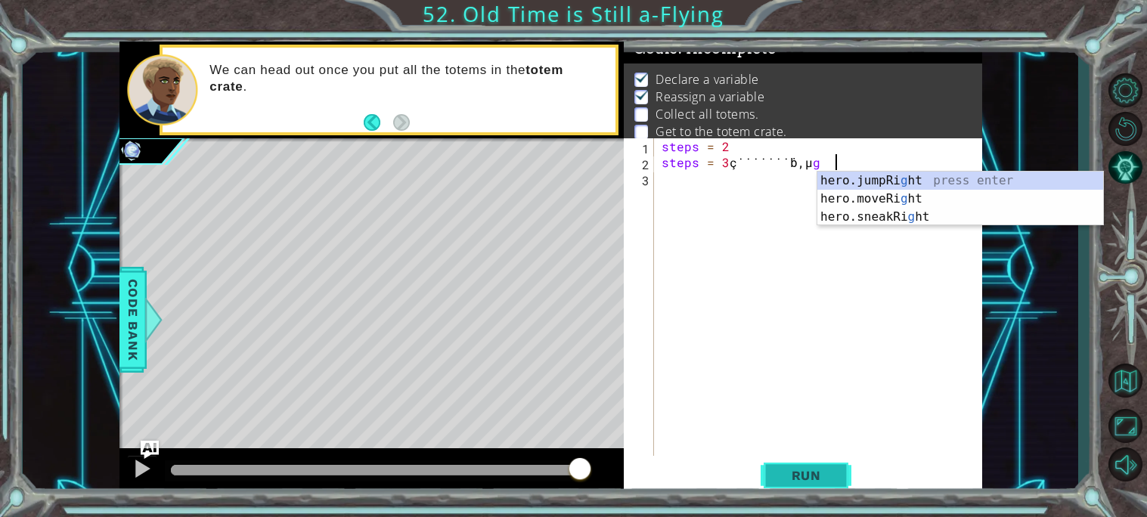
scroll to position [0, 9]
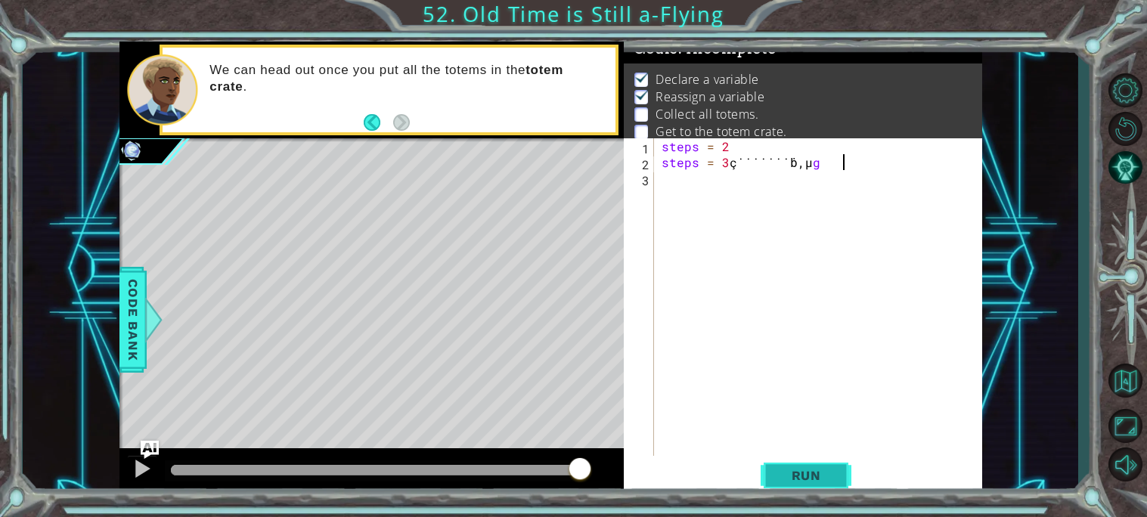
type textarea "steps = 3 ç˙˙˙˙˙˙˙ḃ ,µ g"
select select "ace/mode/python"
select select "ace/theme/textmate"
select select "markbegin"
select select "true"
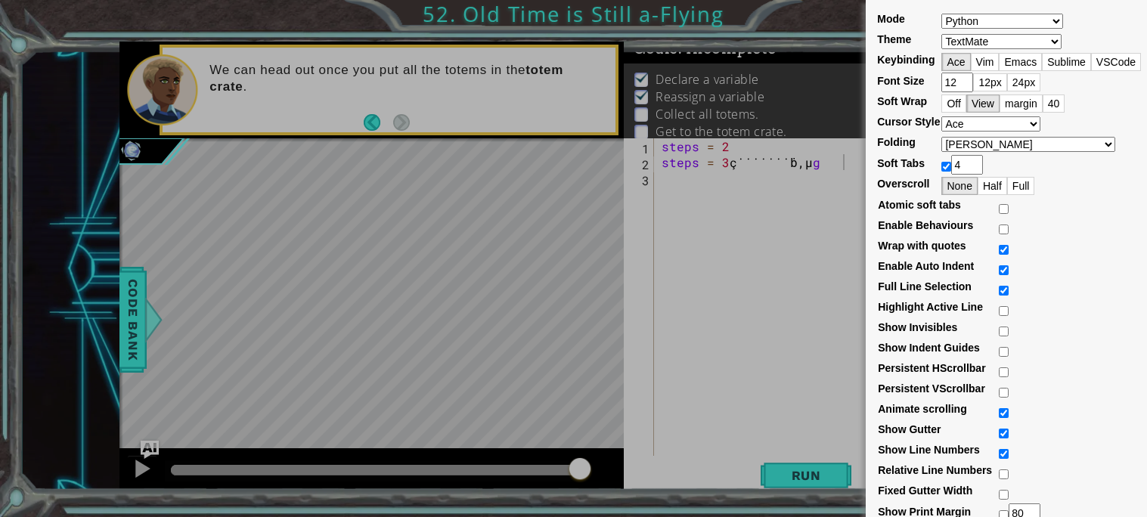
click at [838, 495] on div "Mode ABAP ABC ActionScript [PERSON_NAME] Apache Conf Apex AQL AsciiDoc ASL Asse…" at bounding box center [573, 258] width 1147 height 517
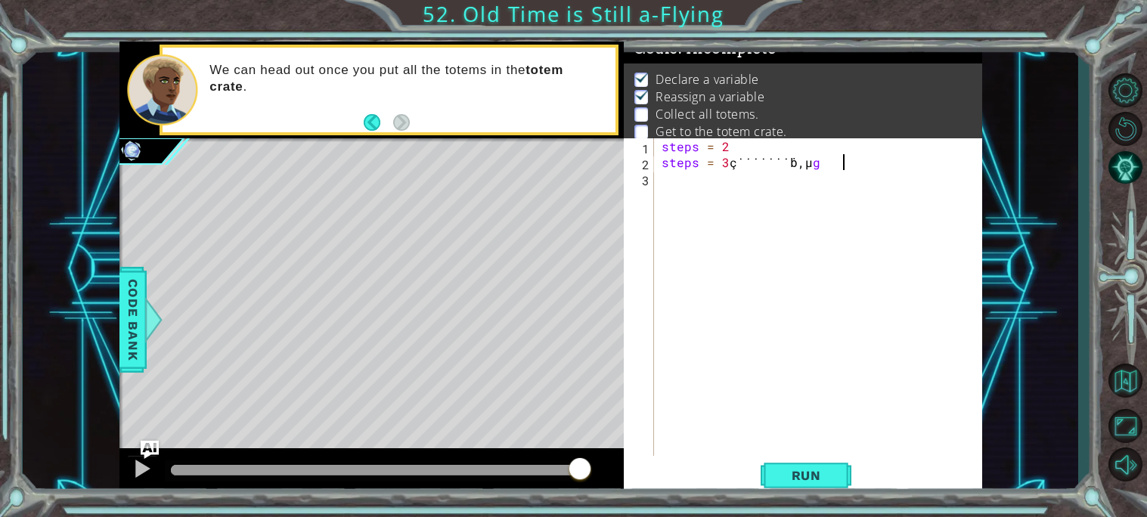
click at [838, 495] on div "steps = 3 ç˙˙˙˙˙˙˙ḃ ,µ g 1 2 3 steps = 2 steps = 3 ç˙˙˙˙˙˙˙ḃ , µ g הההההההההההה…" at bounding box center [803, 317] width 359 height 359
select select "ace/mode/python"
select select "ace/theme/textmate"
select select "markbegin"
select select "true"
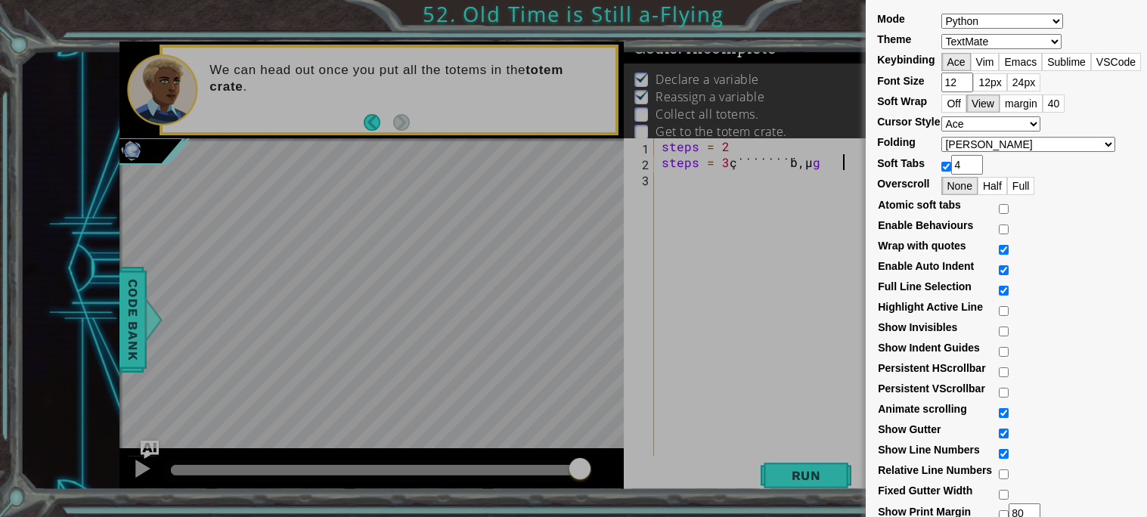
click at [838, 495] on div "Mode ABAP ABC ActionScript [PERSON_NAME] Apache Conf Apex AQL AsciiDoc ASL Asse…" at bounding box center [573, 258] width 1147 height 517
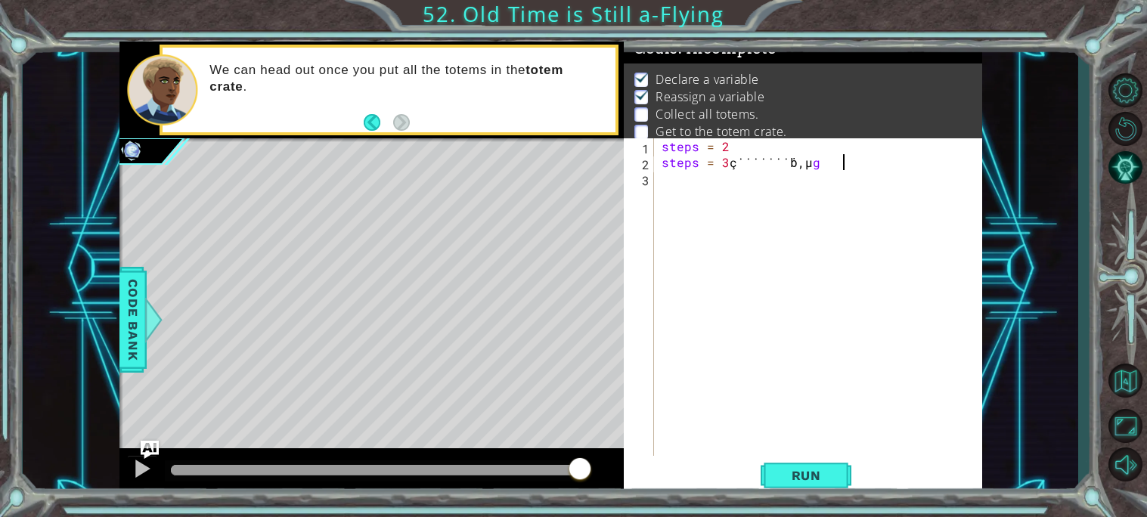
select select "ace/mode/python"
select select "ace/theme/textmate"
select select "markbegin"
select select "true"
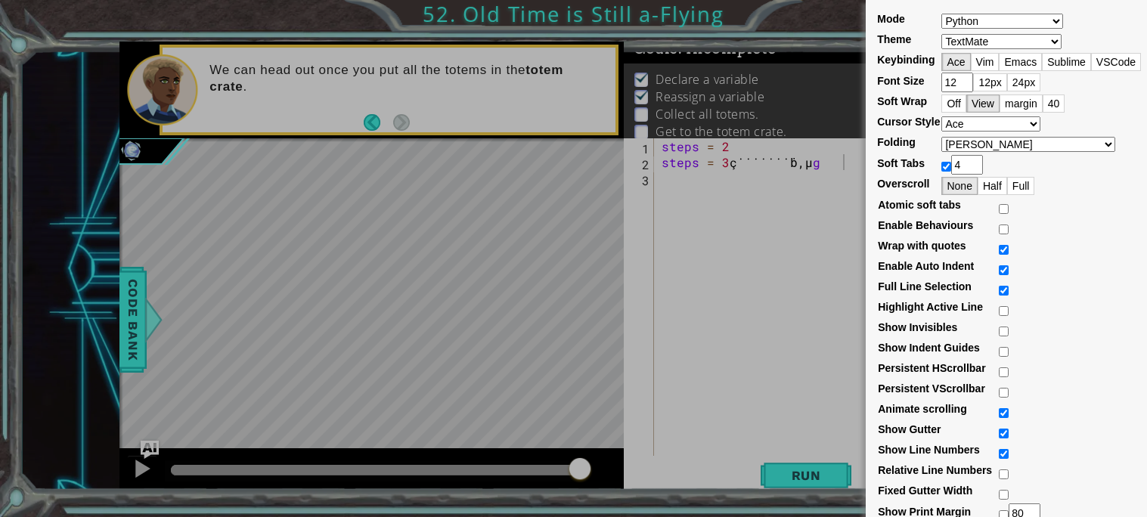
select select "ace/mode/c_cpp"
click at [827, 499] on div "Mode ABAP ABC ActionScript [PERSON_NAME] Apache Conf Apex AQL AsciiDoc ASL Asse…" at bounding box center [573, 258] width 1147 height 517
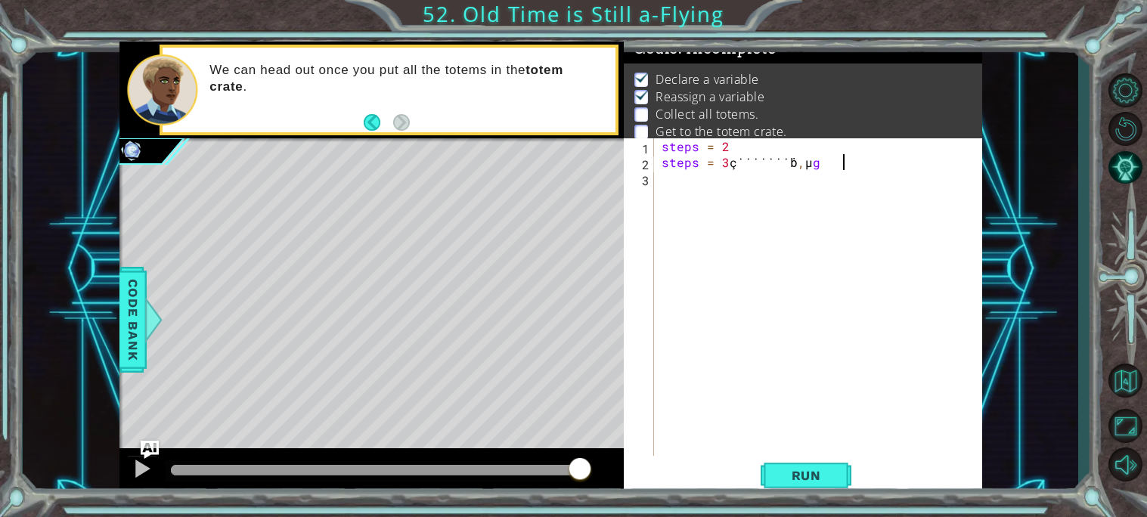
select select "ace/mode/c_cpp"
select select "ace/theme/textmate"
select select "markbegin"
select select "true"
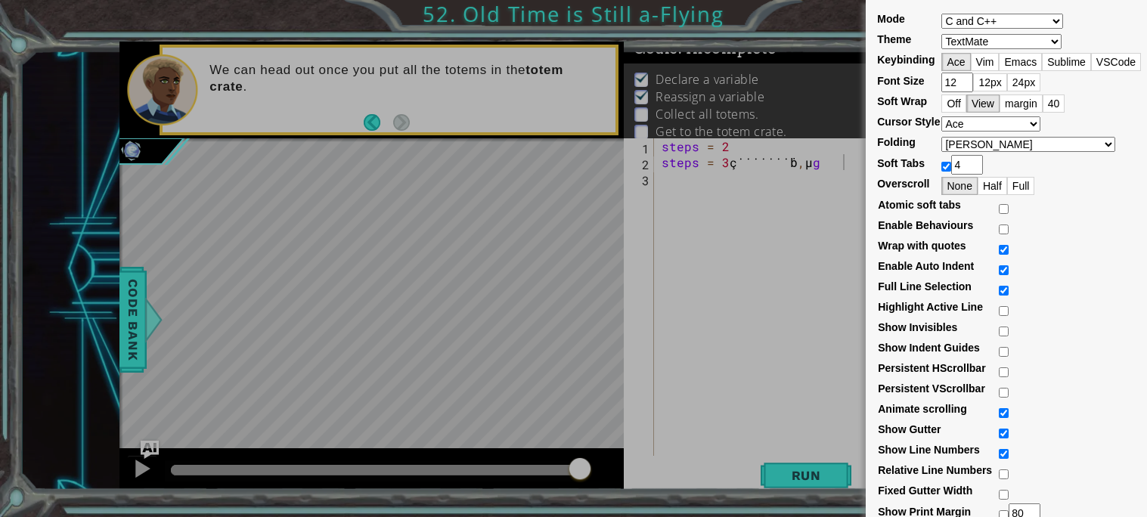
click at [845, 356] on div "Mode ABAP ABC ActionScript [PERSON_NAME] Apache Conf Apex AQL AsciiDoc ASL Asse…" at bounding box center [573, 258] width 1147 height 517
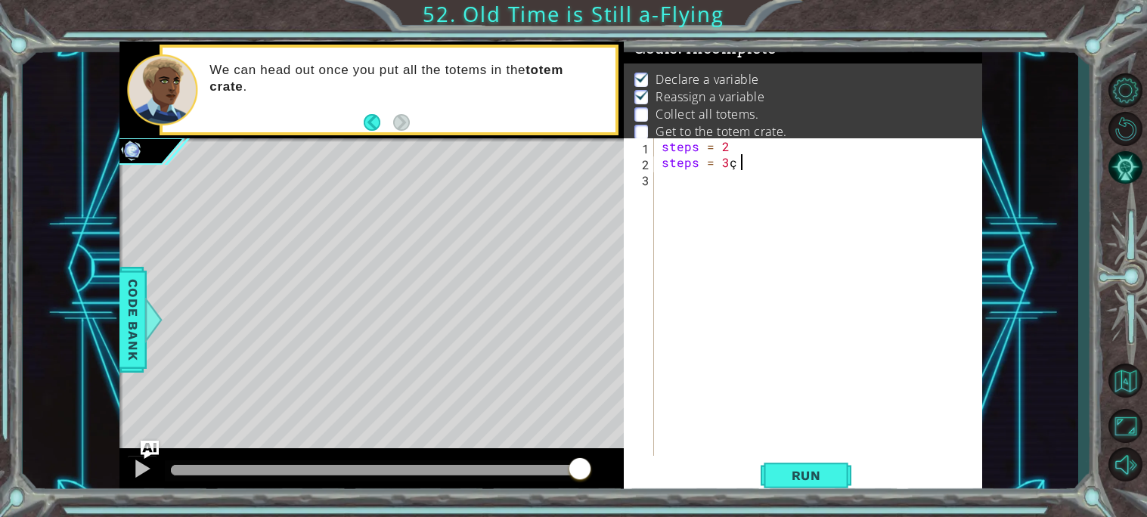
type textarea "steps = 3"
